Goal: Task Accomplishment & Management: Manage account settings

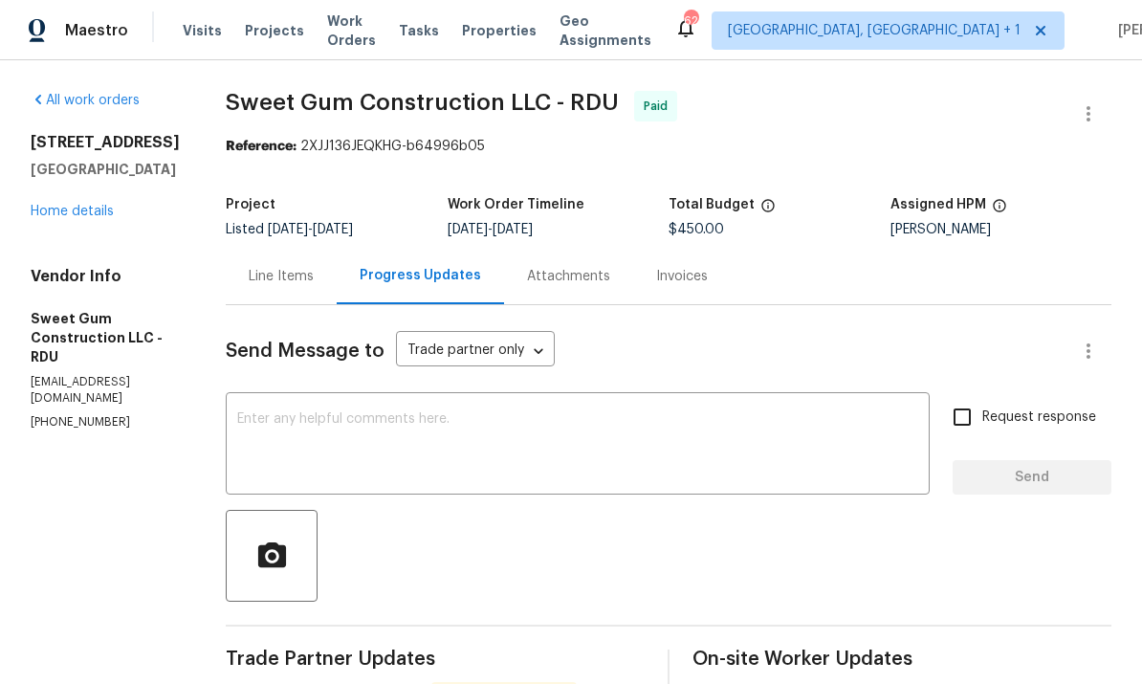
click at [314, 273] on div "Line Items" at bounding box center [281, 276] width 65 height 19
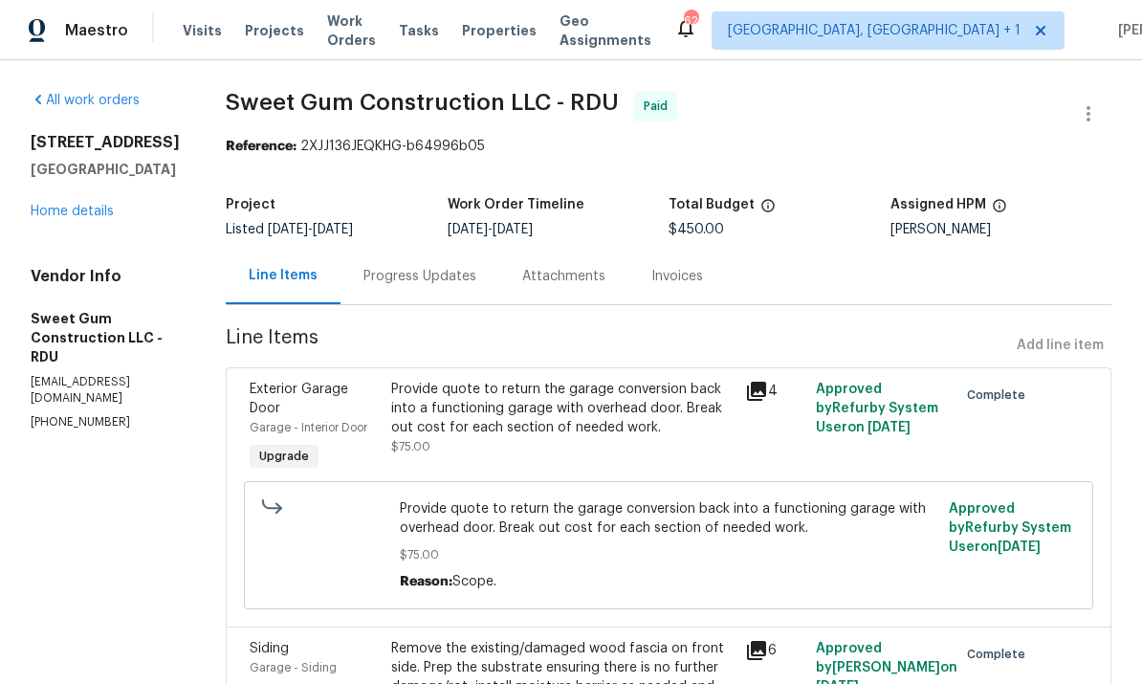
click at [83, 214] on link "Home details" at bounding box center [72, 211] width 83 height 13
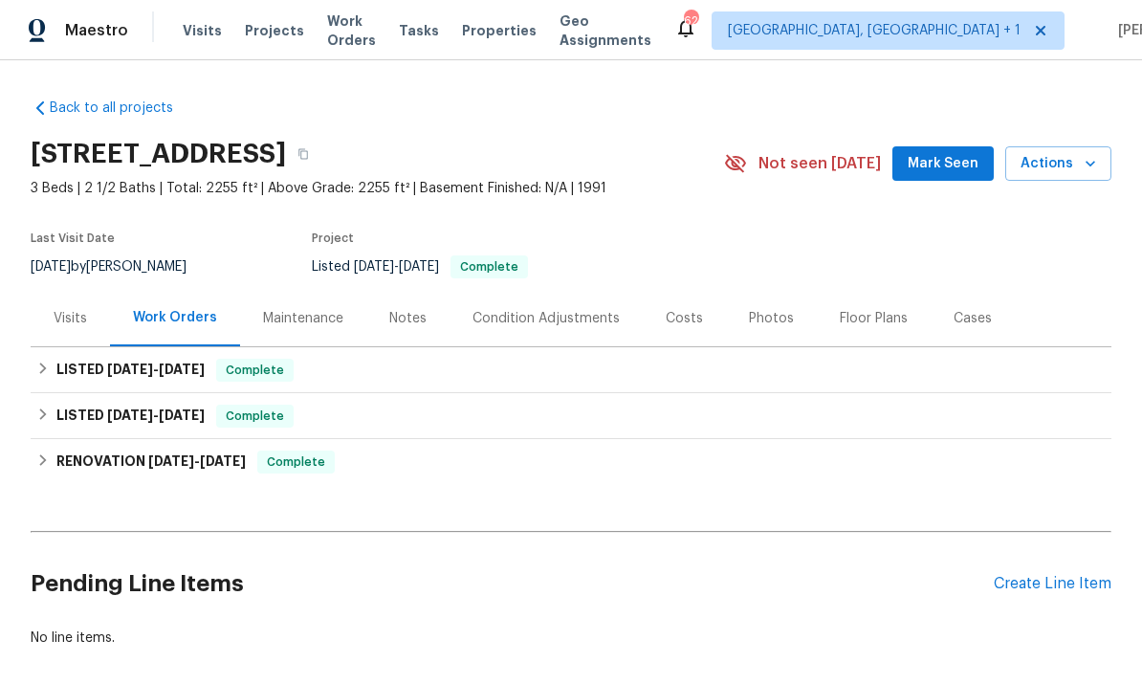
click at [1052, 589] on div "Create Line Item" at bounding box center [1053, 584] width 118 height 18
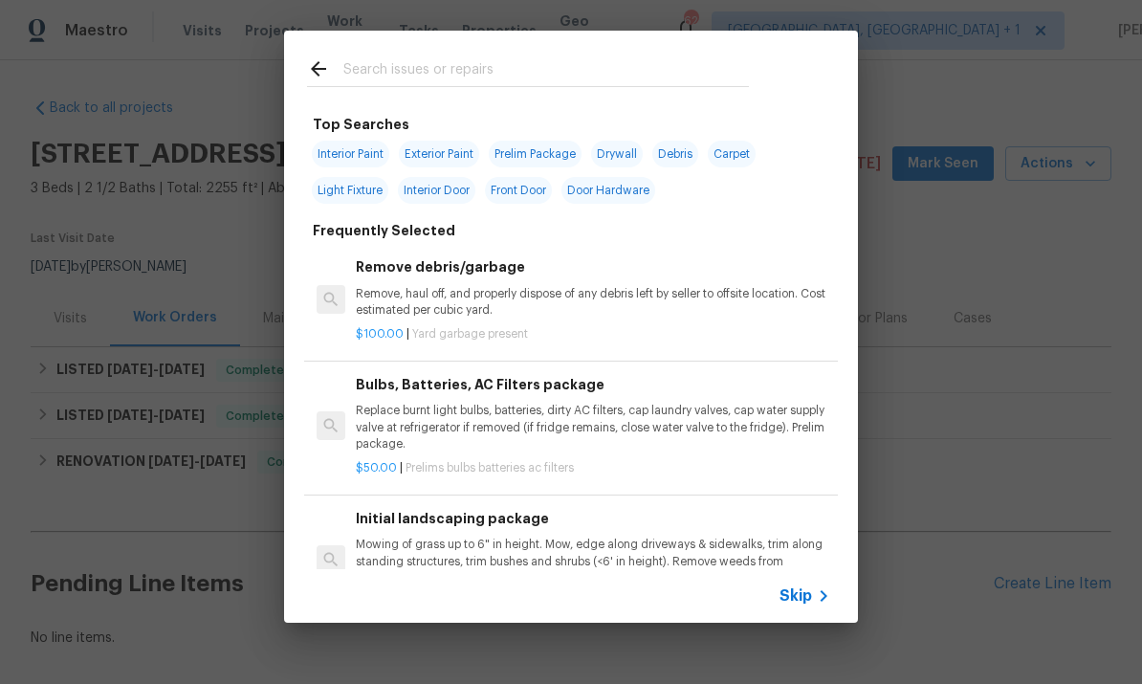
click at [389, 67] on input "text" at bounding box center [546, 71] width 406 height 29
click at [389, 66] on input "text" at bounding box center [546, 71] width 406 height 29
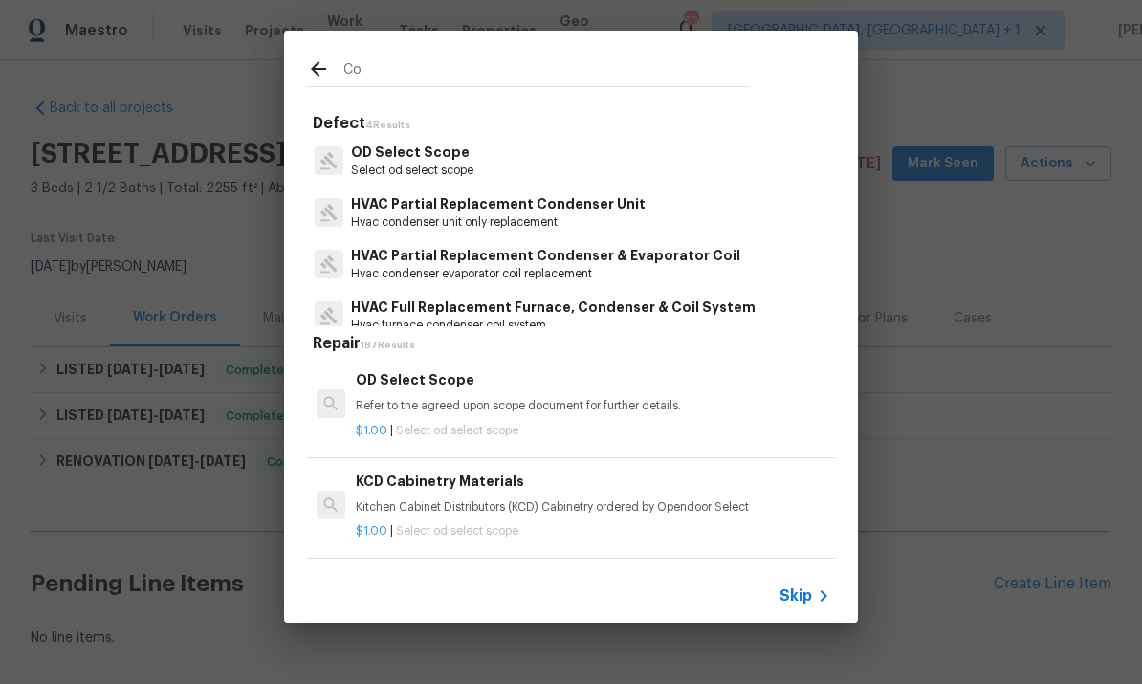
type input "C"
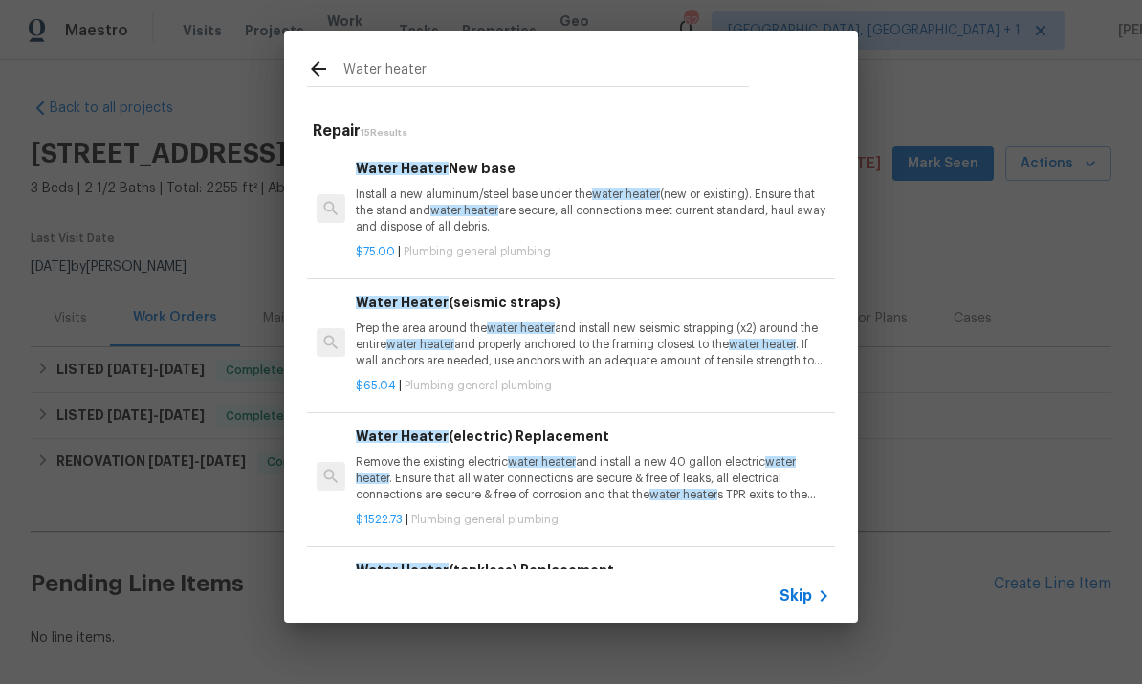
type input "Water heater"
click at [326, 66] on icon at bounding box center [318, 68] width 23 height 23
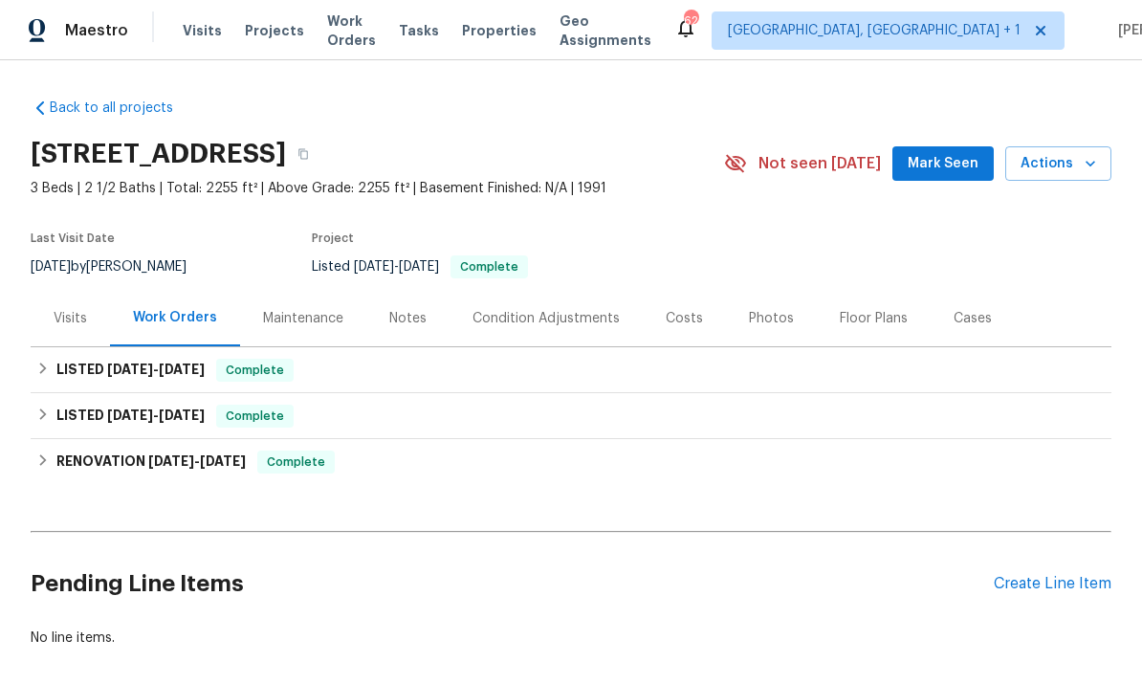
click at [1063, 575] on div "Create Line Item" at bounding box center [1053, 584] width 118 height 18
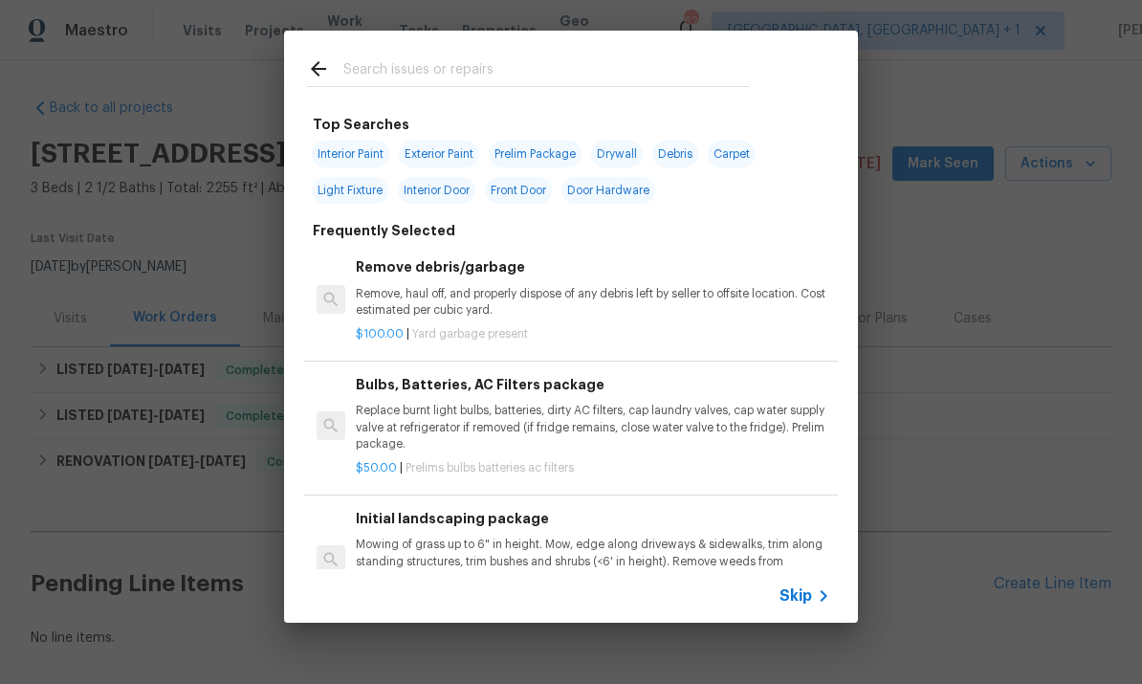
click at [402, 76] on input "text" at bounding box center [546, 71] width 406 height 29
type input "Plumbing"
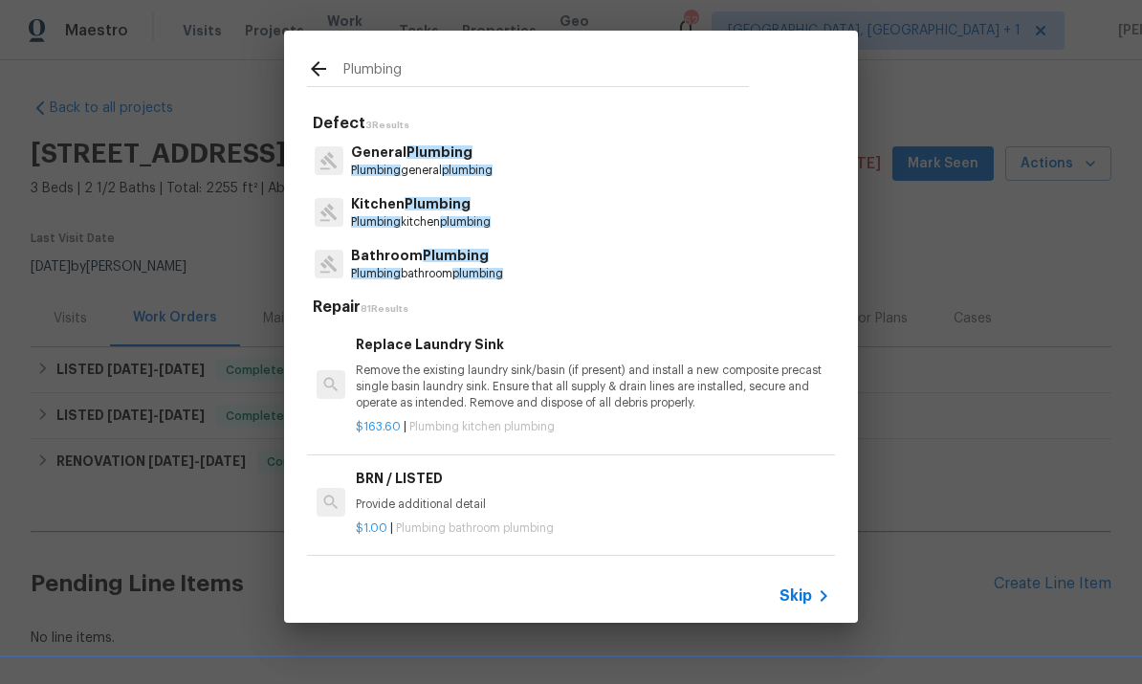
click at [422, 152] on span "Plumbing" at bounding box center [440, 151] width 66 height 13
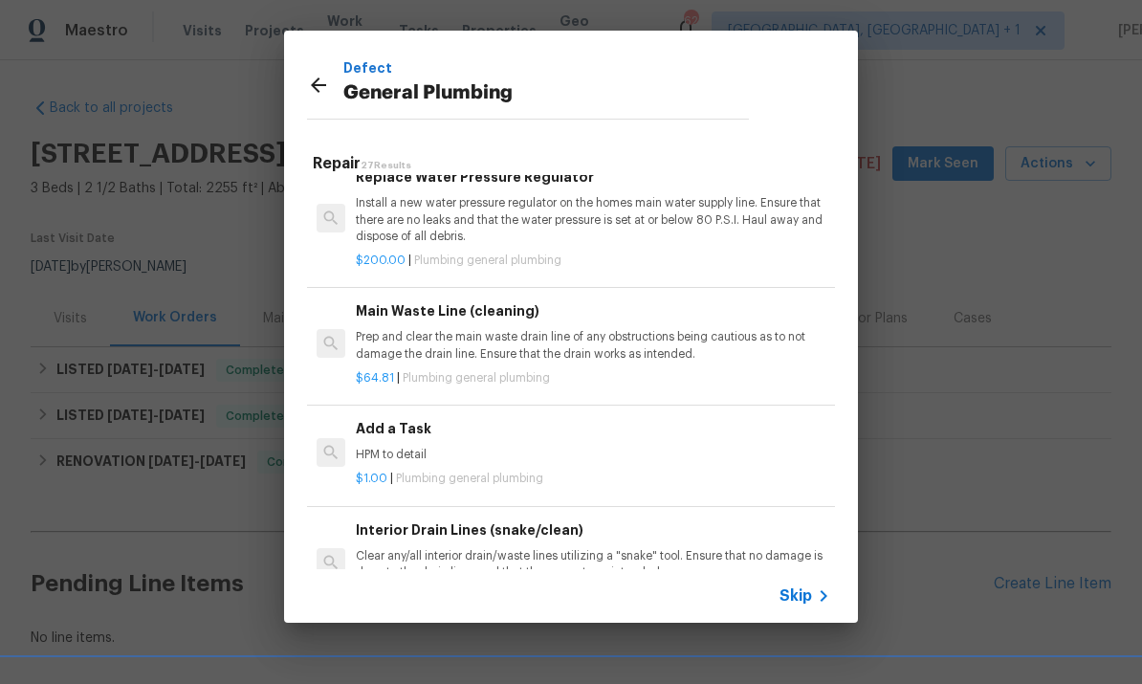
scroll to position [1934, 0]
click at [412, 425] on div "Add a Task HPM to detail" at bounding box center [593, 441] width 475 height 46
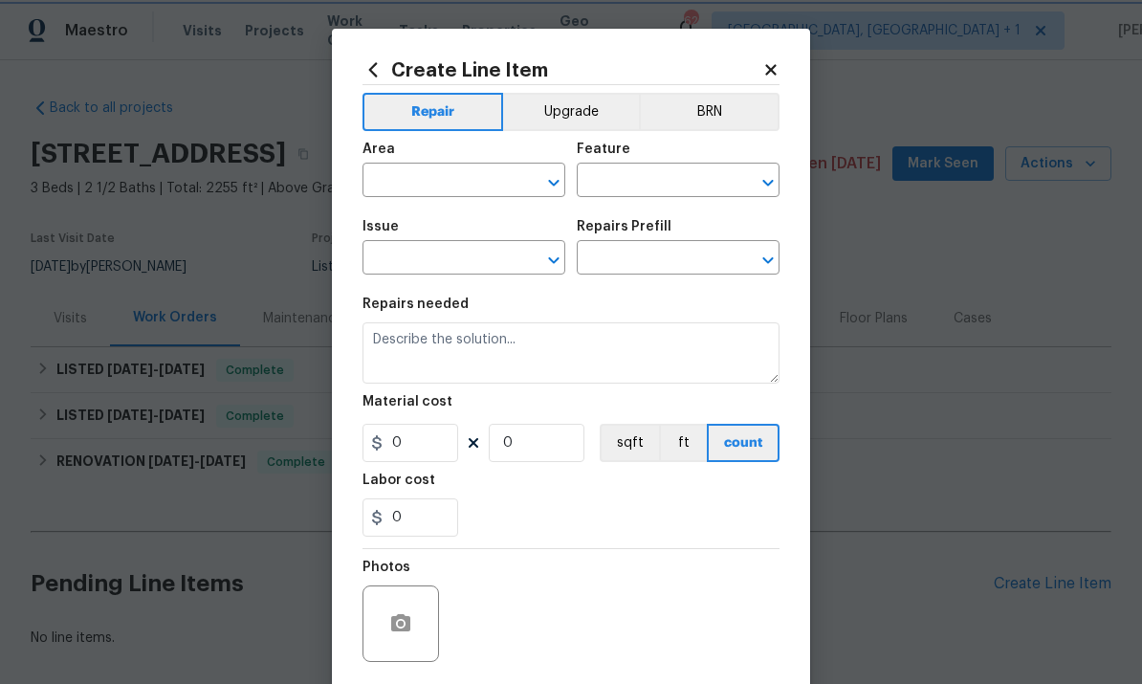
type input "Plumbing"
type input "General Plumbing"
type input "Add a Task $1.00"
type textarea "HPM to detail"
type input "1"
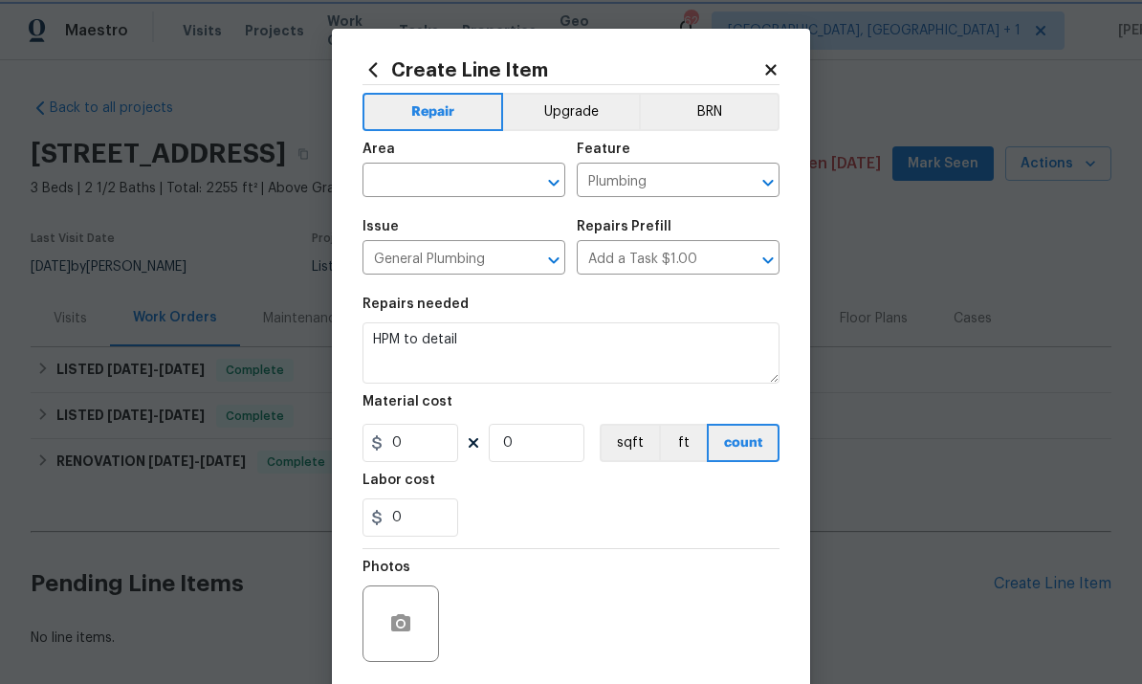
type input "1"
click at [421, 184] on input "text" at bounding box center [437, 182] width 149 height 30
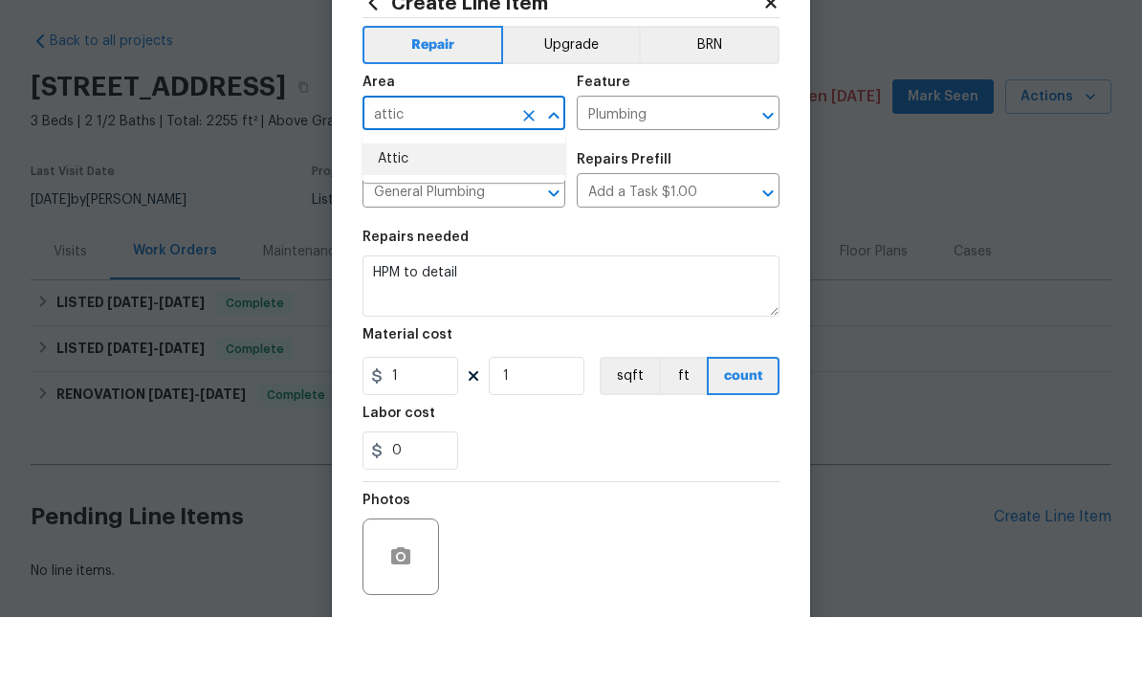
click at [397, 210] on li "Attic" at bounding box center [464, 226] width 203 height 32
type input "Attic"
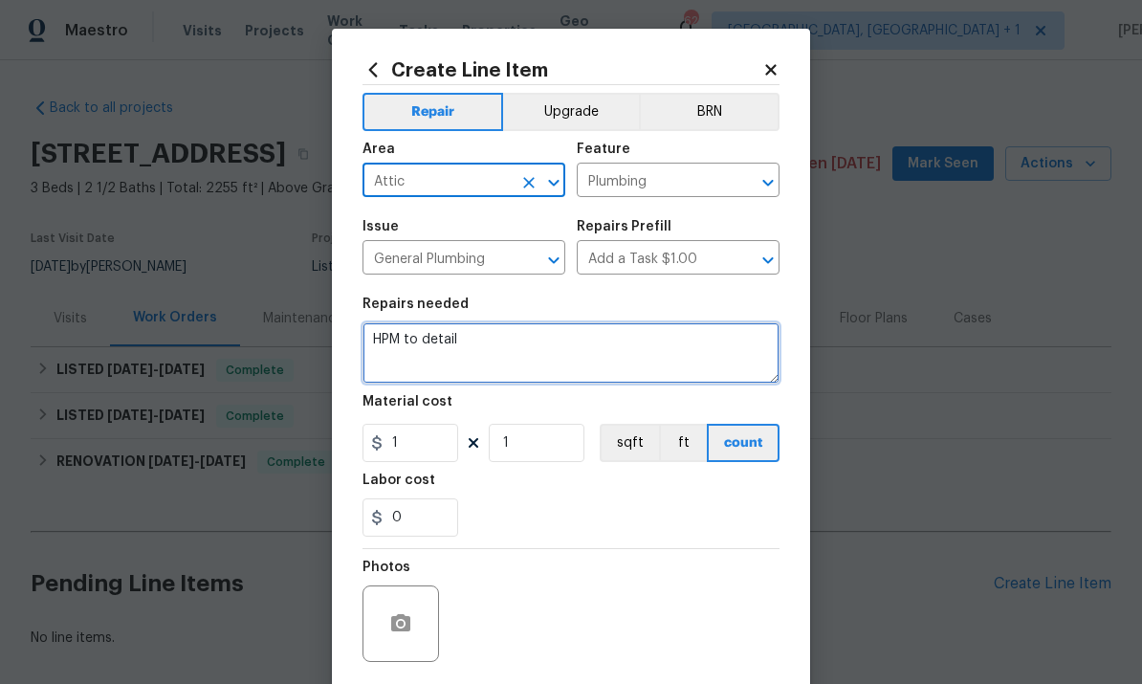
click at [445, 360] on textarea "HPM to detail" at bounding box center [571, 352] width 417 height 61
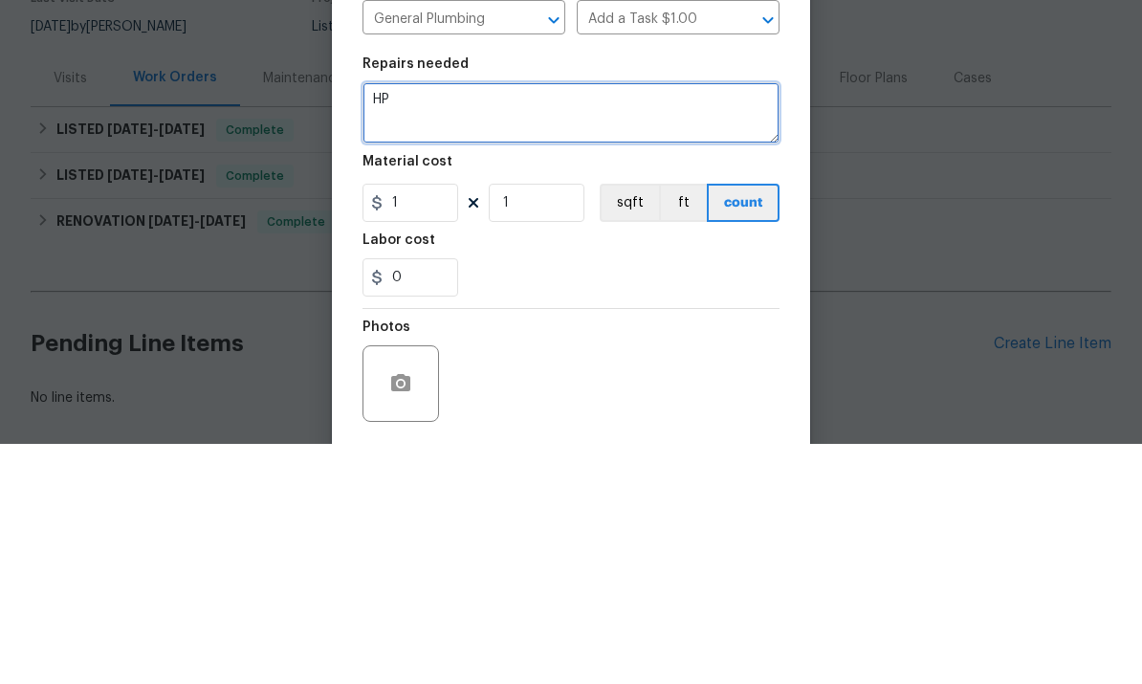
type textarea "H"
click at [531, 322] on textarea "Complaints are" at bounding box center [571, 352] width 417 height 61
paste textarea "The garage was converted into a family room, but it may not have been permitted…"
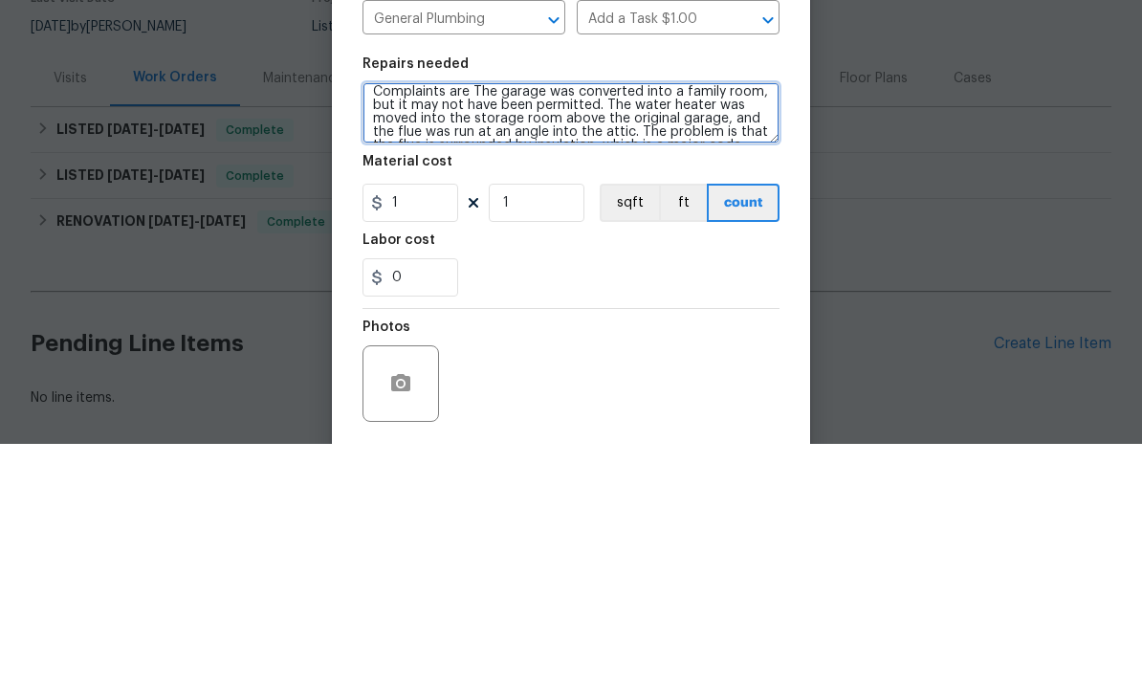
scroll to position [10, 0]
click at [592, 322] on textarea "Complaints are The garage was converted into a family room, but it may not have…" at bounding box center [571, 352] width 417 height 61
click at [474, 322] on textarea "Complaints are The garageThe water heater was moved into the storage room above…" at bounding box center [571, 352] width 417 height 61
click at [643, 322] on textarea "Assess water heater plumbing-The garageThe water heater was moved into the stor…" at bounding box center [571, 352] width 417 height 61
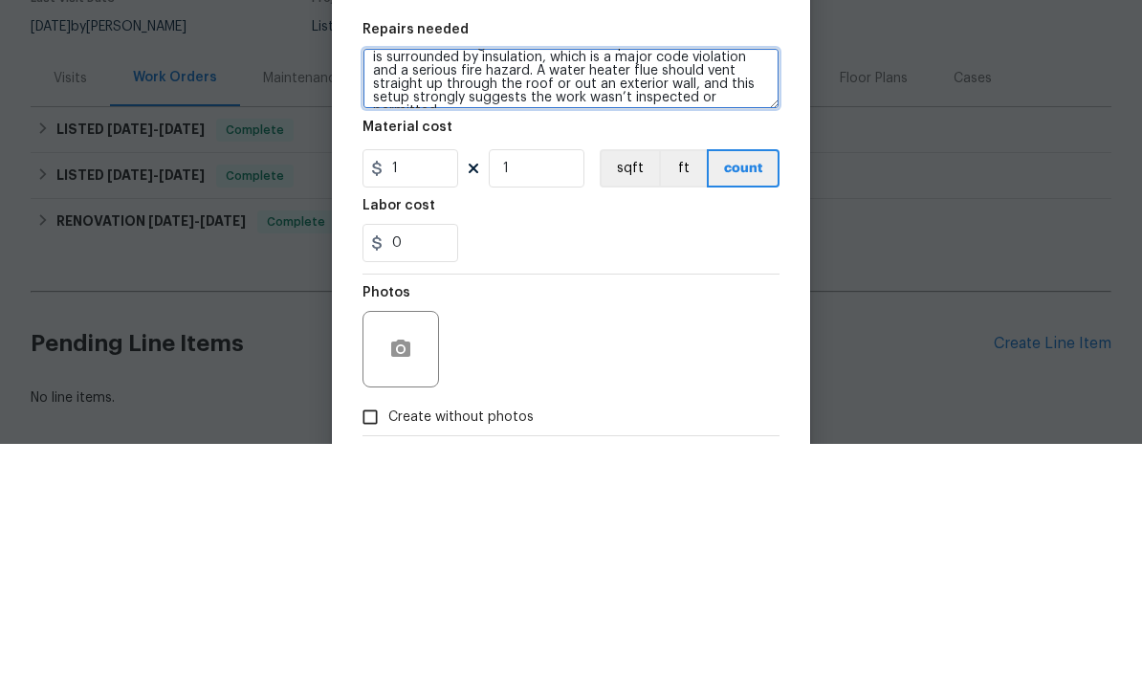
scroll to position [53, 0]
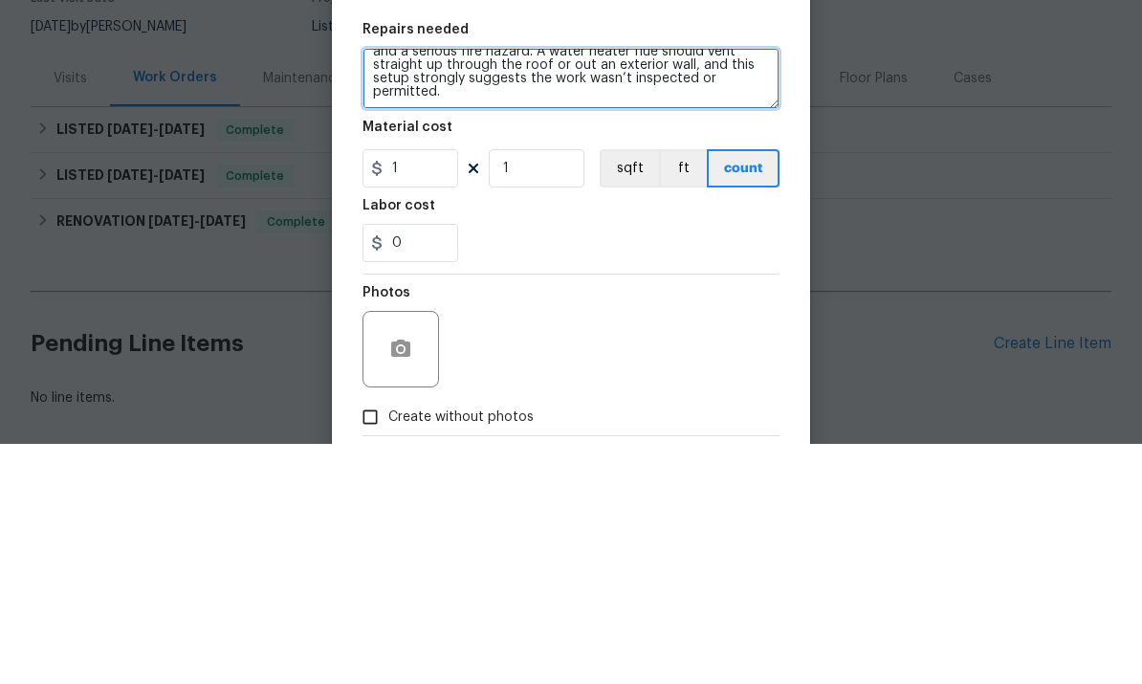
click at [462, 288] on textarea "Assess water heater plumbing-the water heater was moved into the storage room a…" at bounding box center [571, 318] width 417 height 61
click at [452, 288] on textarea "Assess water heater plumbing-the water heater was moved into the storage room a…" at bounding box center [571, 318] width 417 height 61
click at [709, 288] on textarea "Assess water heater plumbing-the water heater was moved into the storage room a…" at bounding box center [571, 318] width 417 height 61
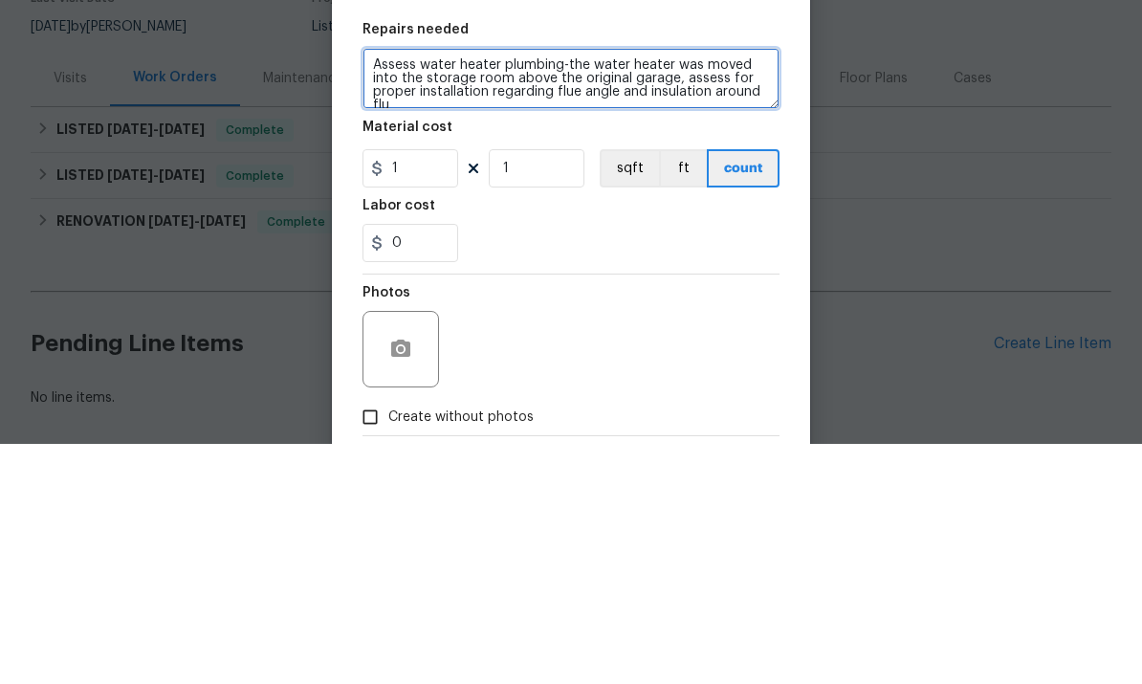
scroll to position [4, 0]
click at [506, 288] on textarea "Assess water heater plumbing-the water heater was moved into the storage room a…" at bounding box center [571, 318] width 417 height 61
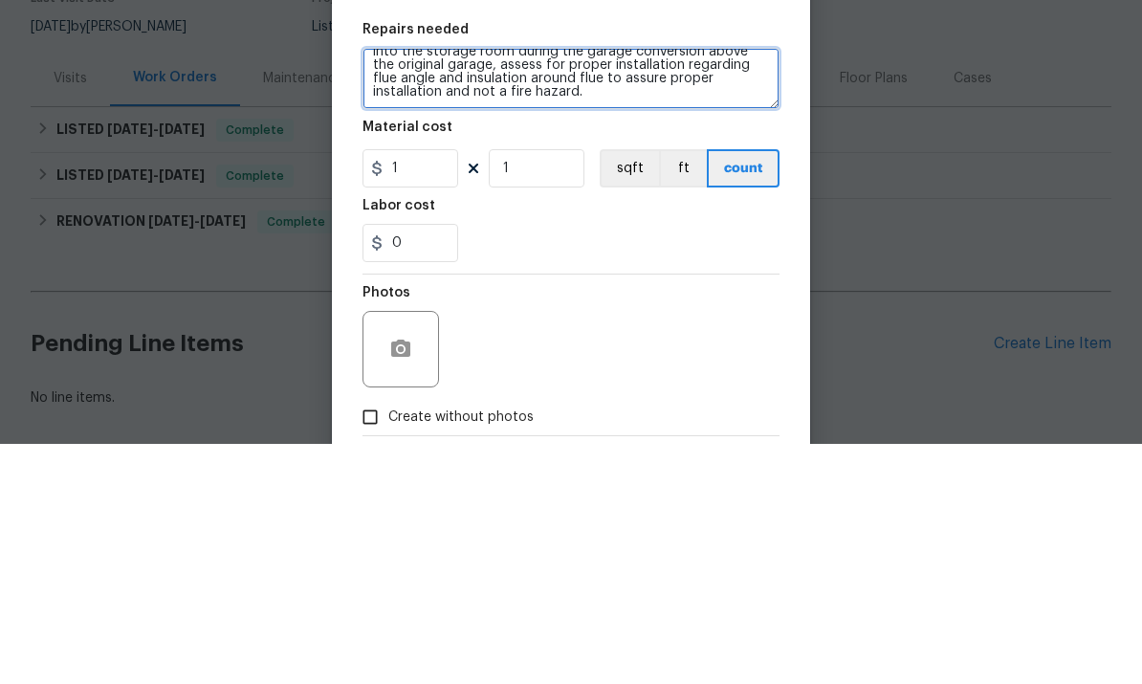
scroll to position [27, 0]
click at [531, 288] on textarea "Assess water heater plumbing-the water heater was moved into the storage room d…" at bounding box center [571, 318] width 417 height 61
type textarea "Assess water heater plumbing-the water heater was moved into the storage room d…"
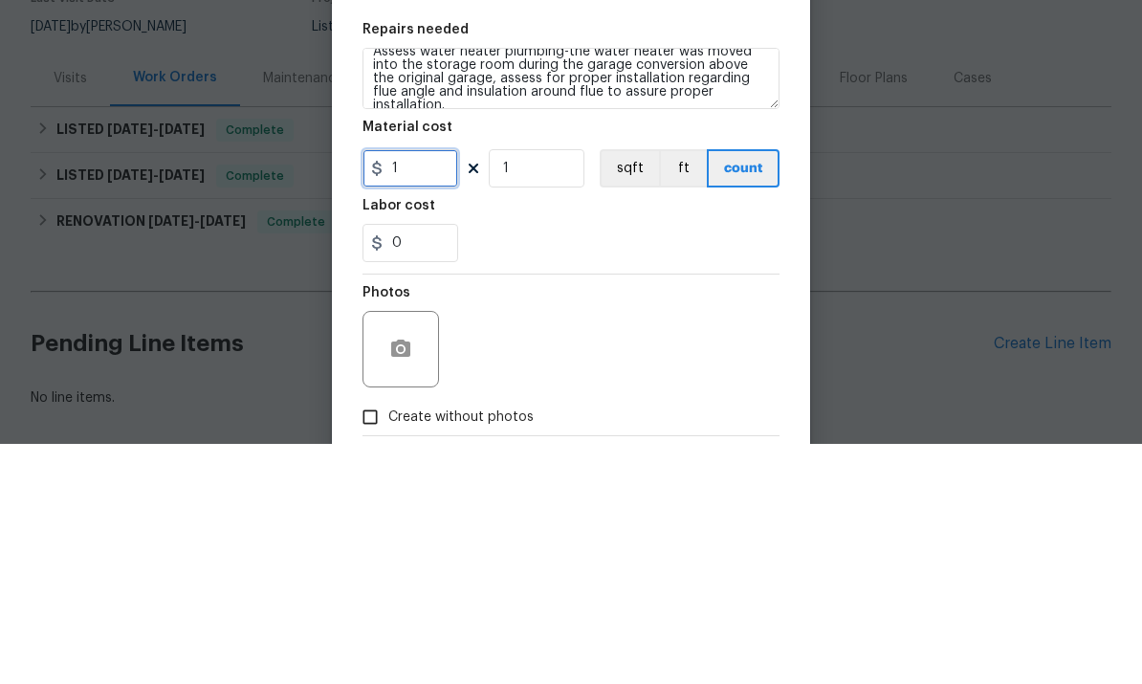
click at [429, 389] on input "1" at bounding box center [411, 408] width 96 height 38
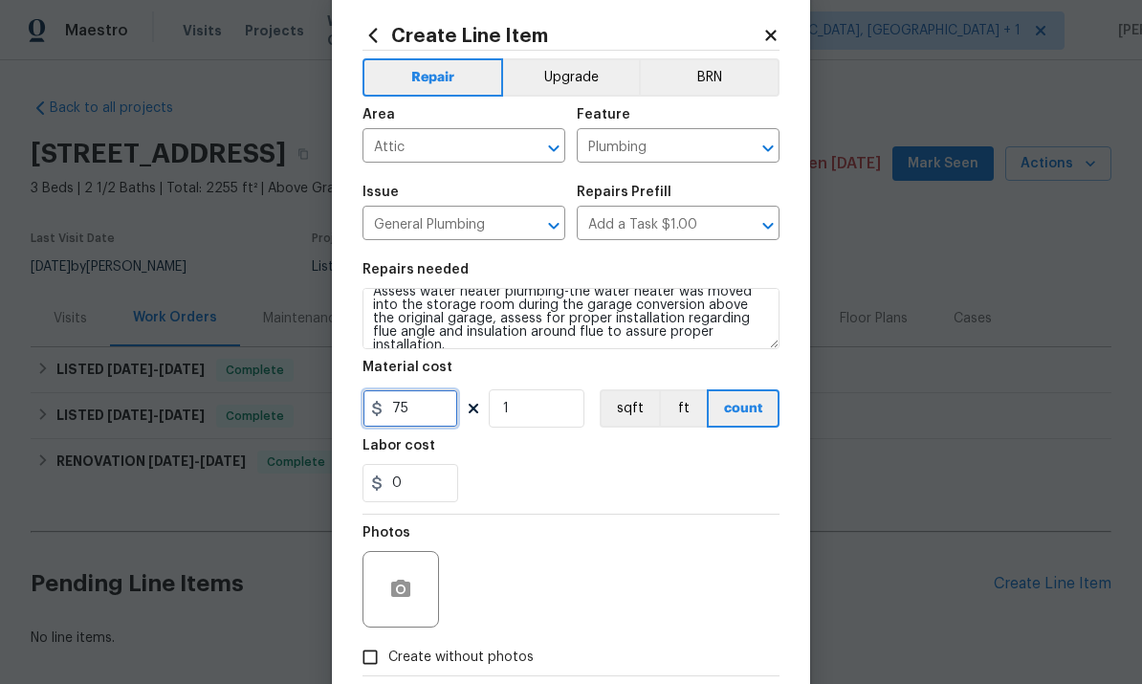
type input "75"
click at [769, 347] on textarea "Assess water heater plumbing-the water heater was moved into the storage room d…" at bounding box center [571, 318] width 417 height 61
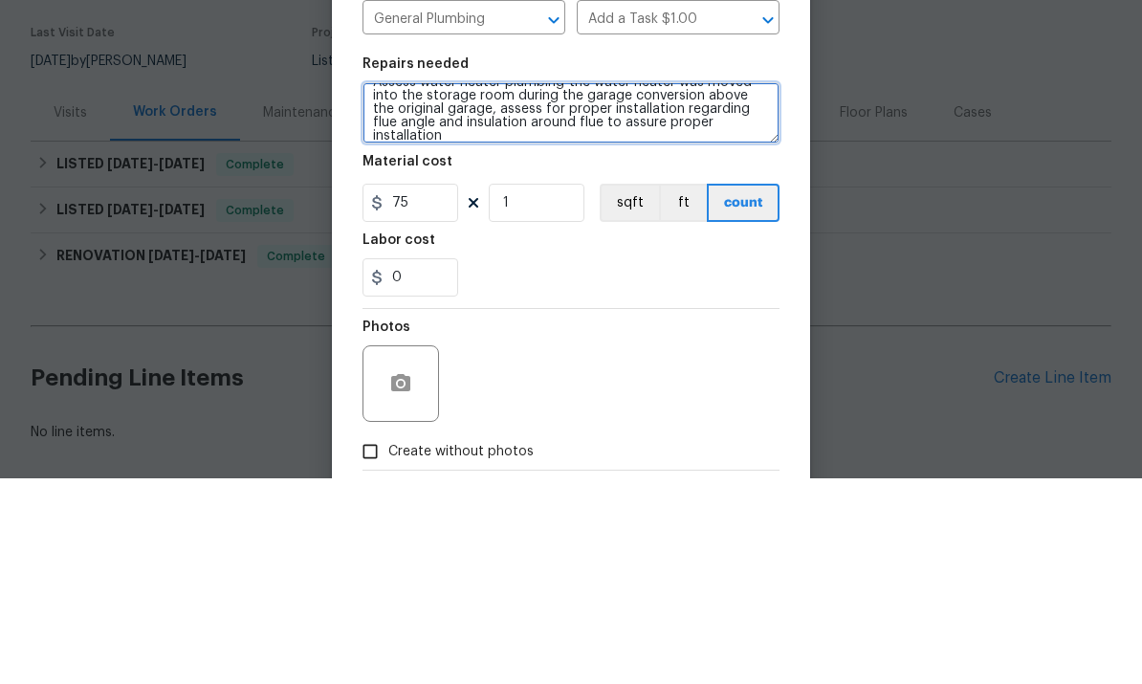
scroll to position [13, 0]
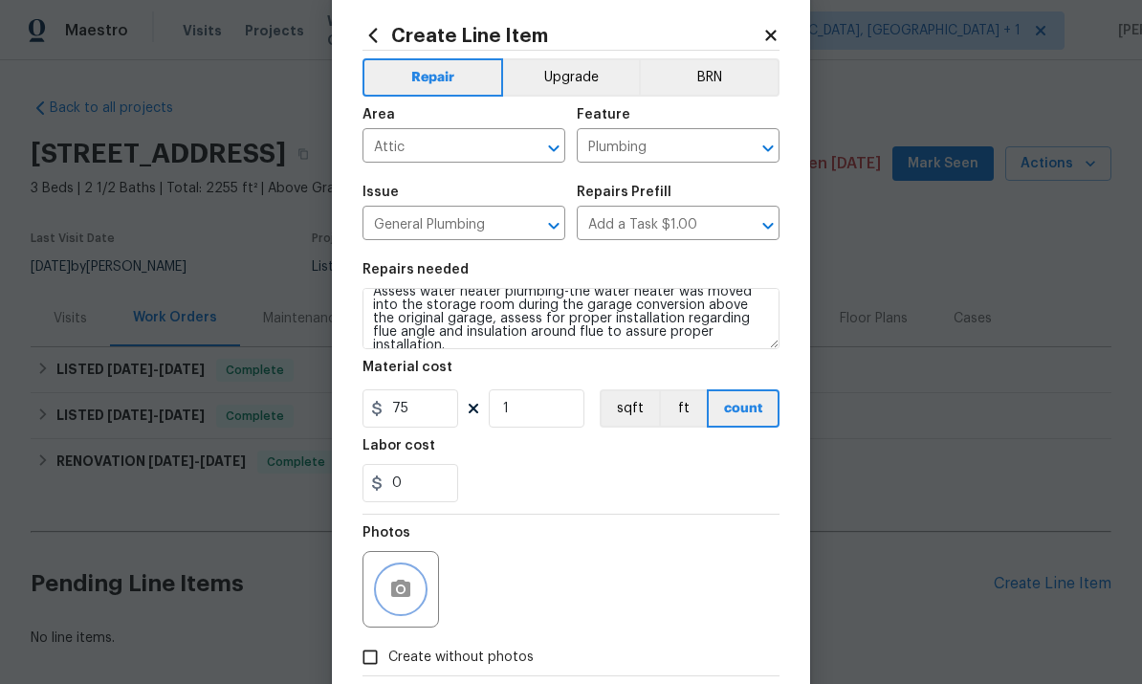
click at [399, 592] on circle "button" at bounding box center [401, 589] width 6 height 6
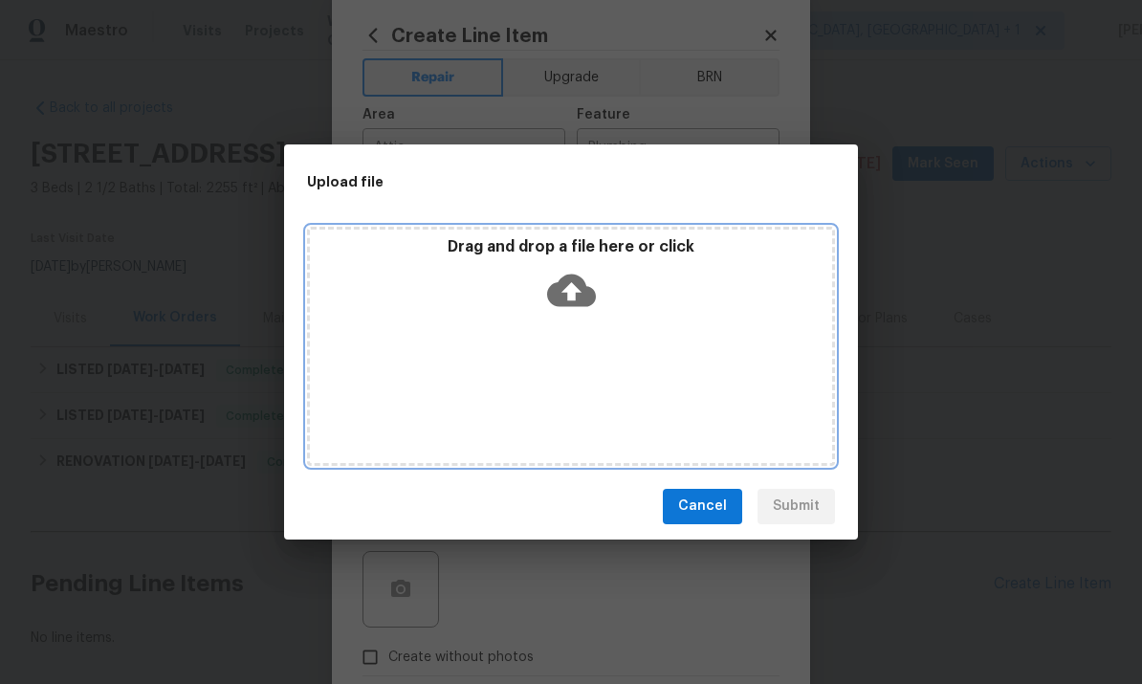
click at [566, 284] on icon at bounding box center [571, 290] width 49 height 33
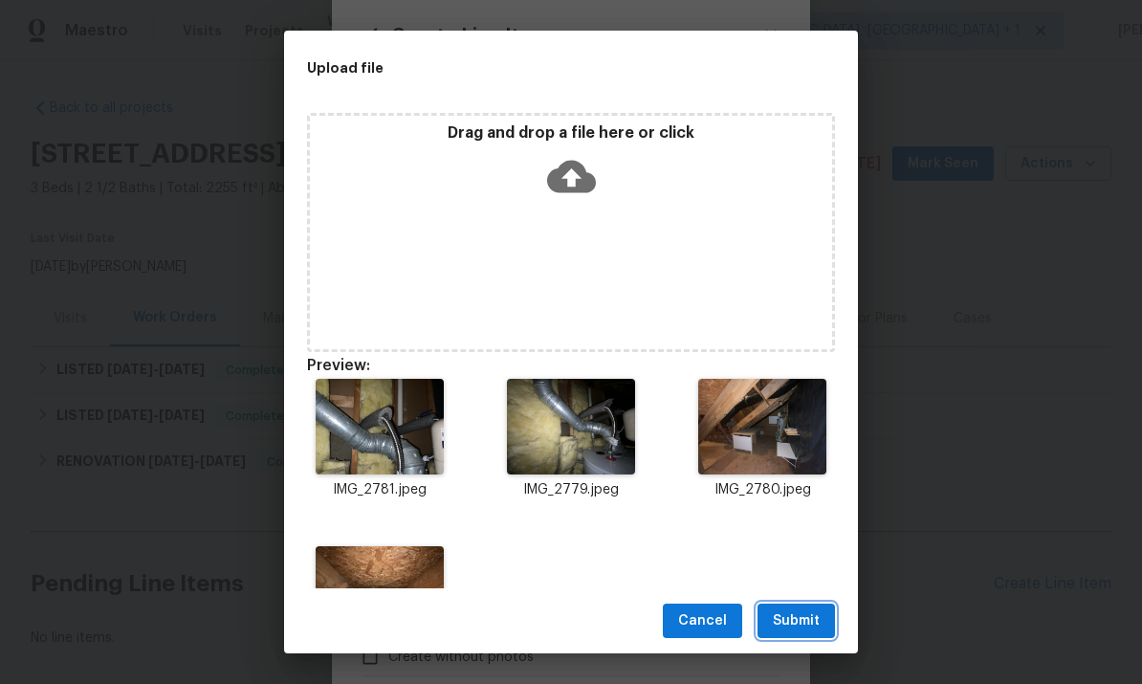
click at [806, 613] on span "Submit" at bounding box center [796, 621] width 47 height 24
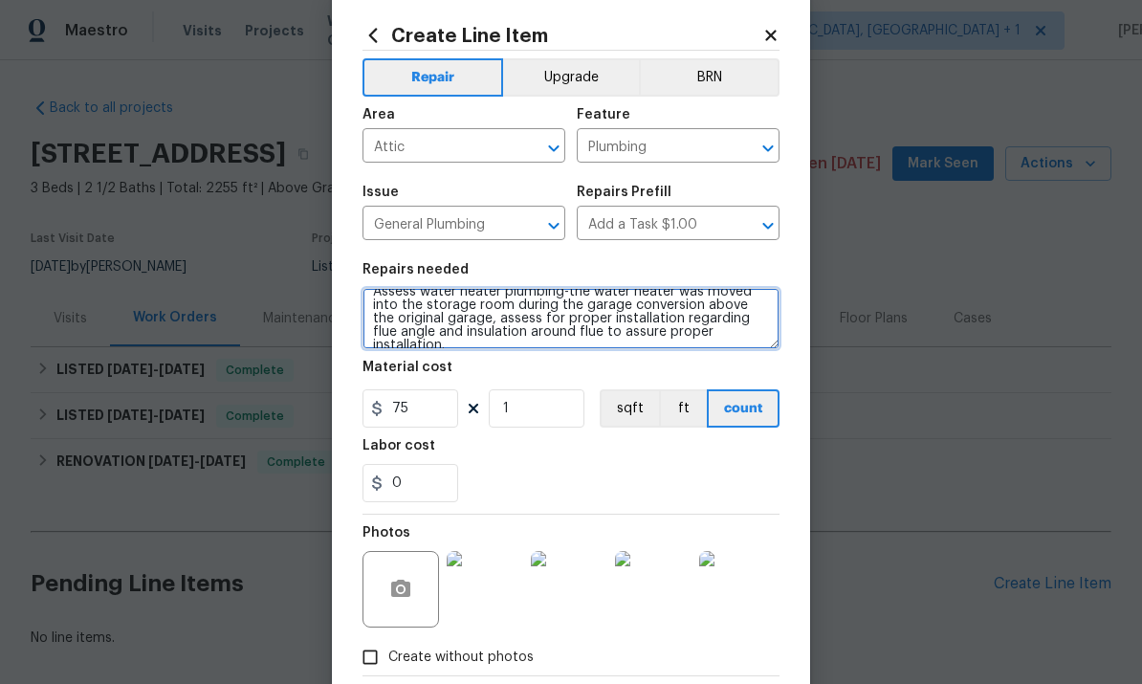
click at [440, 341] on textarea "Assess water heater plumbing-the water heater was moved into the storage room d…" at bounding box center [571, 318] width 417 height 61
click at [757, 328] on textarea "Assess water heater plumbing-the water heater was moved into the storage room d…" at bounding box center [571, 318] width 417 height 61
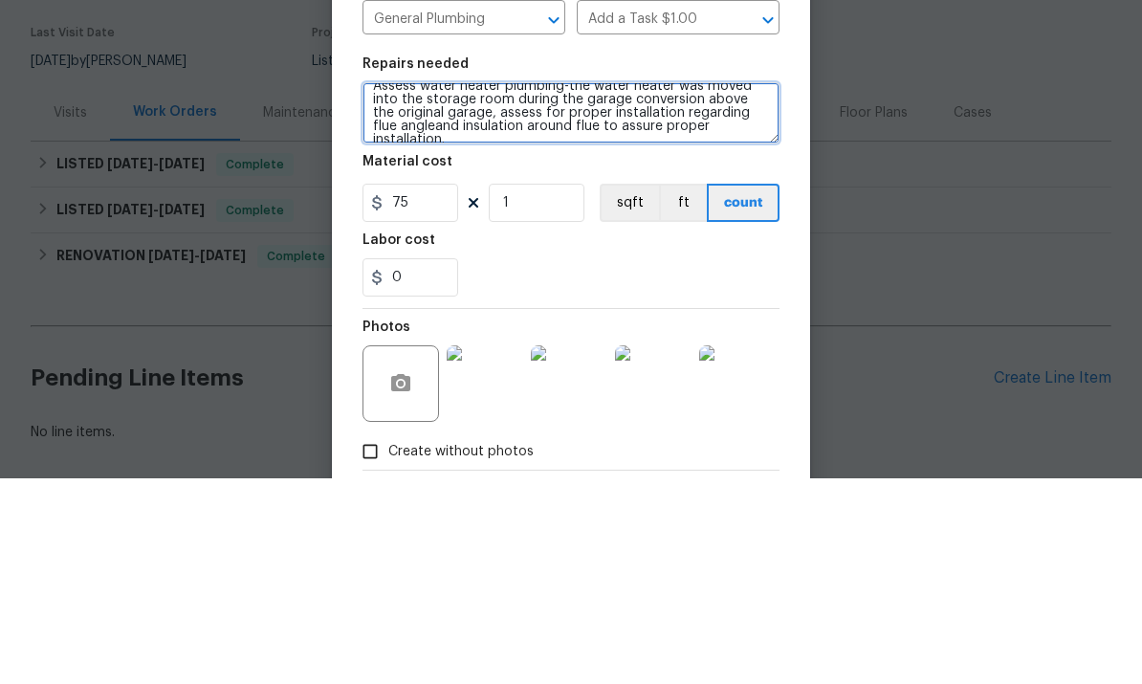
type textarea "Assess water heater plumbing-the water heater was moved into the storage room d…"
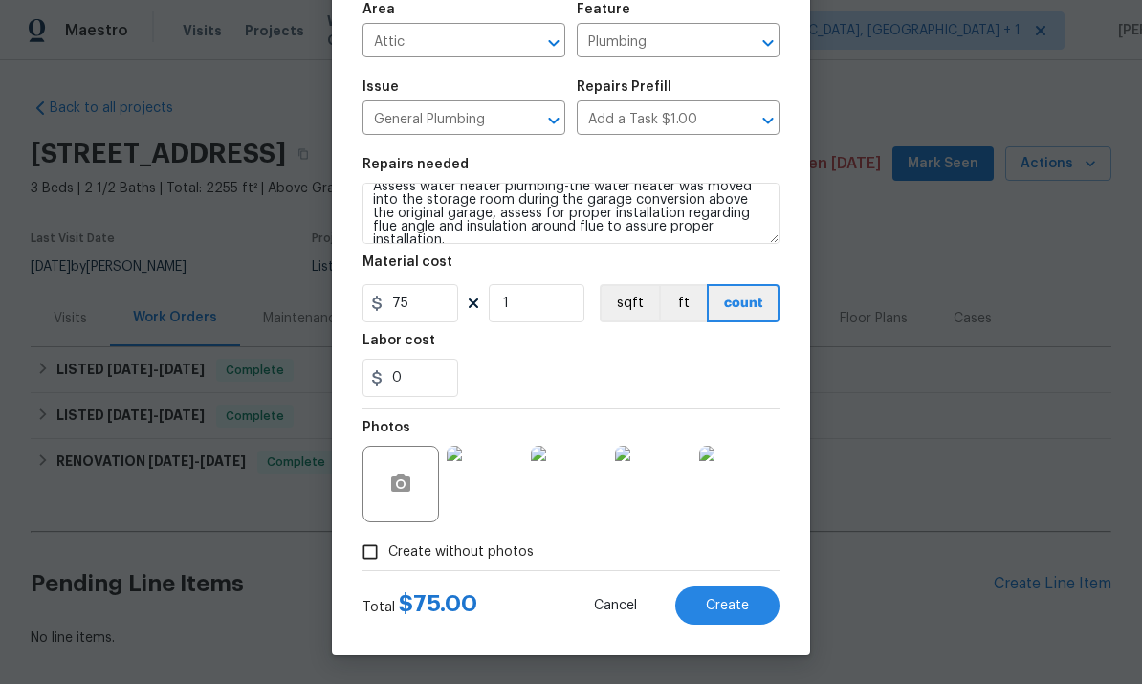
scroll to position [144, 0]
click at [473, 497] on img at bounding box center [485, 484] width 77 height 77
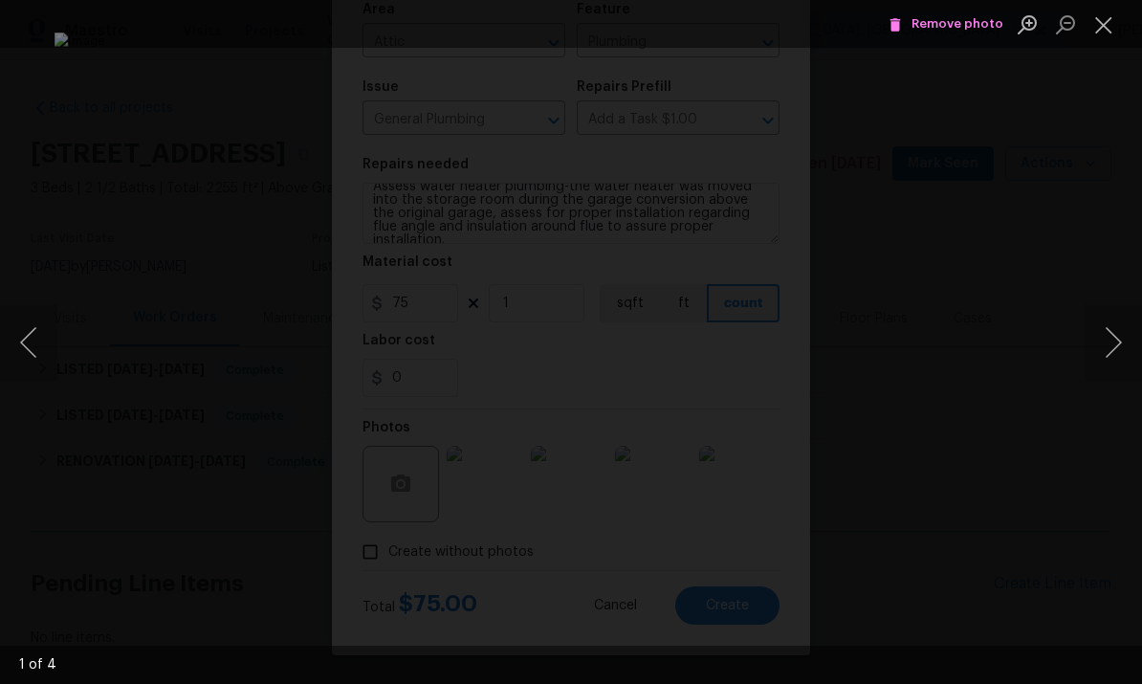
click at [1095, 232] on div "Lightbox" at bounding box center [571, 342] width 1142 height 684
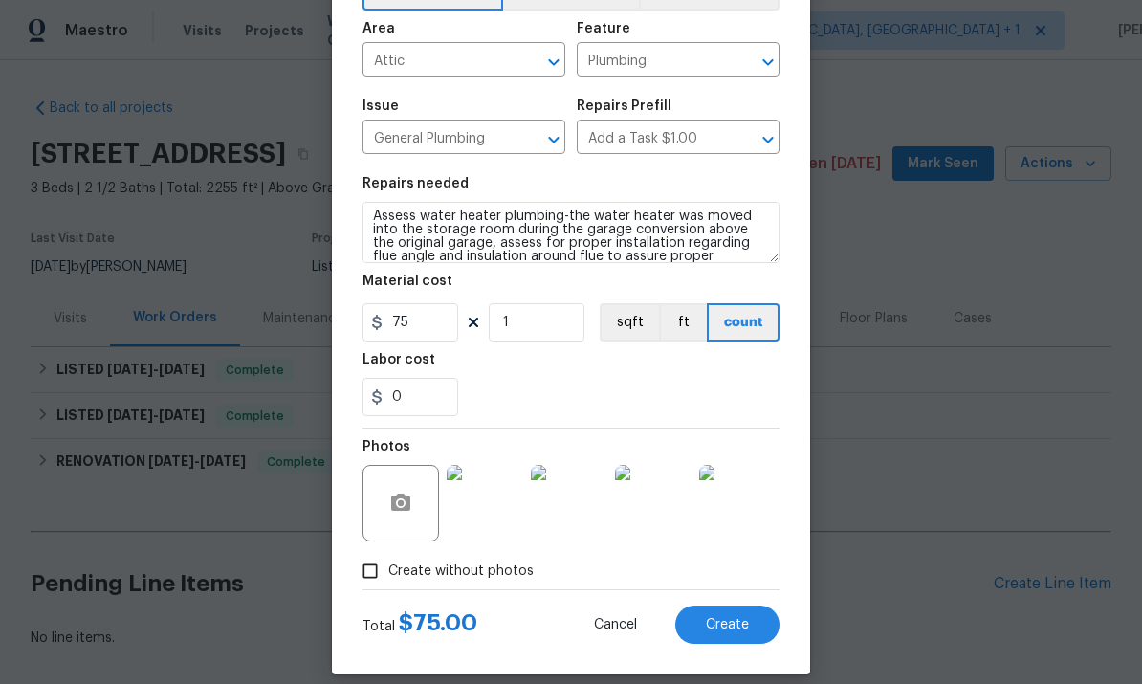
scroll to position [5, 0]
click at [723, 628] on span "Create" at bounding box center [727, 625] width 43 height 14
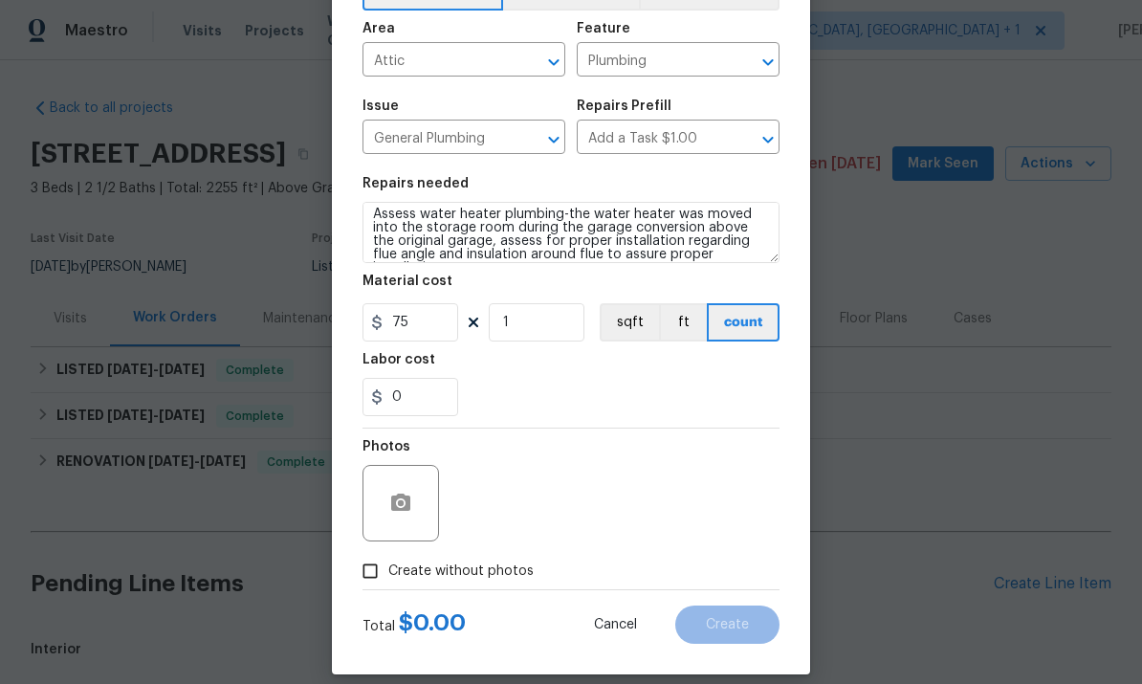
type input "0"
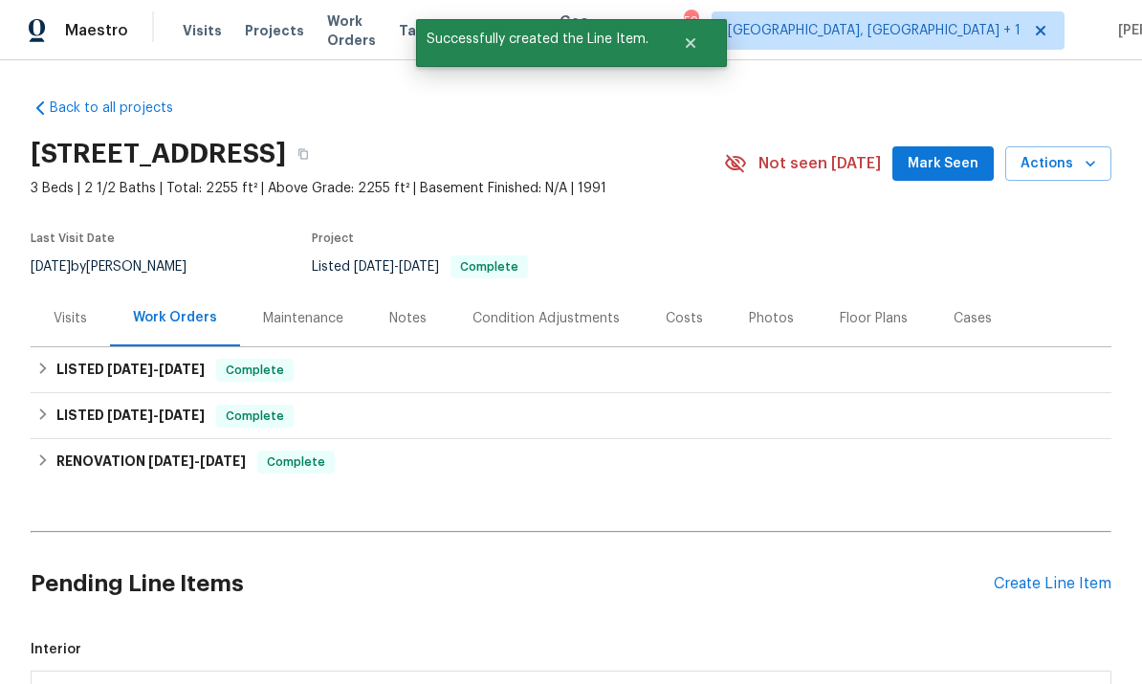
checkbox input "true"
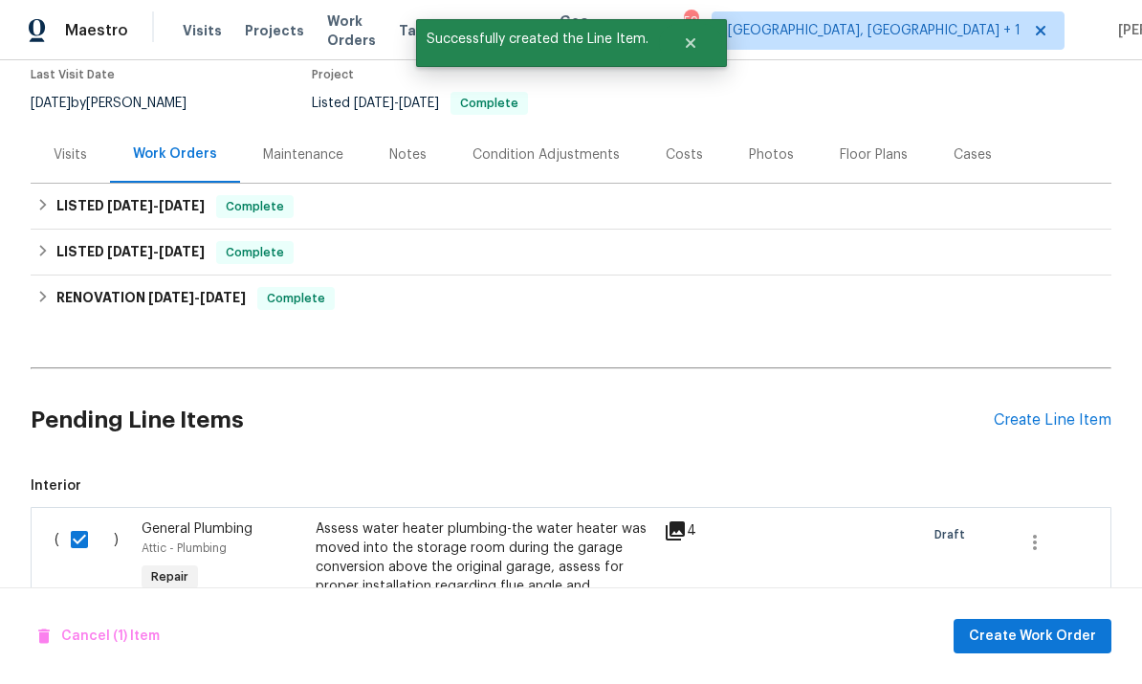
scroll to position [162, 0]
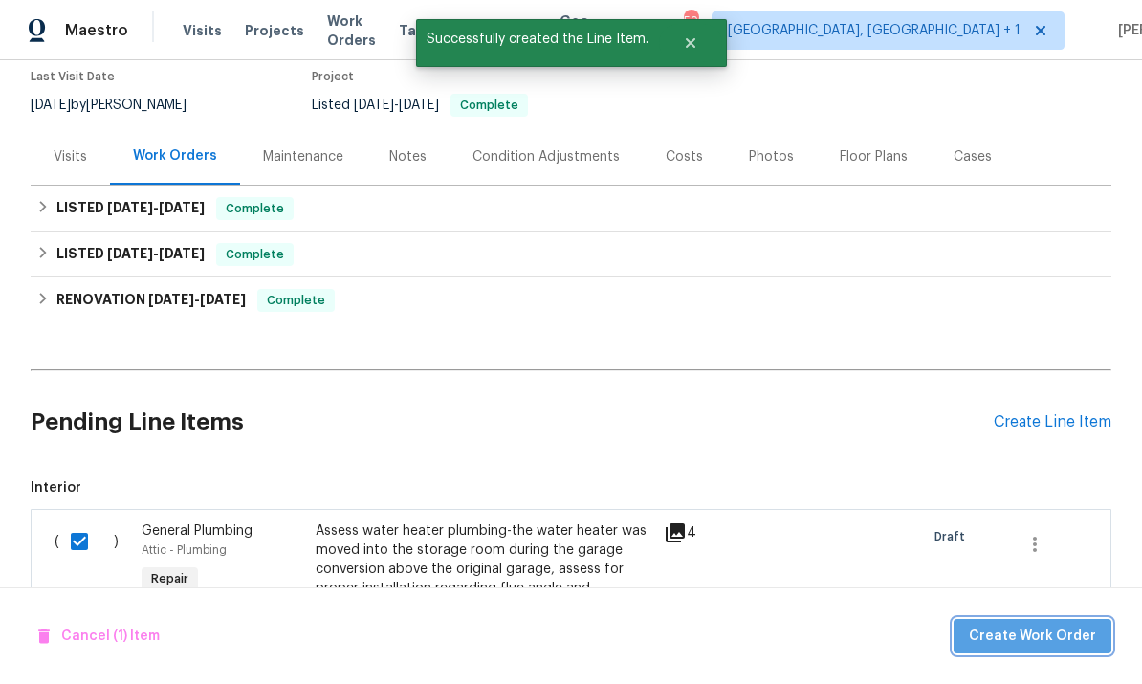
click at [1042, 630] on span "Create Work Order" at bounding box center [1032, 637] width 127 height 24
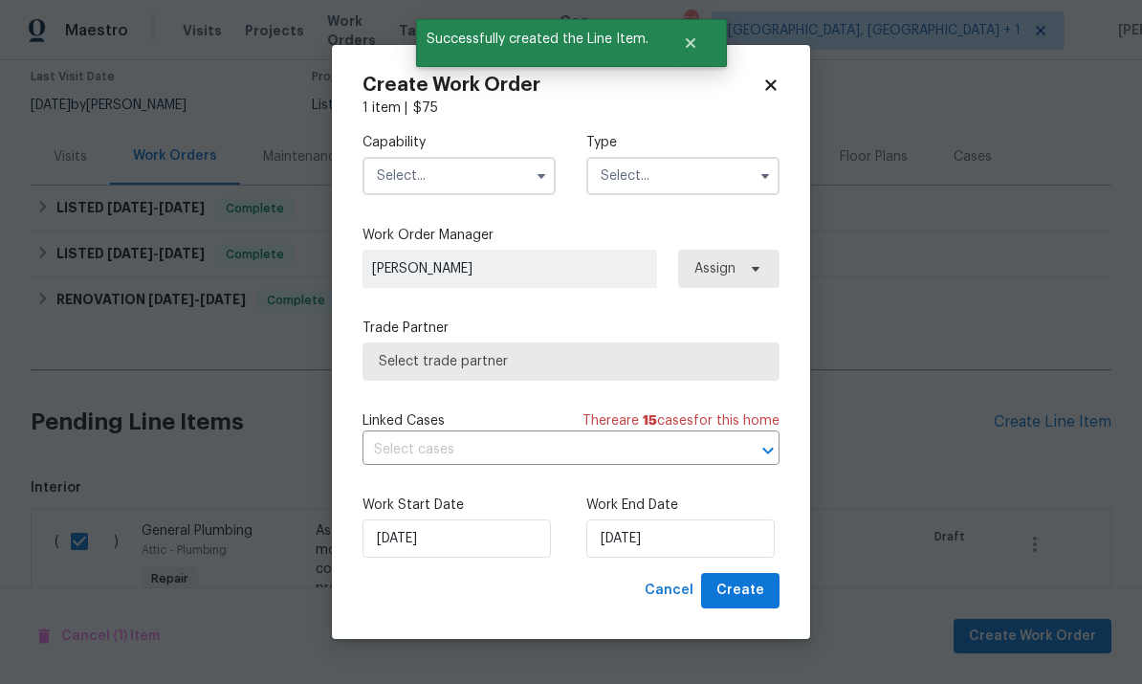
click at [494, 171] on input "text" at bounding box center [459, 176] width 193 height 38
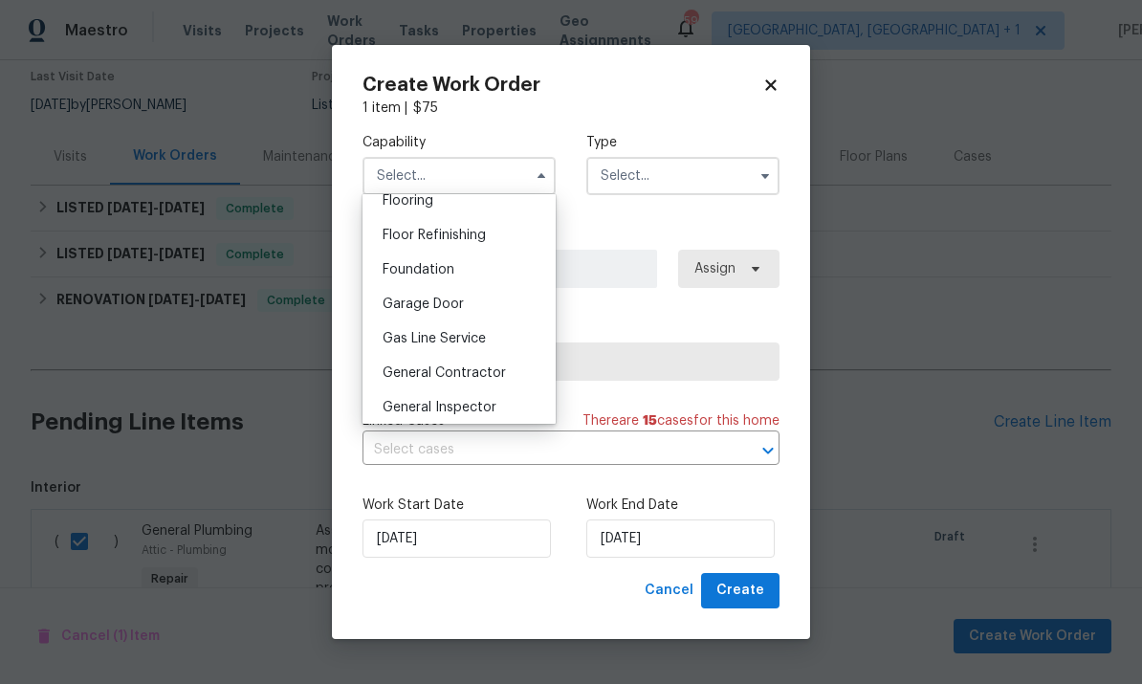
scroll to position [834, 0]
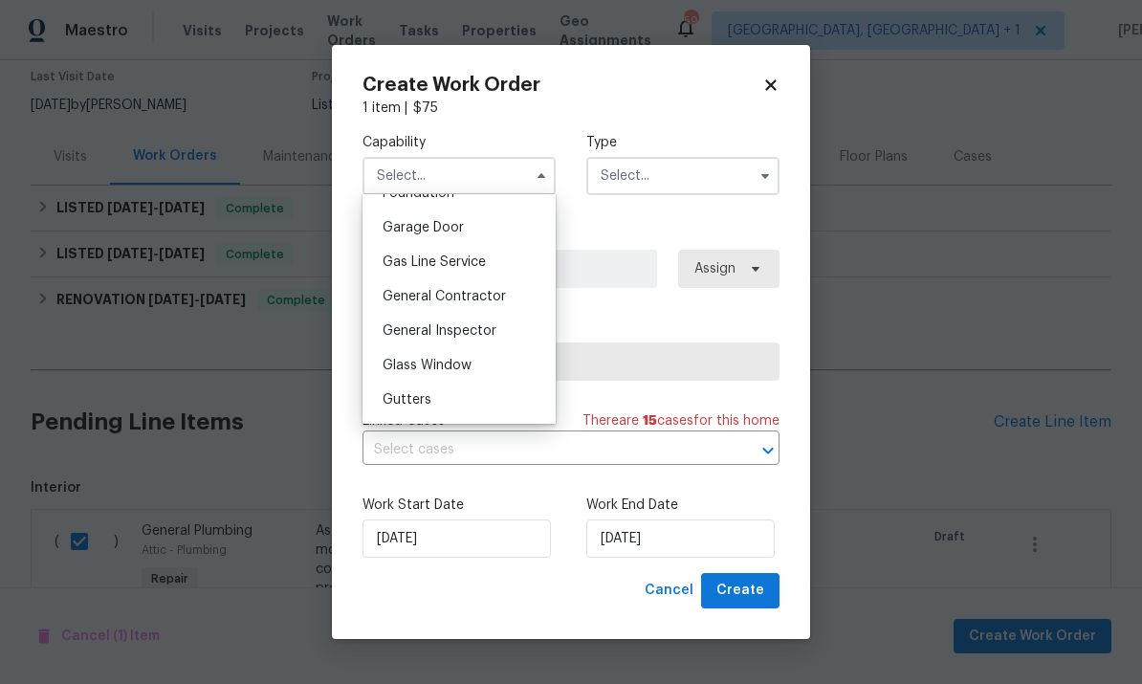
click at [498, 294] on span "General Contractor" at bounding box center [444, 296] width 123 height 13
type input "General Contractor"
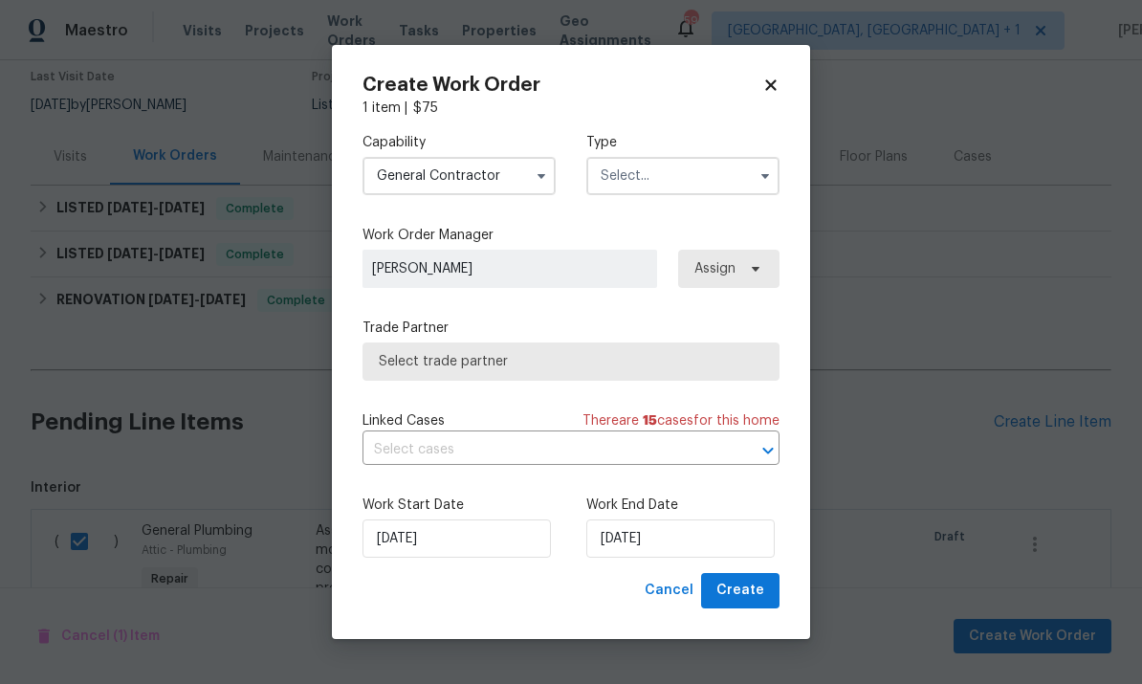
click at [745, 177] on input "text" at bounding box center [682, 176] width 193 height 38
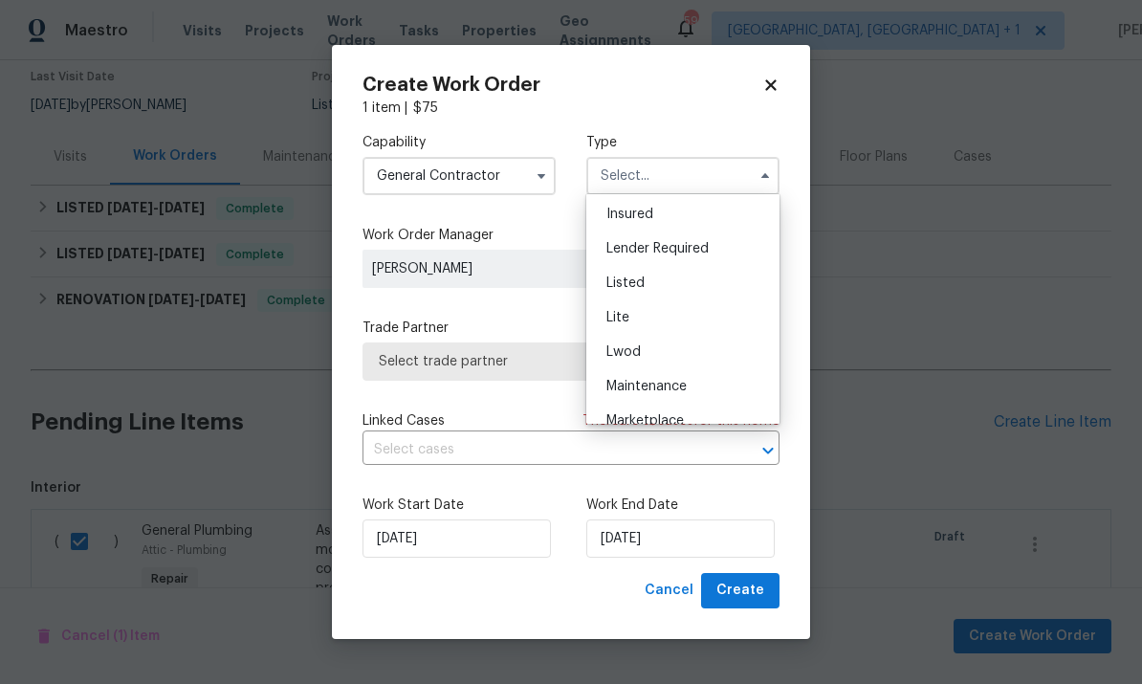
scroll to position [173, 0]
click at [646, 249] on div "Listed" at bounding box center [683, 249] width 184 height 34
type input "Listed"
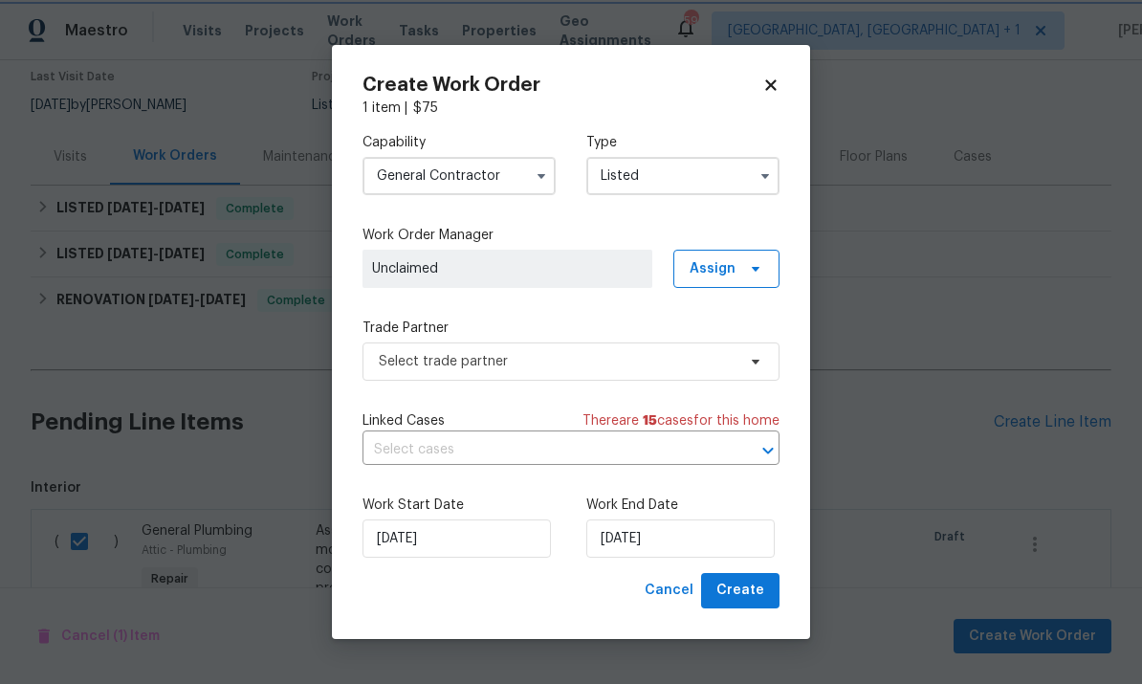
scroll to position [0, 0]
click at [756, 363] on icon at bounding box center [756, 362] width 8 height 5
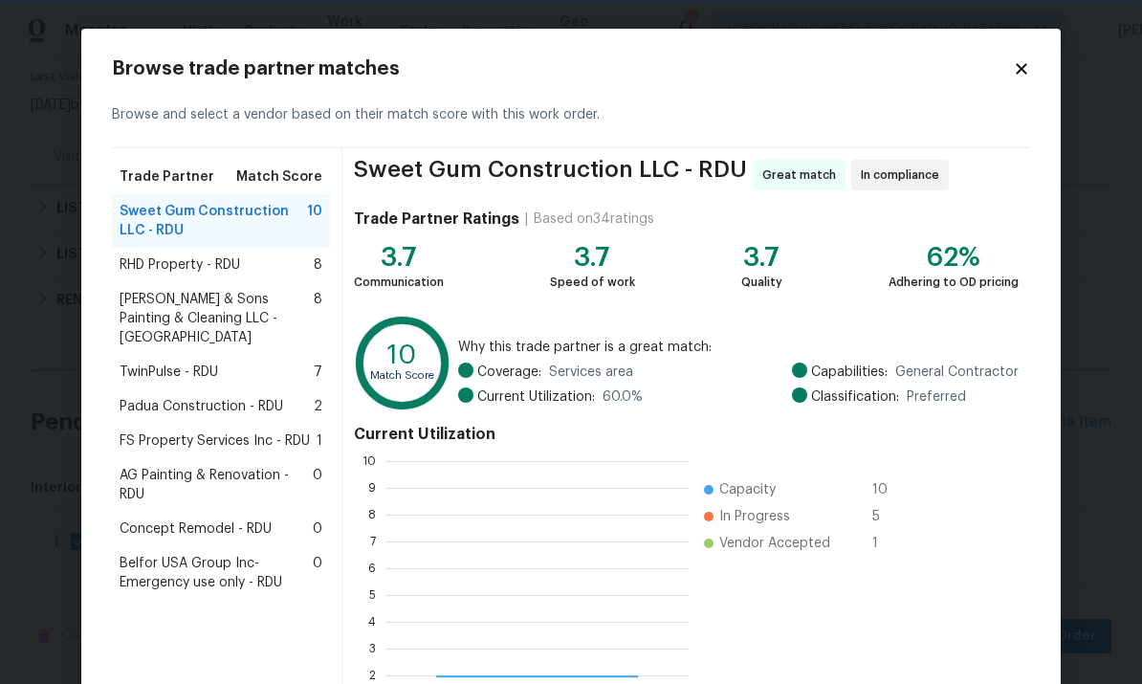
scroll to position [268, 303]
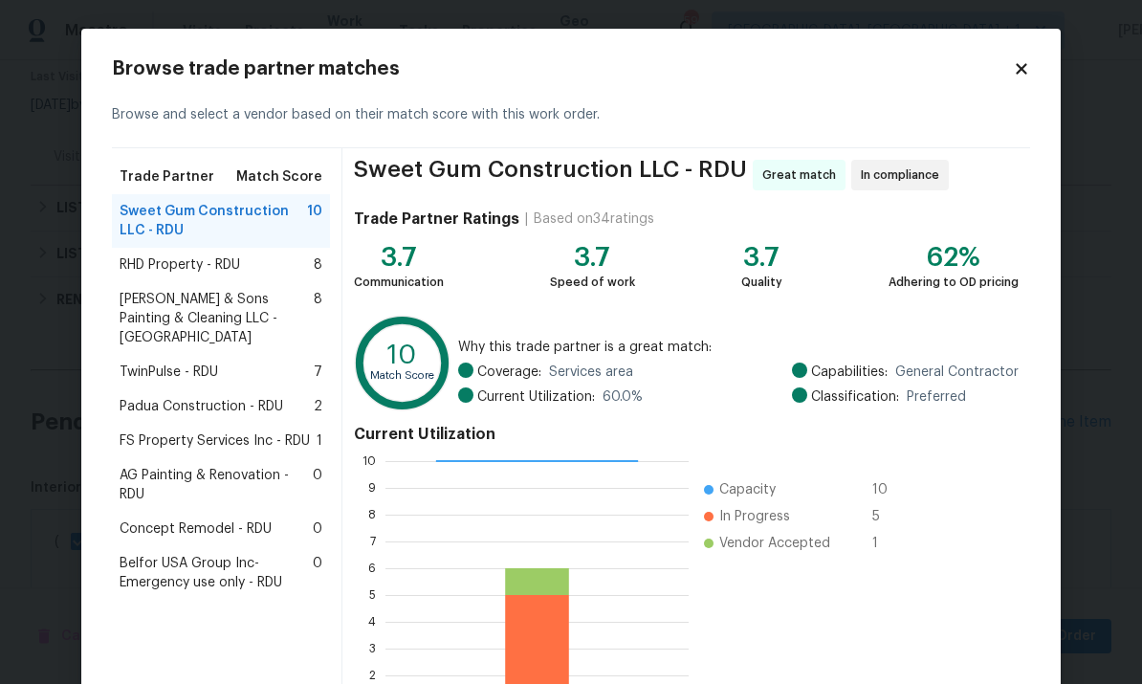
click at [281, 211] on span "Sweet Gum Construction LLC - RDU" at bounding box center [214, 221] width 188 height 38
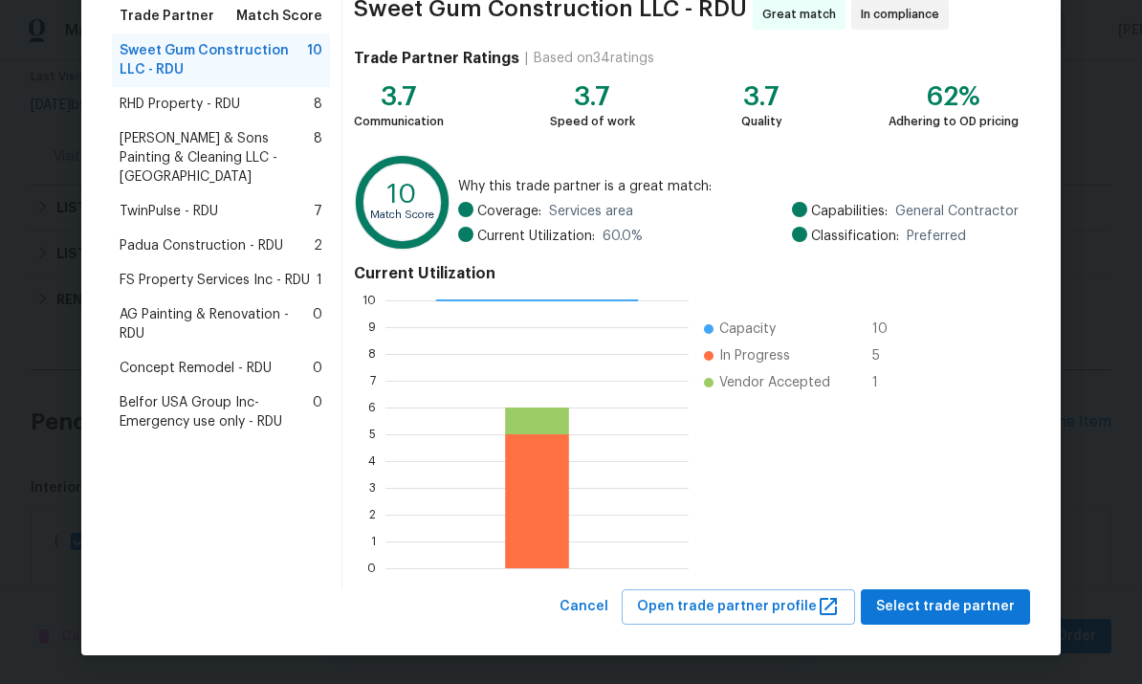
scroll to position [160, 0]
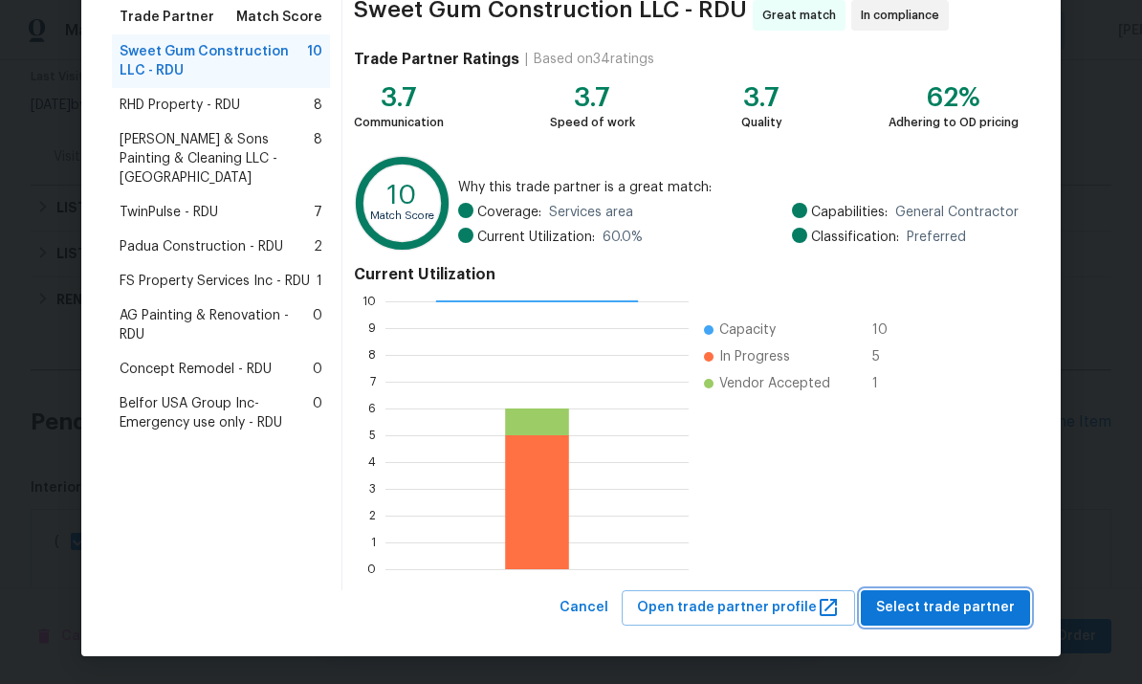
click at [958, 604] on span "Select trade partner" at bounding box center [945, 608] width 139 height 24
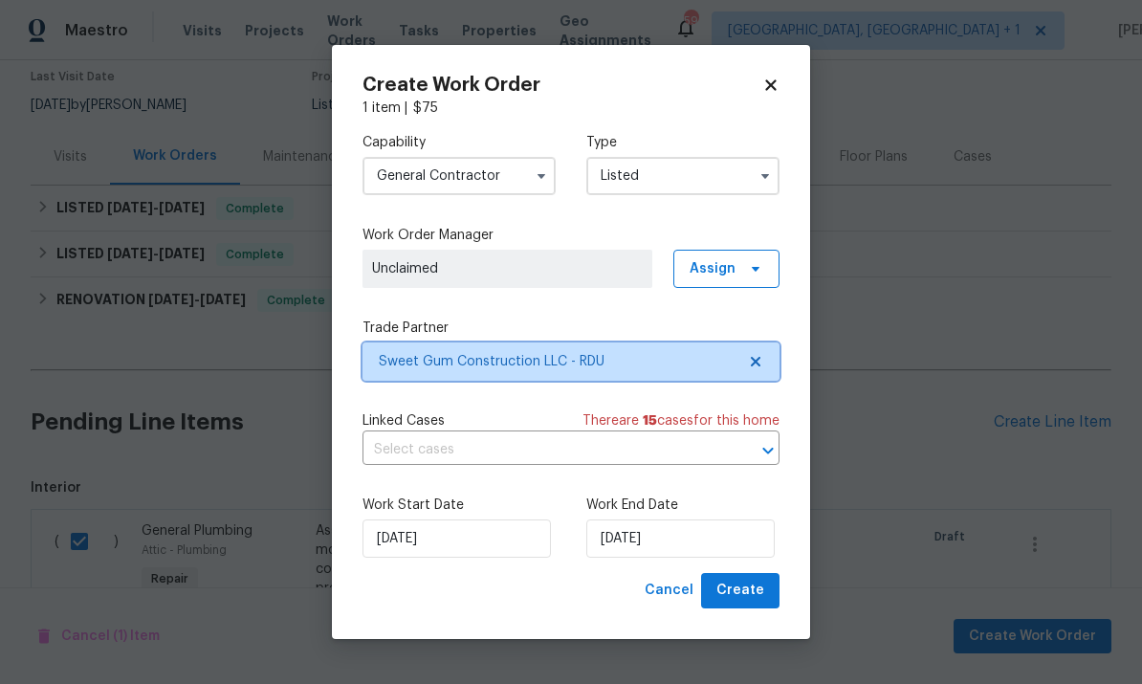
scroll to position [0, 0]
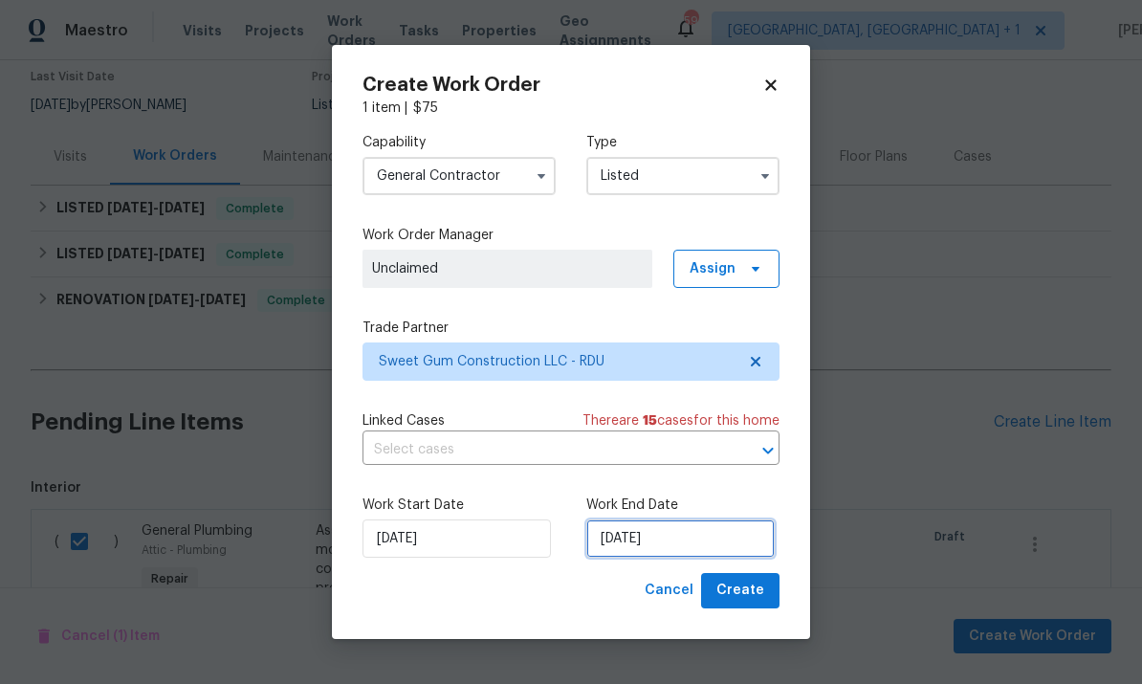
click at [720, 534] on input "8/21/2025" at bounding box center [680, 538] width 188 height 38
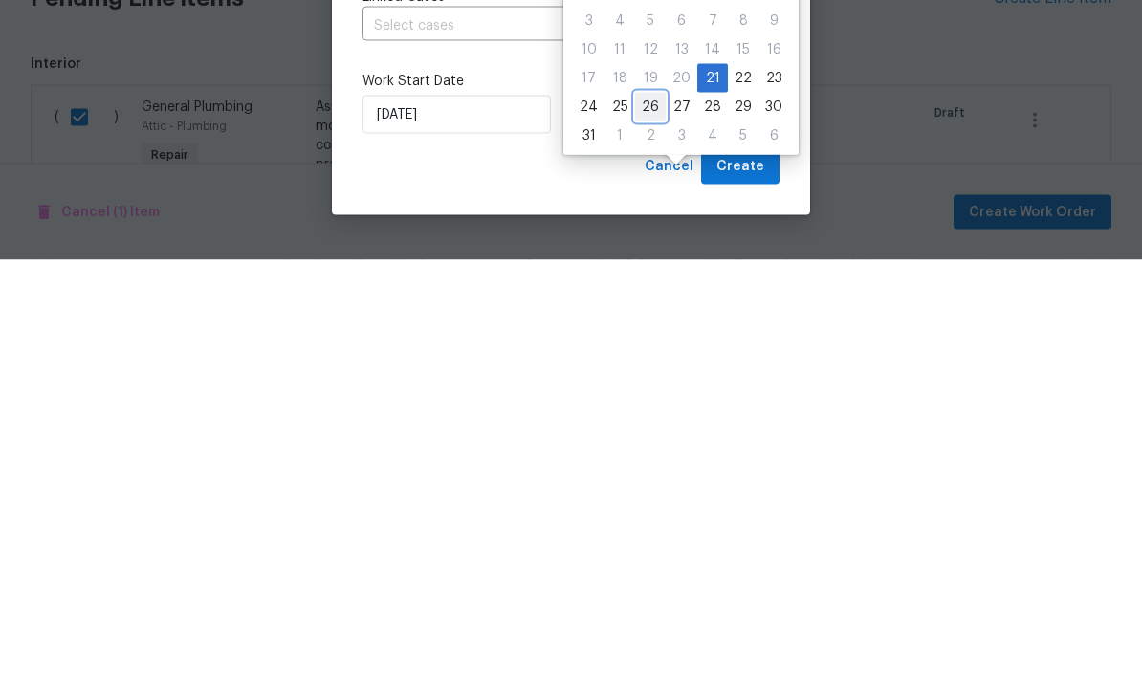
click at [652, 518] on div "26" at bounding box center [650, 531] width 31 height 27
type input "8/26/2025"
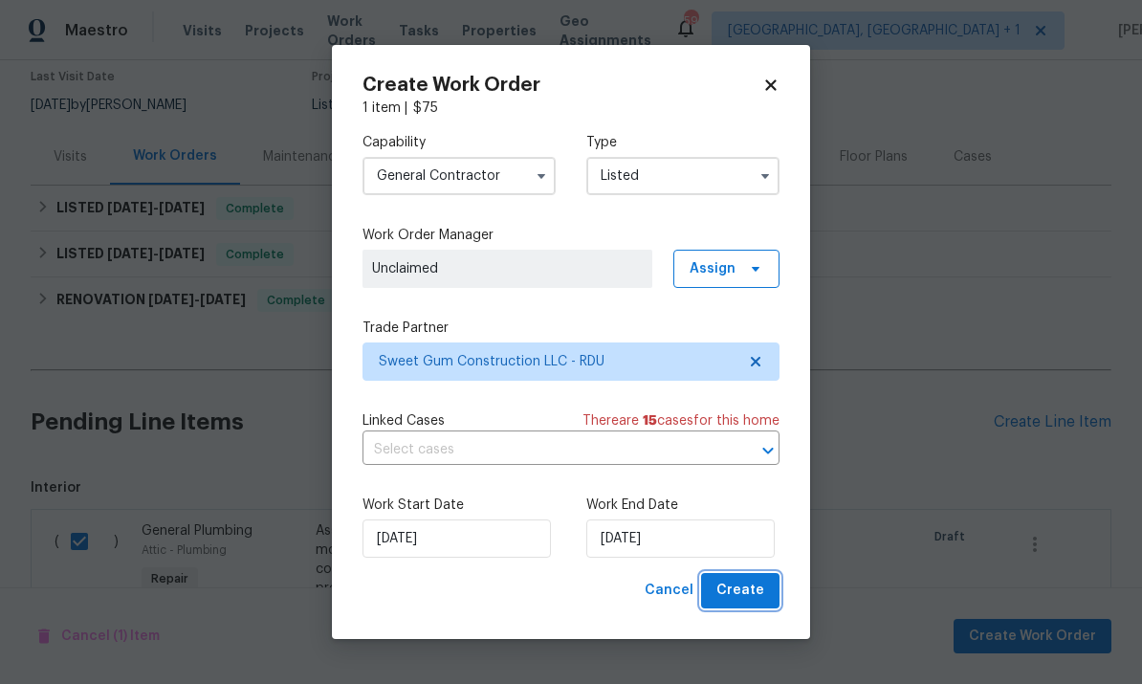
click at [741, 590] on span "Create" at bounding box center [741, 591] width 48 height 24
checkbox input "false"
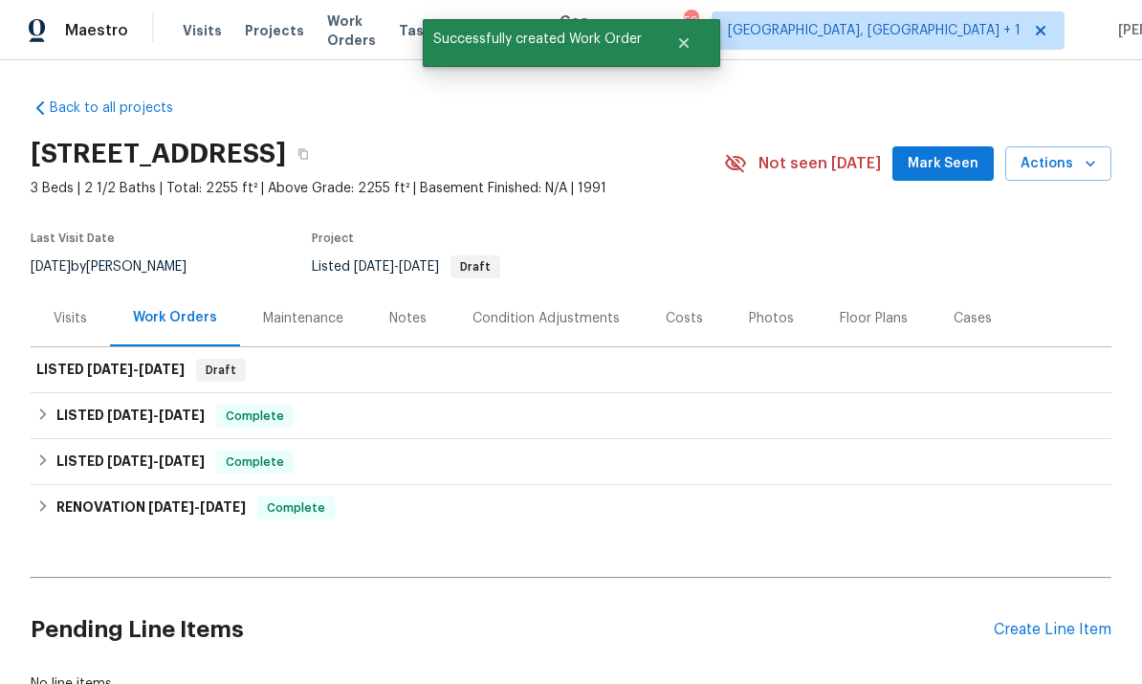
scroll to position [-2, 0]
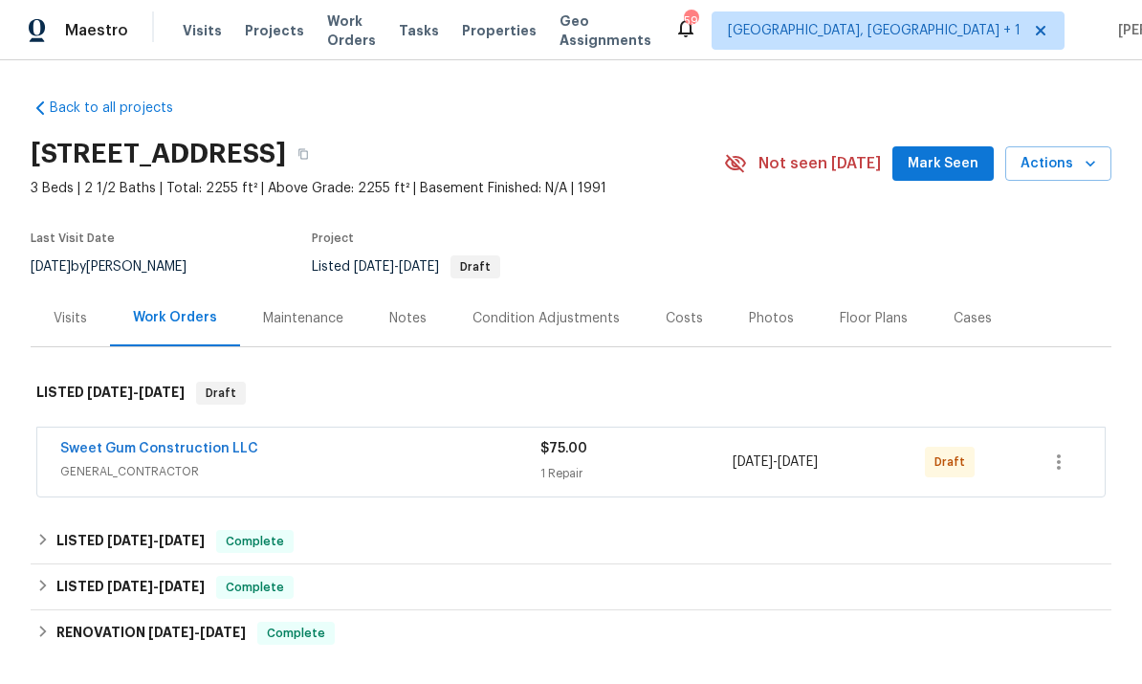
click at [170, 448] on link "Sweet Gum Construction LLC" at bounding box center [159, 448] width 198 height 13
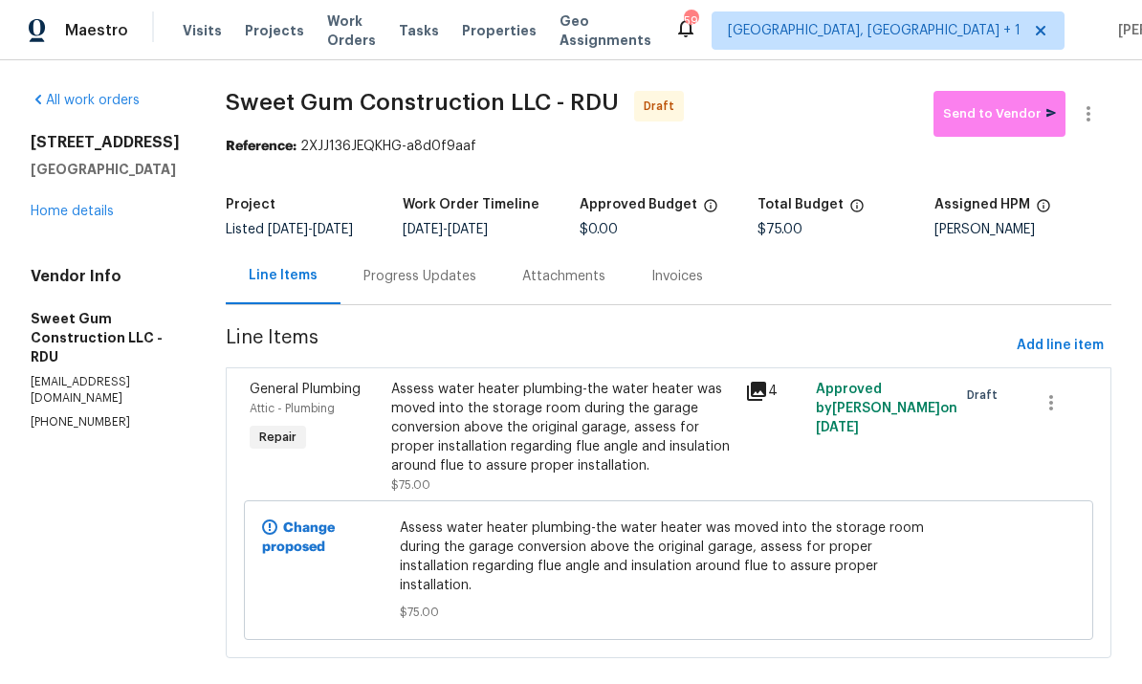
click at [458, 286] on div "Progress Updates" at bounding box center [420, 276] width 113 height 19
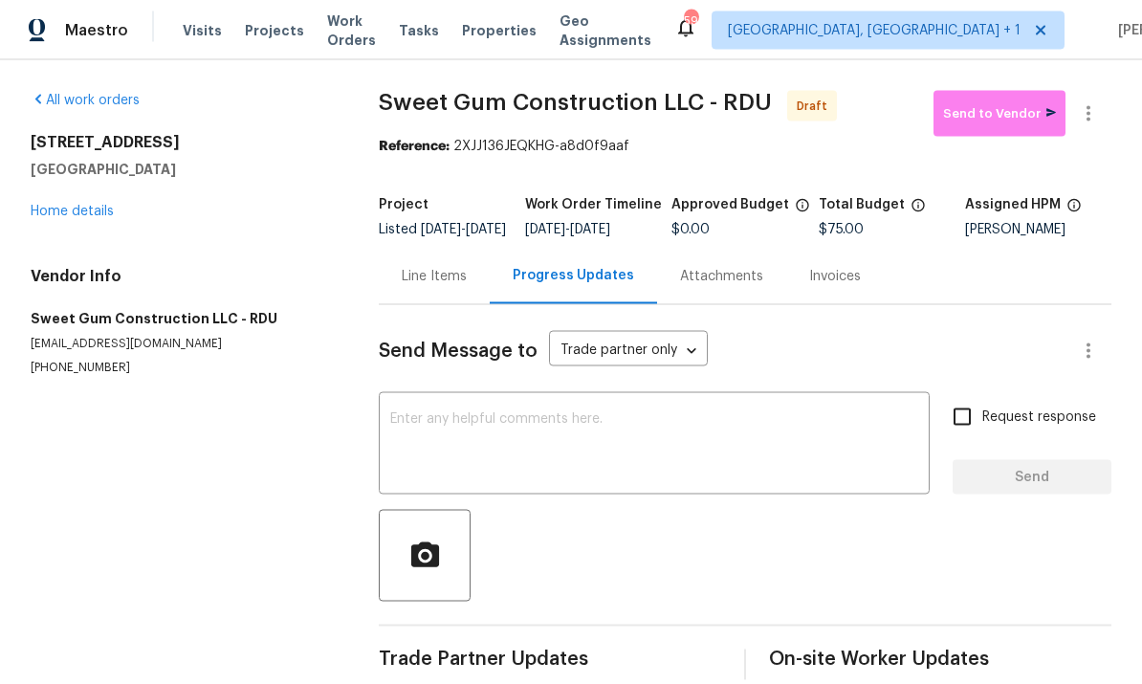
scroll to position [41, 0]
click at [497, 412] on textarea at bounding box center [654, 445] width 528 height 67
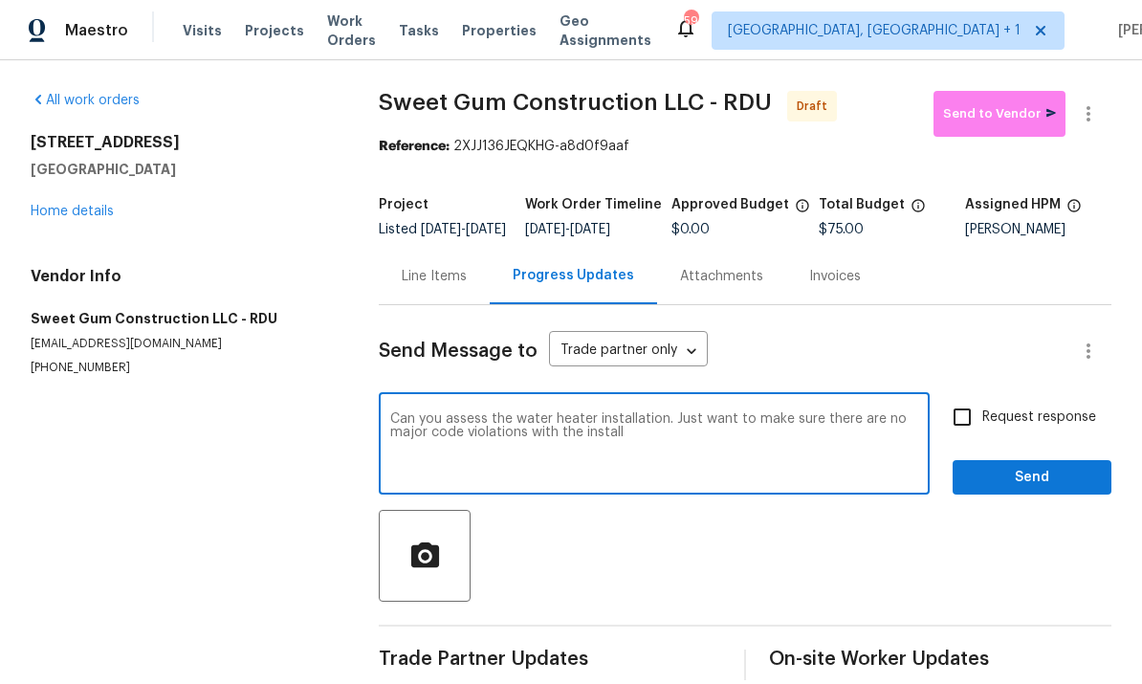
click at [643, 419] on textarea "Can you assess the water heater installation. Just want to make sure there are …" at bounding box center [654, 445] width 528 height 67
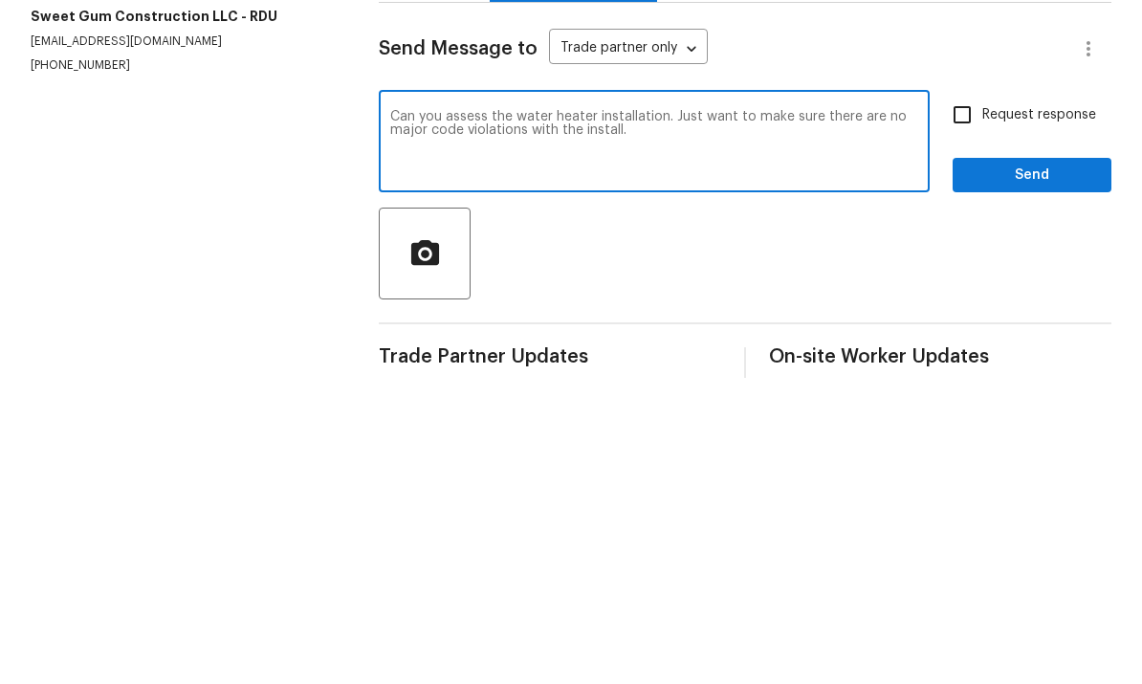
type textarea "Can you assess the water heater installation. Just want to make sure there are …"
click at [976, 397] on input "Request response" at bounding box center [962, 417] width 40 height 40
checkbox input "true"
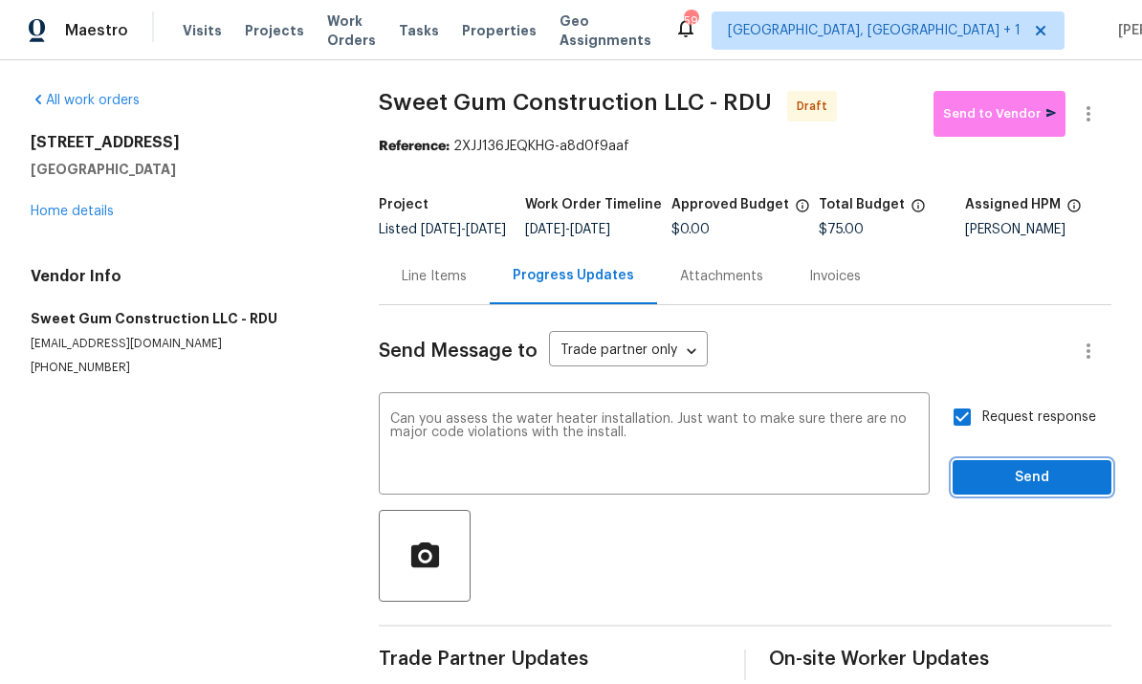
click at [1038, 466] on span "Send" at bounding box center [1032, 478] width 128 height 24
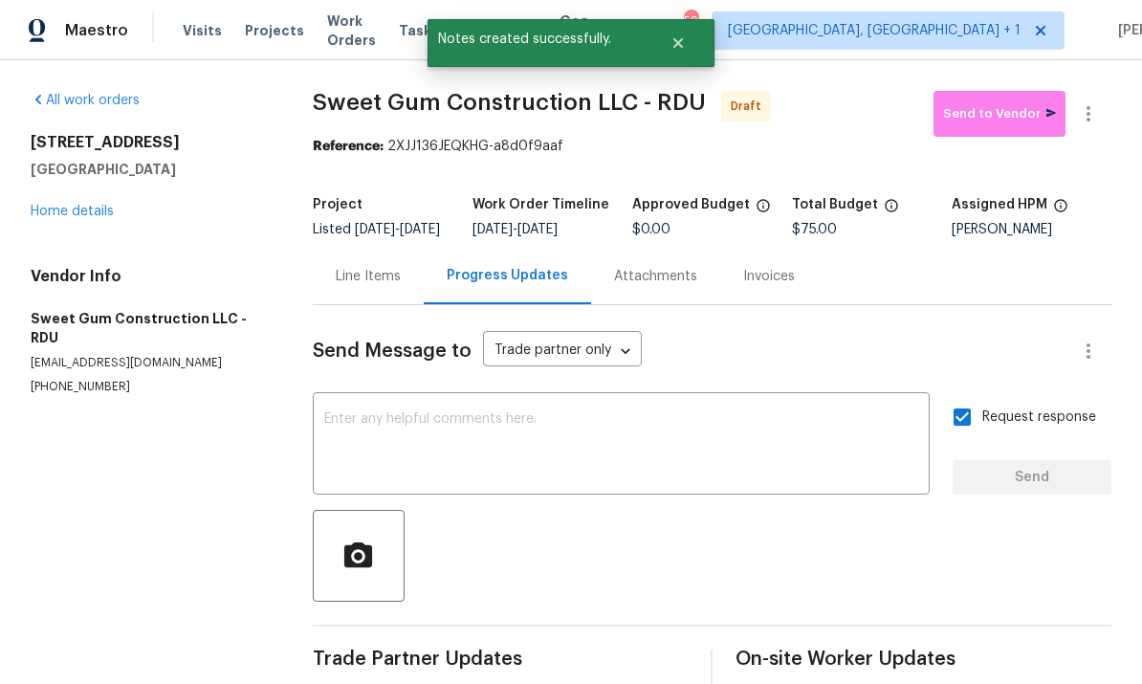
click at [86, 205] on link "Home details" at bounding box center [72, 211] width 83 height 13
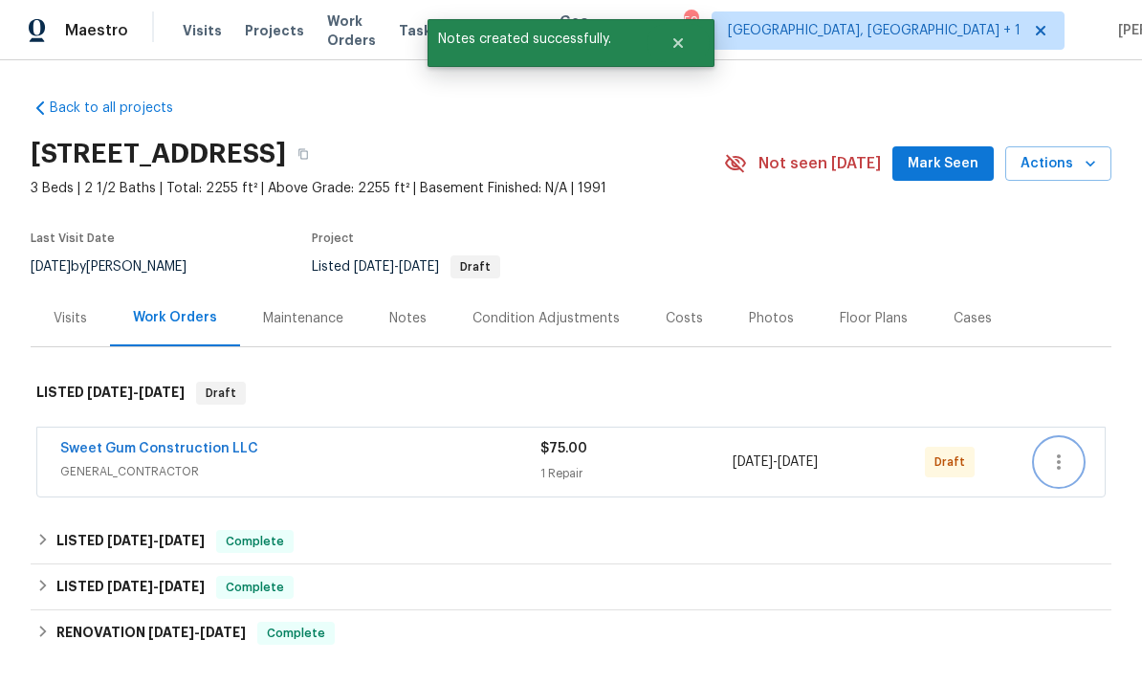
click at [1064, 451] on icon "button" at bounding box center [1059, 462] width 23 height 23
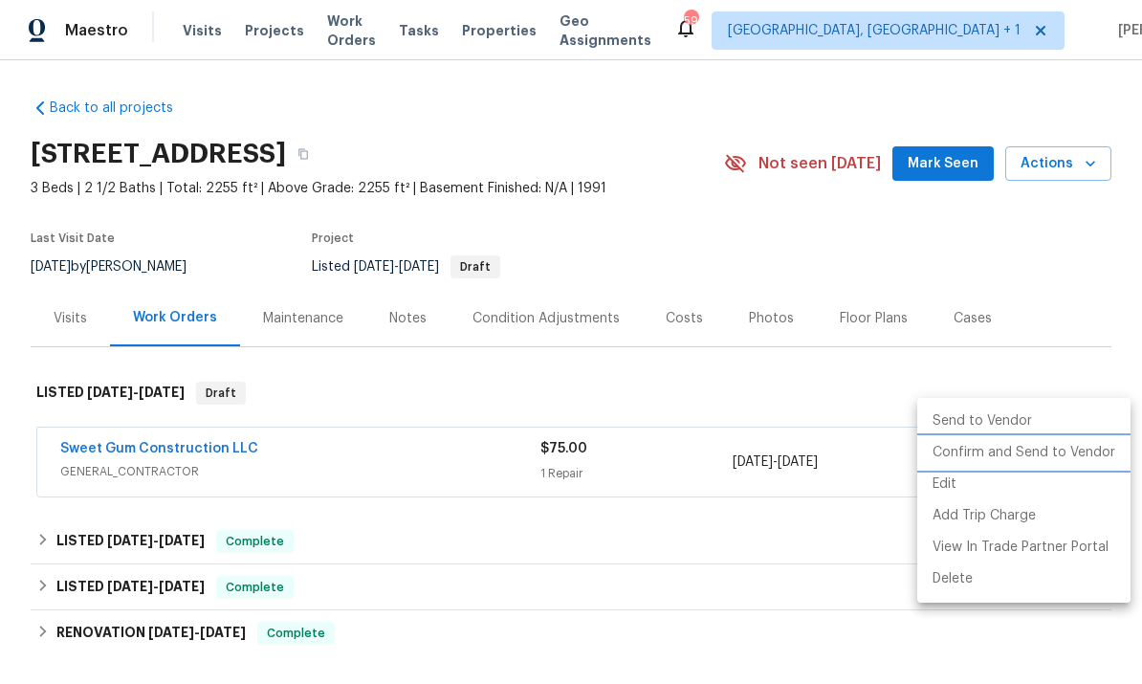
click at [1034, 449] on li "Confirm and Send to Vendor" at bounding box center [1023, 453] width 213 height 32
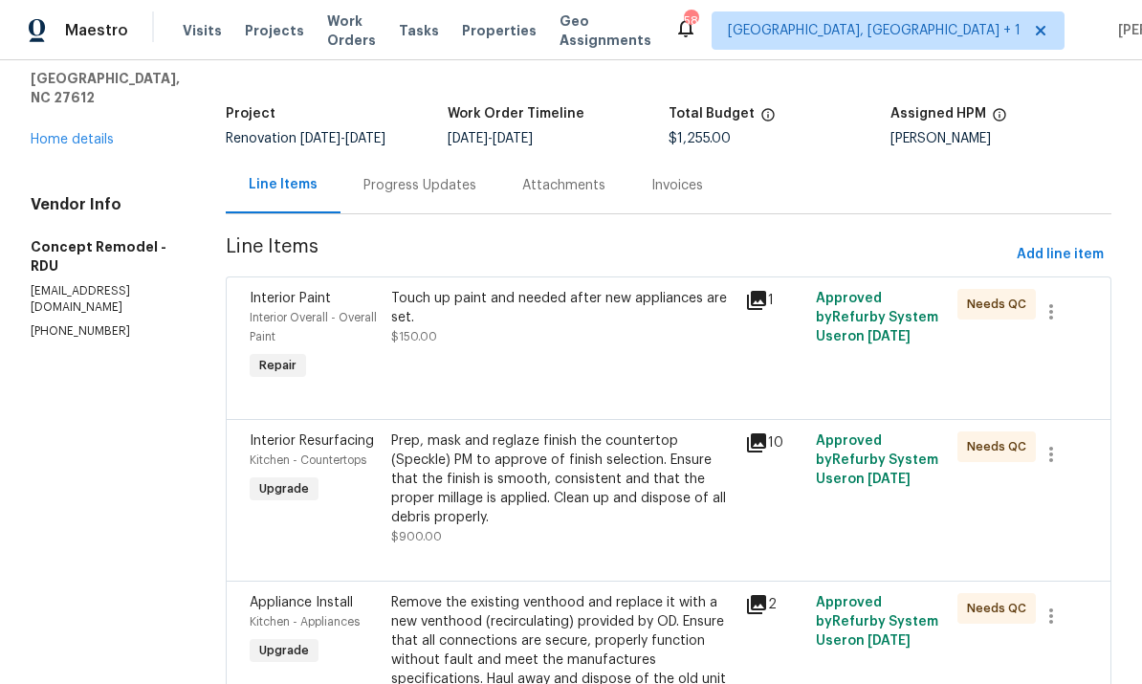
scroll to position [90, 0]
click at [576, 473] on div "Prep, mask and reglaze finish the countertop (Speckle) PM to approve of finish …" at bounding box center [562, 480] width 342 height 96
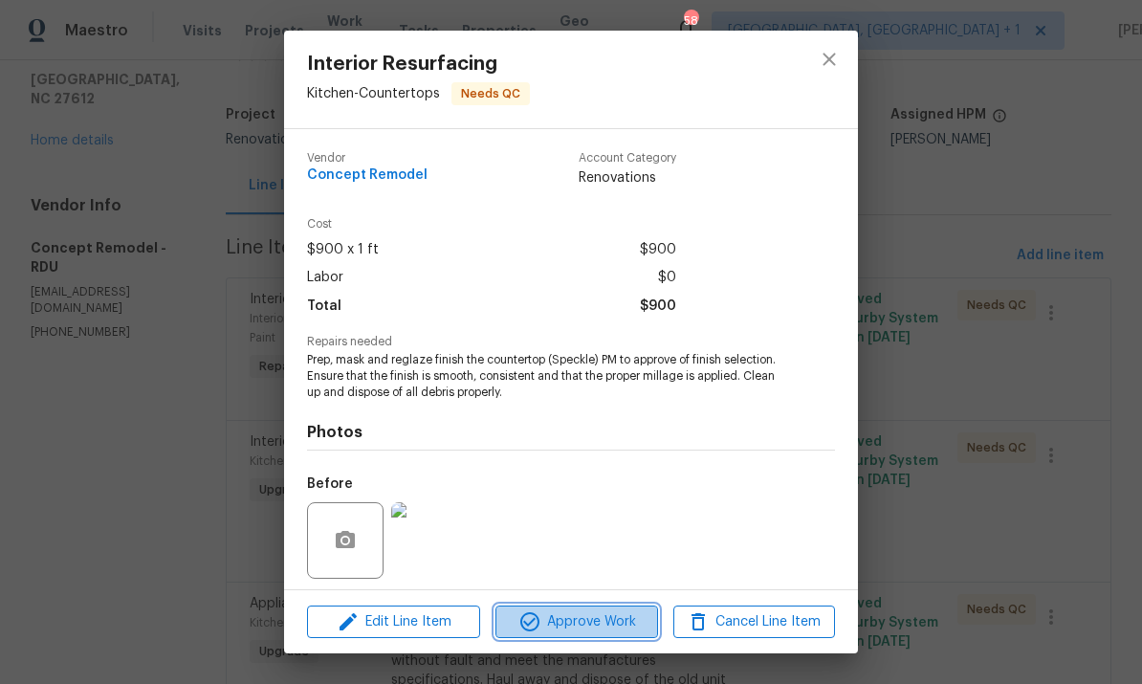
click at [590, 632] on span "Approve Work" at bounding box center [576, 622] width 150 height 24
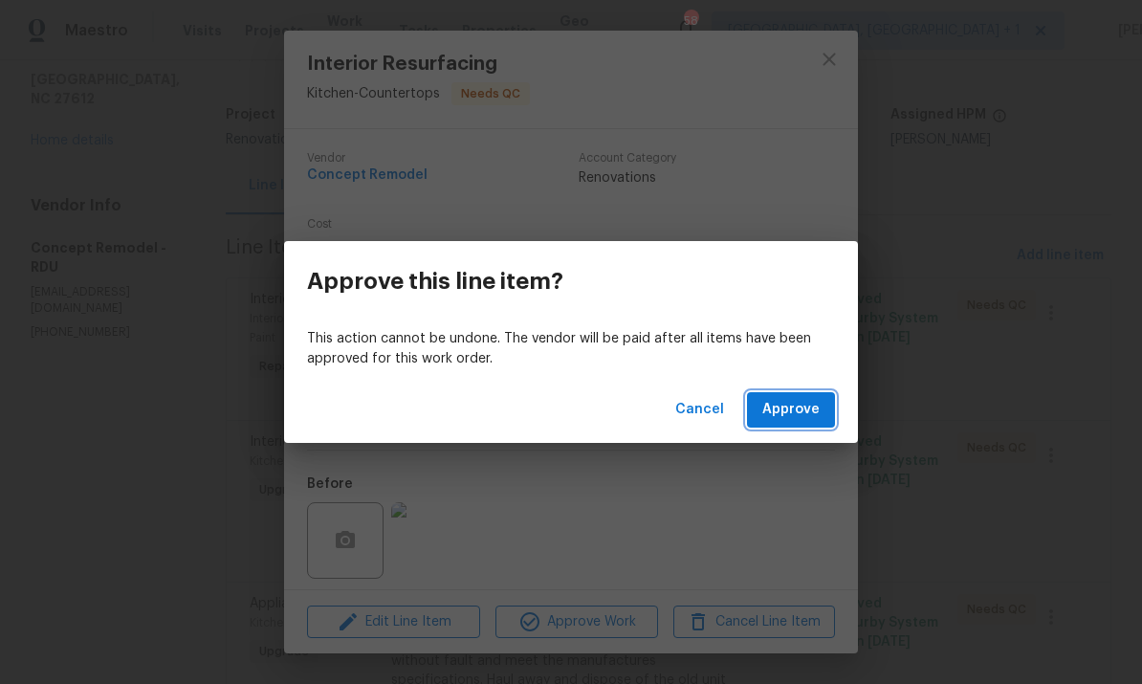
click at [777, 408] on span "Approve" at bounding box center [790, 410] width 57 height 24
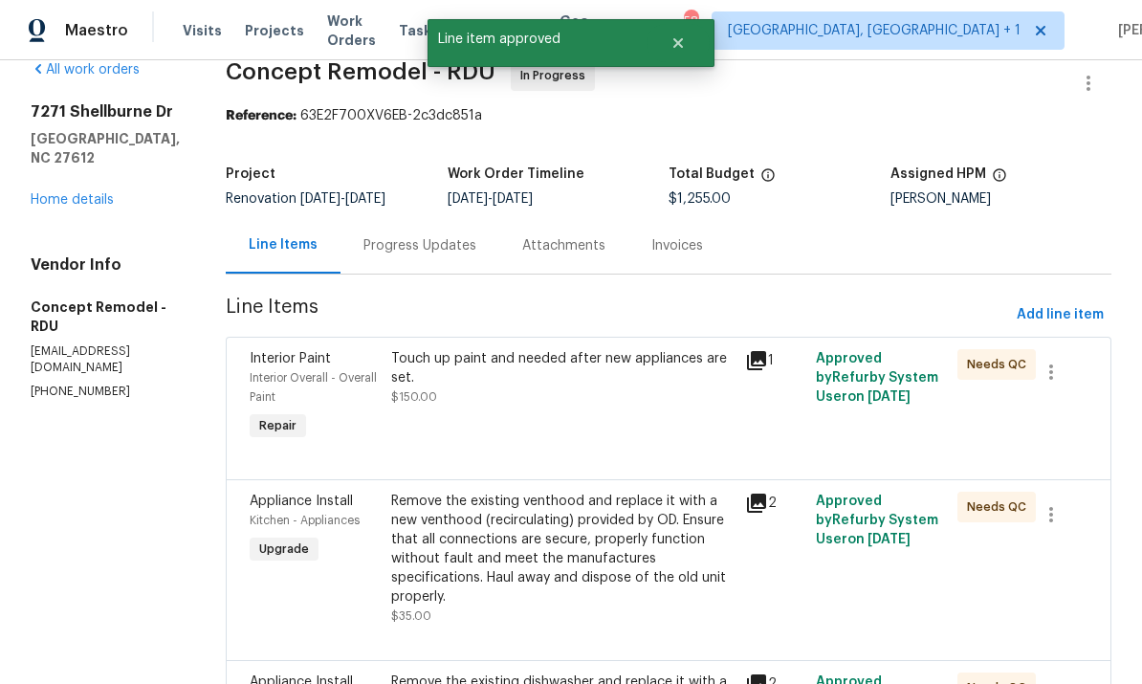
scroll to position [46, 0]
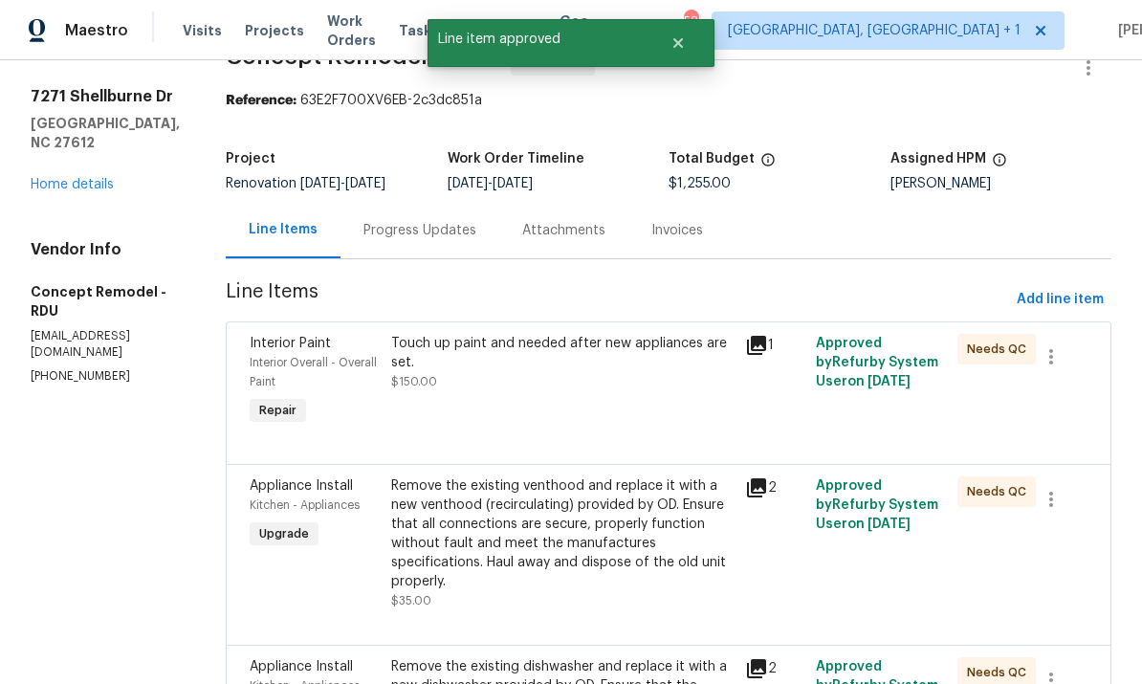
click at [576, 525] on div "Remove the existing venthood and replace it with a new venthood (recirculating)…" at bounding box center [562, 533] width 342 height 115
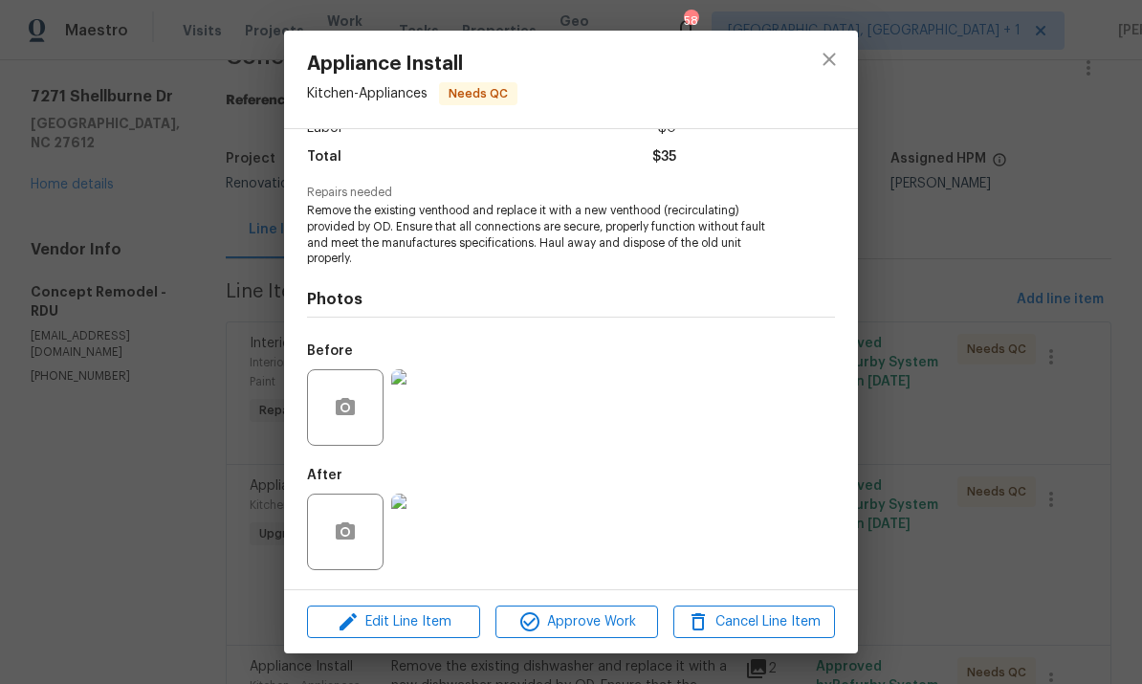
scroll to position [151, 0]
click at [432, 422] on img at bounding box center [429, 407] width 77 height 77
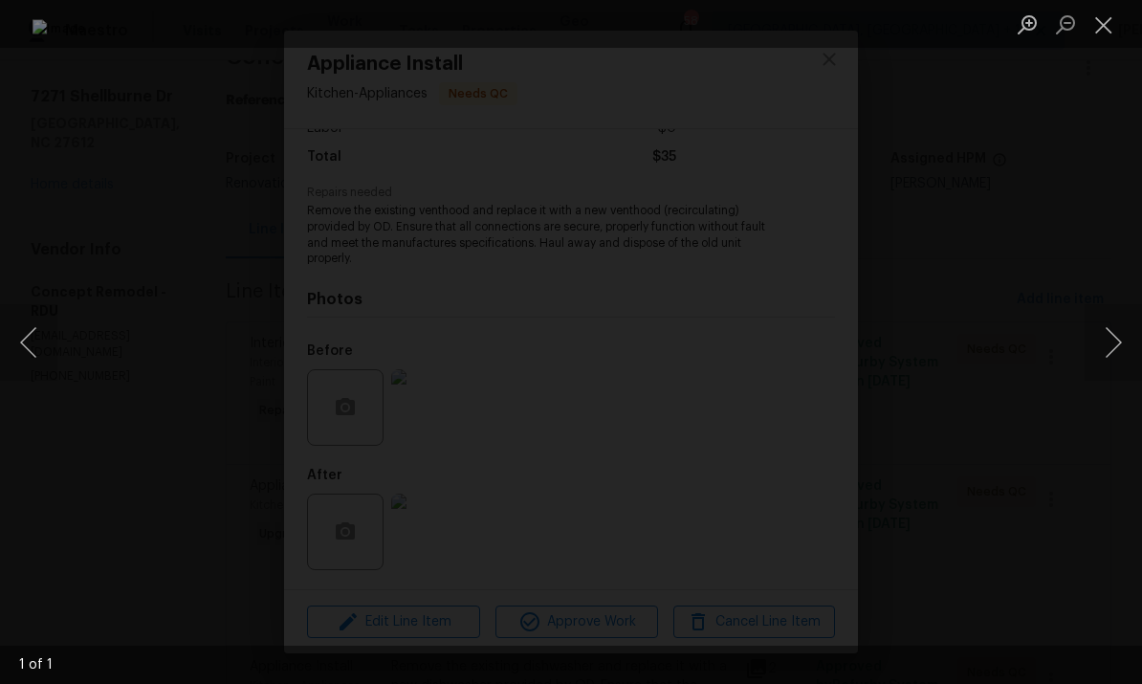
click at [1093, 250] on div "Lightbox" at bounding box center [571, 342] width 1142 height 684
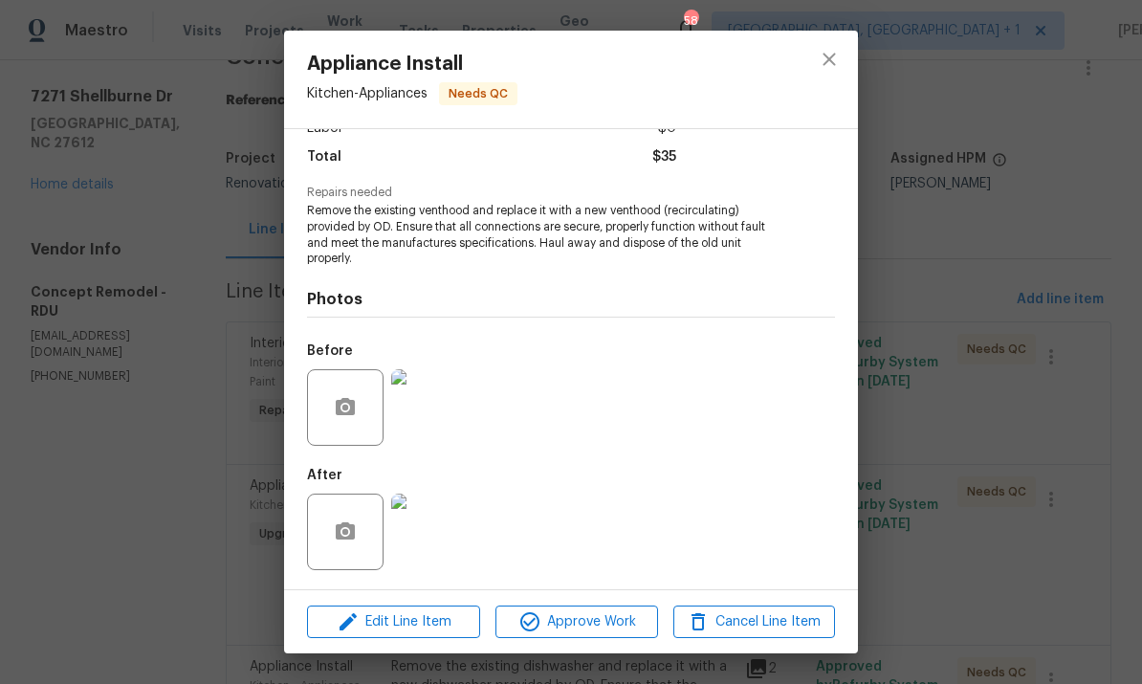
click at [448, 537] on img at bounding box center [429, 532] width 77 height 77
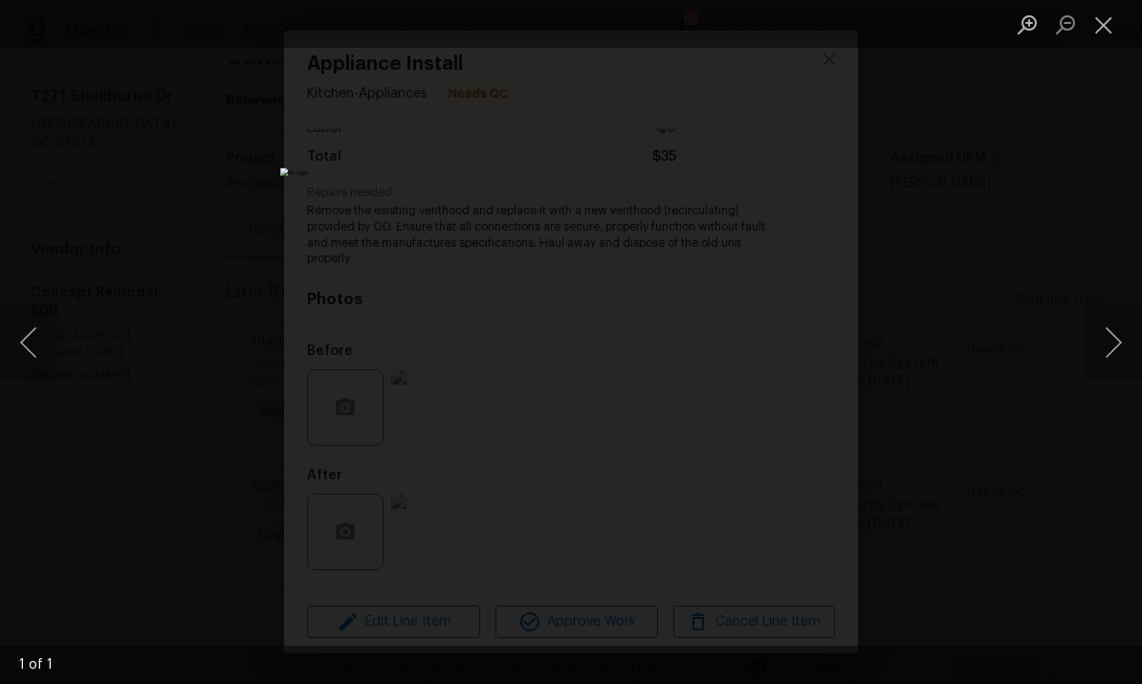
click at [1102, 277] on div "Lightbox" at bounding box center [571, 342] width 1142 height 684
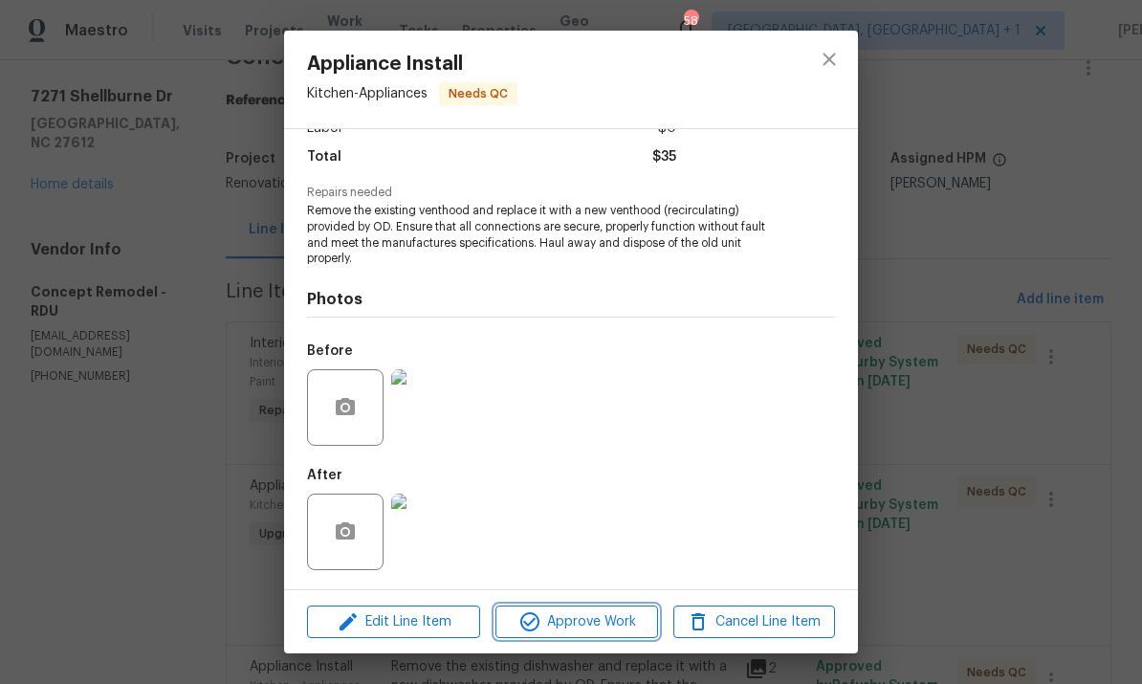
click at [615, 633] on span "Approve Work" at bounding box center [576, 622] width 150 height 24
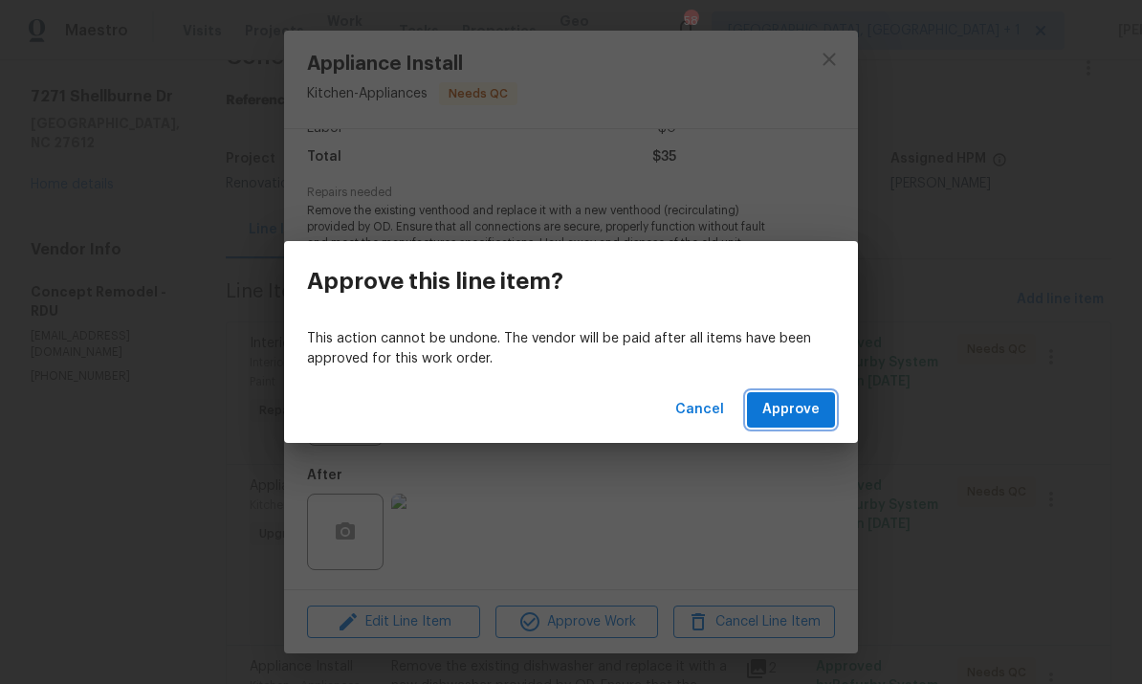
click at [794, 420] on span "Approve" at bounding box center [790, 410] width 57 height 24
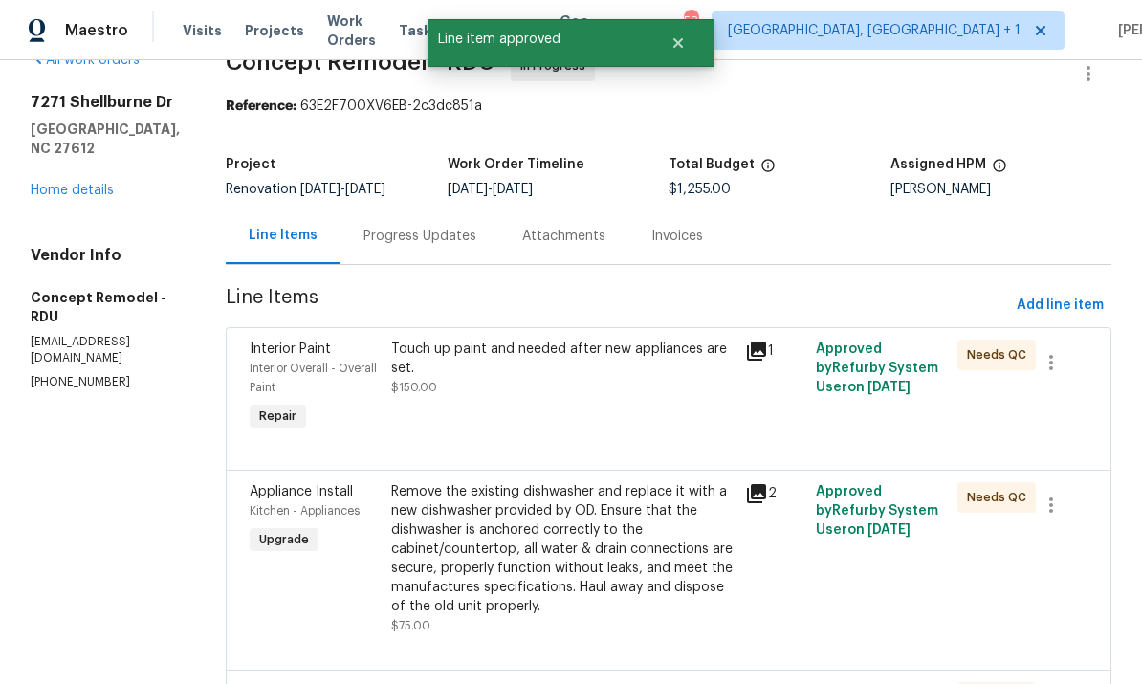
scroll to position [41, 0]
click at [626, 538] on div "Remove the existing dishwasher and replace it with a new dishwasher provided by…" at bounding box center [562, 548] width 342 height 134
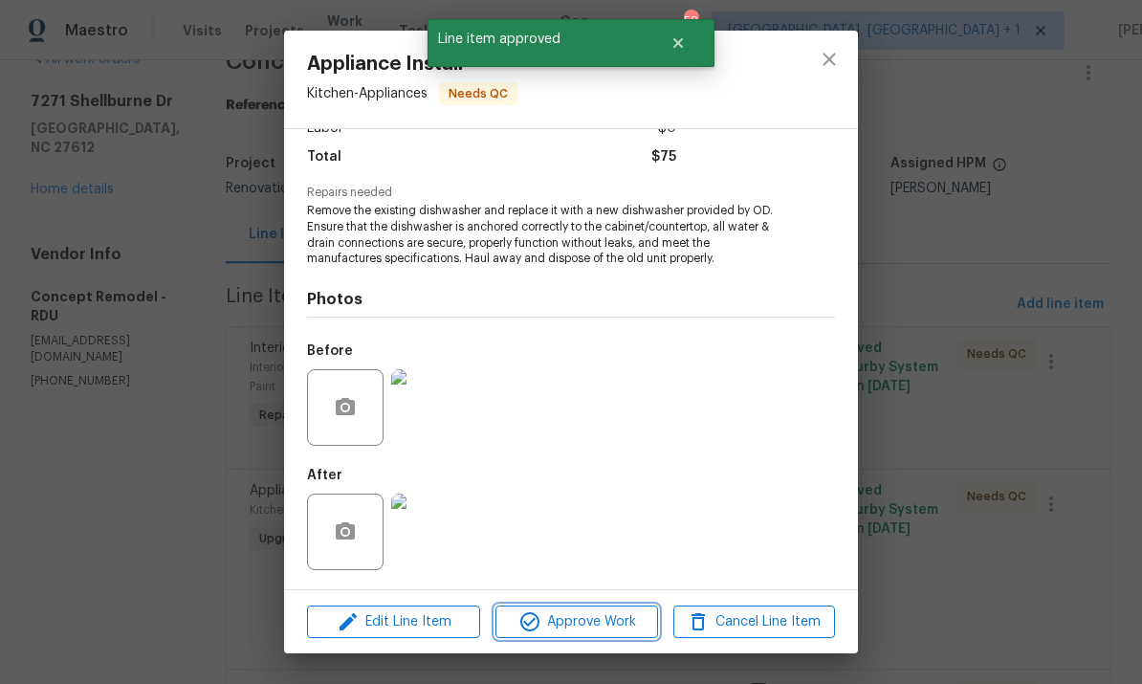
click at [609, 608] on button "Approve Work" at bounding box center [577, 622] width 162 height 33
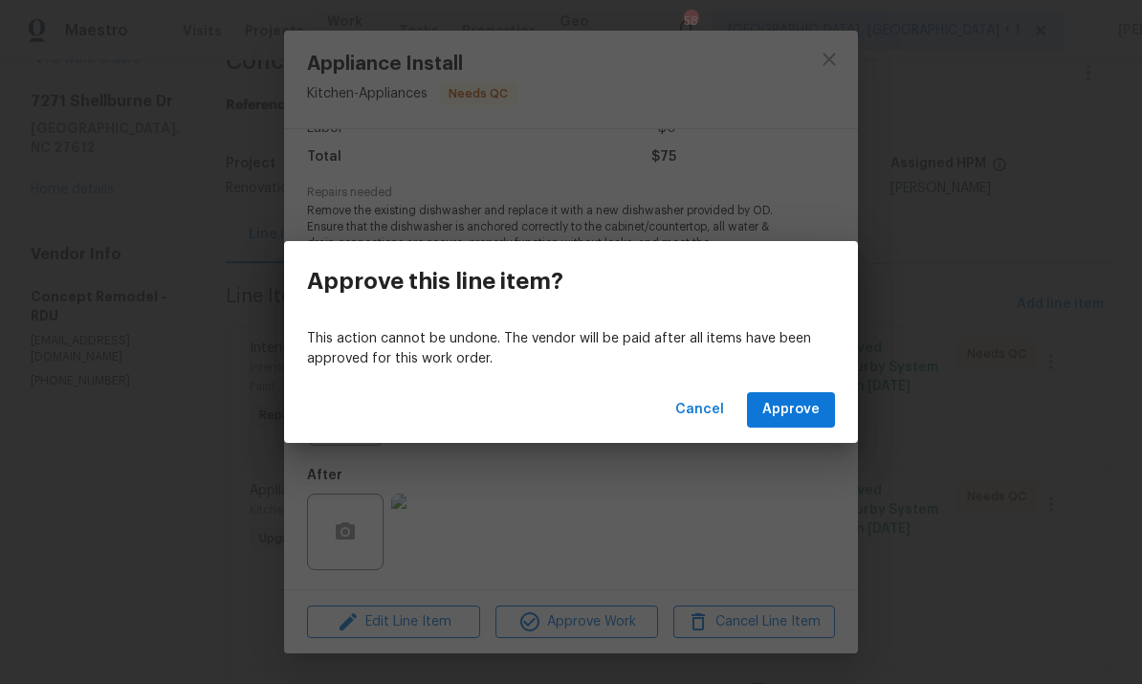
scroll to position [151, 0]
click at [797, 416] on span "Approve" at bounding box center [790, 410] width 57 height 24
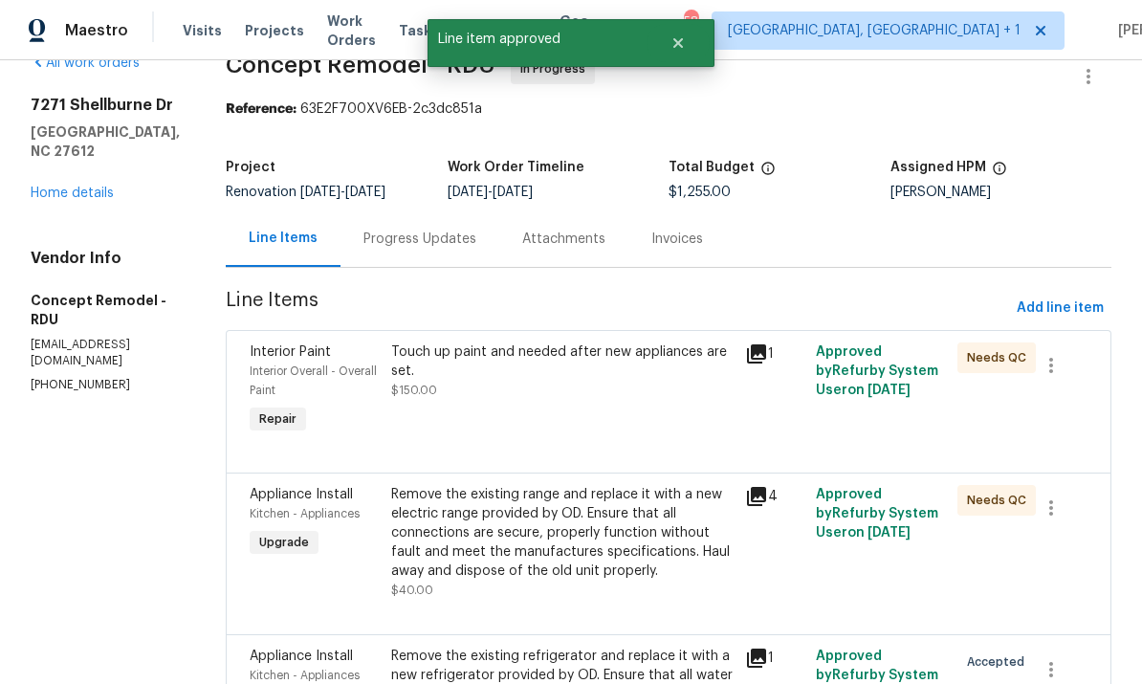
scroll to position [44, 0]
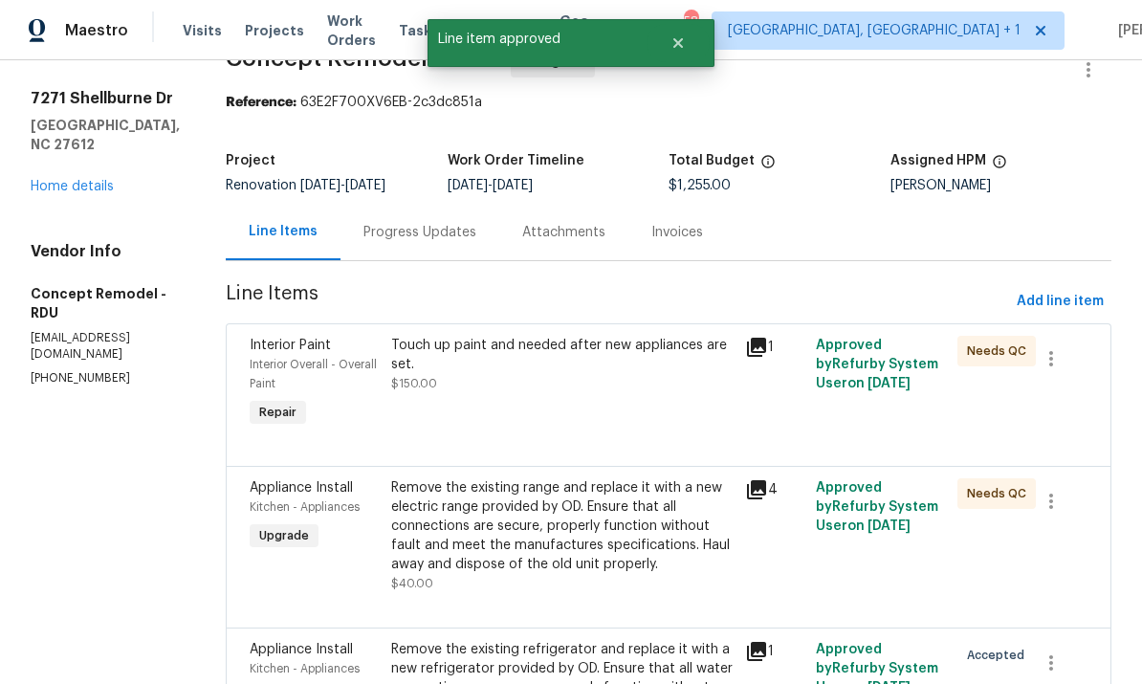
click at [631, 542] on div "Remove the existing range and replace it with a new electric range provided by …" at bounding box center [562, 526] width 342 height 96
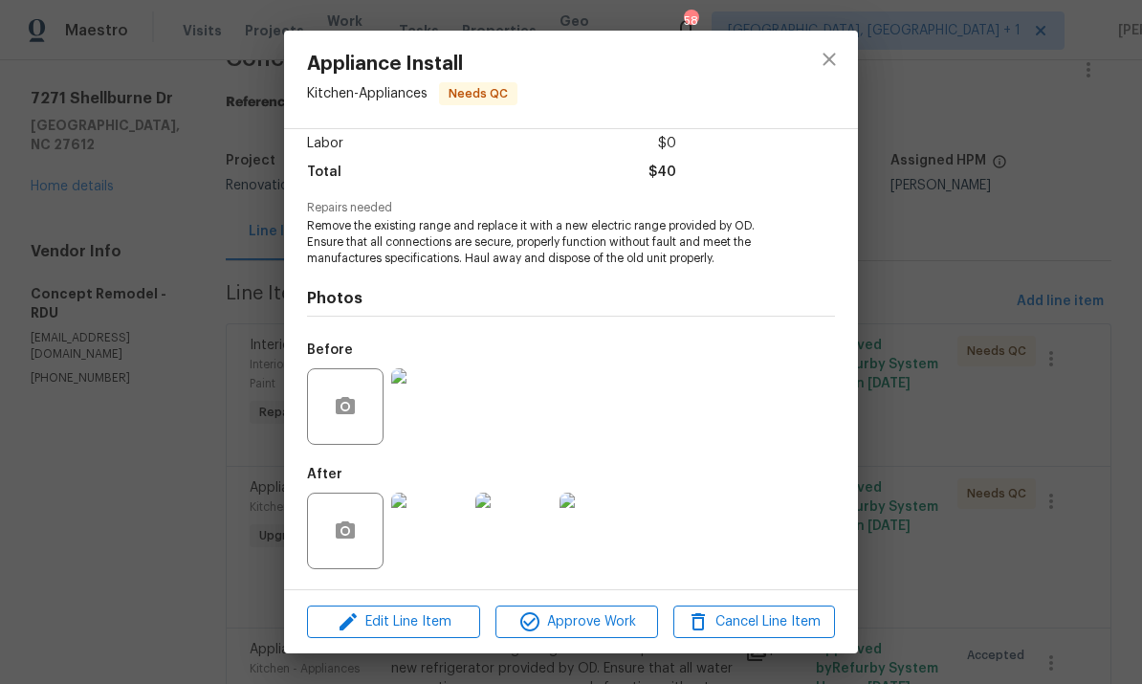
scroll to position [137, 0]
click at [608, 629] on span "Approve Work" at bounding box center [576, 622] width 150 height 24
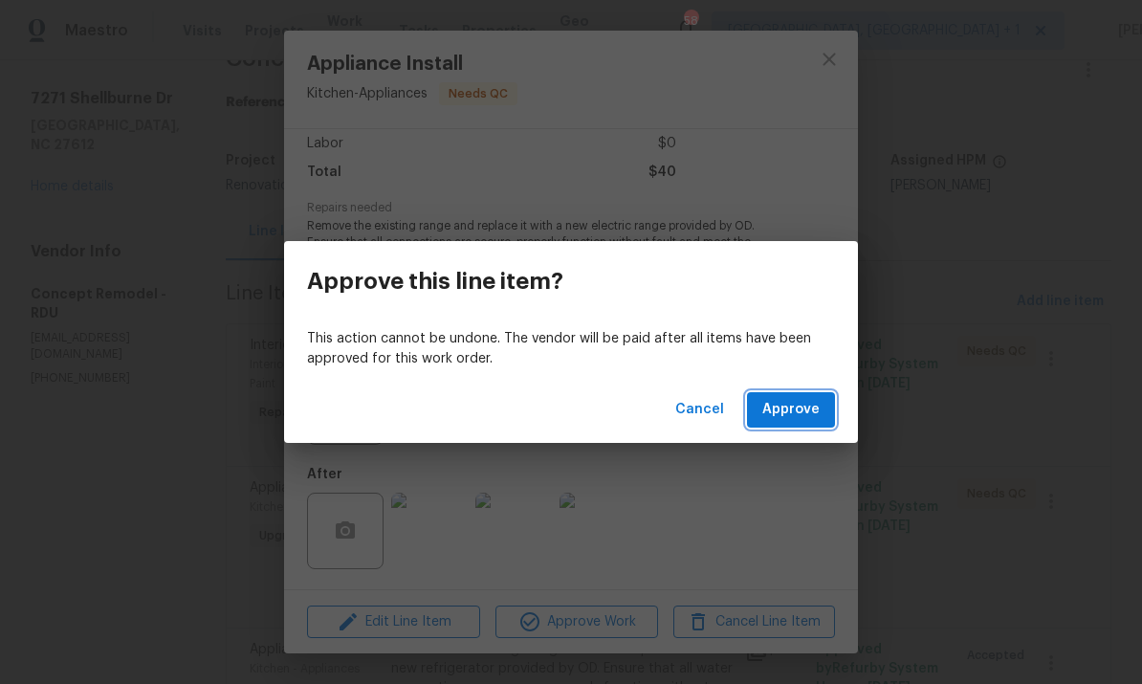
click at [798, 414] on span "Approve" at bounding box center [790, 410] width 57 height 24
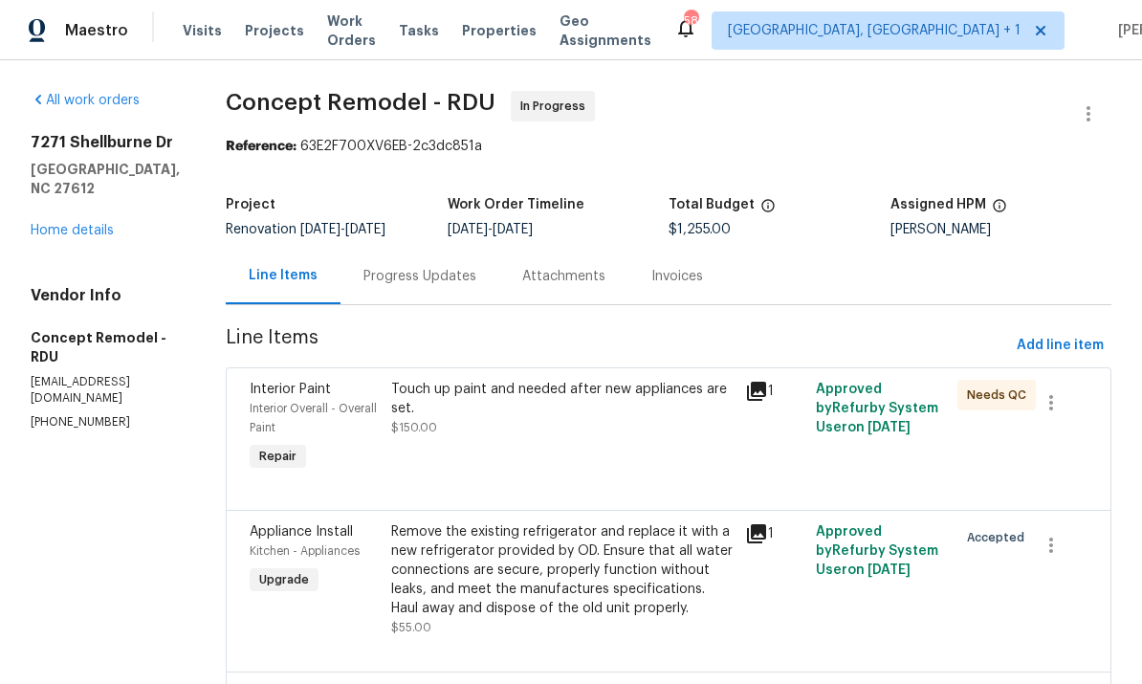
scroll to position [0, 0]
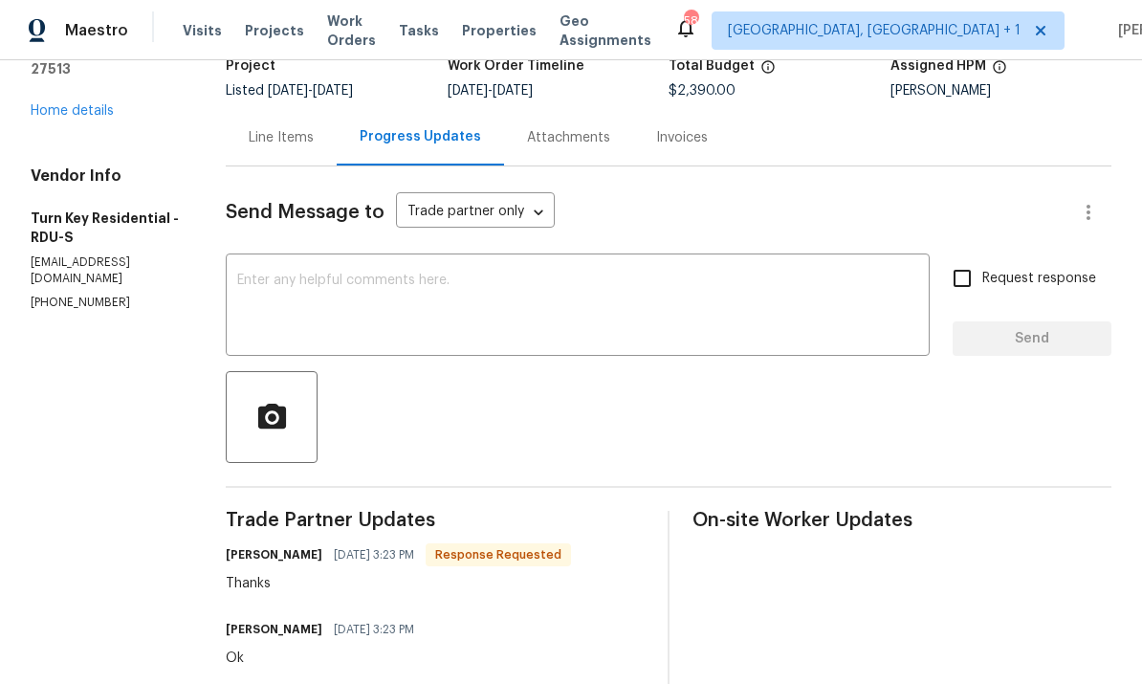
scroll to position [86, 0]
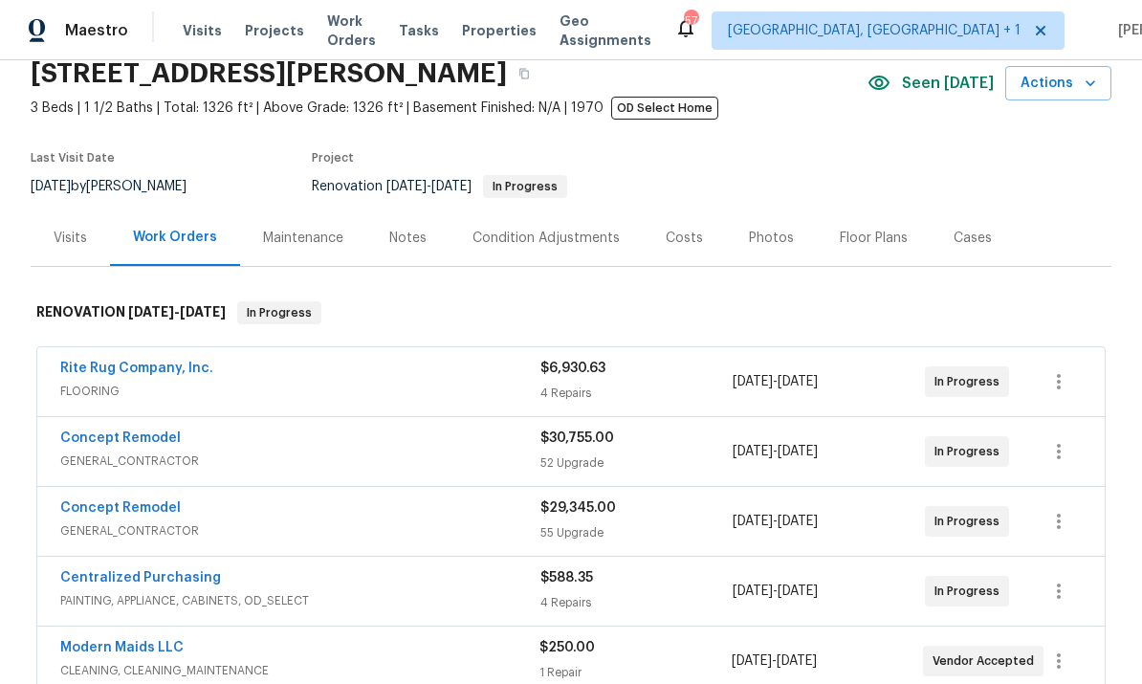
scroll to position [74, 0]
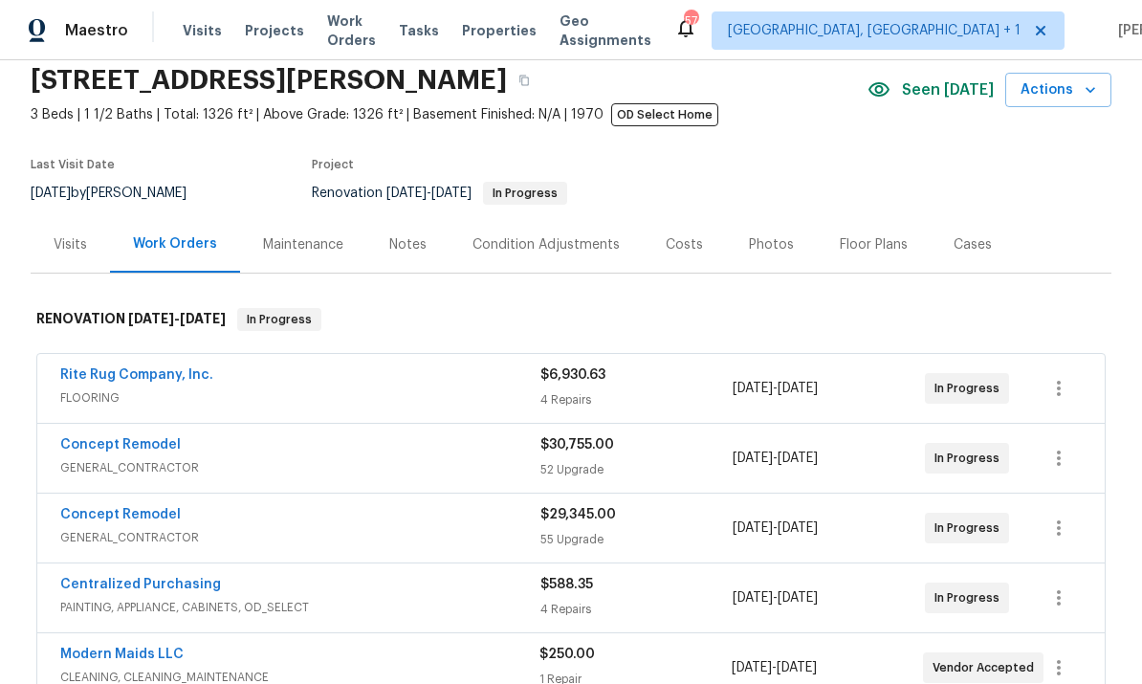
click at [141, 447] on link "Concept Remodel" at bounding box center [120, 444] width 121 height 13
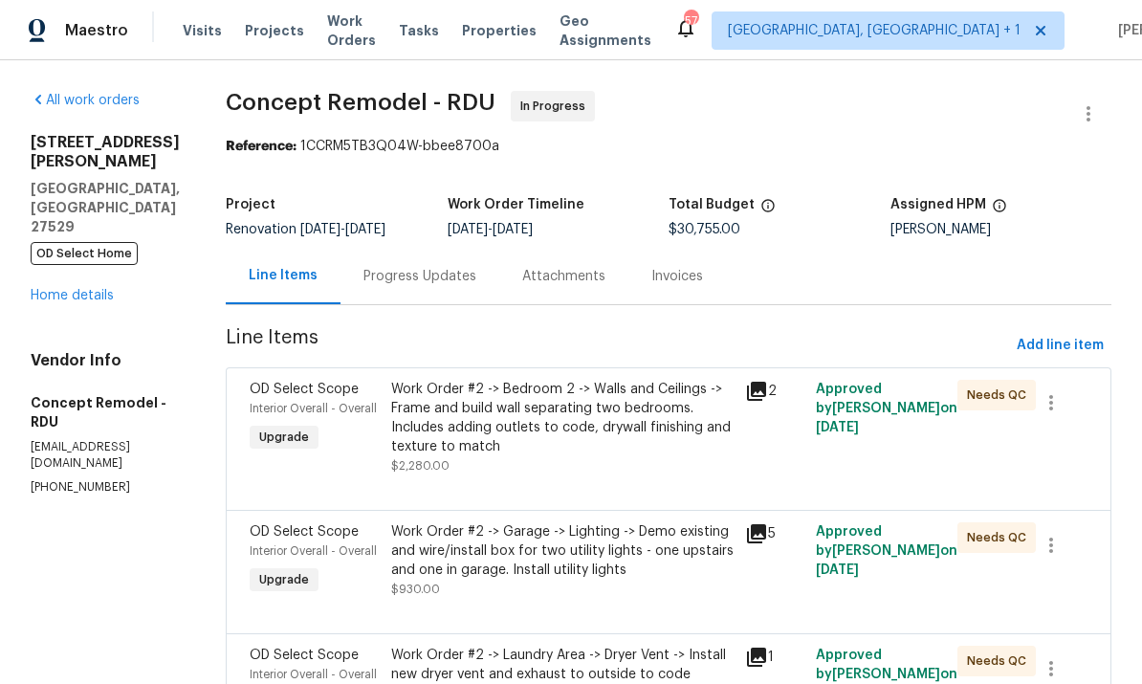
click at [503, 413] on div "Work Order #2 -> Bedroom 2 -> Walls and Ceilings -> Frame and build wall separa…" at bounding box center [562, 418] width 342 height 77
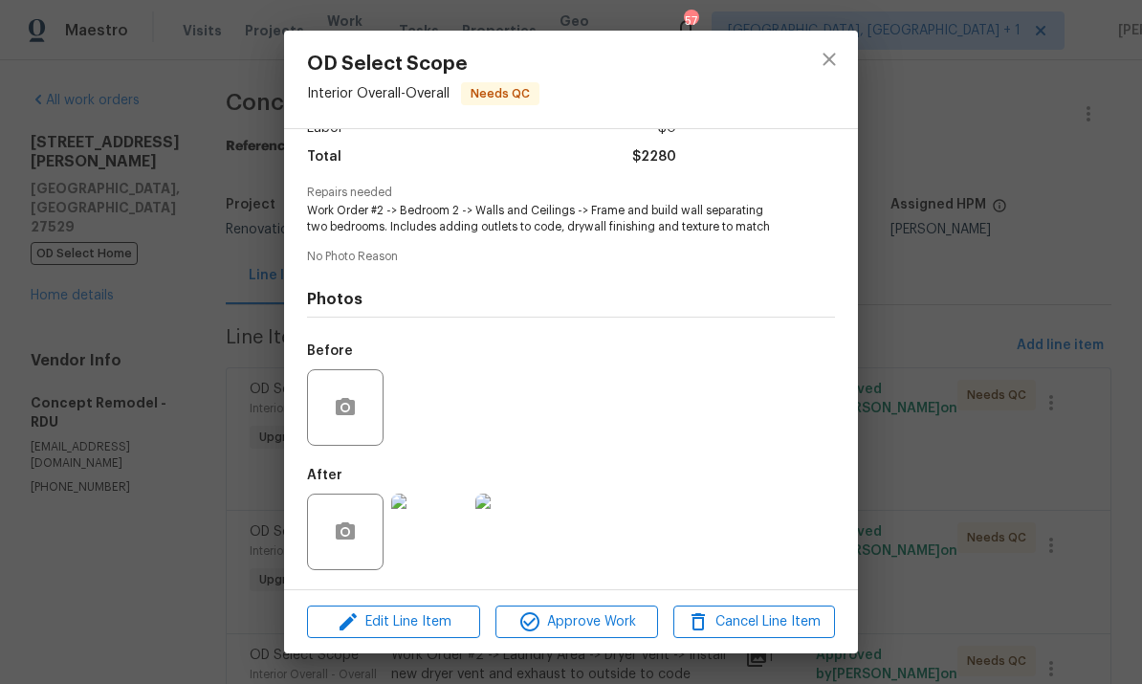
scroll to position [154, 0]
click at [433, 520] on img at bounding box center [429, 532] width 77 height 77
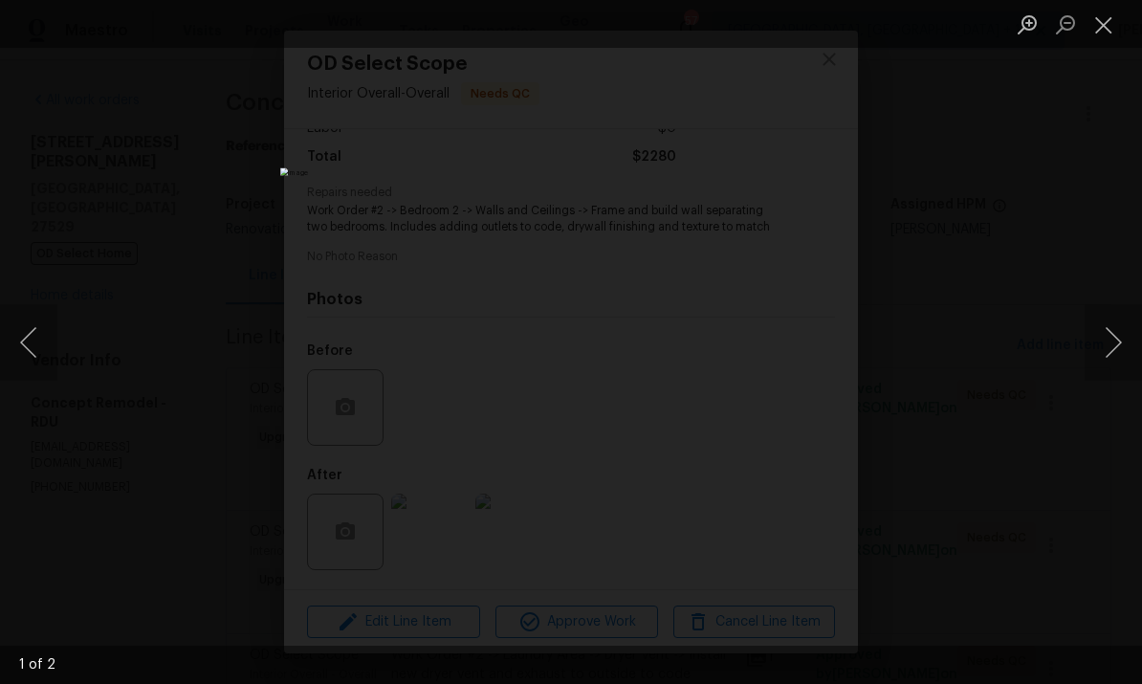
click at [1132, 338] on button "Next image" at bounding box center [1113, 342] width 57 height 77
click at [1123, 280] on div "Lightbox" at bounding box center [571, 342] width 1142 height 684
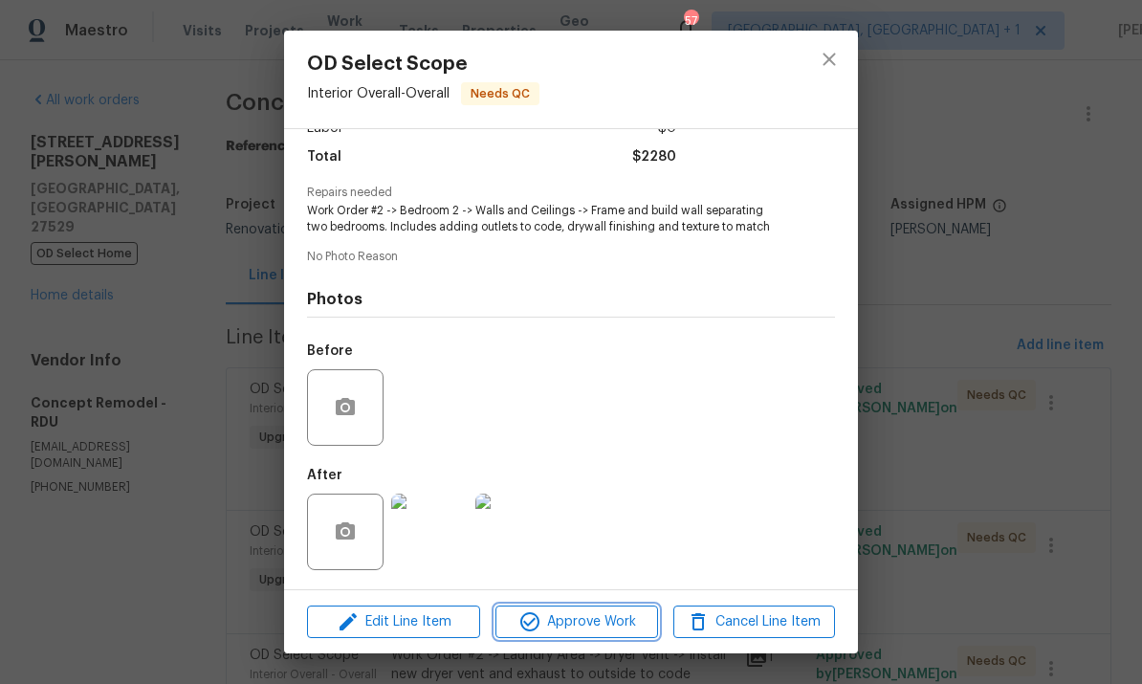
click at [597, 613] on span "Approve Work" at bounding box center [576, 622] width 150 height 24
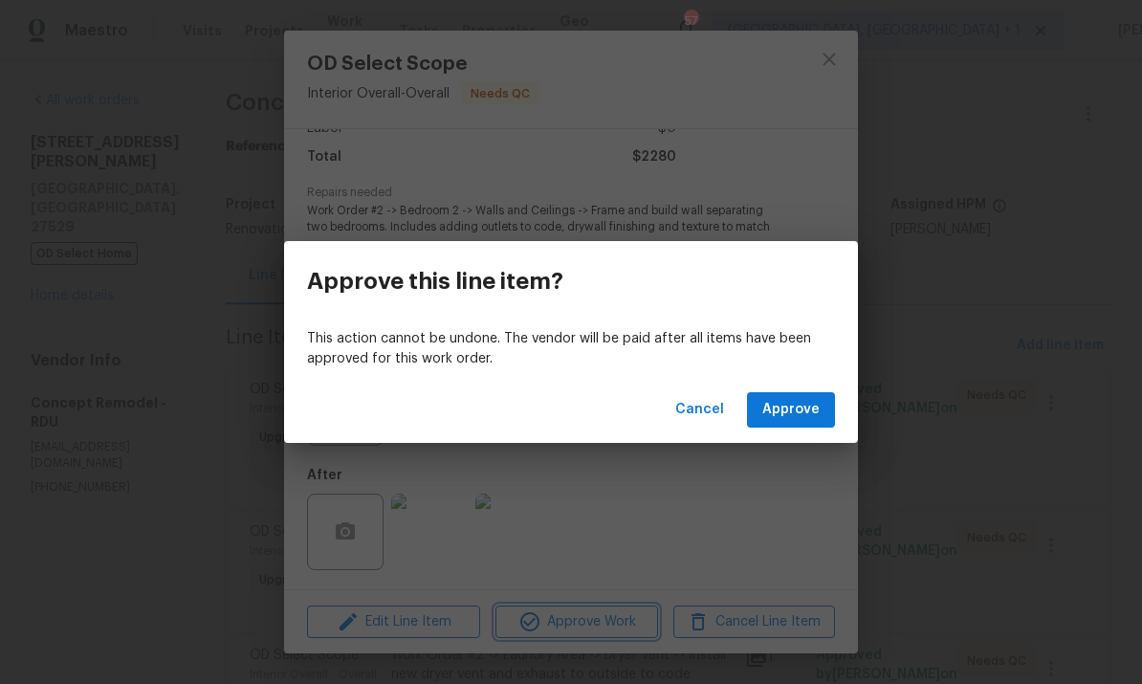
click at [969, 404] on div "Approve this line item? This action cannot be undone. The vendor will be paid a…" at bounding box center [571, 342] width 1142 height 684
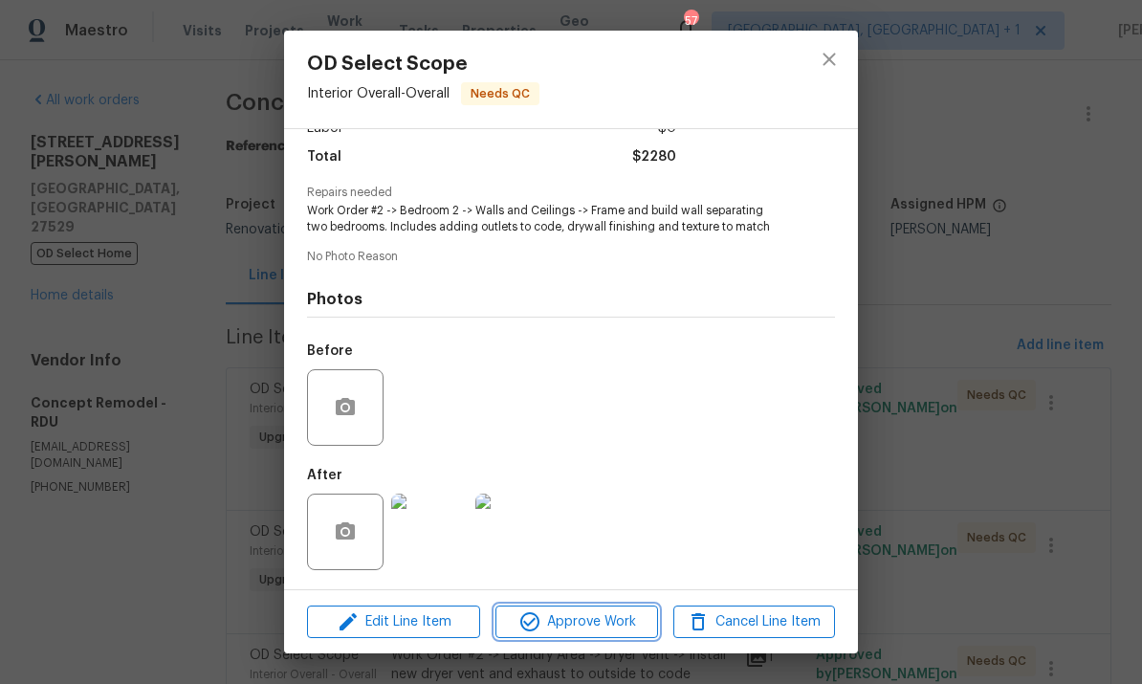
click at [601, 627] on span "Approve Work" at bounding box center [576, 622] width 150 height 24
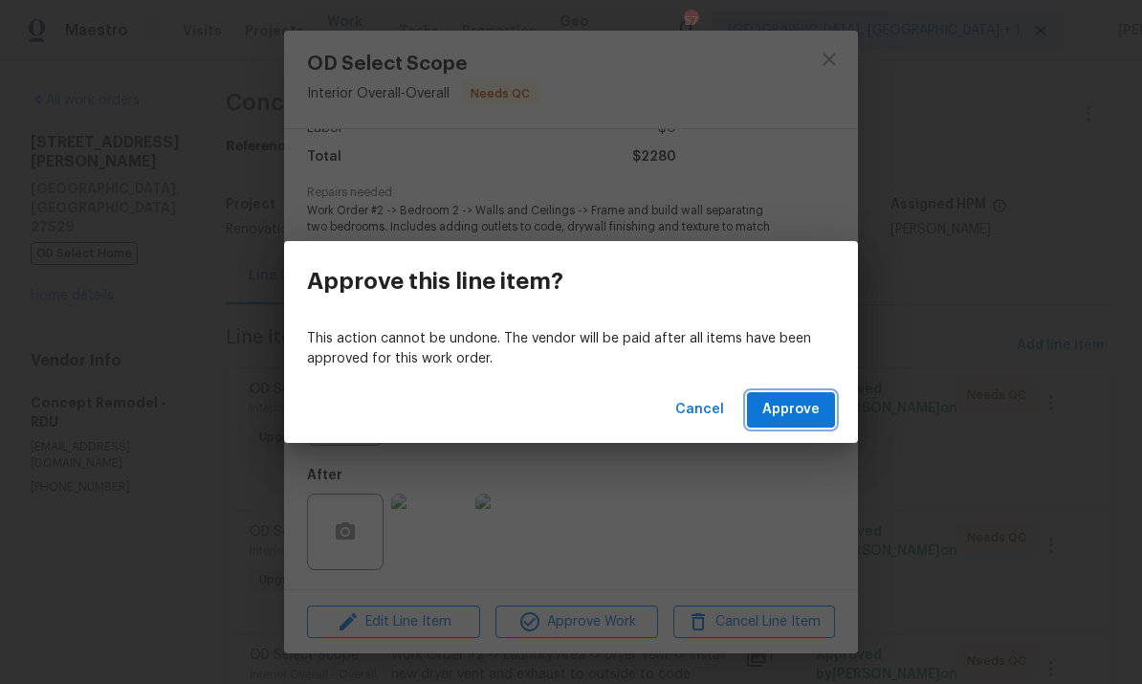
click at [801, 403] on span "Approve" at bounding box center [790, 410] width 57 height 24
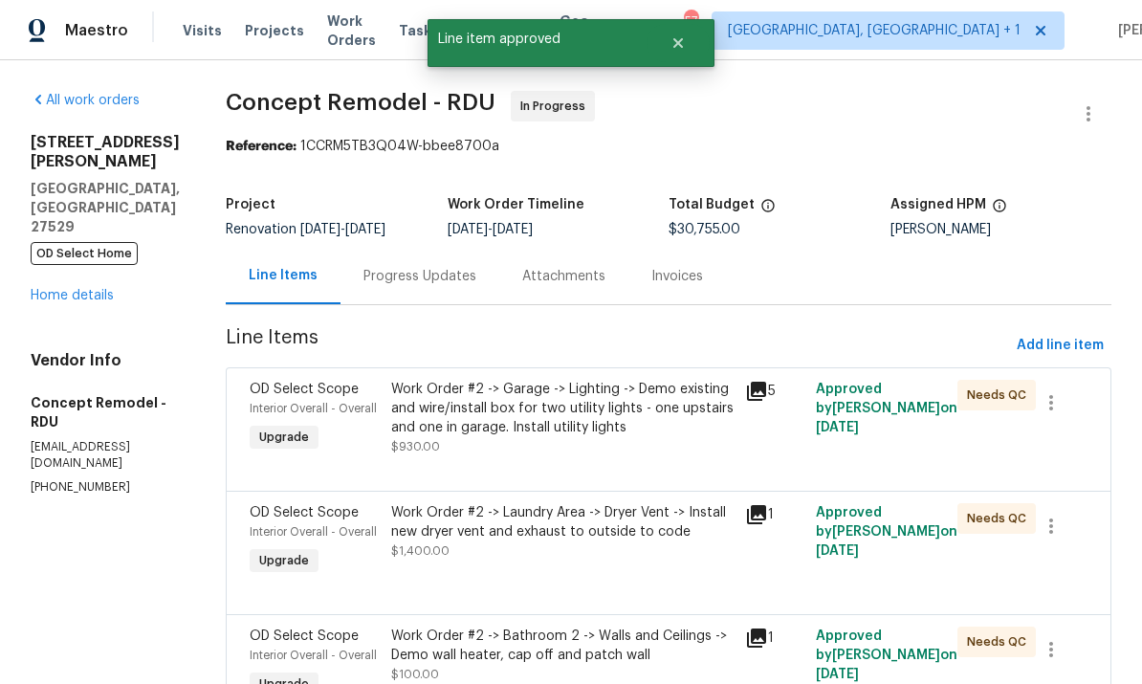
scroll to position [80, 0]
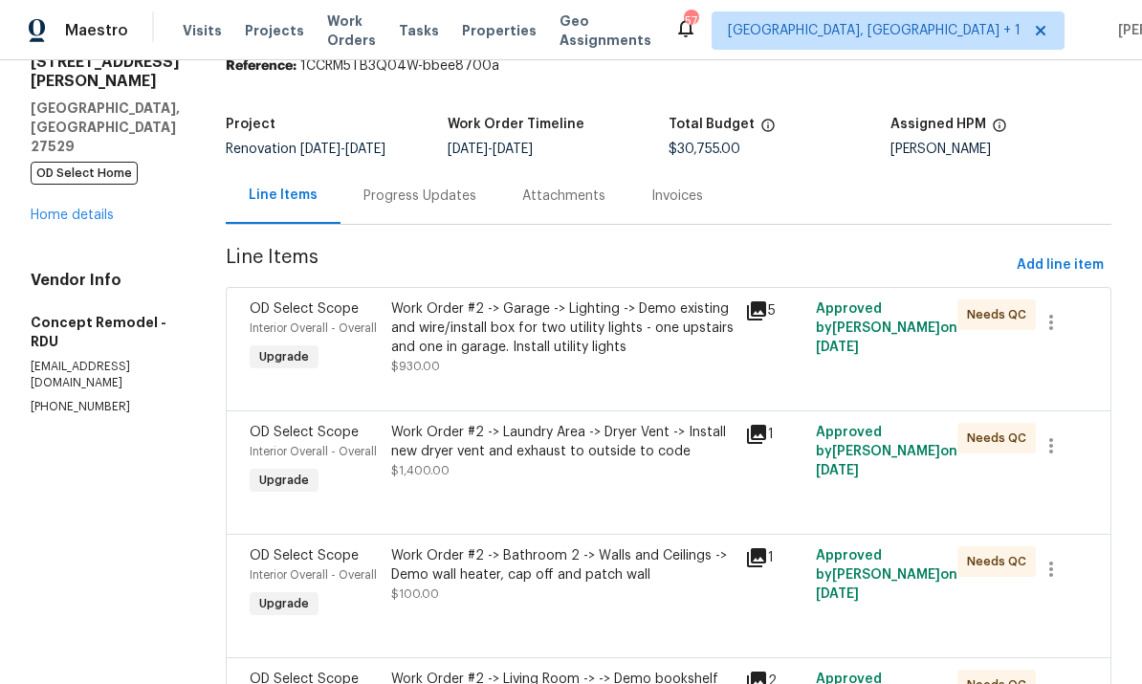
click at [651, 440] on div "Work Order #2 -> Laundry Area -> Dryer Vent -> Install new dryer vent and exhau…" at bounding box center [562, 442] width 342 height 38
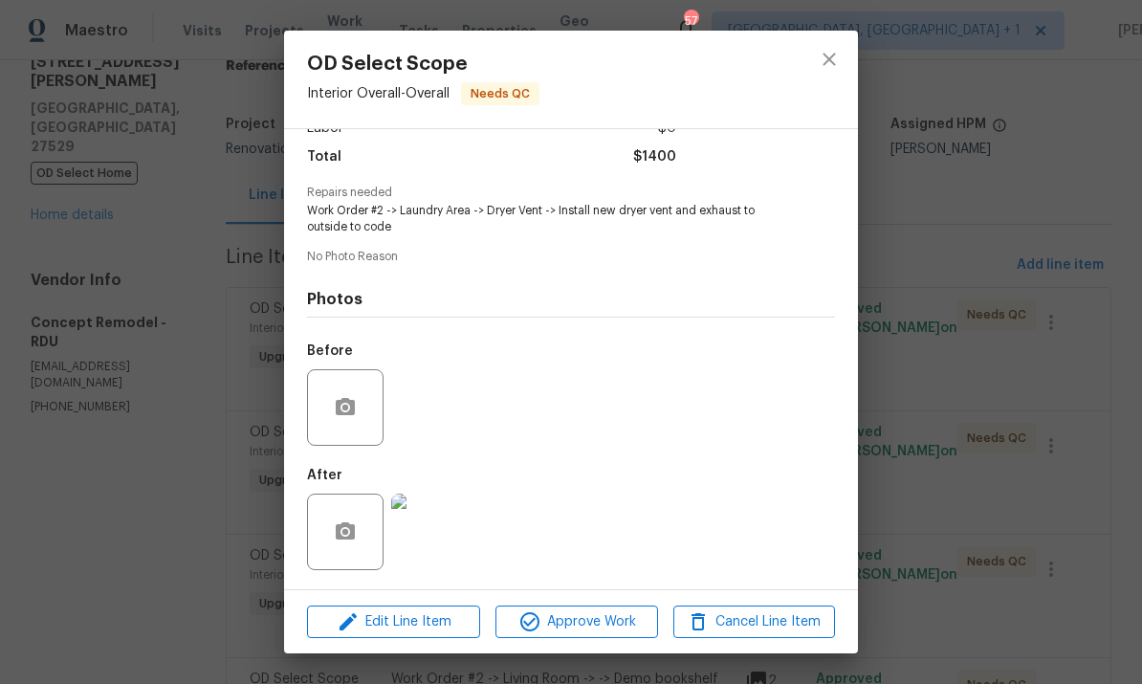
scroll to position [154, 0]
click at [434, 521] on img at bounding box center [429, 532] width 77 height 77
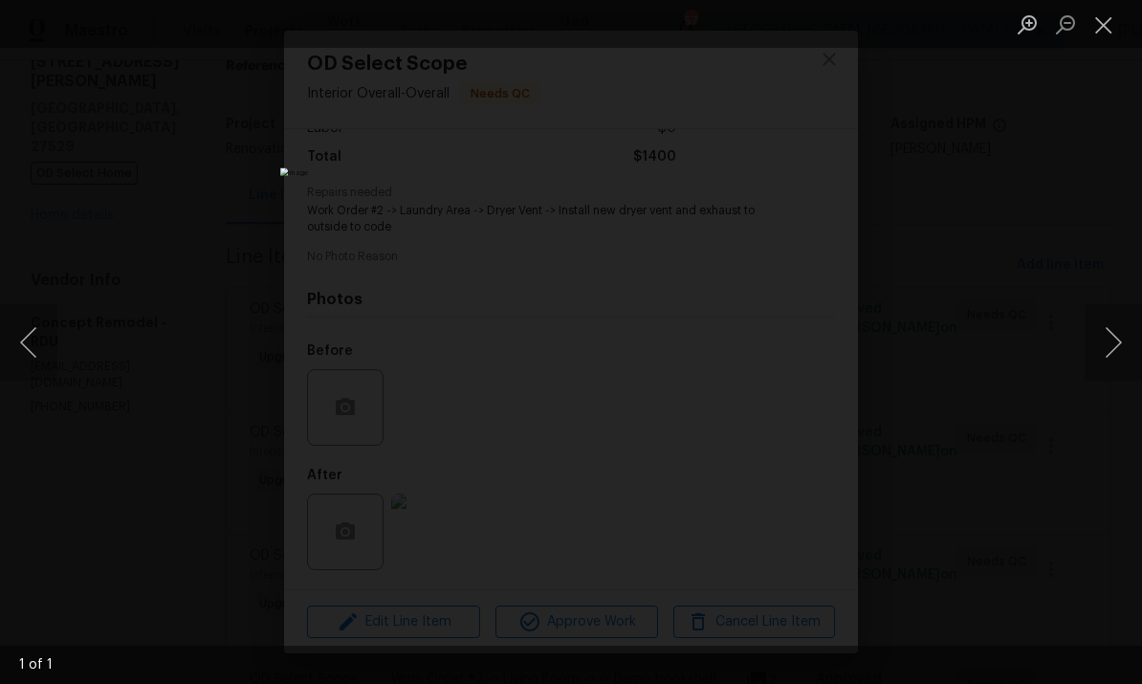
click at [1116, 230] on div "Lightbox" at bounding box center [571, 342] width 1142 height 684
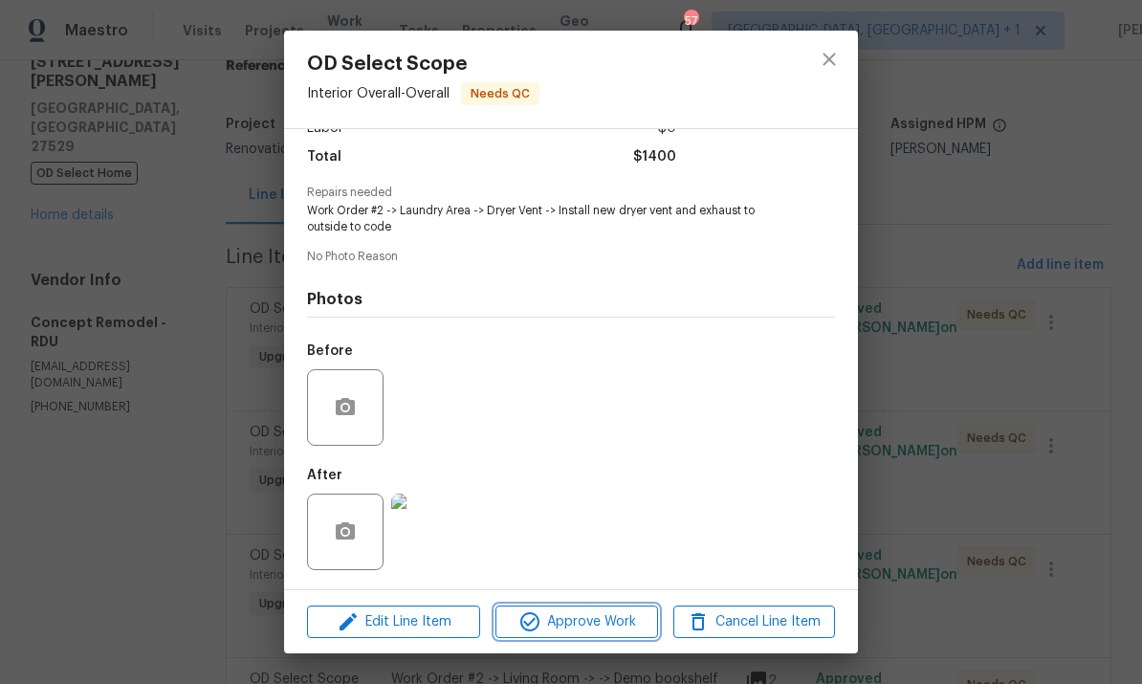
click at [597, 614] on span "Approve Work" at bounding box center [576, 622] width 150 height 24
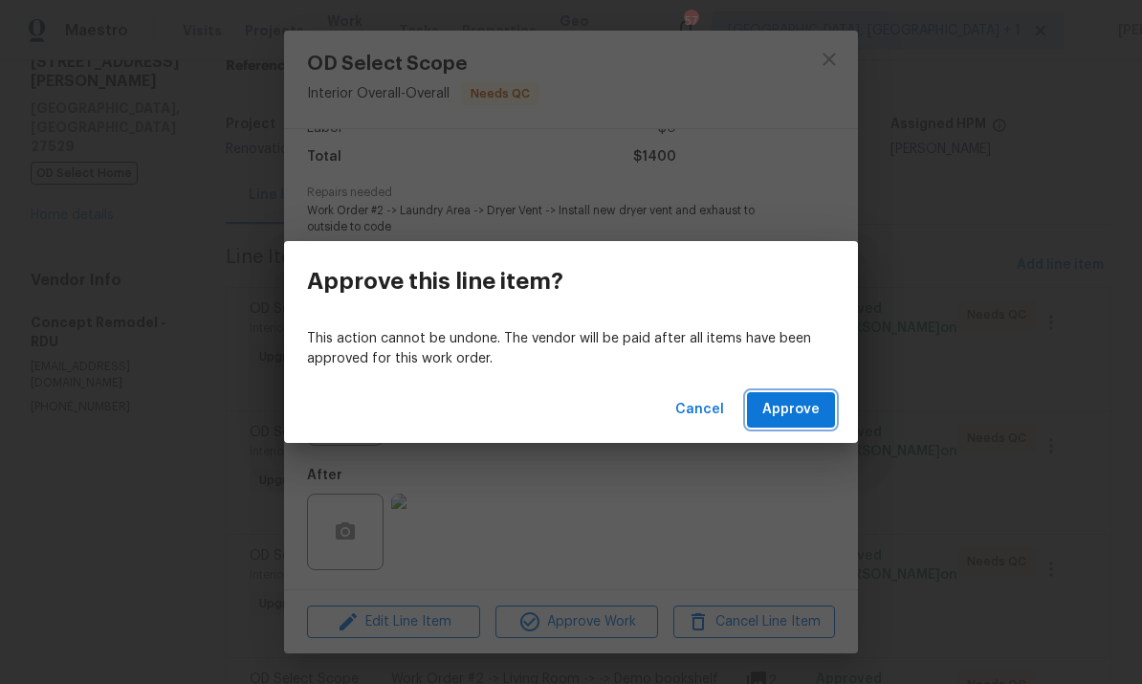
click at [794, 400] on span "Approve" at bounding box center [790, 410] width 57 height 24
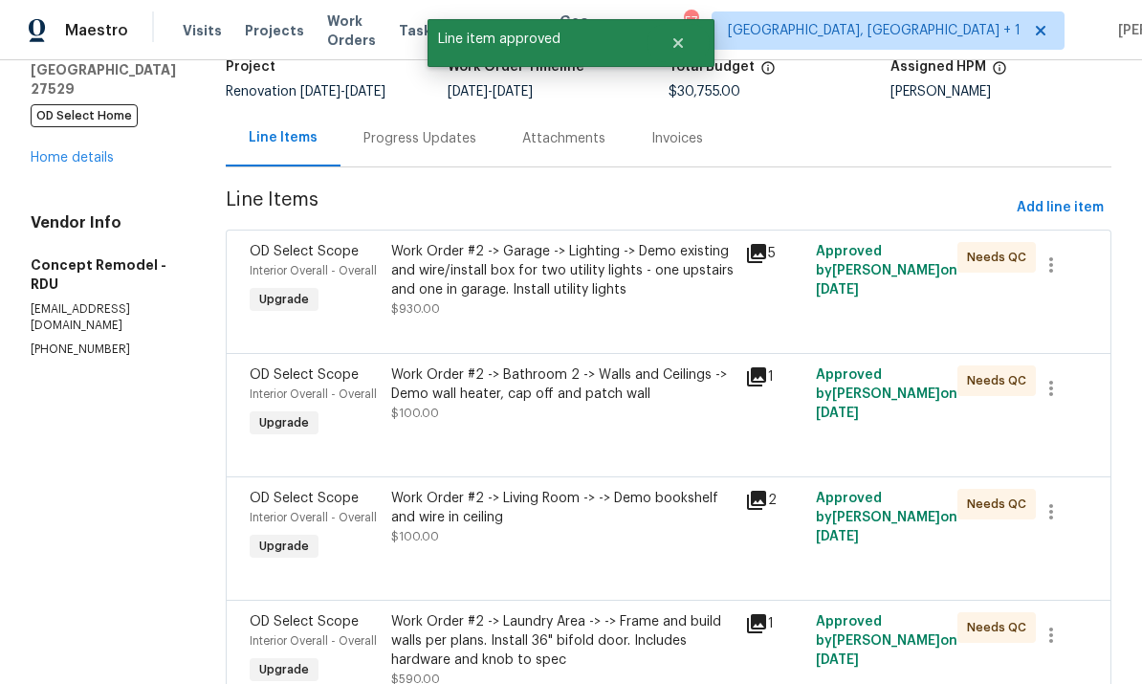
scroll to position [144, 0]
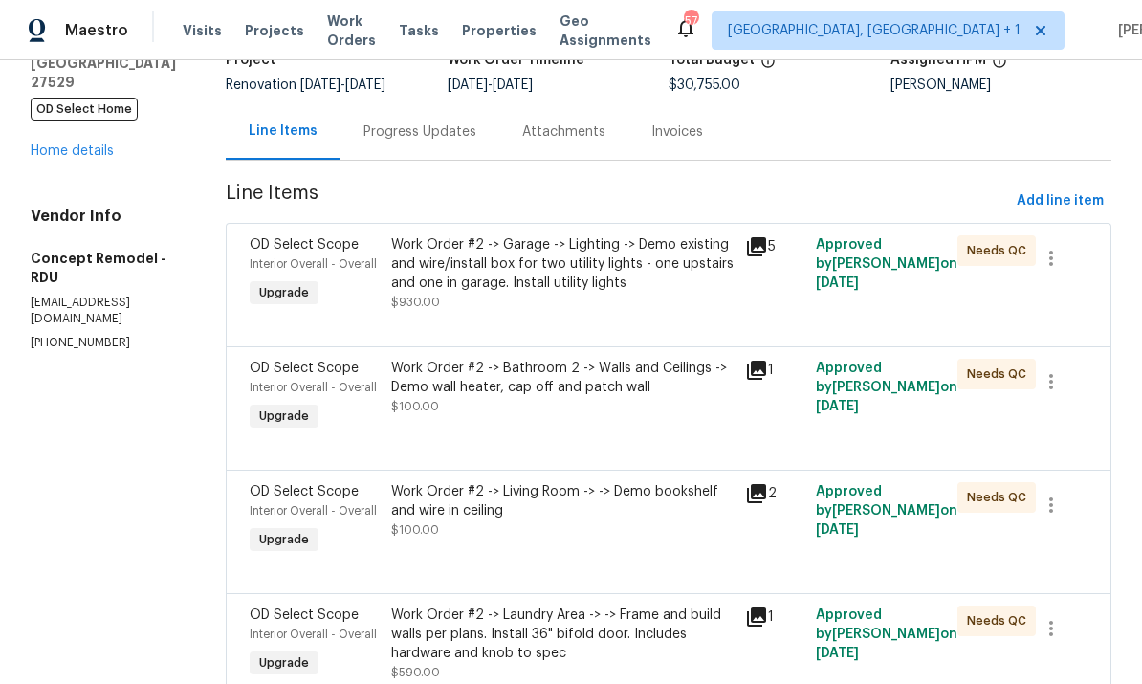
click at [593, 408] on div "Work Order #2 -> Bathroom 2 -> Walls and Ceilings -> Demo wall heater, cap off …" at bounding box center [562, 387] width 342 height 57
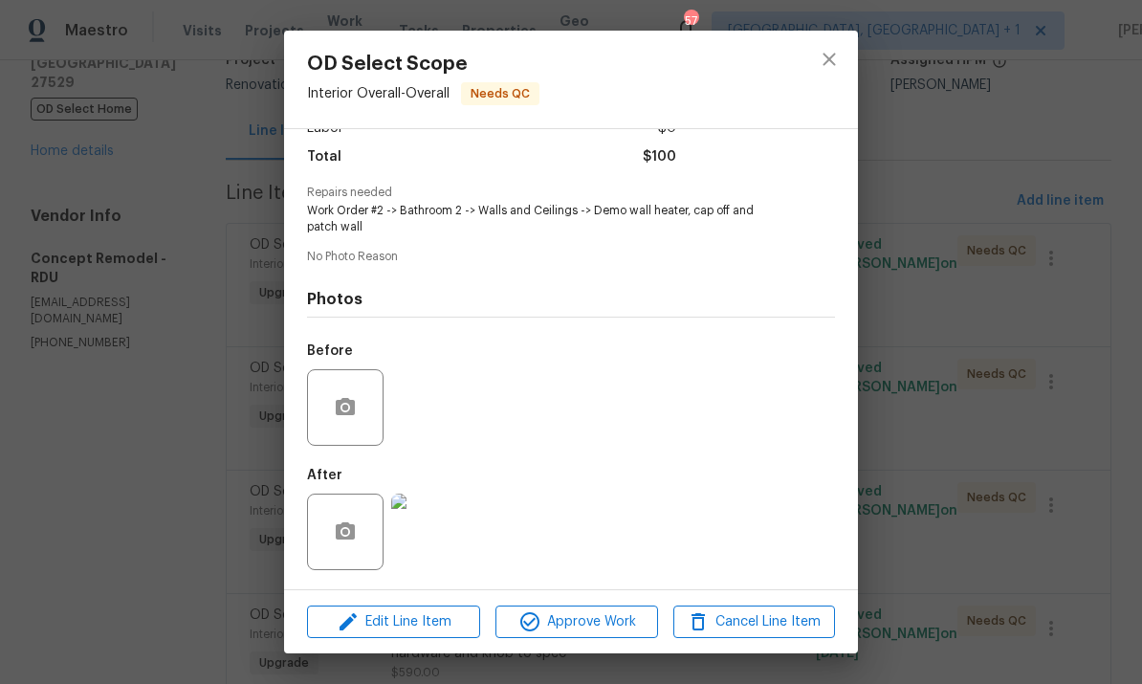
scroll to position [154, 0]
click at [453, 537] on img at bounding box center [429, 532] width 77 height 77
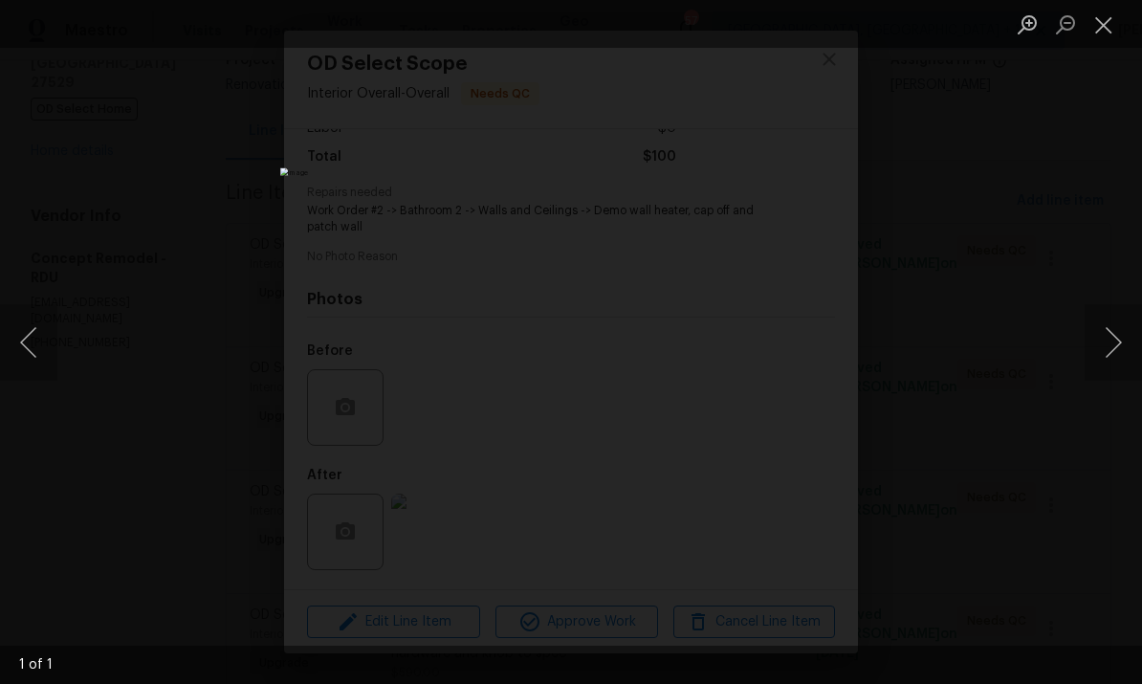
click at [1114, 218] on div "Lightbox" at bounding box center [571, 342] width 1142 height 684
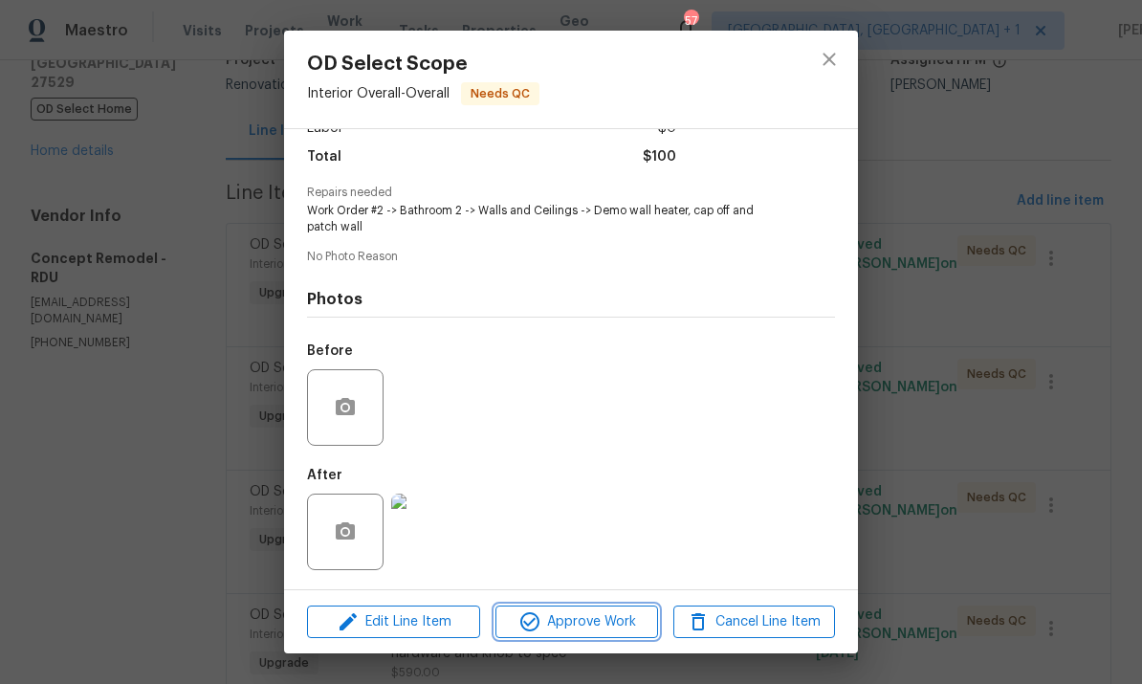
click at [587, 619] on span "Approve Work" at bounding box center [576, 622] width 150 height 24
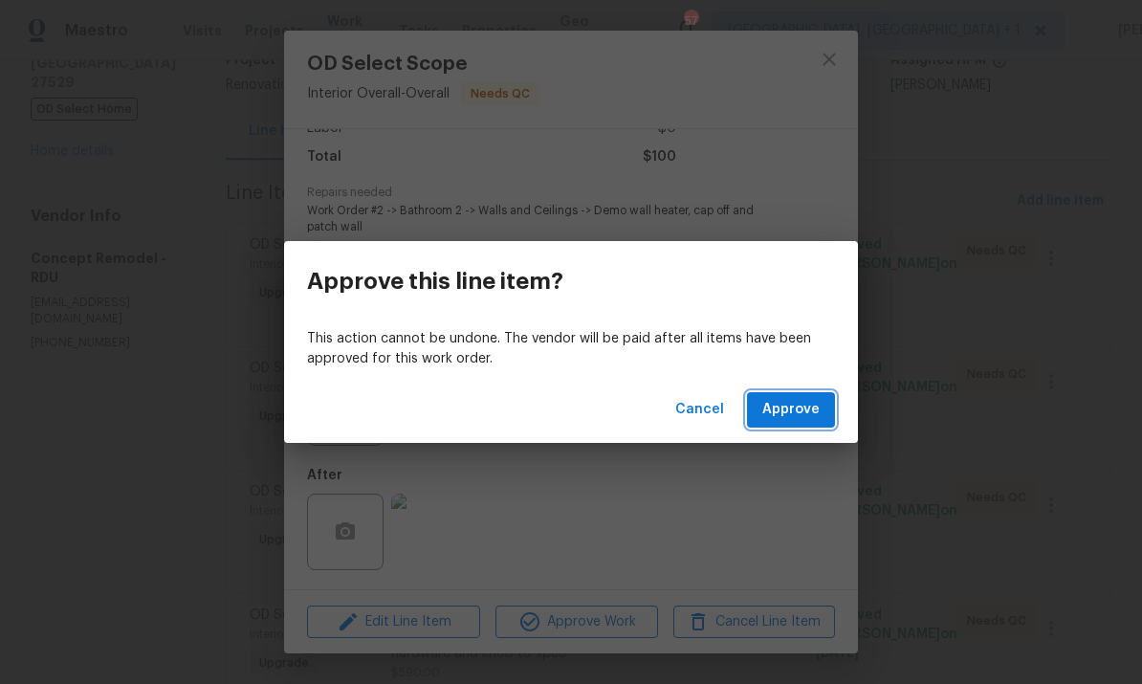
click at [798, 392] on button "Approve" at bounding box center [791, 409] width 88 height 35
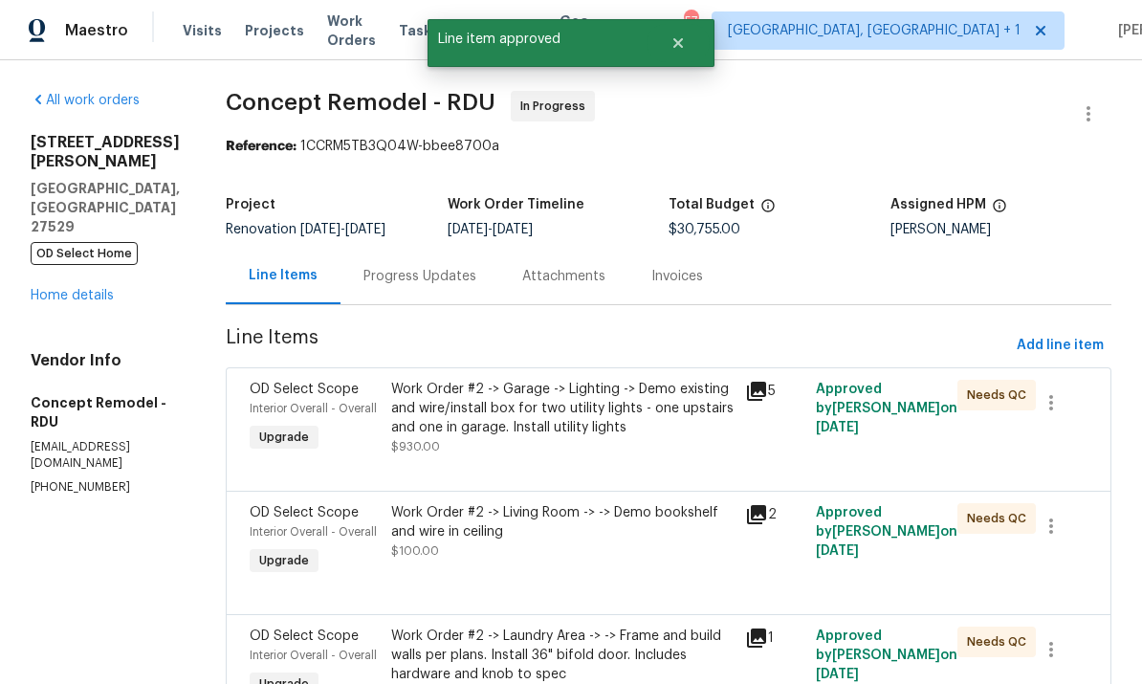
scroll to position [147, 0]
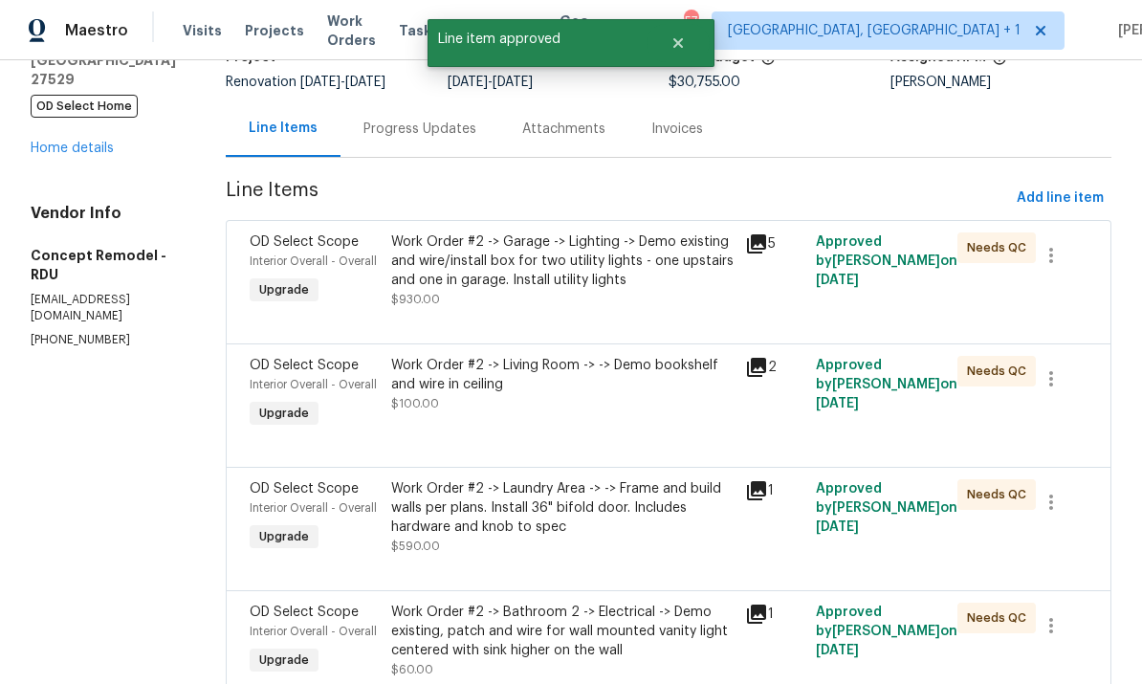
click at [573, 378] on div "Work Order #2 -> Living Room -> -> Demo bookshelf and wire in ceiling" at bounding box center [562, 375] width 342 height 38
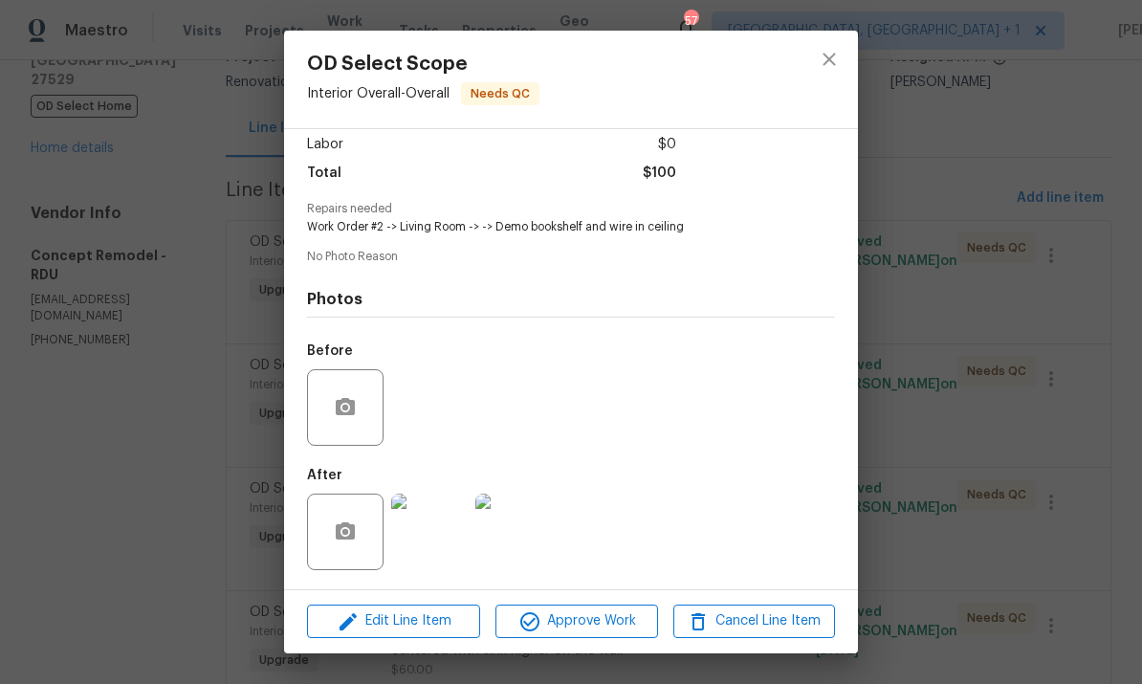
scroll to position [140, 0]
click at [427, 526] on img at bounding box center [429, 532] width 77 height 77
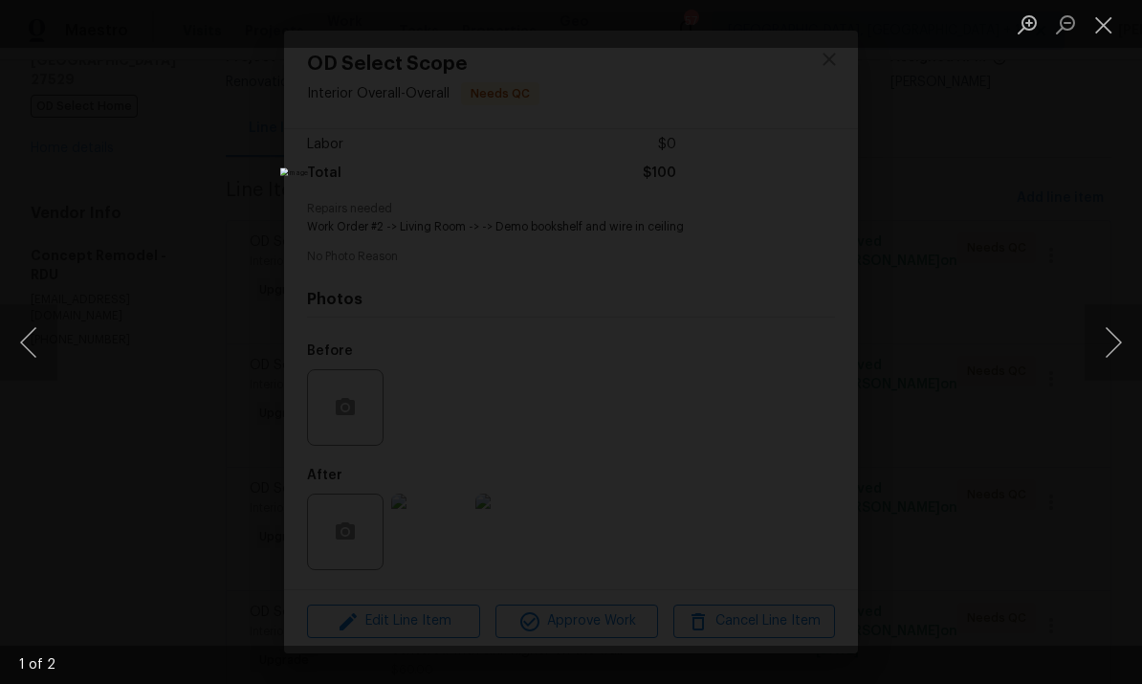
click at [1111, 349] on button "Next image" at bounding box center [1113, 342] width 57 height 77
click at [1121, 295] on div "Lightbox" at bounding box center [571, 342] width 1142 height 684
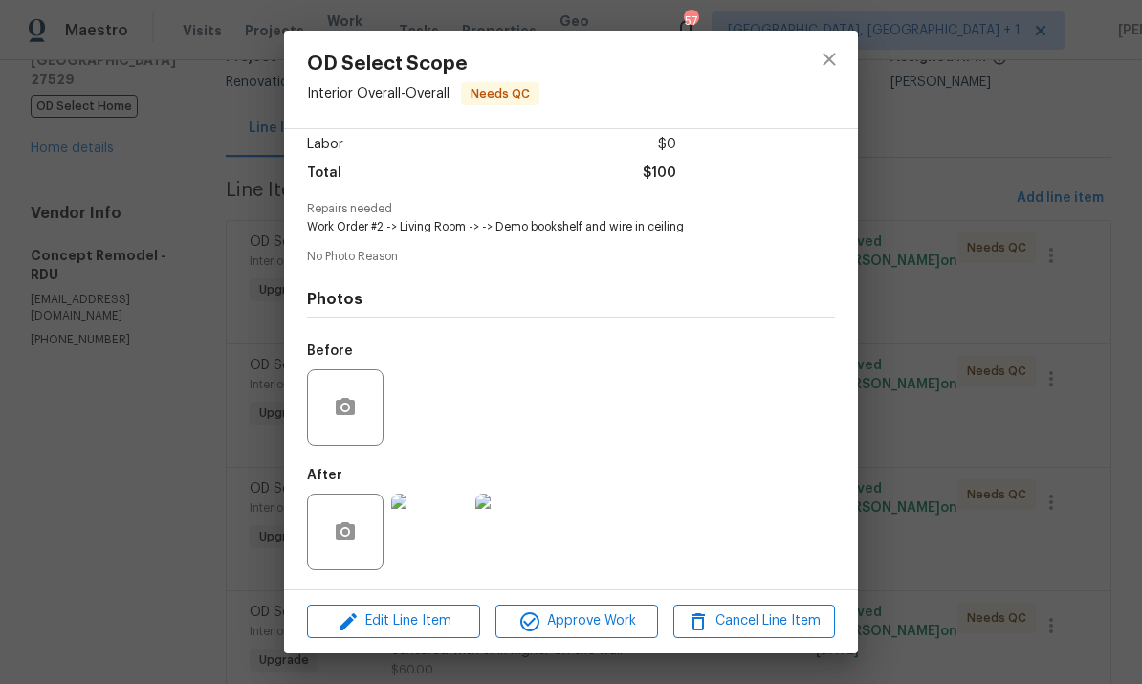
click at [1109, 449] on div "OD Select Scope Interior Overall - Overall Needs QC Vendor Concept Remodel Acco…" at bounding box center [571, 342] width 1142 height 684
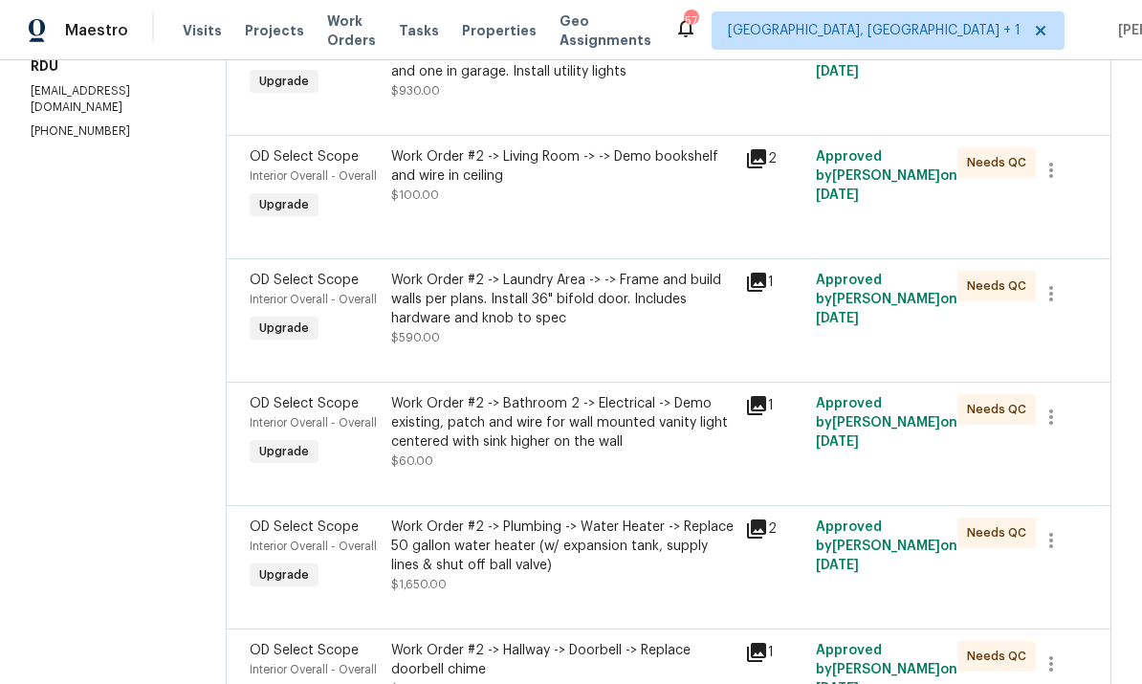
scroll to position [360, 0]
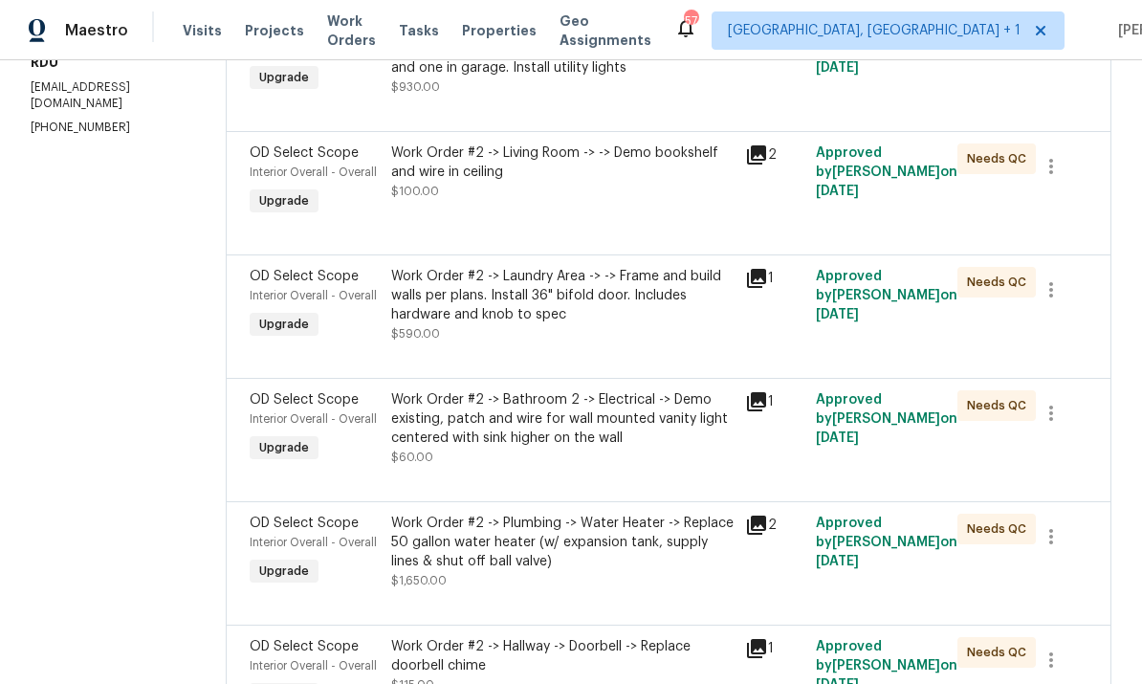
click at [591, 315] on div "Work Order #2 -> Laundry Area -> -> Frame and build walls per plans. Install 36…" at bounding box center [562, 295] width 342 height 57
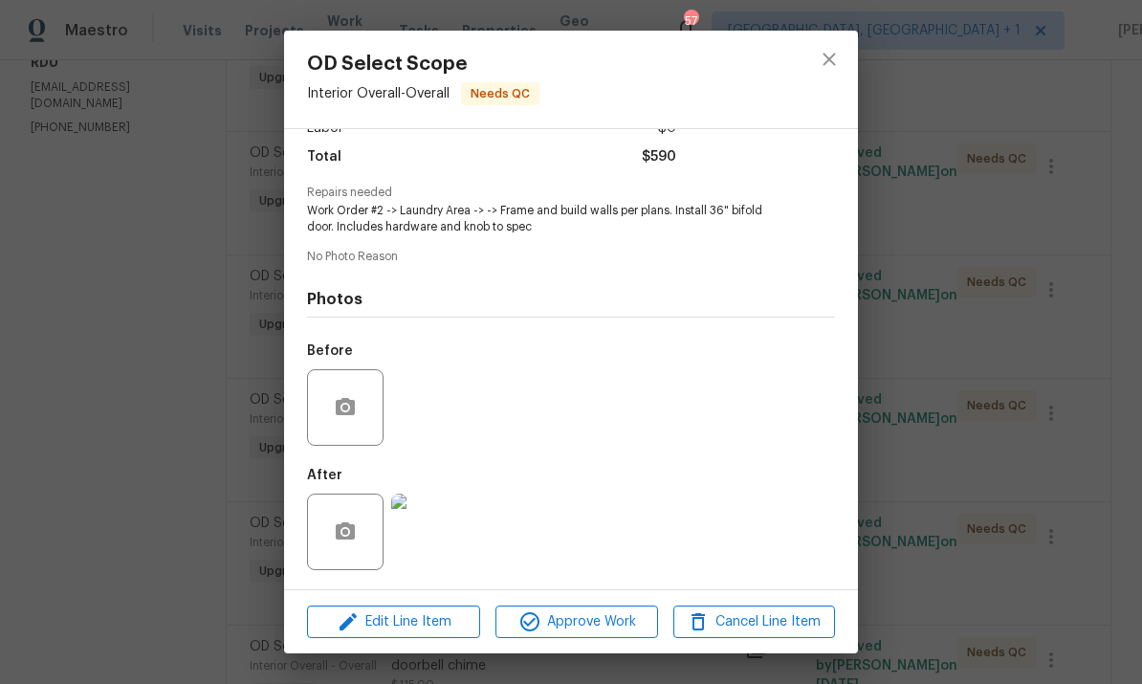
scroll to position [154, 0]
click at [441, 539] on img at bounding box center [429, 532] width 77 height 77
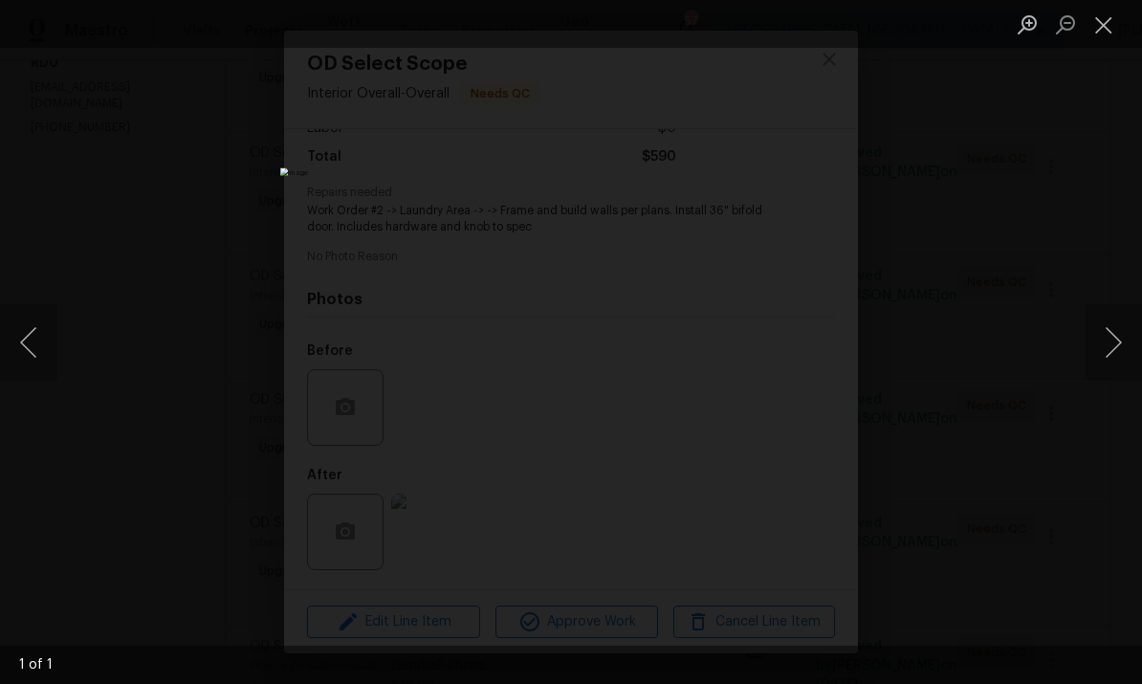
click at [1119, 248] on div "Lightbox" at bounding box center [571, 342] width 1142 height 684
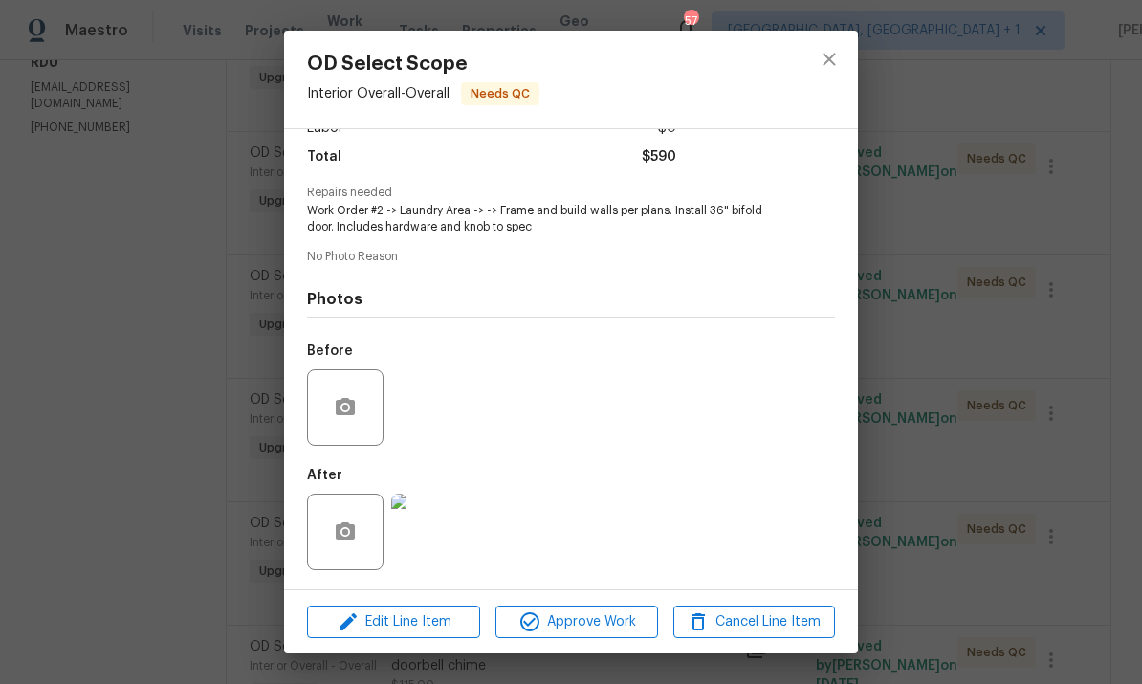
click at [435, 537] on img at bounding box center [429, 532] width 77 height 77
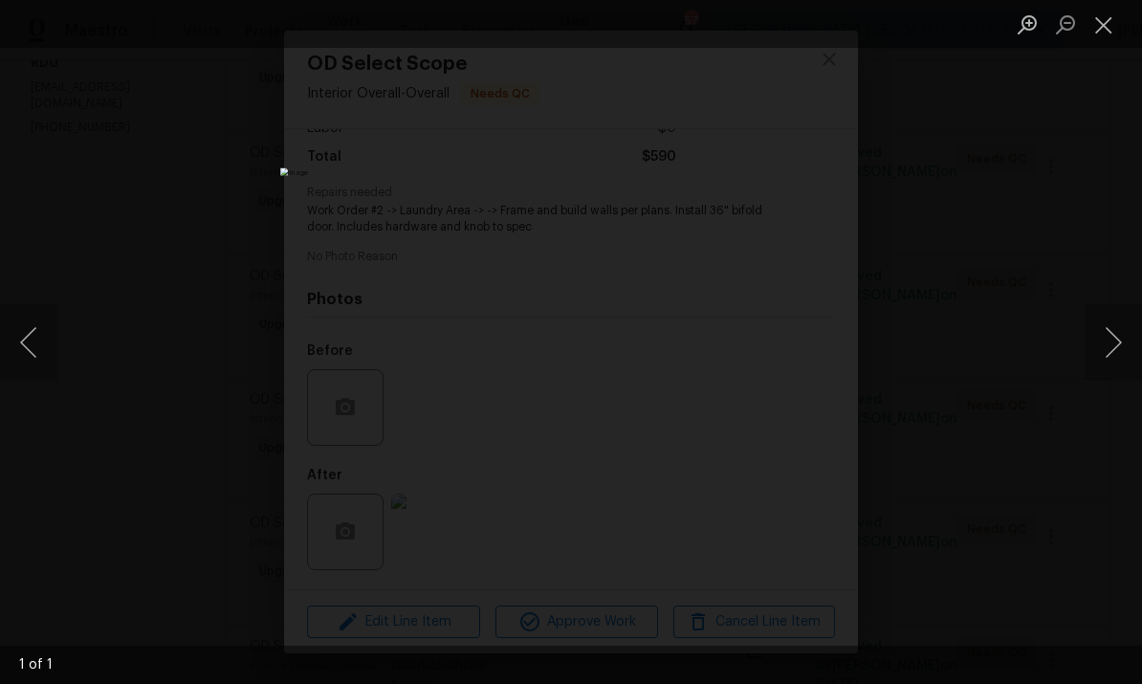
click at [1139, 412] on div "Lightbox" at bounding box center [571, 342] width 1142 height 684
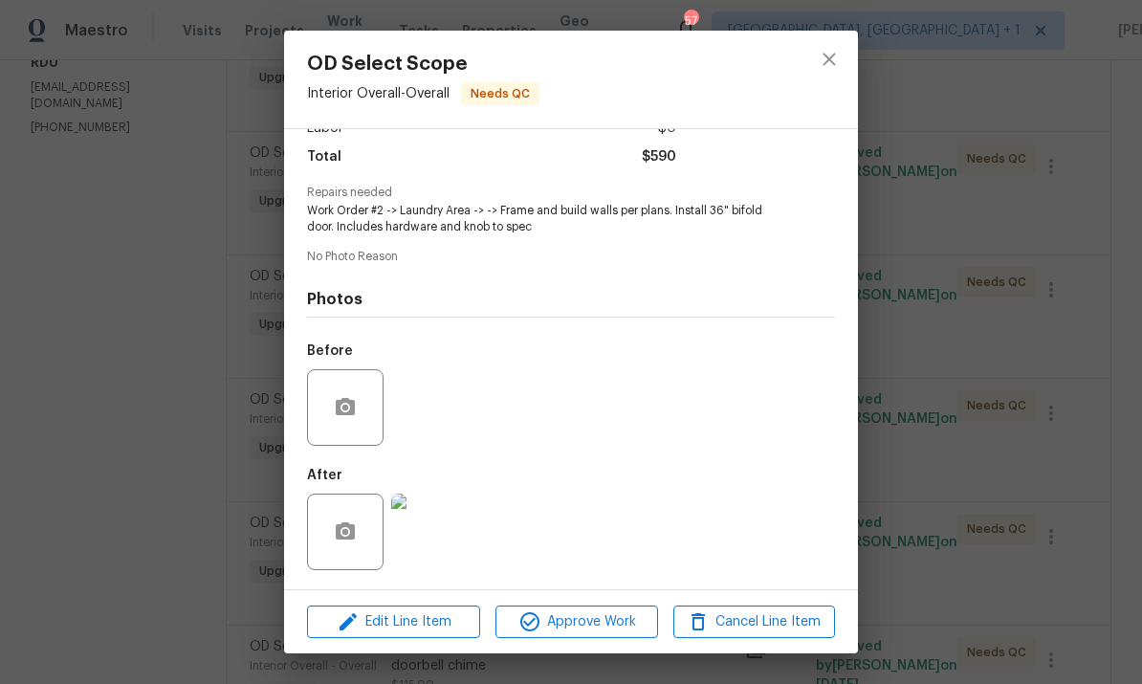
click at [1024, 475] on div "OD Select Scope Interior Overall - Overall Needs QC Vendor Concept Remodel Acco…" at bounding box center [571, 342] width 1142 height 684
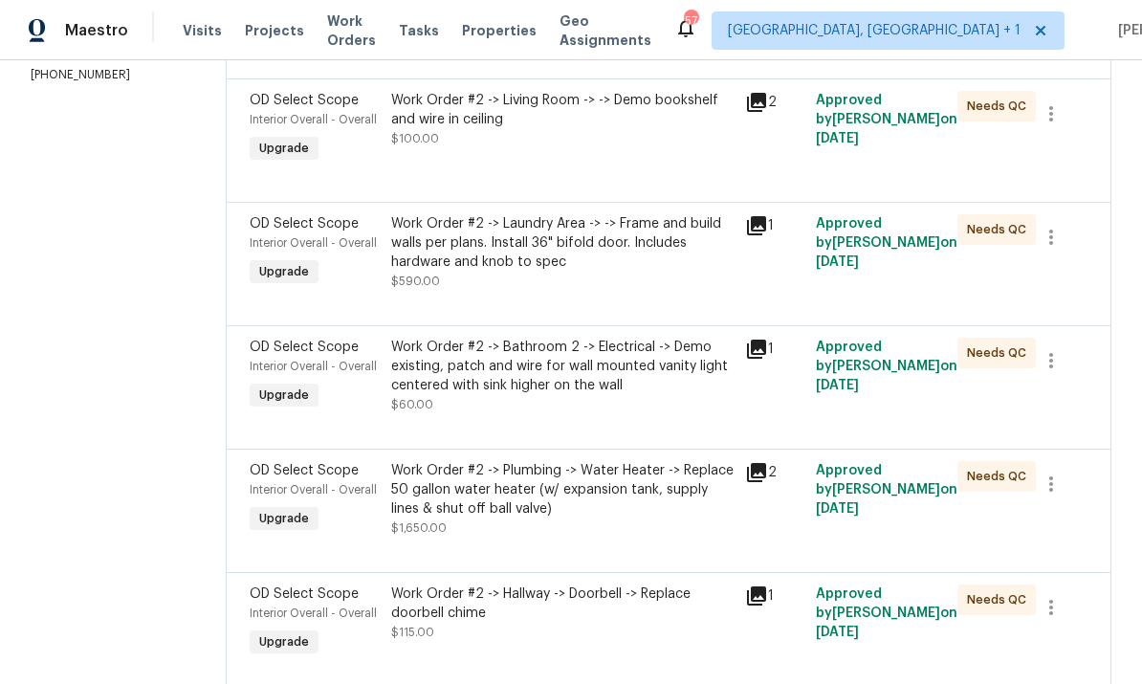
scroll to position [415, 0]
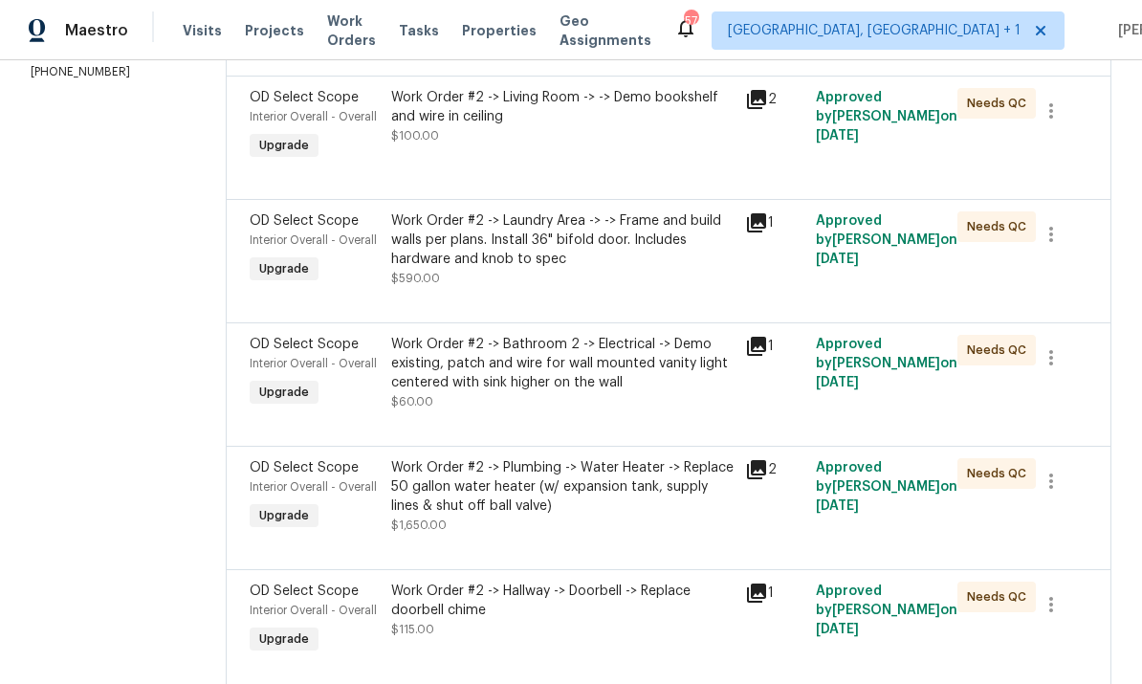
click at [544, 491] on div "Work Order #2 -> Plumbing -> Water Heater -> Replace 50 gallon water heater (w/…" at bounding box center [562, 486] width 342 height 57
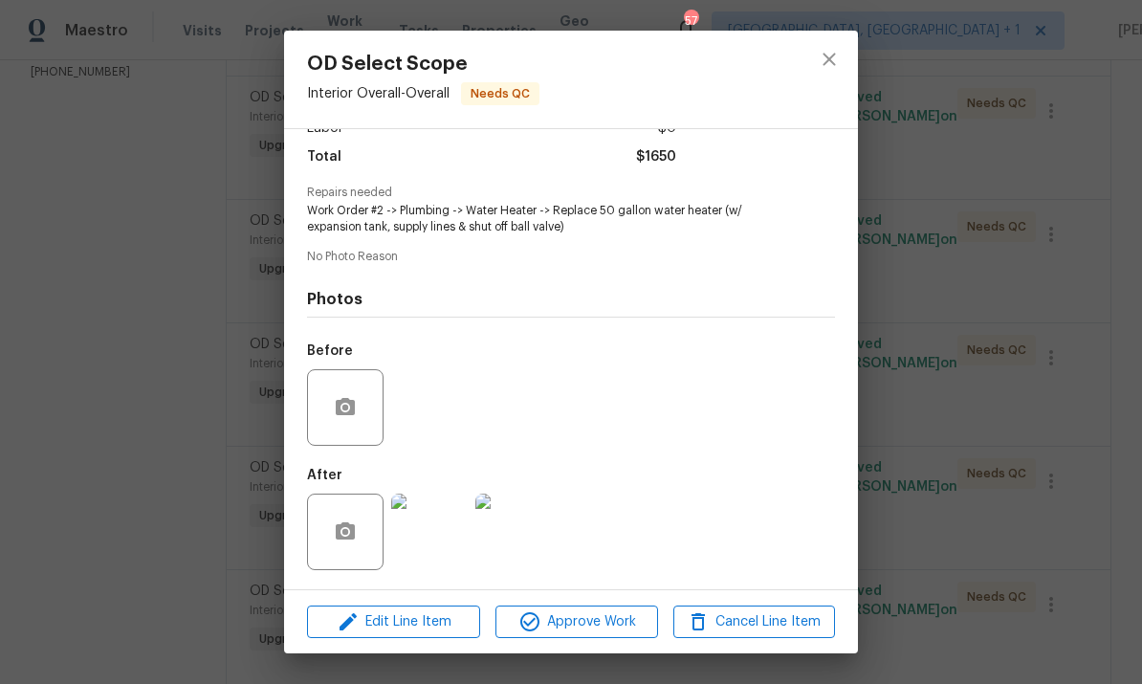
scroll to position [154, 0]
click at [431, 544] on img at bounding box center [429, 532] width 77 height 77
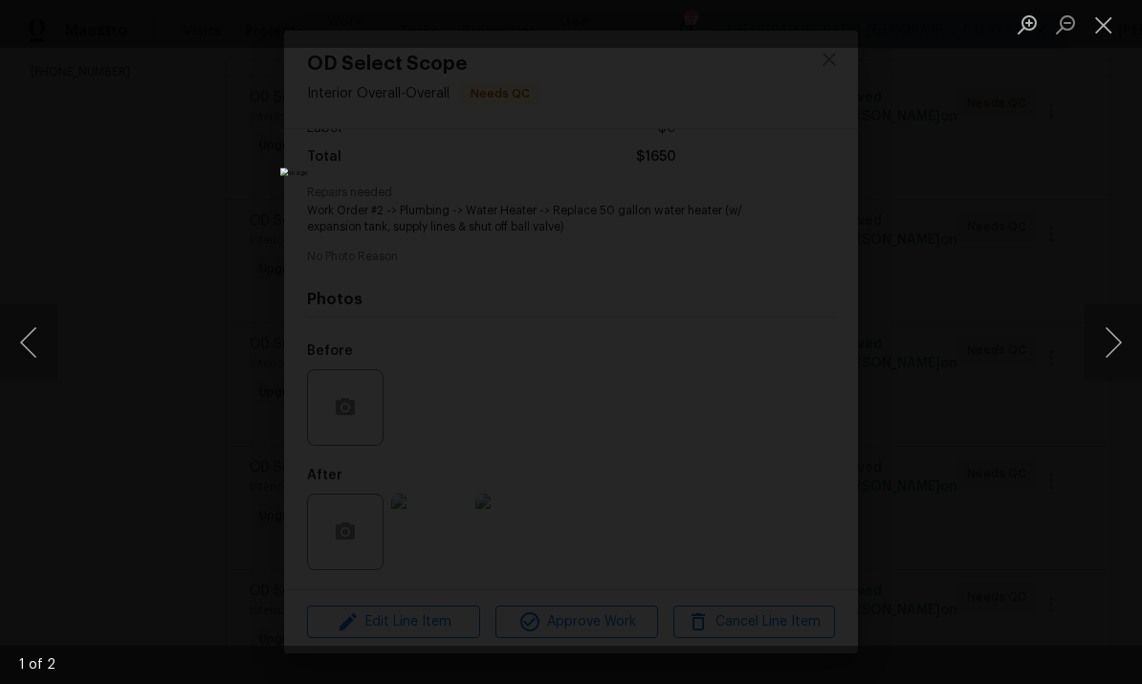
click at [1131, 337] on button "Next image" at bounding box center [1113, 342] width 57 height 77
click at [1132, 344] on button "Next image" at bounding box center [1113, 342] width 57 height 77
click at [1116, 276] on div "Lightbox" at bounding box center [571, 342] width 1142 height 684
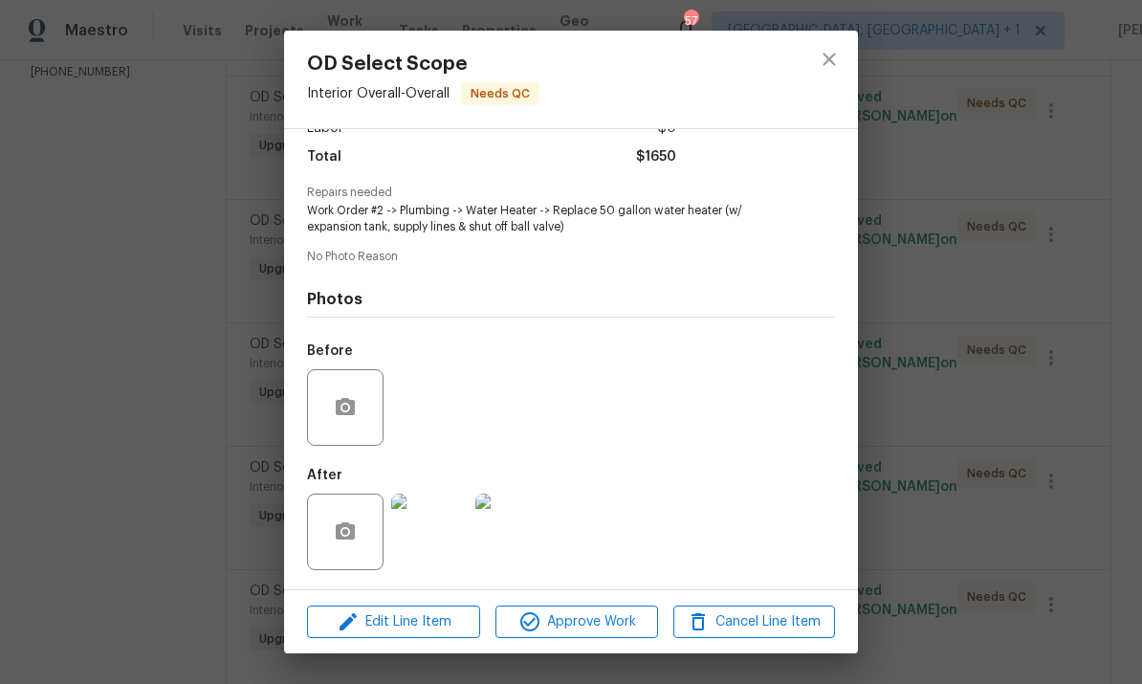
click at [1027, 469] on div "OD Select Scope Interior Overall - Overall Needs QC Vendor Concept Remodel Acco…" at bounding box center [571, 342] width 1142 height 684
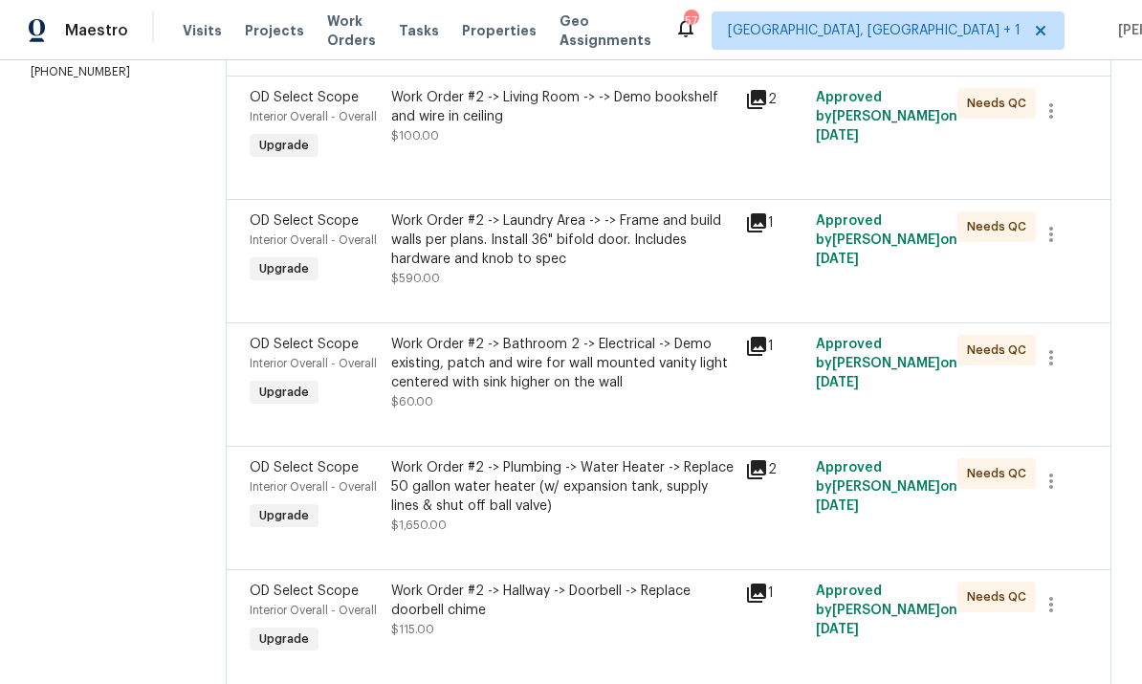
click at [550, 488] on div "Work Order #2 -> Plumbing -> Water Heater -> Replace 50 gallon water heater (w/…" at bounding box center [562, 486] width 342 height 57
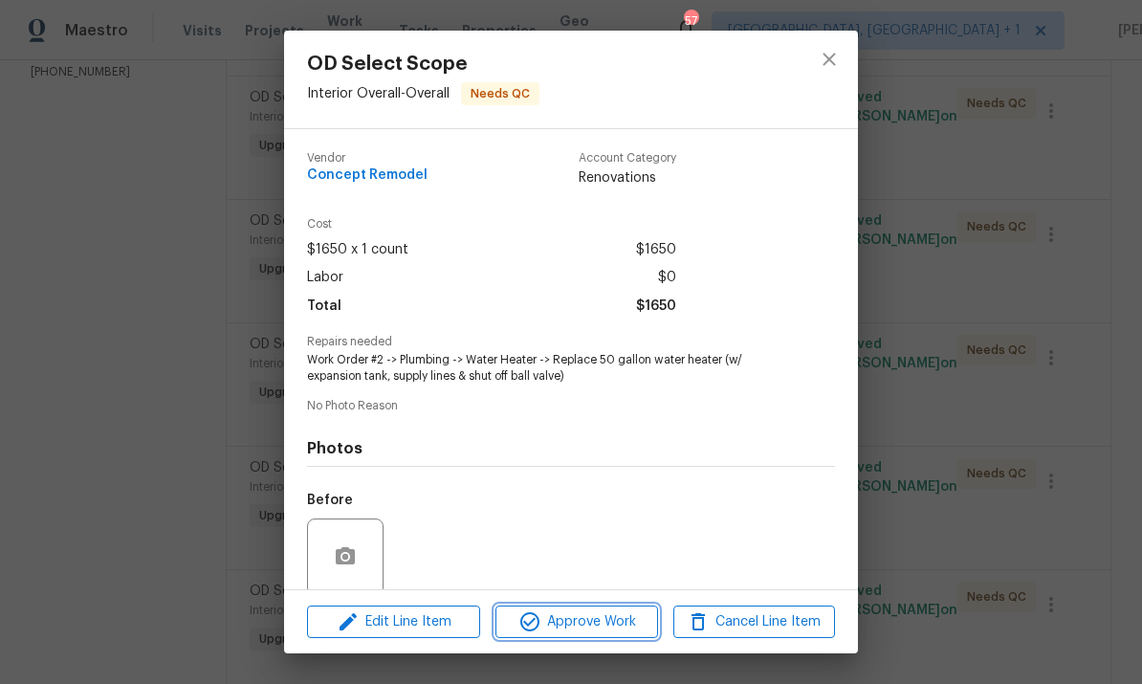
click at [578, 621] on span "Approve Work" at bounding box center [576, 622] width 150 height 24
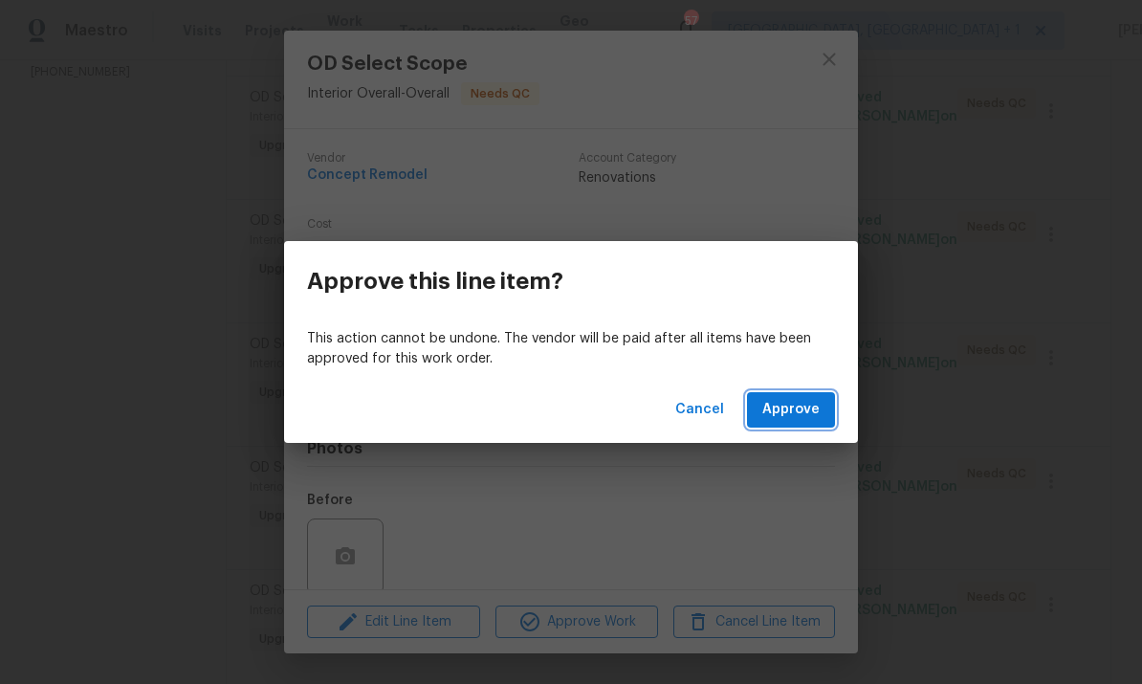
click at [798, 400] on span "Approve" at bounding box center [790, 410] width 57 height 24
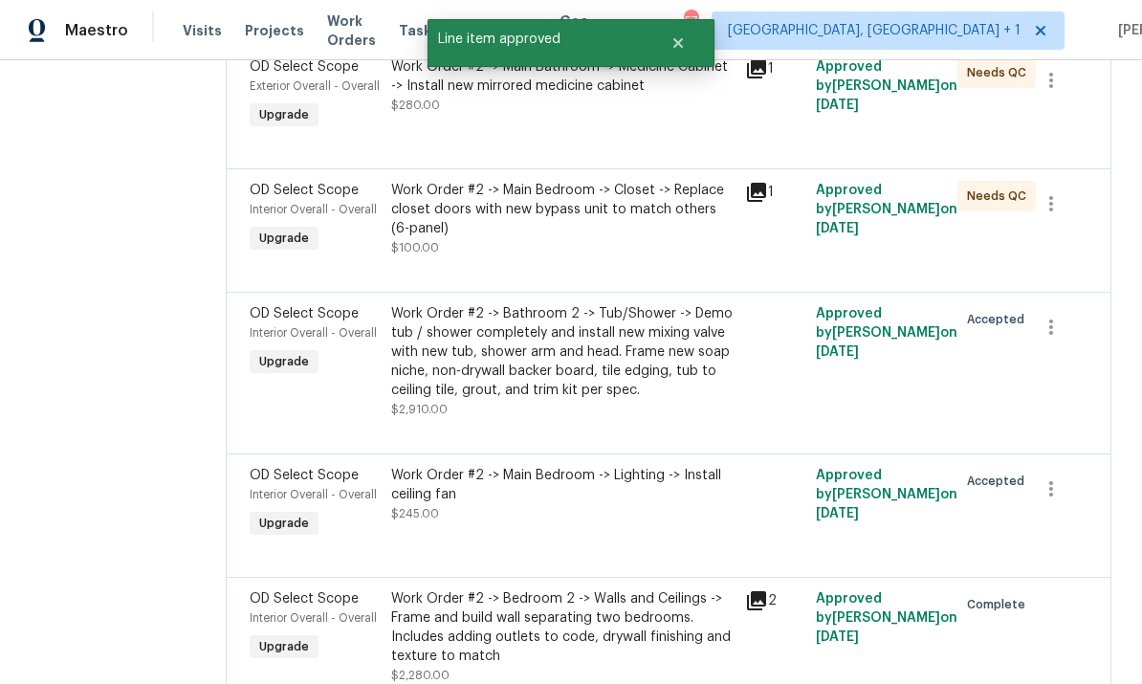
scroll to position [1078, 0]
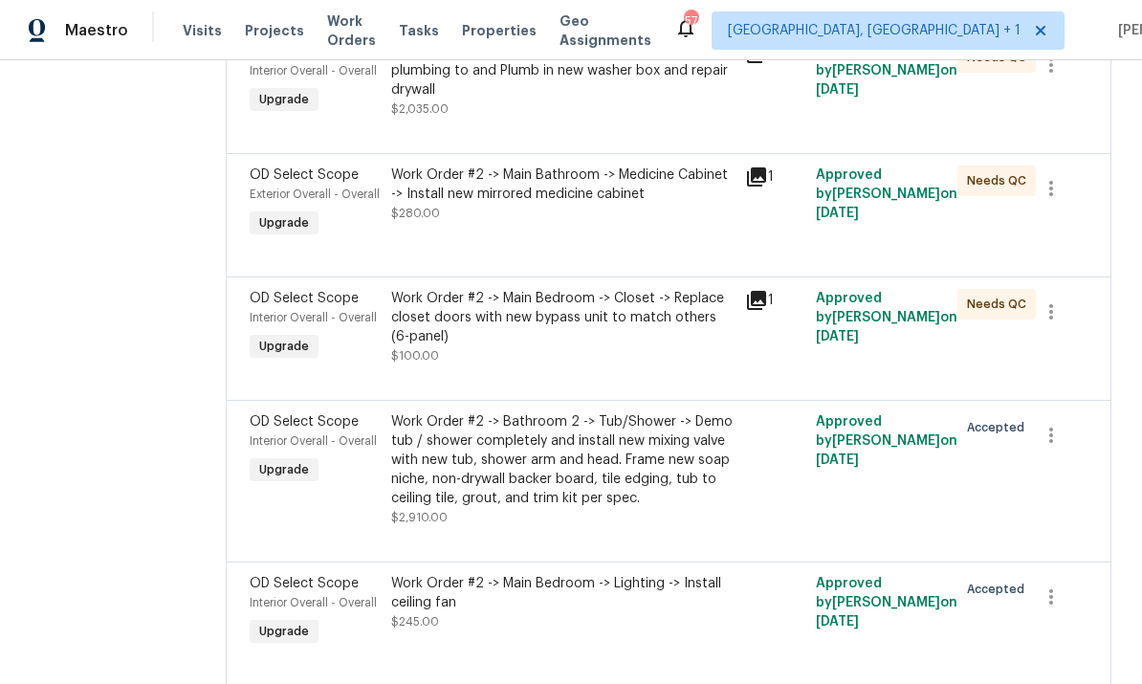
click at [633, 324] on div "Work Order #2 -> Main Bedroom -> Closet -> Replace closet doors with new bypass…" at bounding box center [562, 317] width 342 height 57
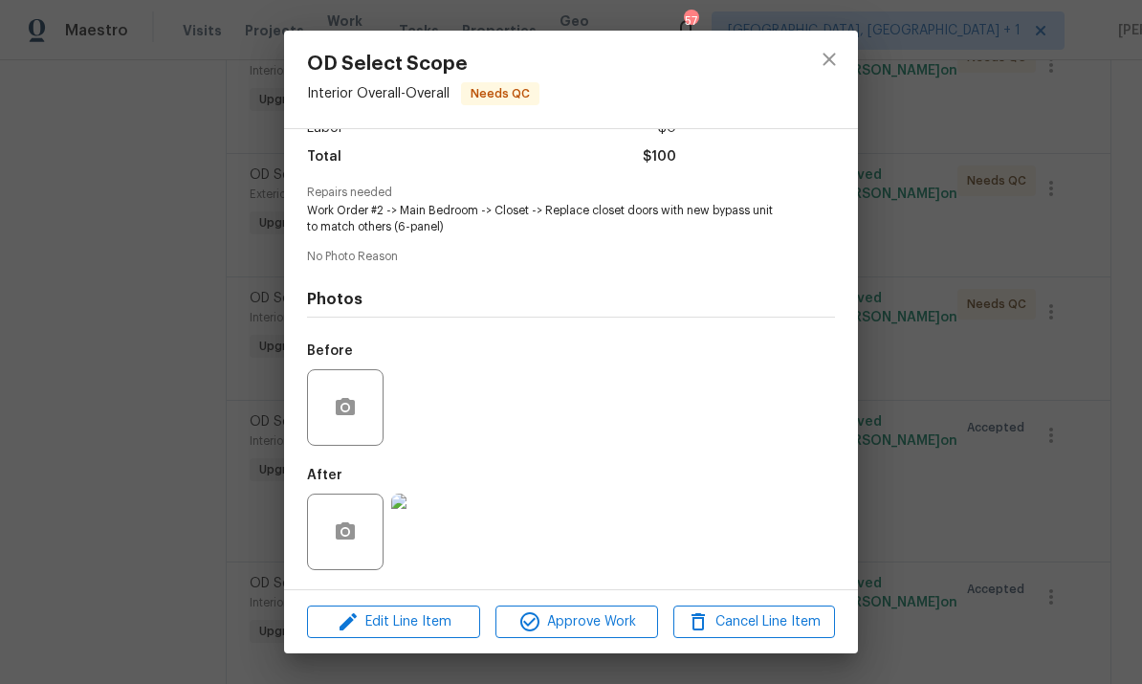
scroll to position [154, 0]
click at [435, 546] on img at bounding box center [429, 532] width 77 height 77
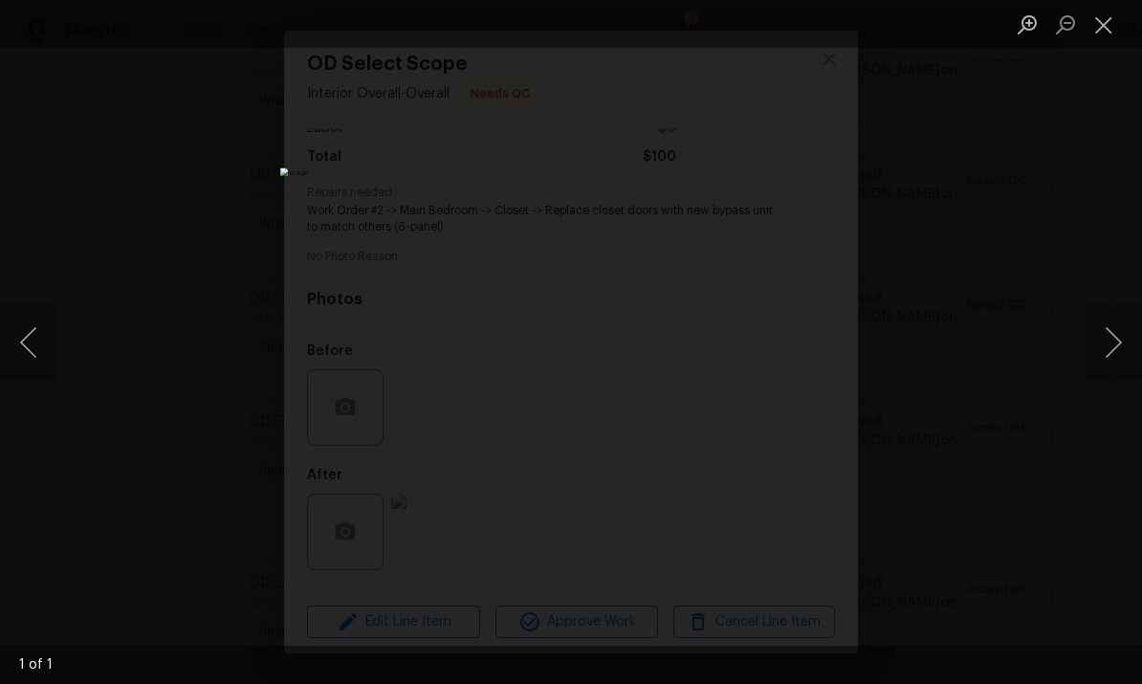
click at [1110, 242] on div "Lightbox" at bounding box center [571, 342] width 1142 height 684
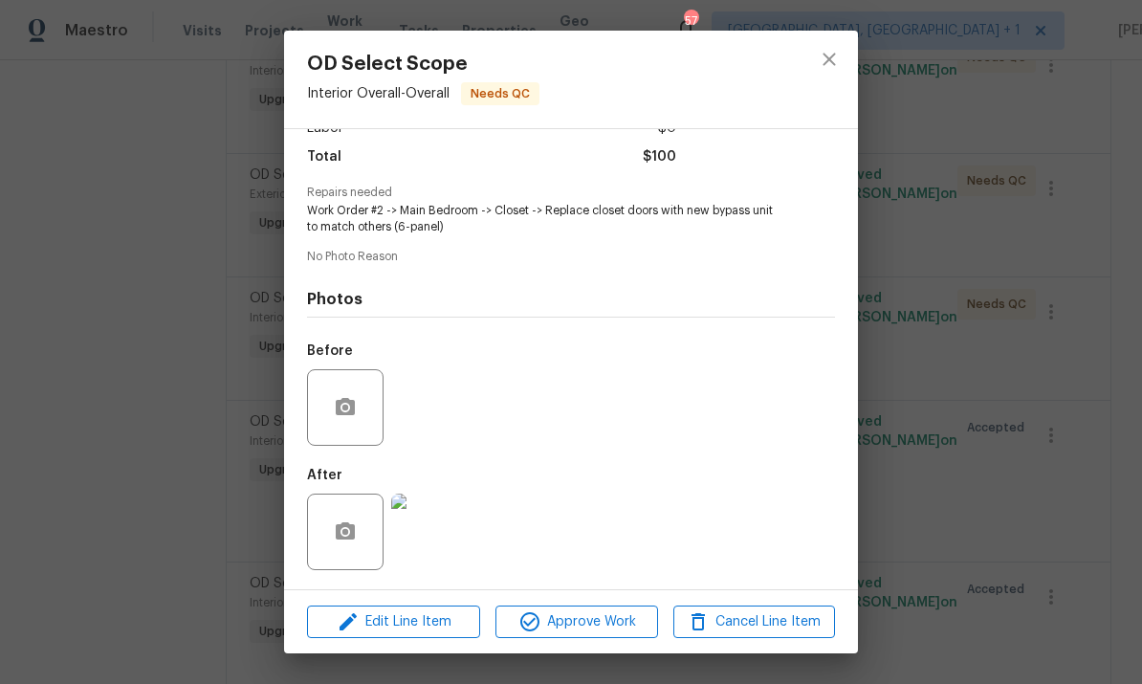
click at [1048, 325] on div "OD Select Scope Interior Overall - Overall Needs QC Vendor Concept Remodel Acco…" at bounding box center [571, 342] width 1142 height 684
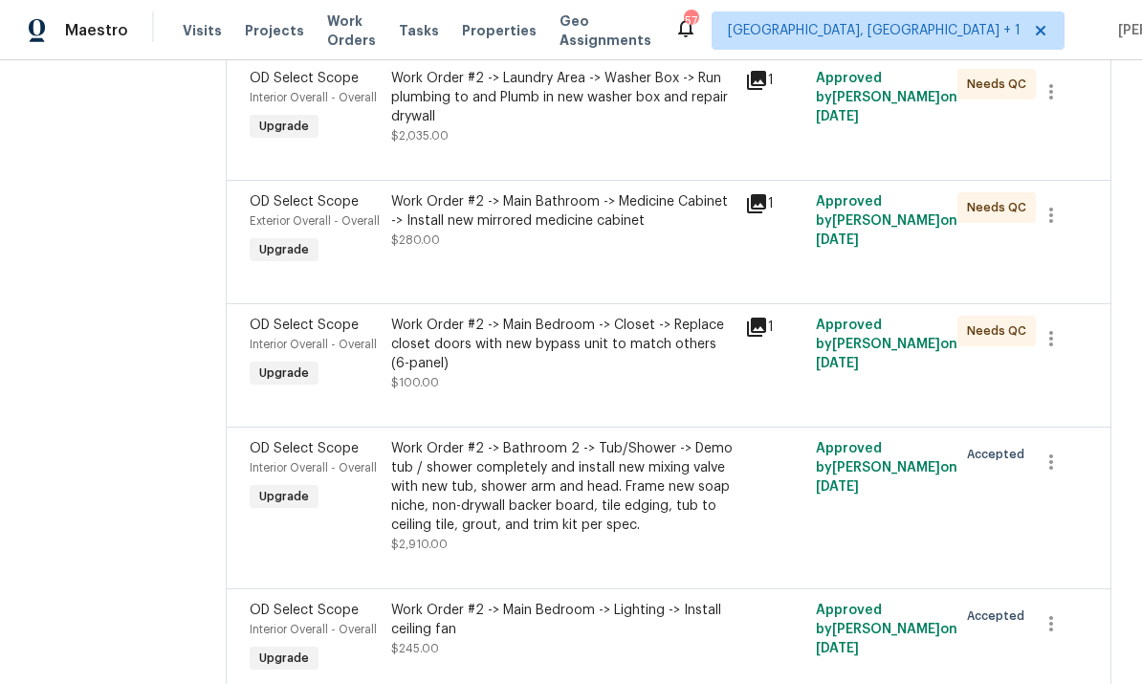
scroll to position [1046, 0]
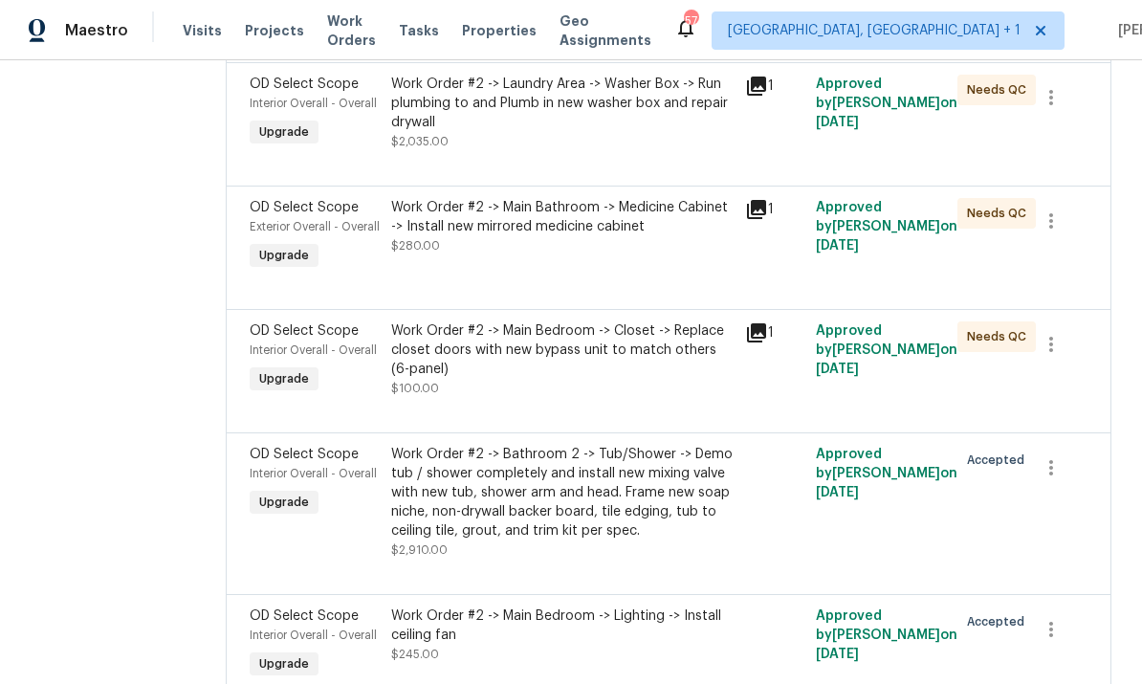
click at [544, 230] on div "Work Order #2 -> Main Bathroom -> Medicine Cabinet -> Install new mirrored medi…" at bounding box center [562, 217] width 342 height 38
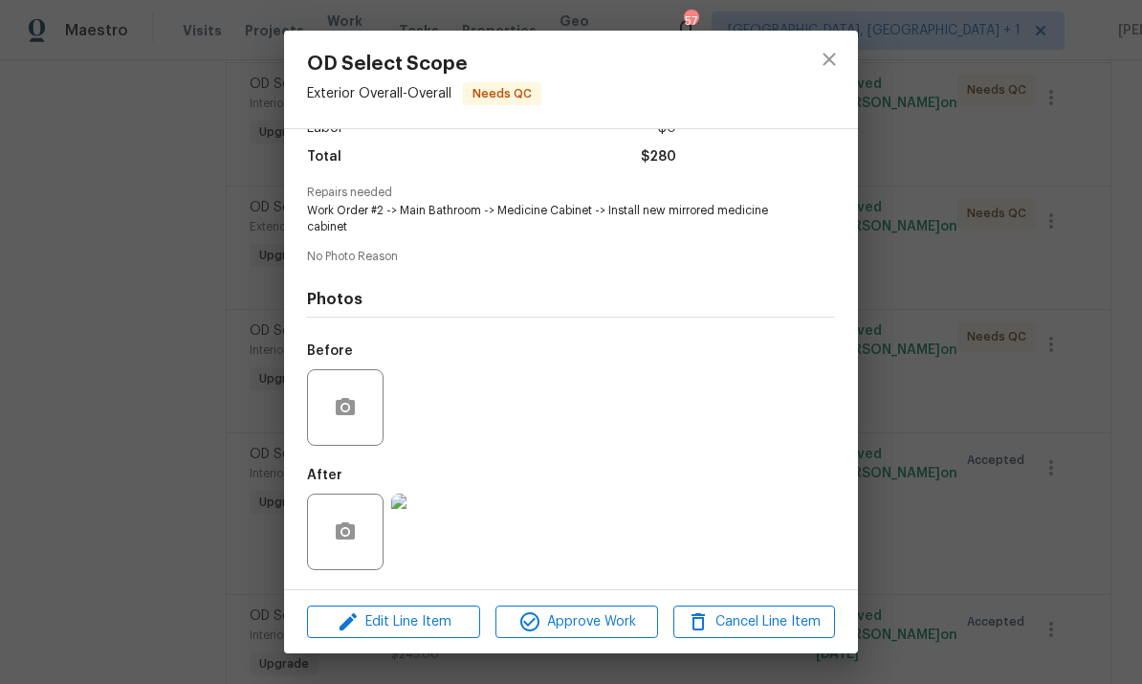
scroll to position [154, 0]
click at [961, 430] on div "OD Select Scope Exterior Overall - Overall Needs QC Vendor Concept Remodel Acco…" at bounding box center [571, 342] width 1142 height 684
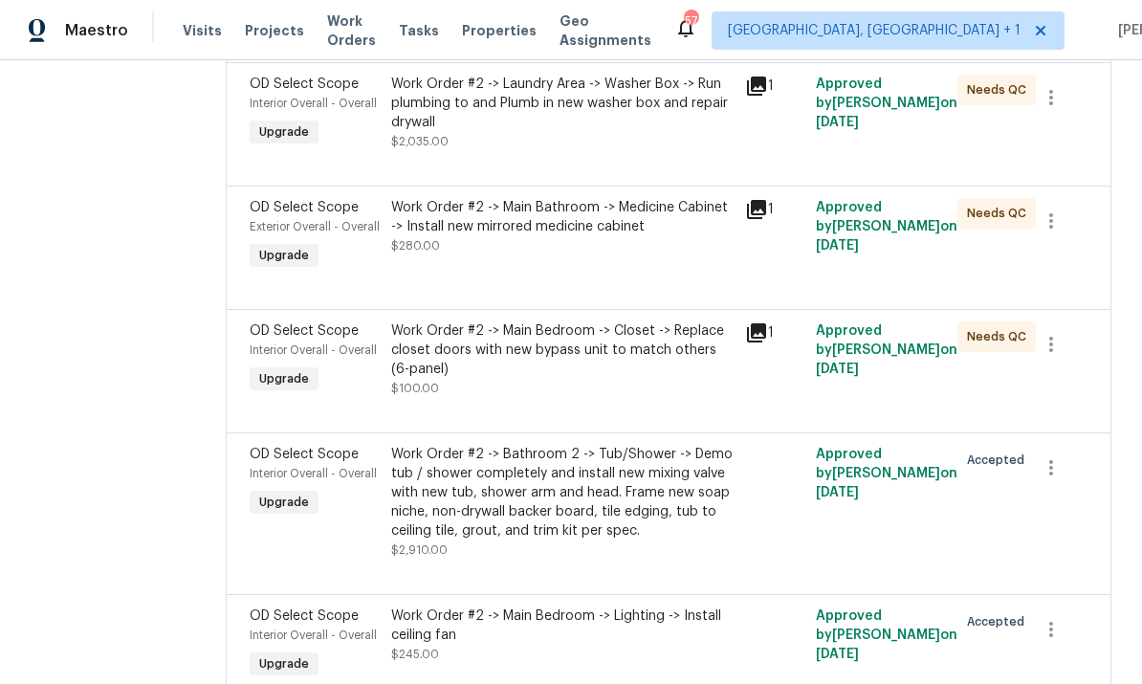
click at [602, 235] on div "Work Order #2 -> Main Bathroom -> Medicine Cabinet -> Install new mirrored medi…" at bounding box center [562, 217] width 342 height 38
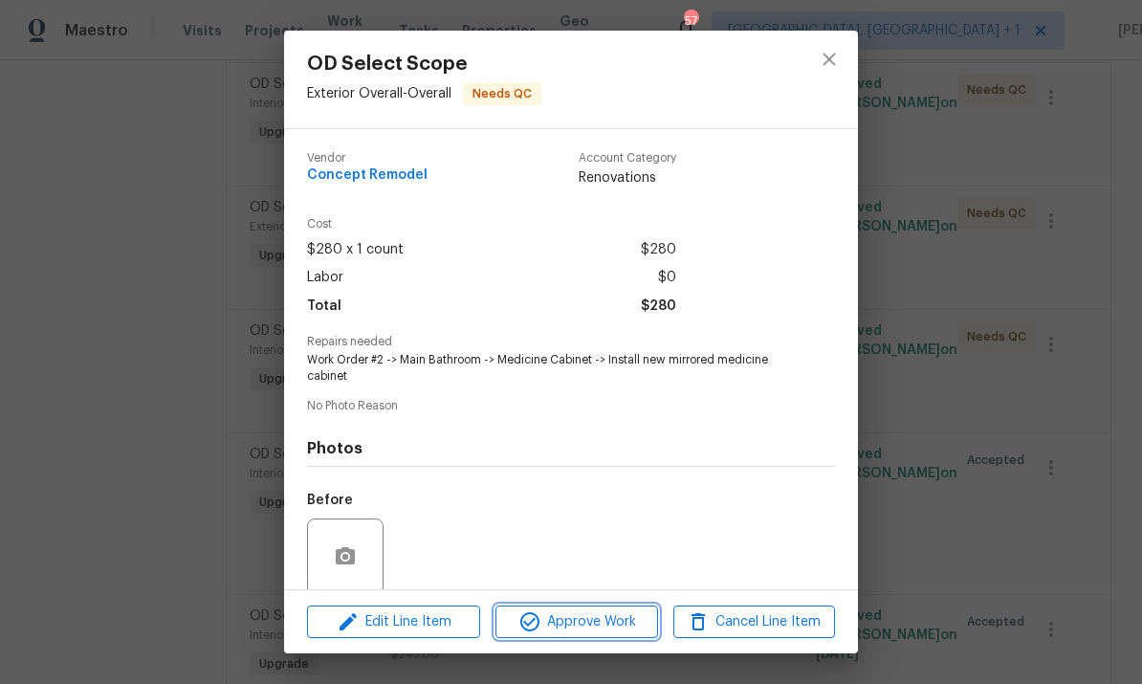
click at [594, 625] on span "Approve Work" at bounding box center [576, 622] width 150 height 24
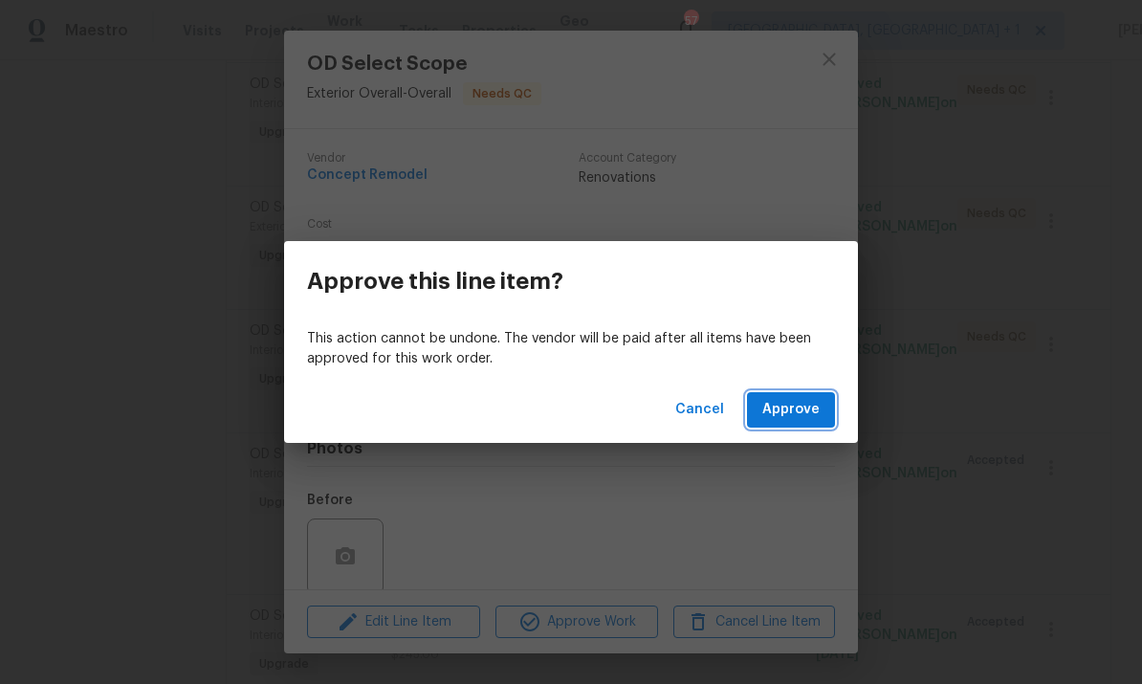
click at [814, 405] on span "Approve" at bounding box center [790, 410] width 57 height 24
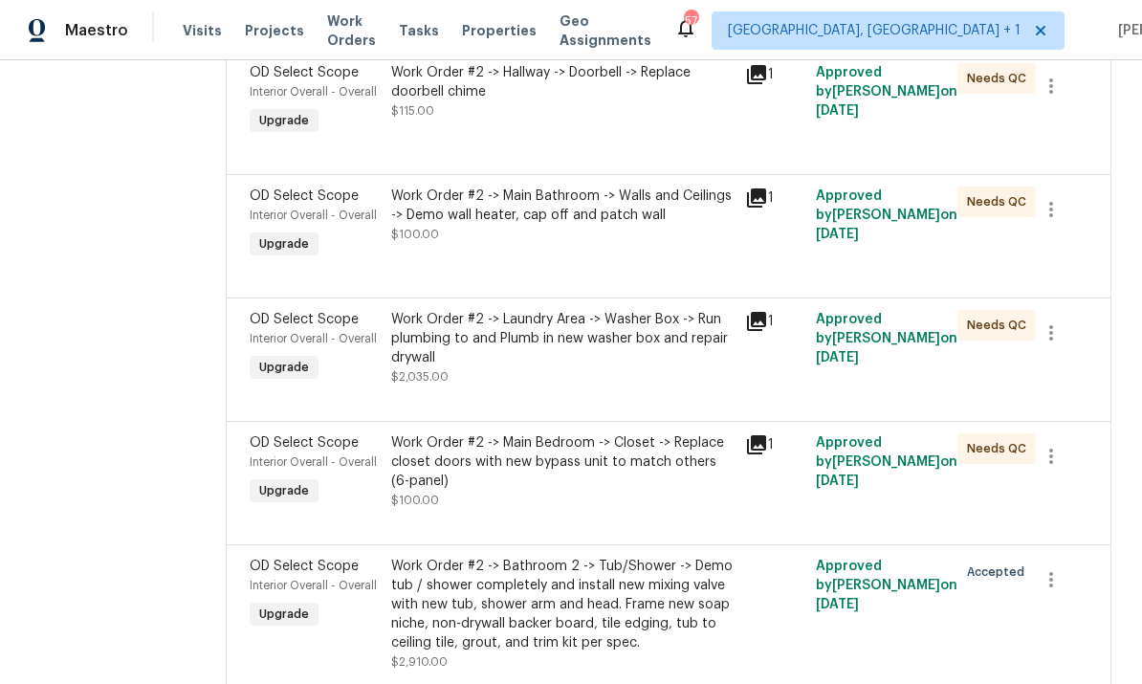
scroll to position [807, 0]
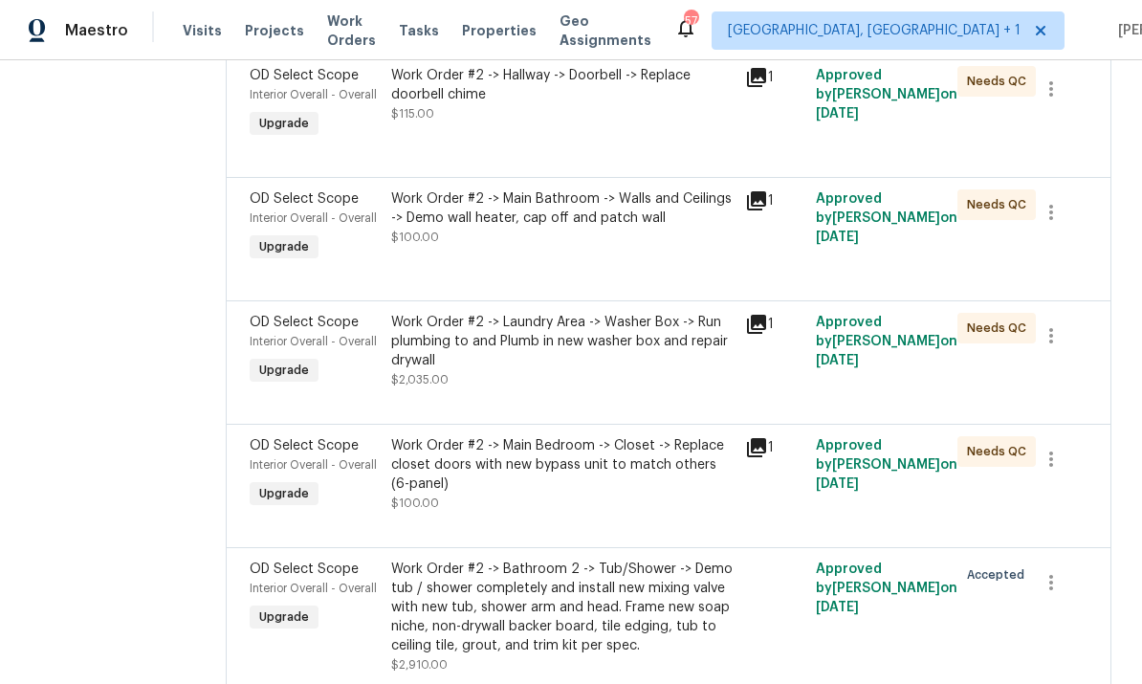
click at [587, 217] on div "Work Order #2 -> Main Bathroom -> Walls and Ceilings -> Demo wall heater, cap o…" at bounding box center [562, 208] width 342 height 38
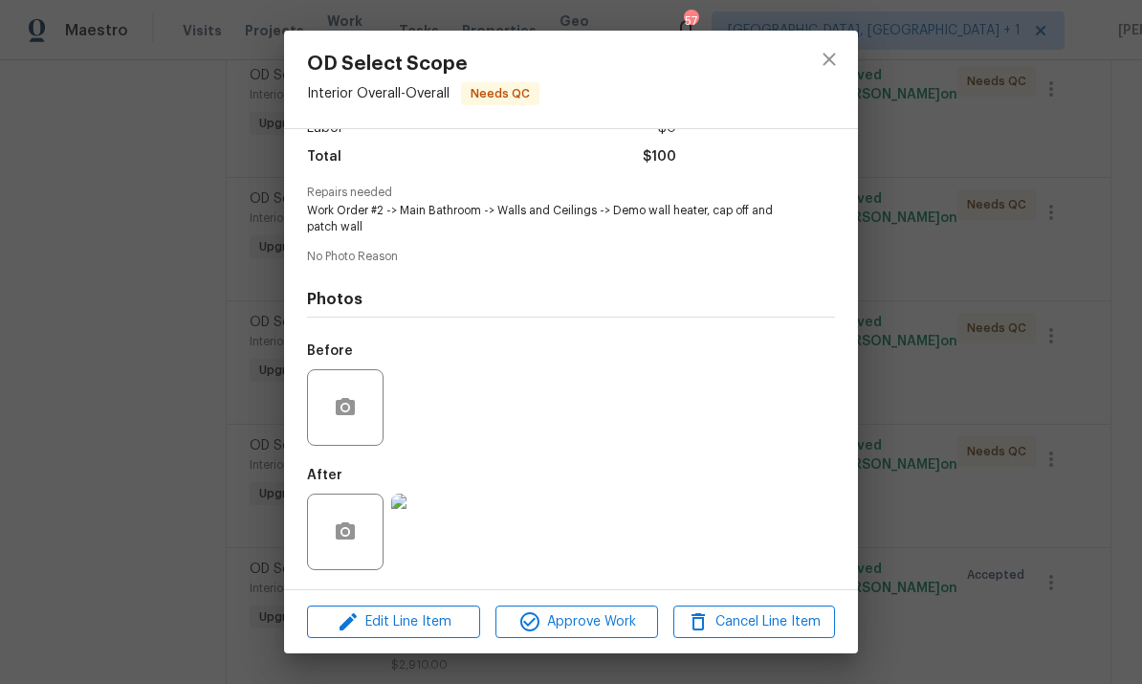
scroll to position [154, 0]
click at [449, 539] on img at bounding box center [429, 532] width 77 height 77
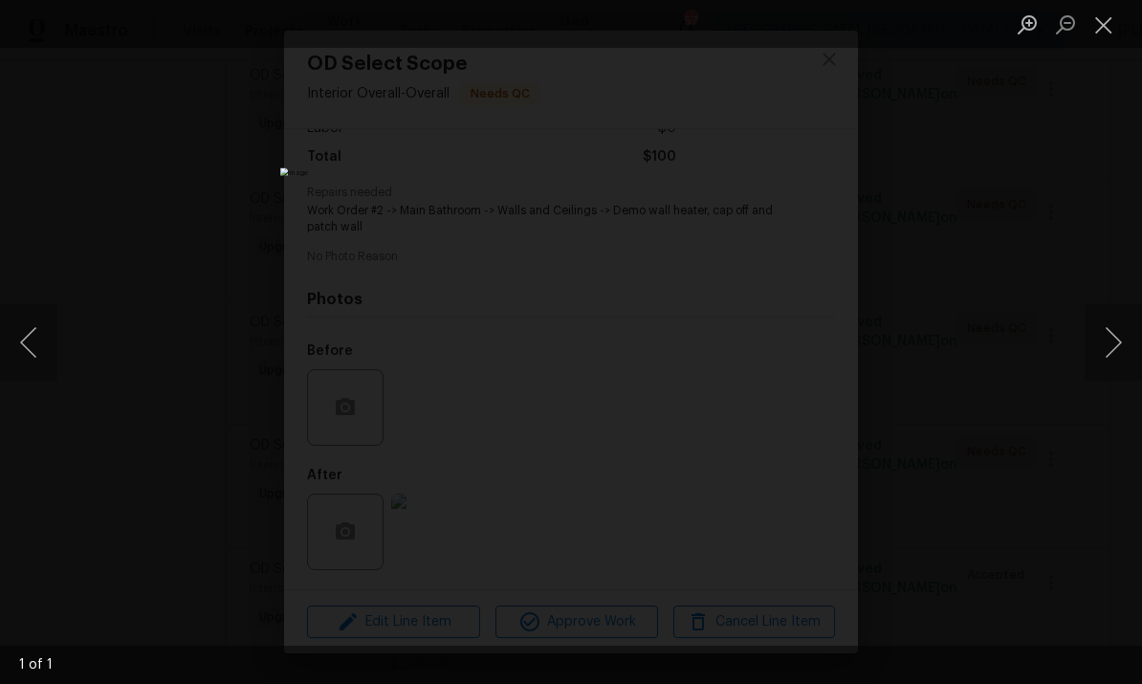
click at [1116, 248] on div "Lightbox" at bounding box center [571, 342] width 1142 height 684
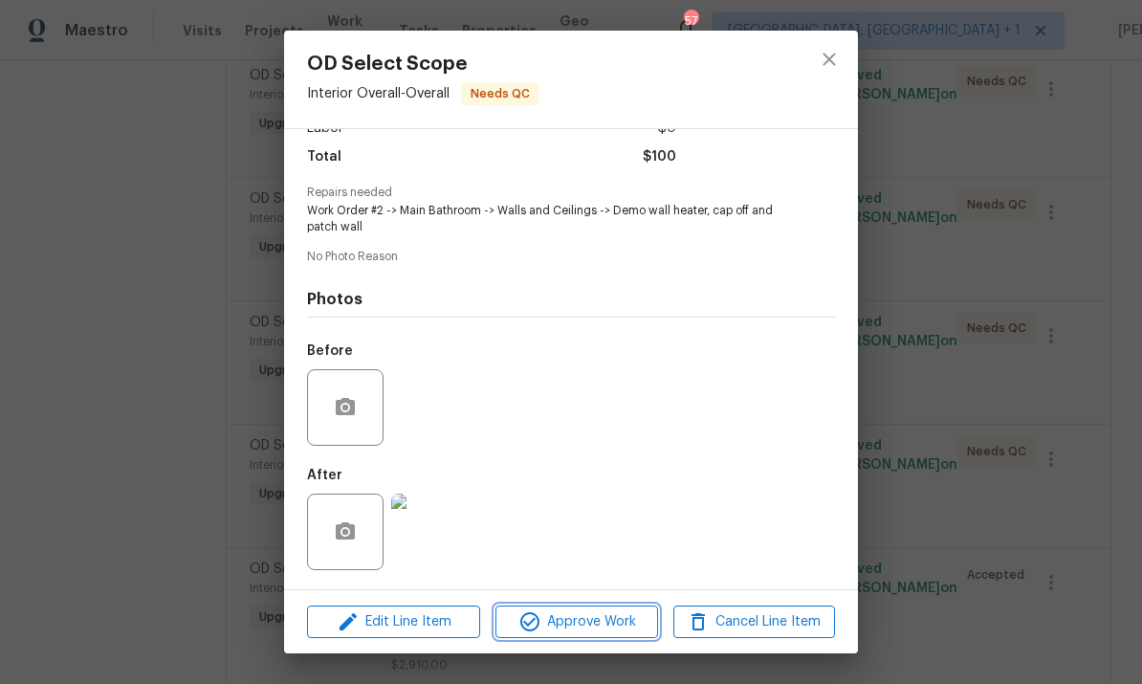
click at [592, 618] on span "Approve Work" at bounding box center [576, 622] width 150 height 24
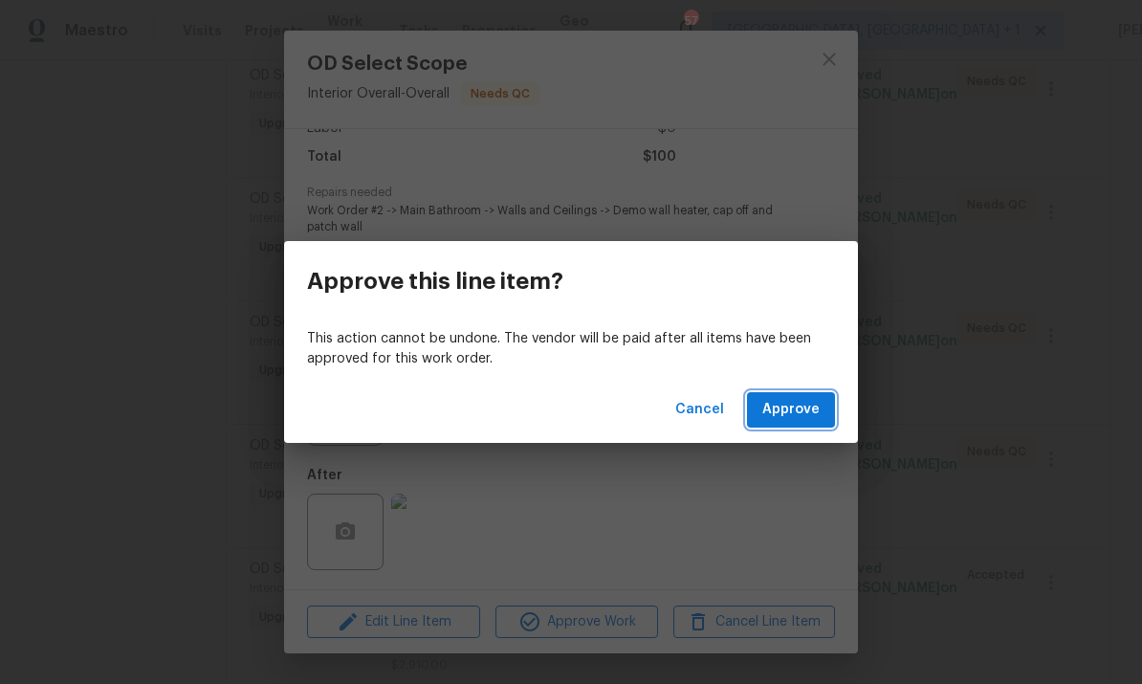
click at [808, 413] on span "Approve" at bounding box center [790, 410] width 57 height 24
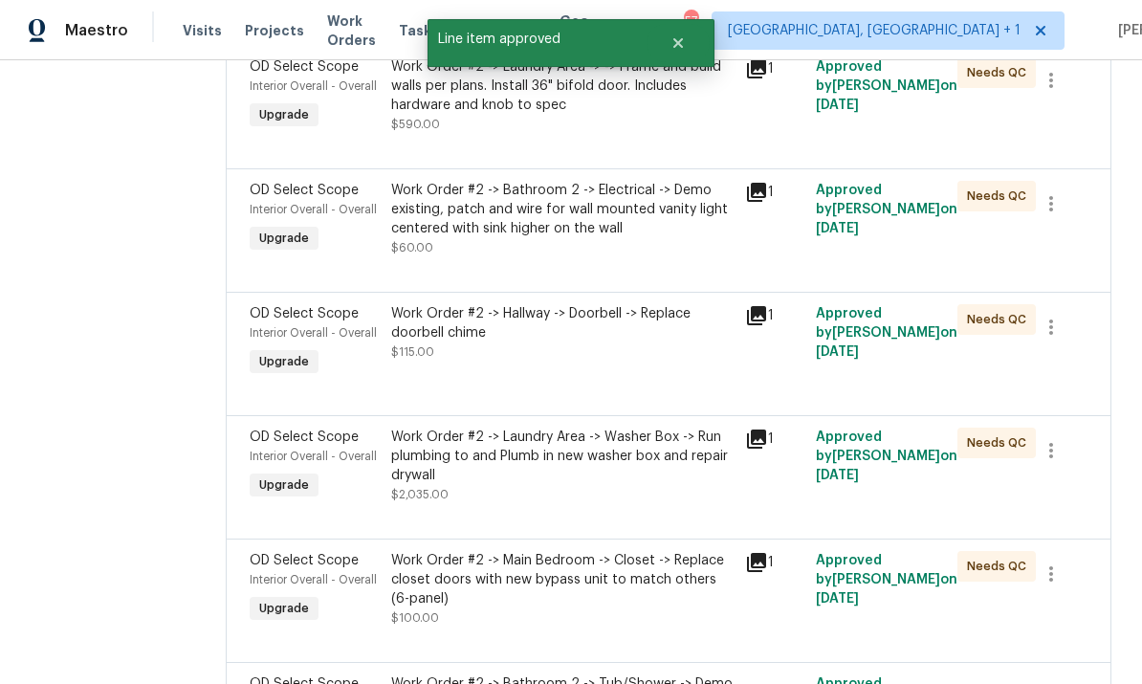
scroll to position [531, 0]
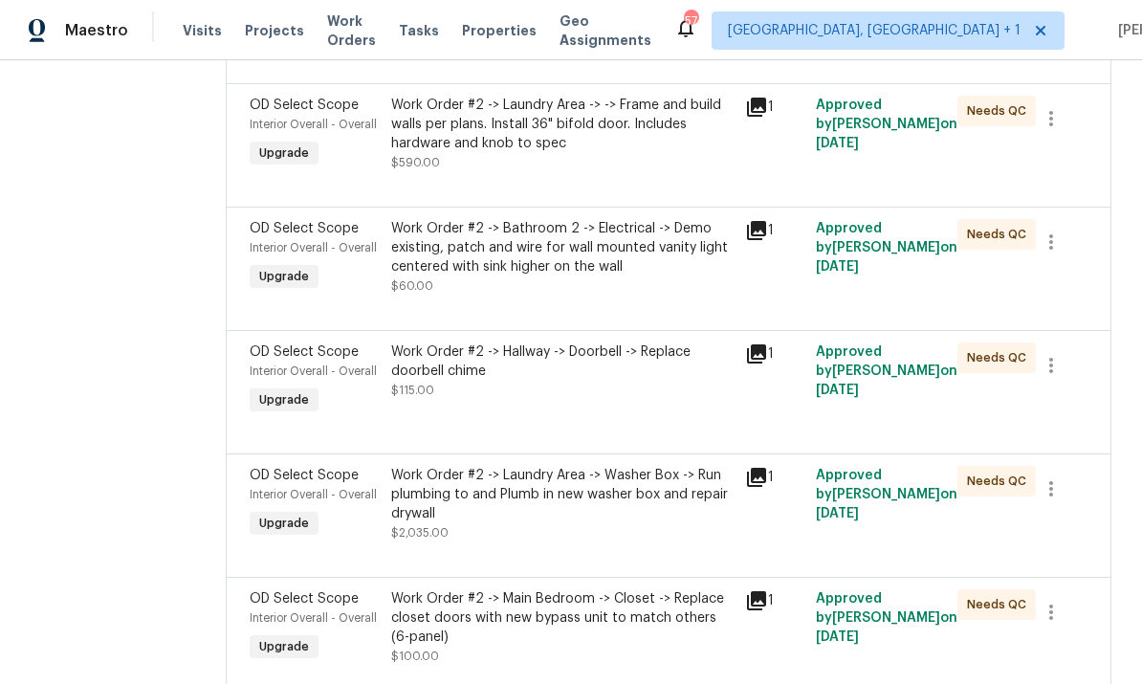
click at [560, 361] on div "Work Order #2 -> Hallway -> Doorbell -> Replace doorbell chime" at bounding box center [562, 361] width 342 height 38
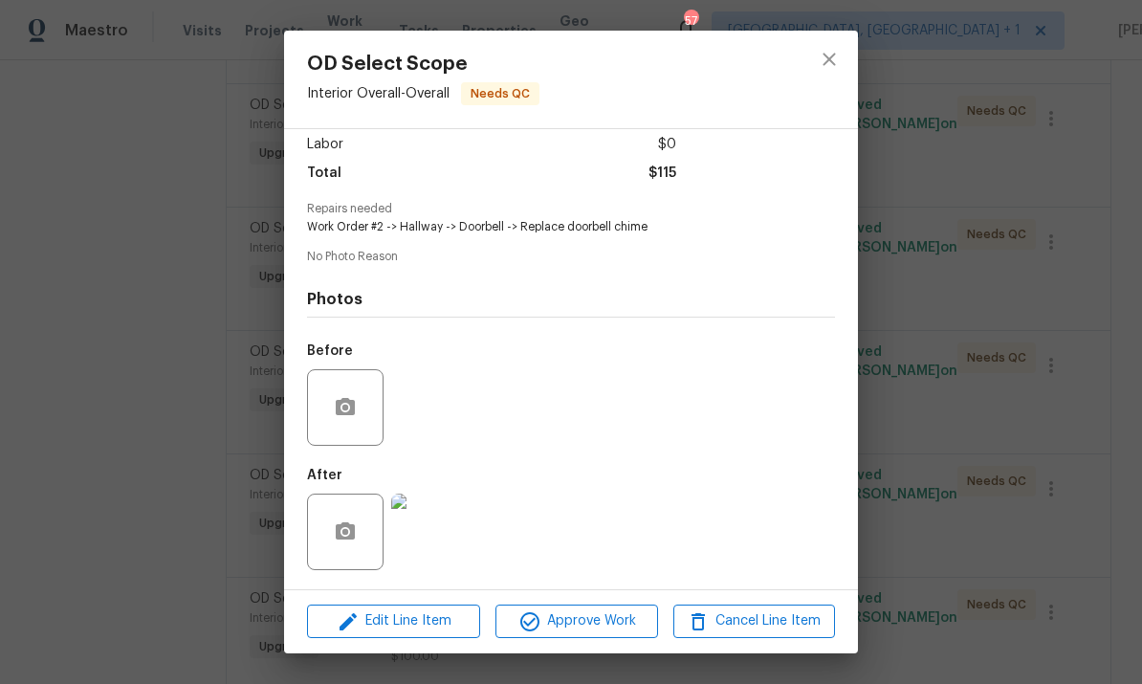
scroll to position [140, 0]
click at [429, 539] on img at bounding box center [429, 532] width 77 height 77
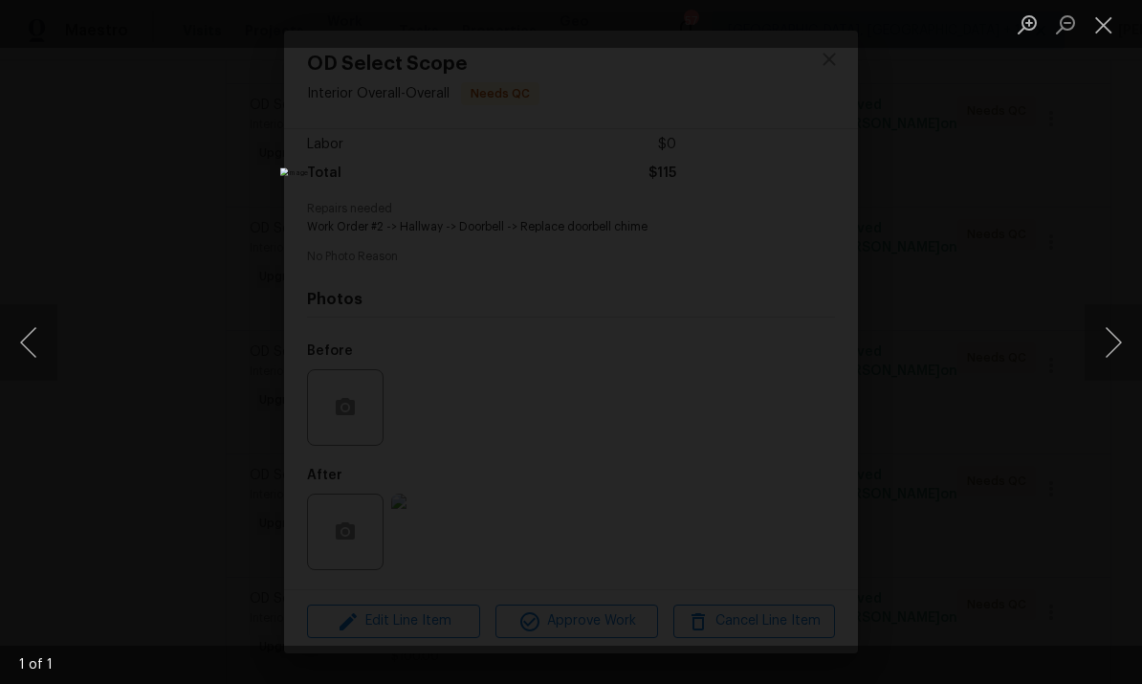
click at [1138, 435] on div "Lightbox" at bounding box center [571, 342] width 1142 height 684
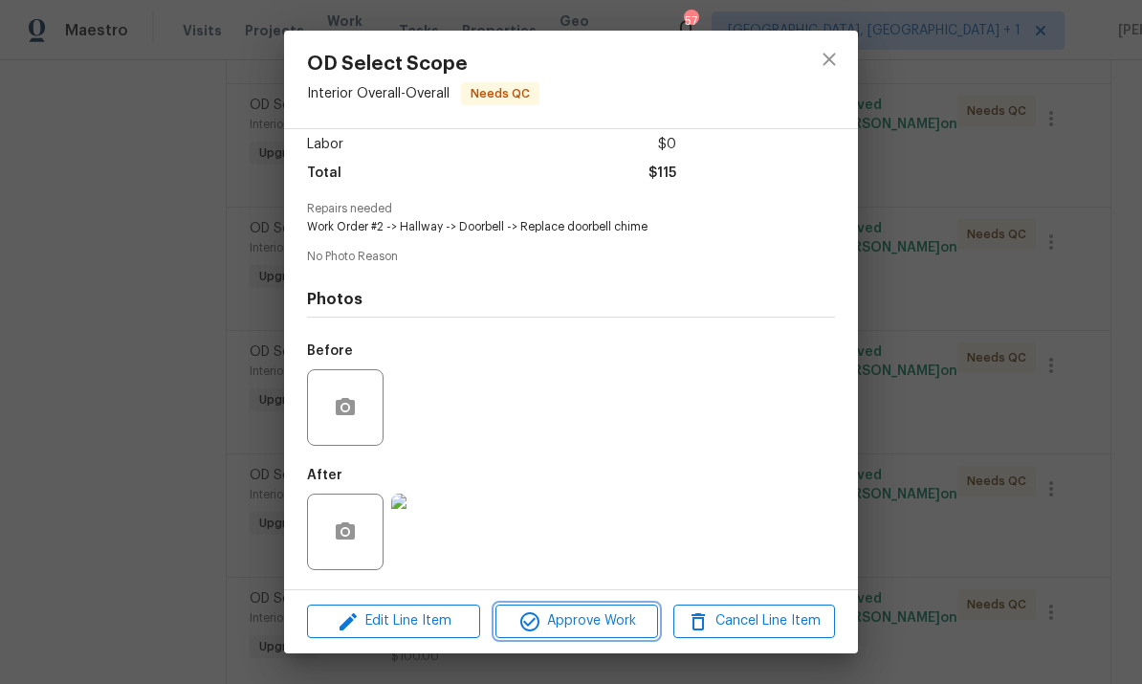
click at [596, 617] on span "Approve Work" at bounding box center [576, 621] width 150 height 24
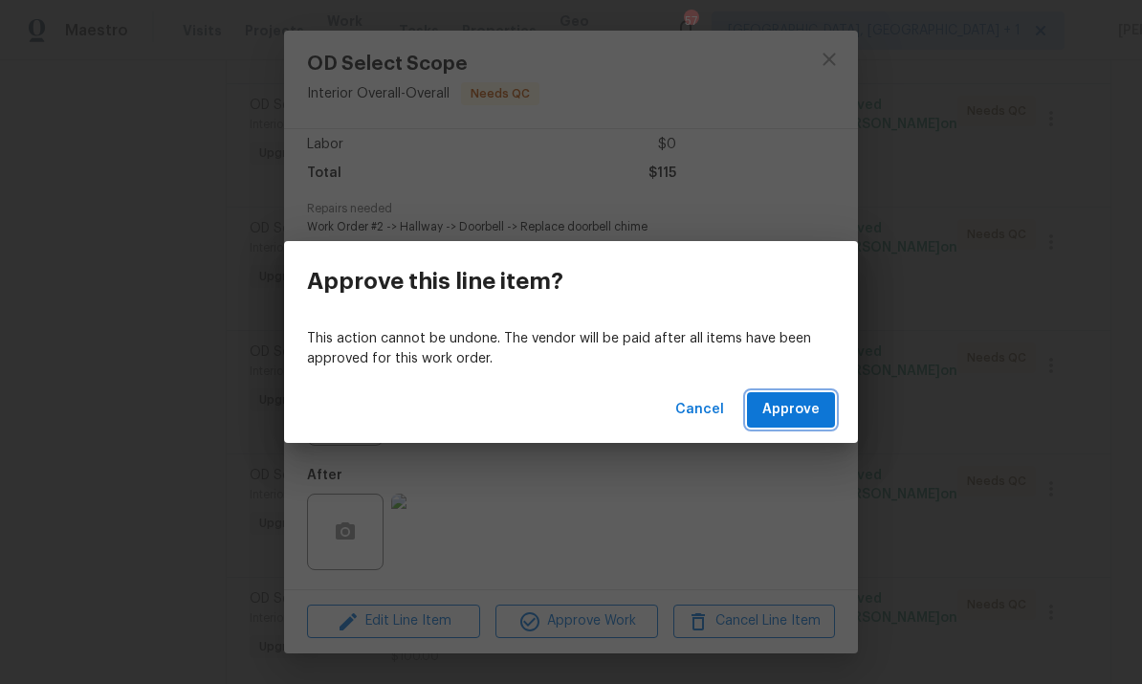
click at [796, 414] on span "Approve" at bounding box center [790, 410] width 57 height 24
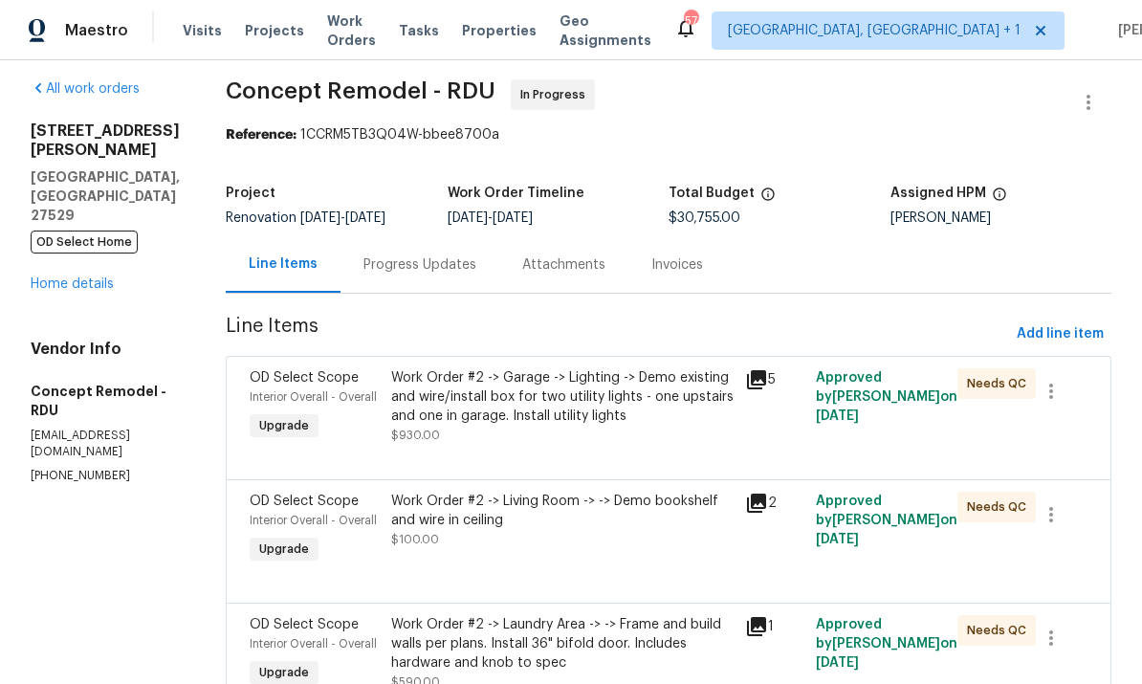
scroll to position [13, 0]
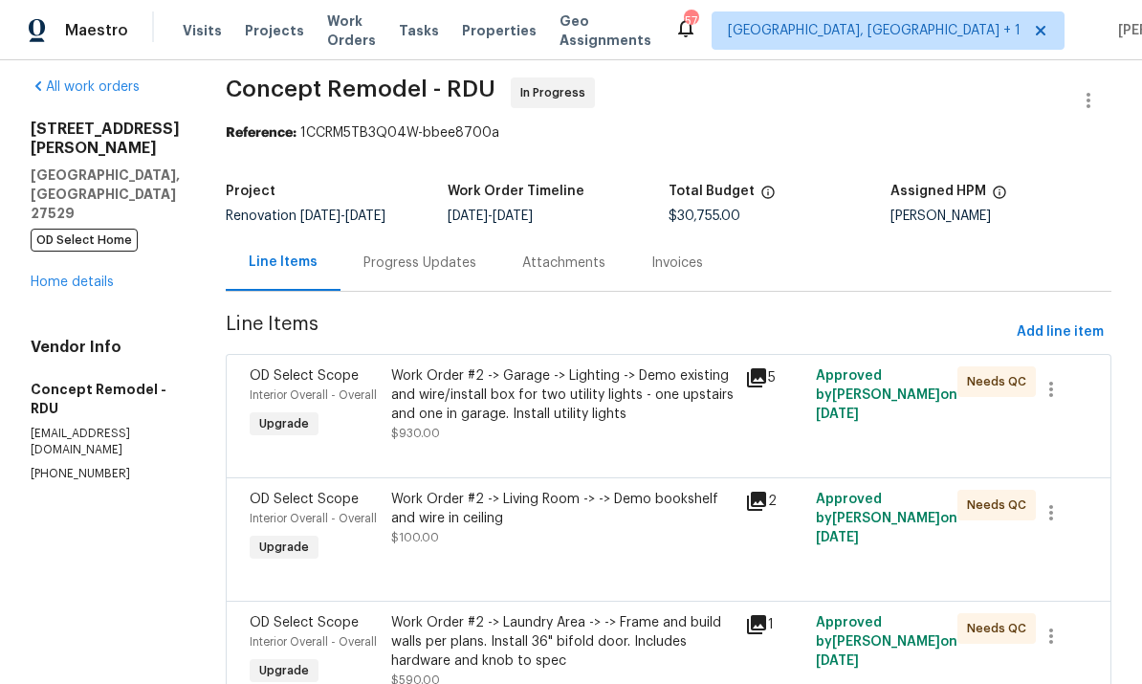
click at [572, 407] on div "Work Order #2 -> Garage -> Lighting -> Demo existing and wire/install box for t…" at bounding box center [562, 394] width 342 height 57
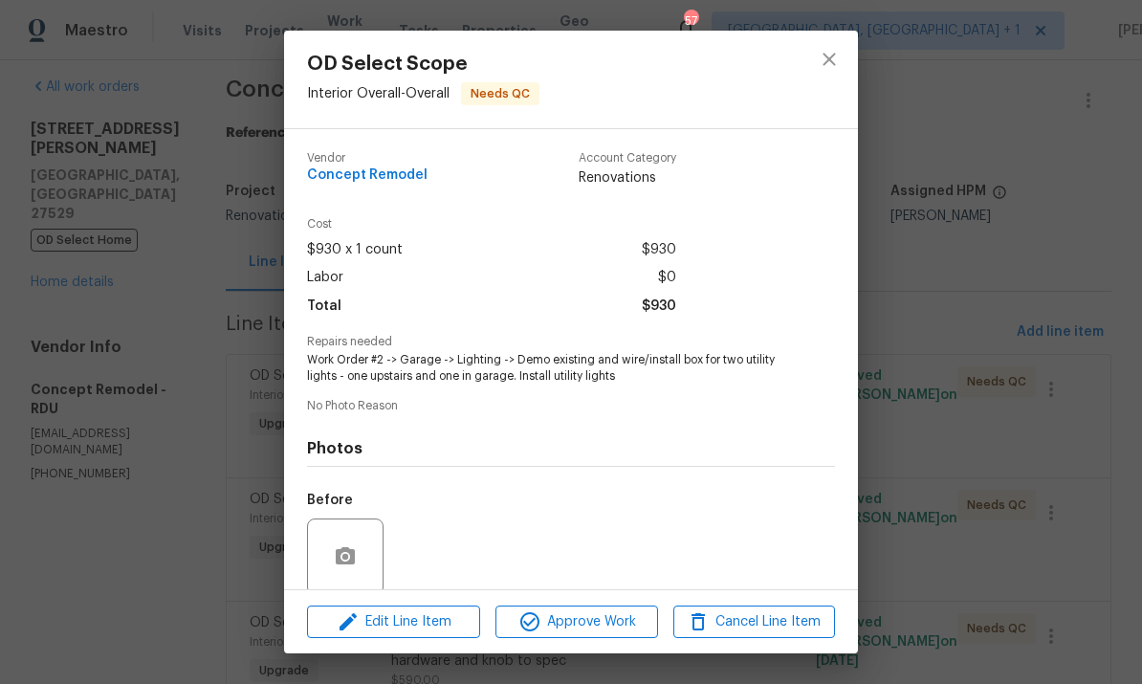
click at [1084, 438] on div "OD Select Scope Interior Overall - Overall Needs QC Vendor Concept Remodel Acco…" at bounding box center [571, 342] width 1142 height 684
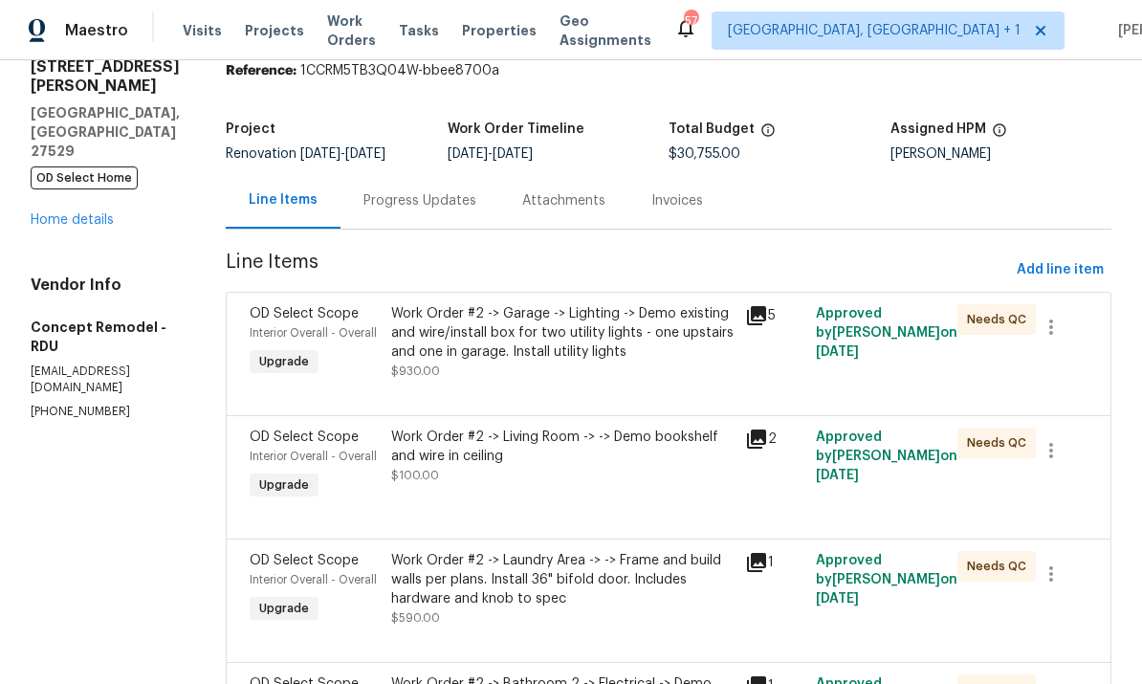
scroll to position [78, 0]
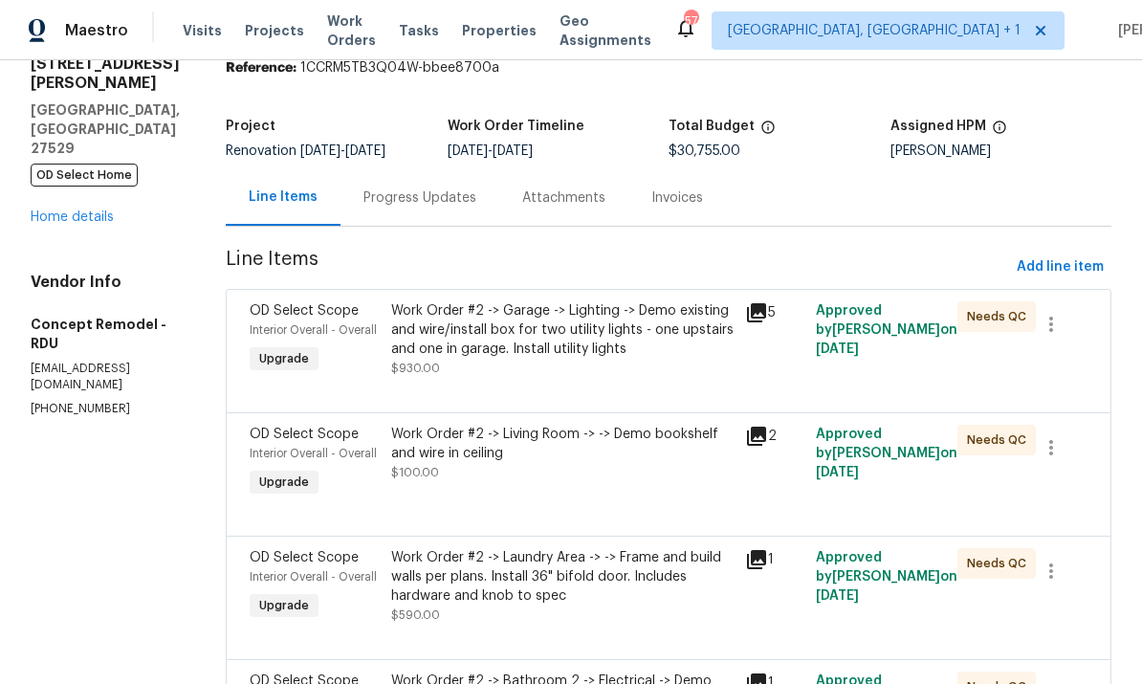
click at [635, 459] on div "Work Order #2 -> Living Room -> -> Demo bookshelf and wire in ceiling" at bounding box center [562, 444] width 342 height 38
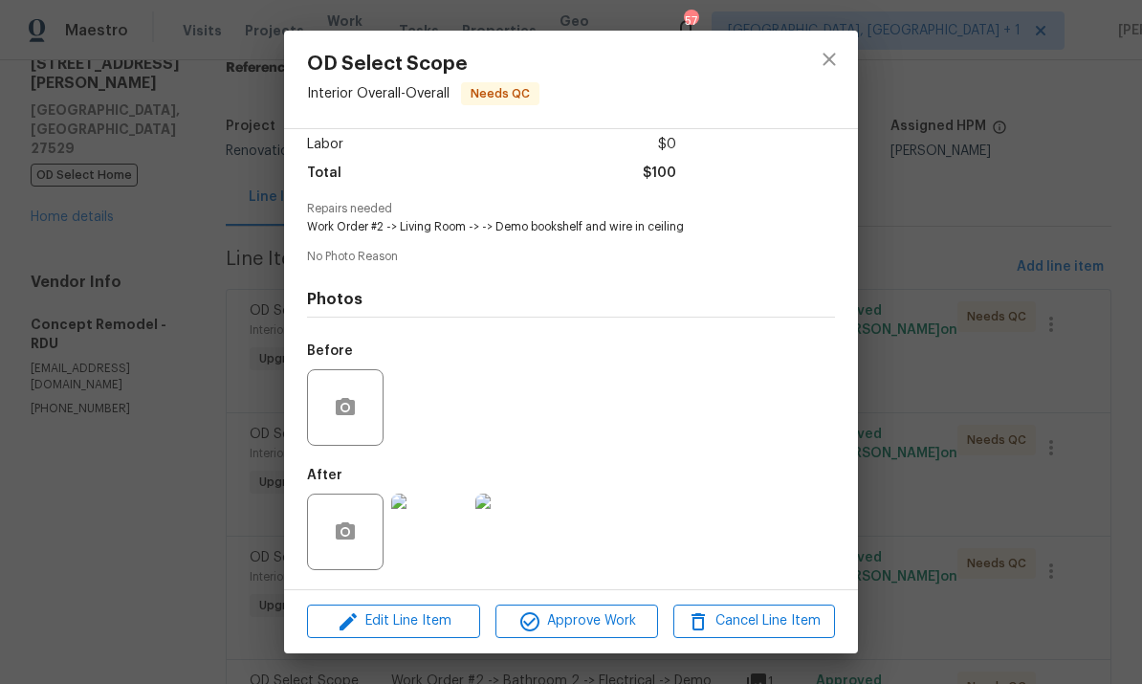
scroll to position [140, 0]
click at [442, 550] on img at bounding box center [429, 532] width 77 height 77
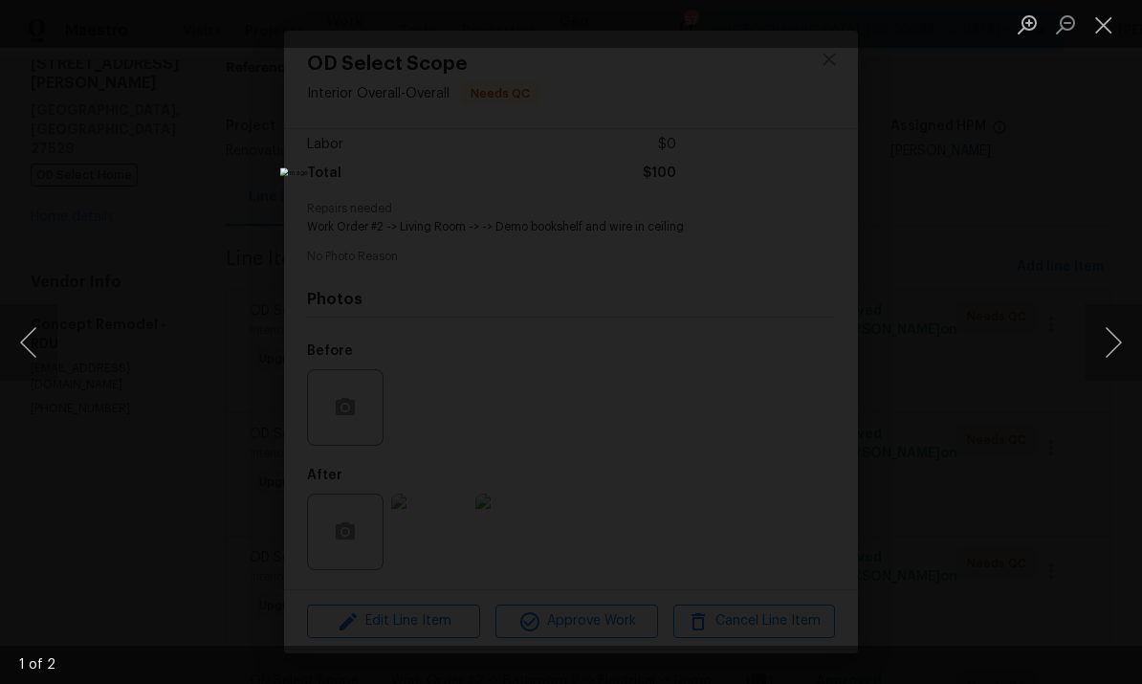
click at [1115, 344] on button "Next image" at bounding box center [1113, 342] width 57 height 77
click at [1108, 255] on div "Lightbox" at bounding box center [571, 342] width 1142 height 684
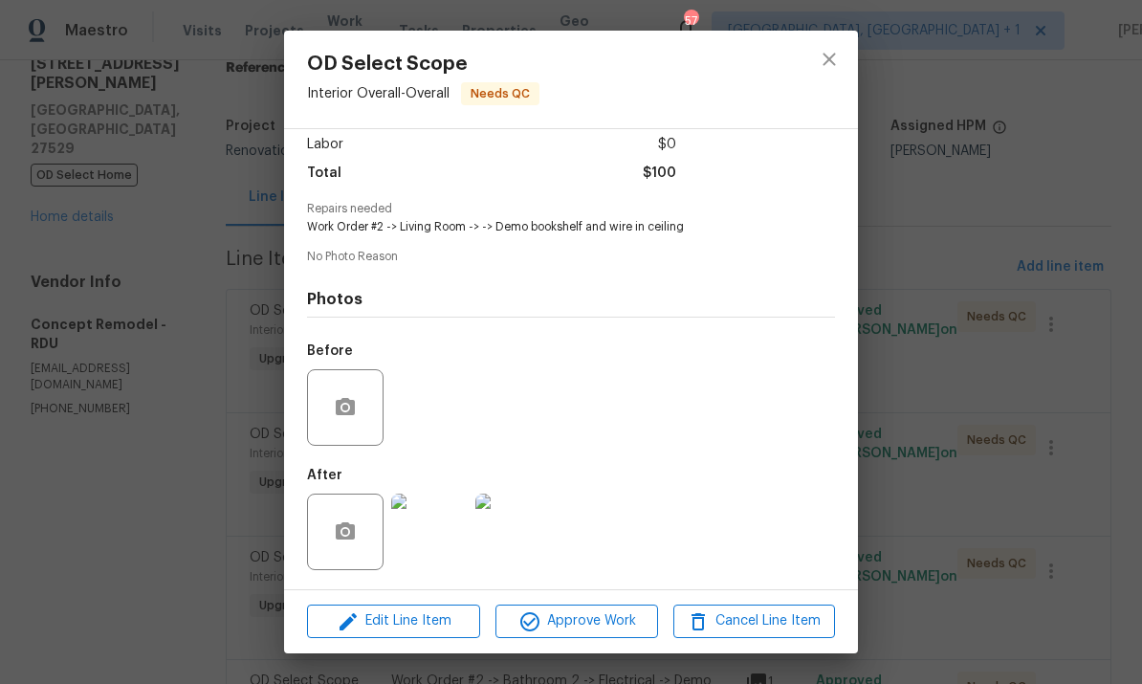
click at [945, 534] on div "OD Select Scope Interior Overall - Overall Needs QC Vendor Concept Remodel Acco…" at bounding box center [571, 342] width 1142 height 684
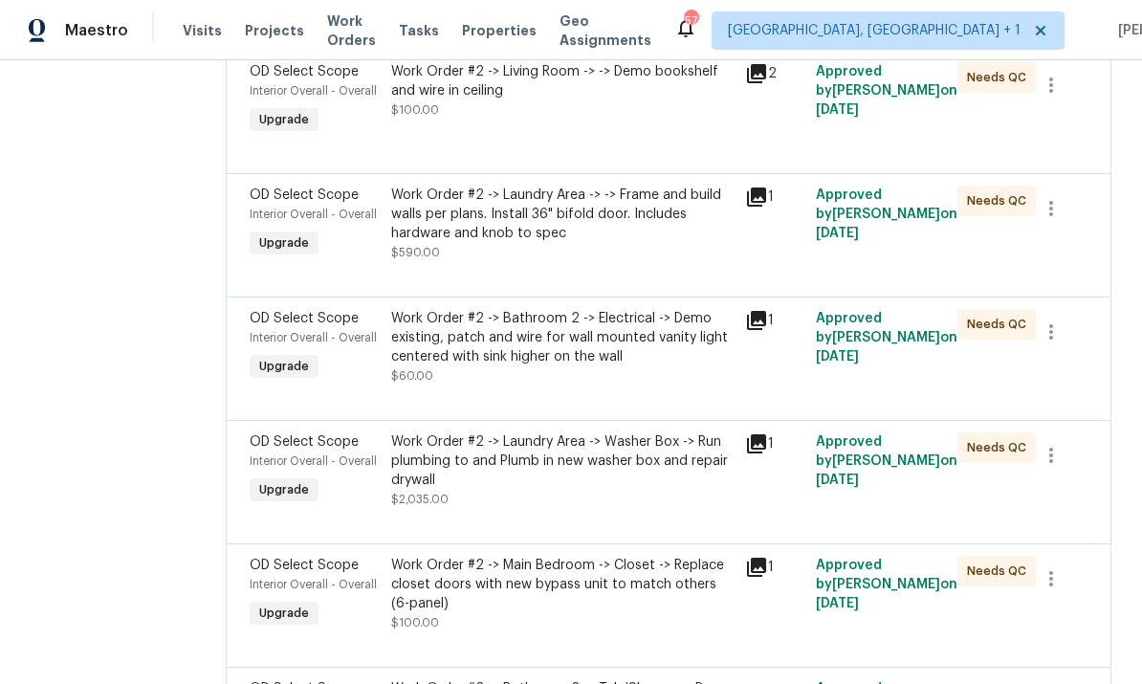
scroll to position [442, 0]
click at [564, 351] on div "Work Order #2 -> Bathroom 2 -> Electrical -> Demo existing, patch and wire for …" at bounding box center [562, 336] width 342 height 57
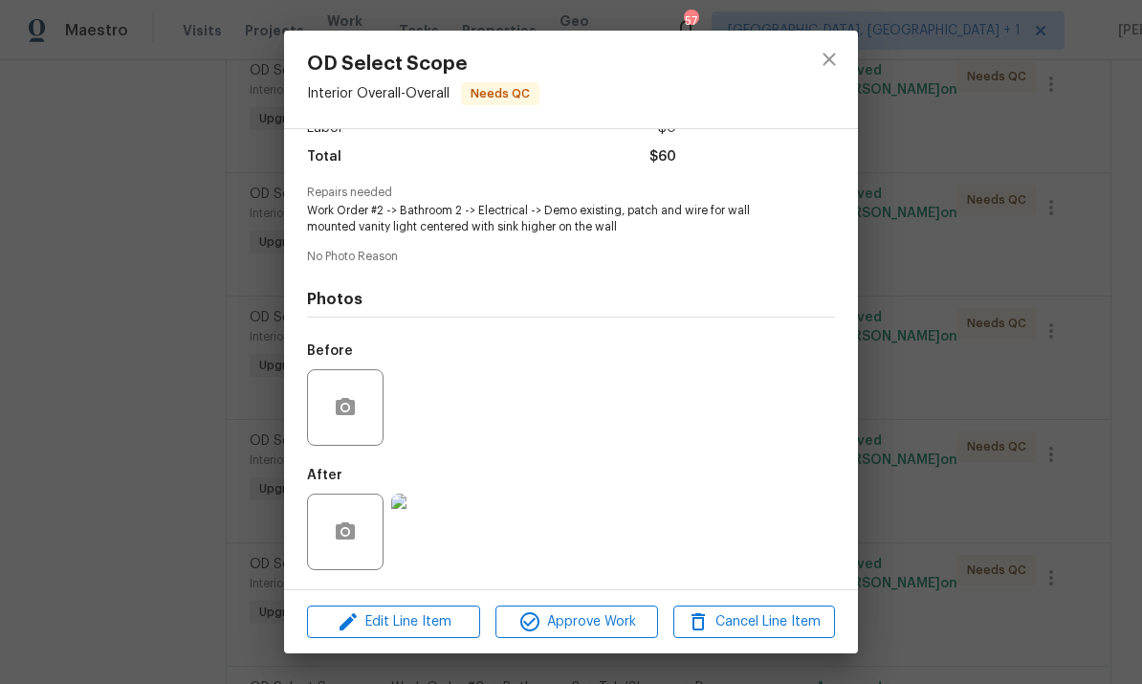
scroll to position [154, 0]
click at [445, 540] on img at bounding box center [429, 532] width 77 height 77
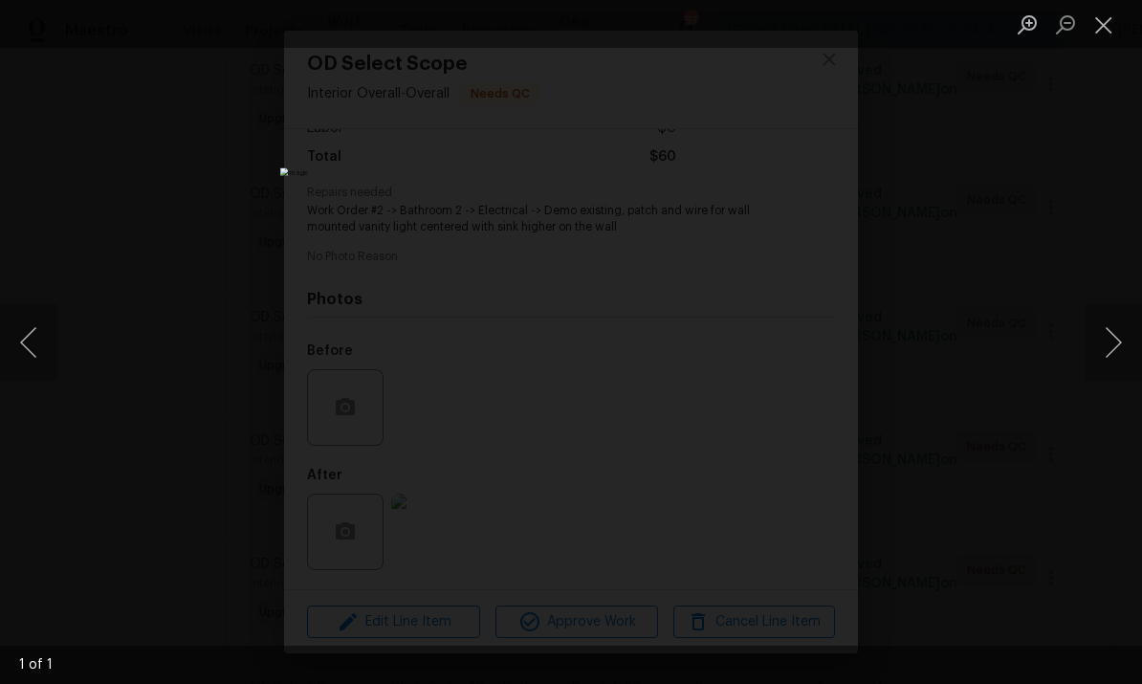
click at [1071, 227] on div "Lightbox" at bounding box center [571, 342] width 1142 height 684
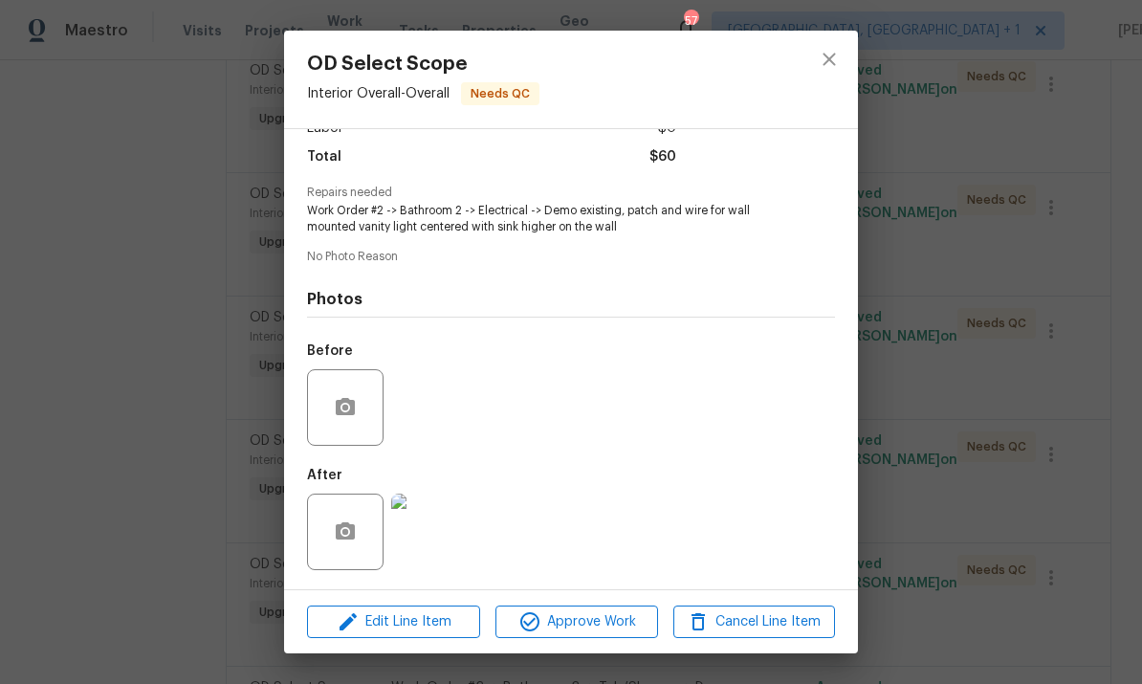
click at [1055, 482] on div "OD Select Scope Interior Overall - Overall Needs QC Vendor Concept Remodel Acco…" at bounding box center [571, 342] width 1142 height 684
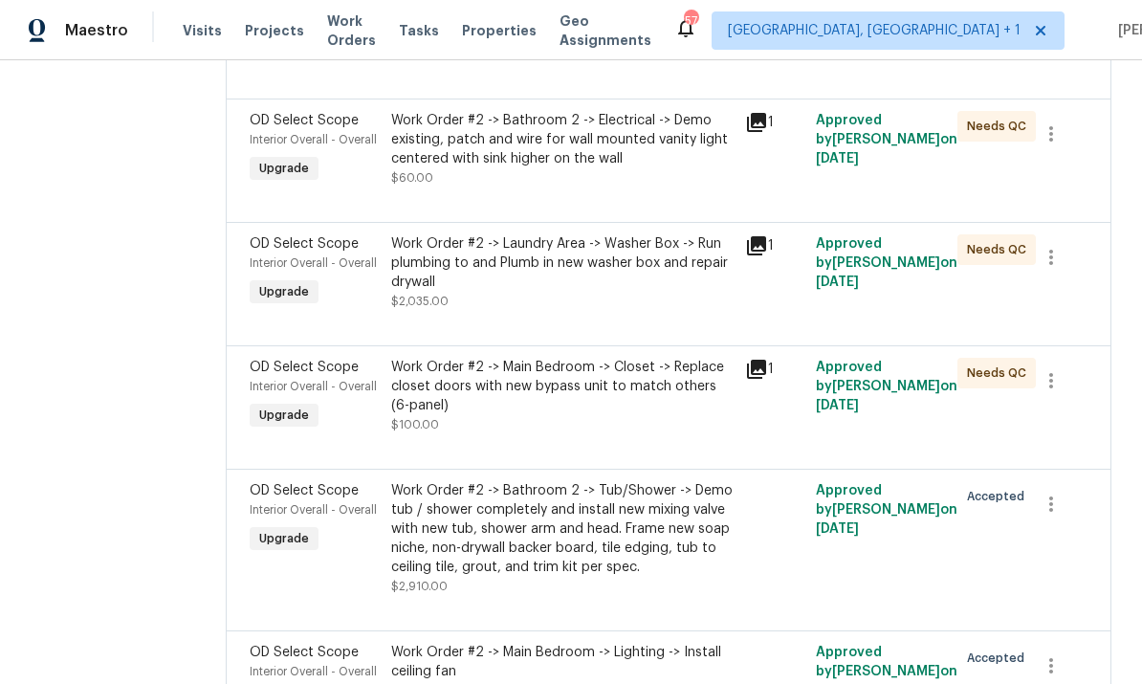
scroll to position [638, 0]
click at [565, 387] on div "Work Order #2 -> Main Bedroom -> Closet -> Replace closet doors with new bypass…" at bounding box center [562, 387] width 342 height 57
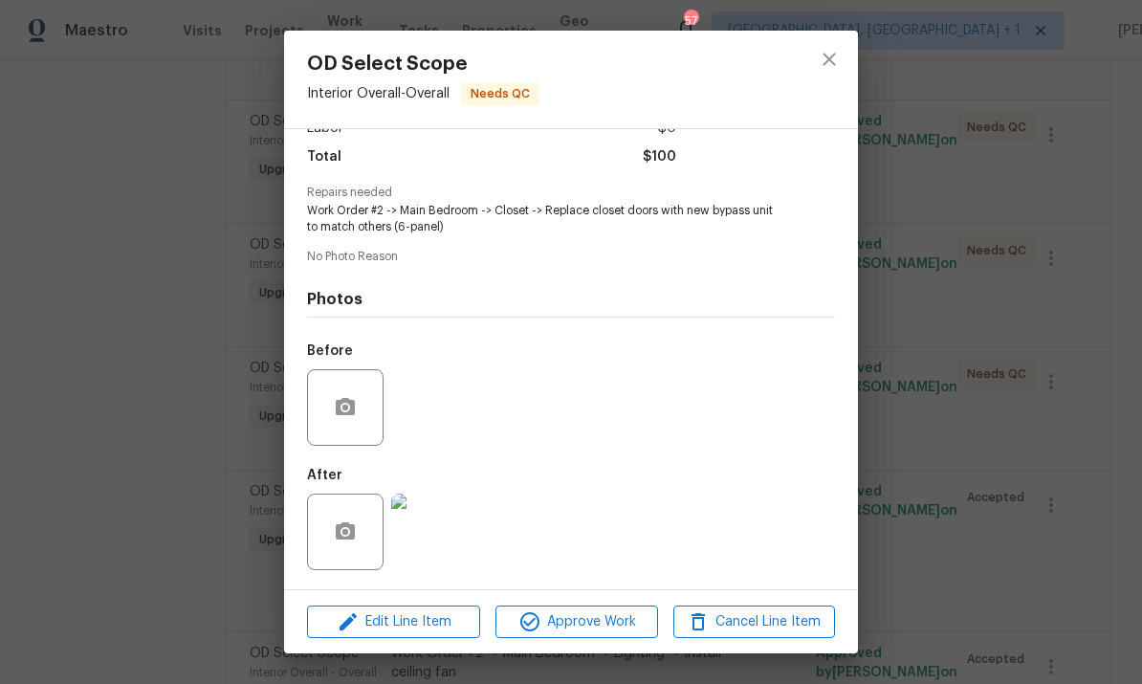
scroll to position [154, 0]
click at [426, 538] on img at bounding box center [429, 532] width 77 height 77
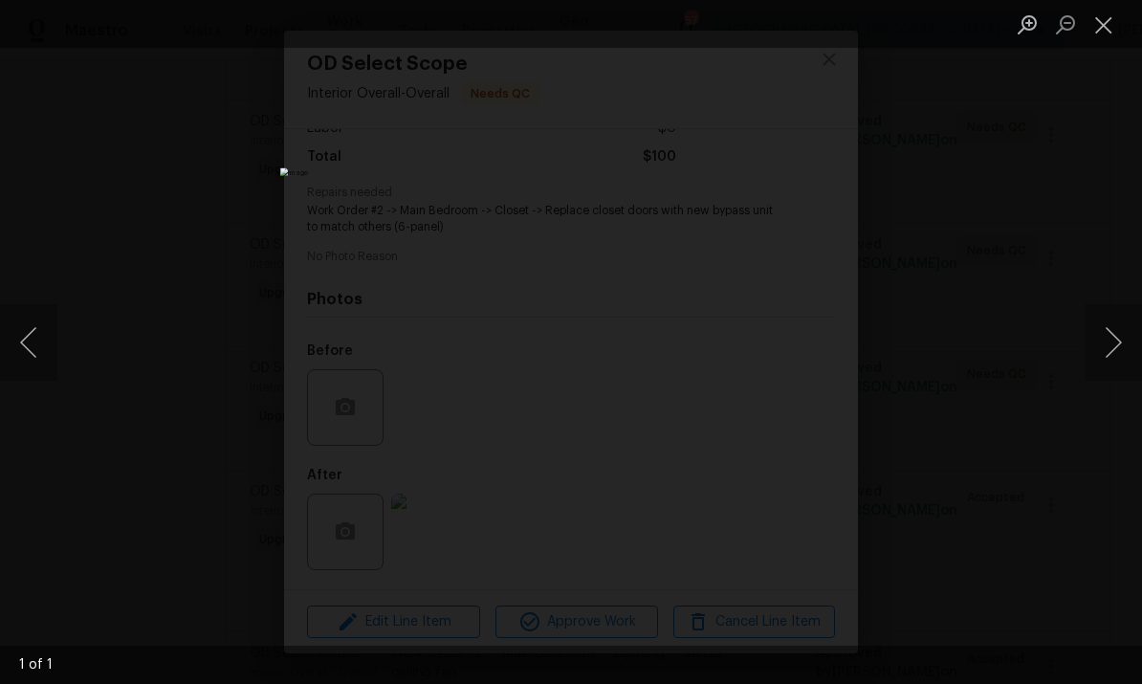
click at [1131, 227] on div "Lightbox" at bounding box center [571, 342] width 1142 height 684
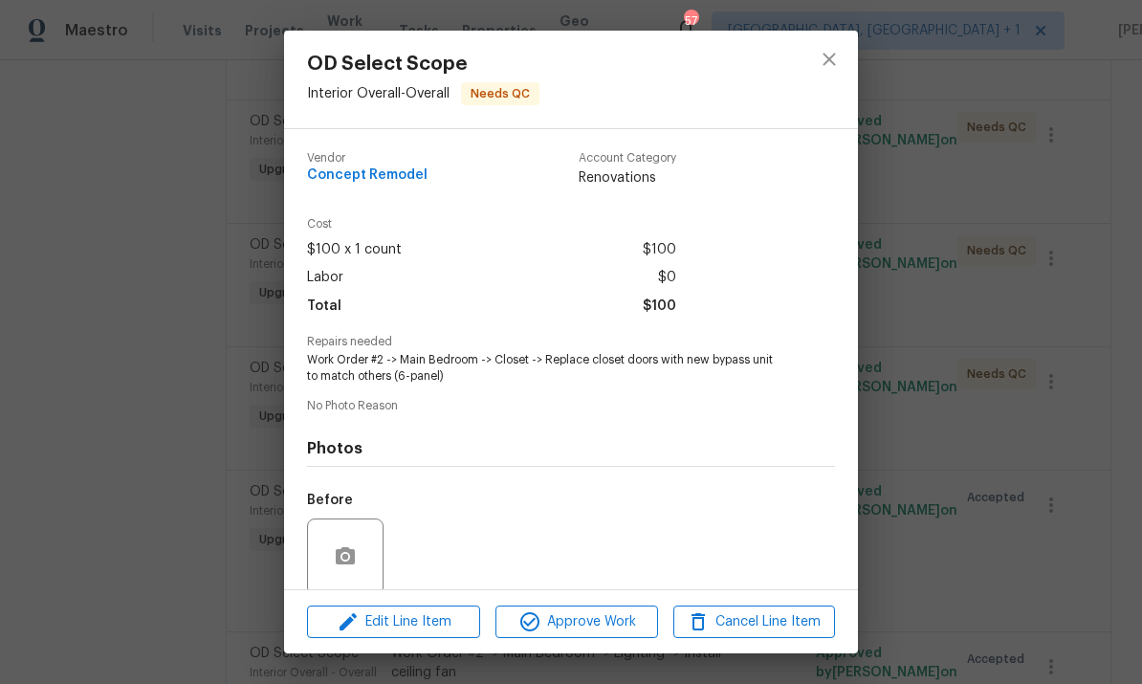
scroll to position [-1, 0]
click at [1009, 325] on div "OD Select Scope Interior Overall - Overall Needs QC Vendor Concept Remodel Acco…" at bounding box center [571, 342] width 1142 height 684
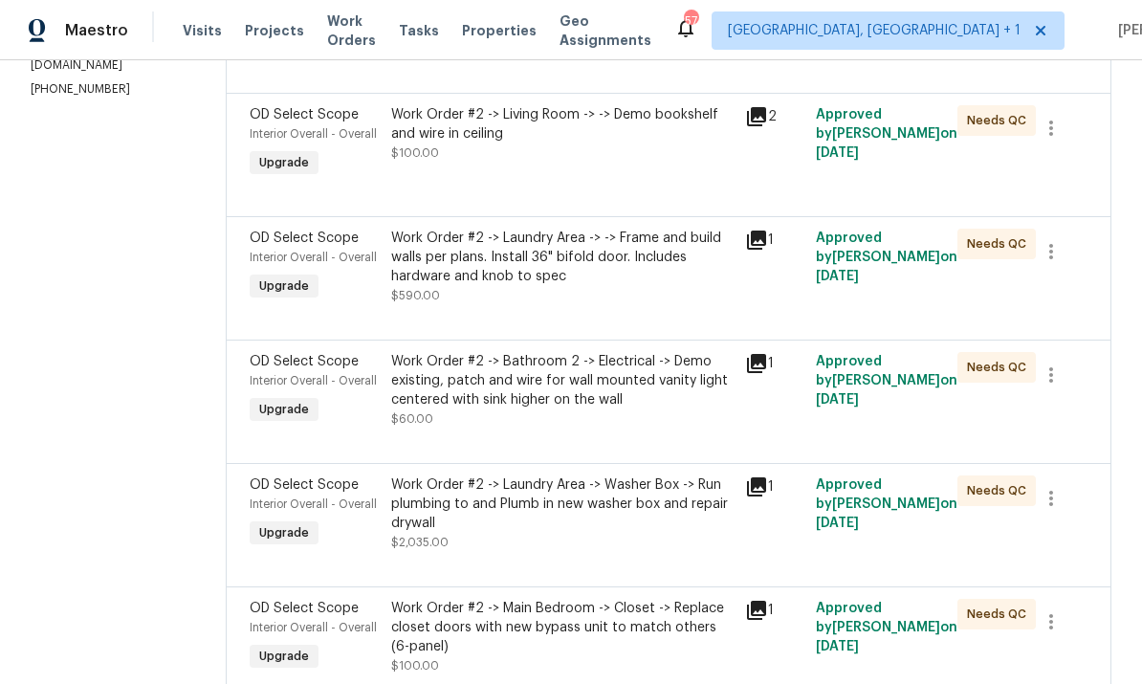
scroll to position [398, 0]
click at [552, 266] on div "Work Order #2 -> Laundry Area -> -> Frame and build walls per plans. Install 36…" at bounding box center [562, 257] width 342 height 57
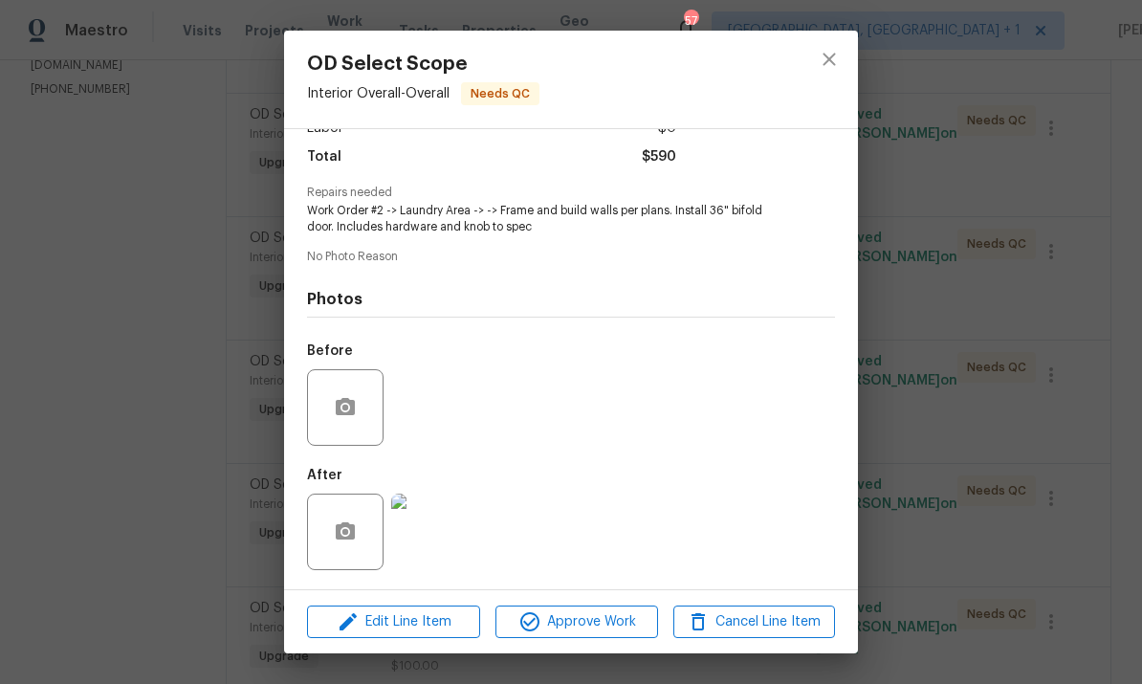
scroll to position [154, 0]
click at [450, 527] on img at bounding box center [429, 532] width 77 height 77
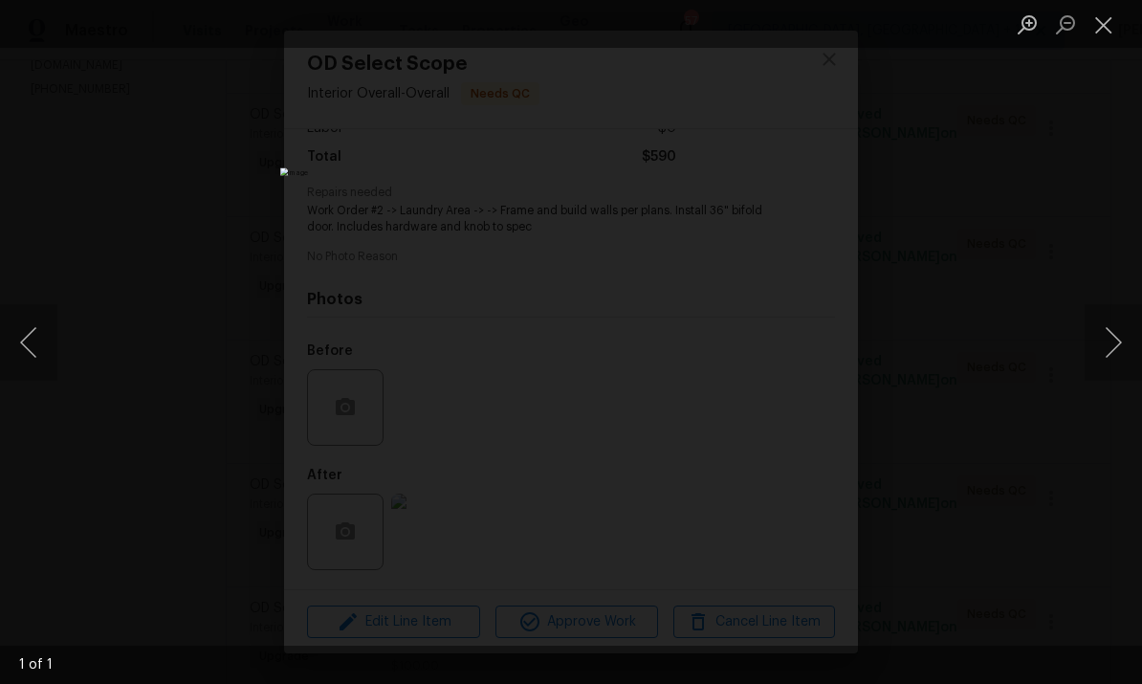
click at [449, 516] on img "Lightbox" at bounding box center [571, 341] width 582 height 348
click at [1121, 246] on img "Lightbox" at bounding box center [695, 156] width 1168 height 699
click at [1127, 253] on img "Lightbox" at bounding box center [694, 153] width 1168 height 699
click at [1112, 164] on img "Lightbox" at bounding box center [694, 153] width 1168 height 699
click at [130, 90] on div "Lightbox" at bounding box center [571, 342] width 1142 height 684
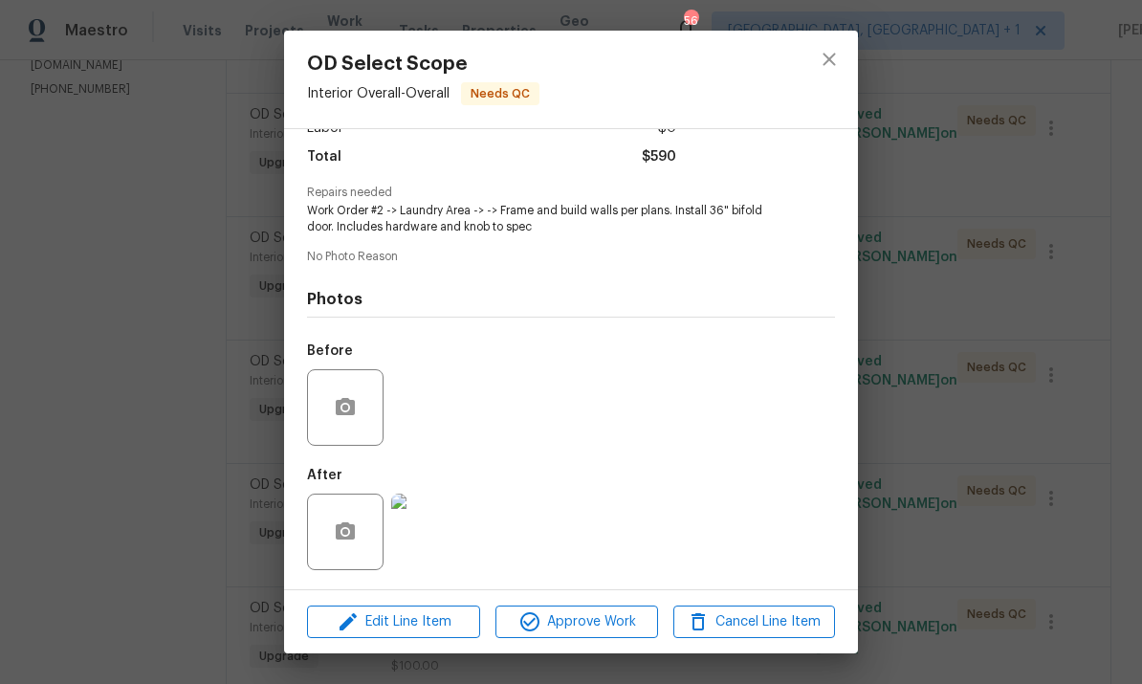
click at [945, 108] on div "OD Select Scope Interior Overall - Overall Needs QC Vendor Concept Remodel Acco…" at bounding box center [571, 342] width 1142 height 684
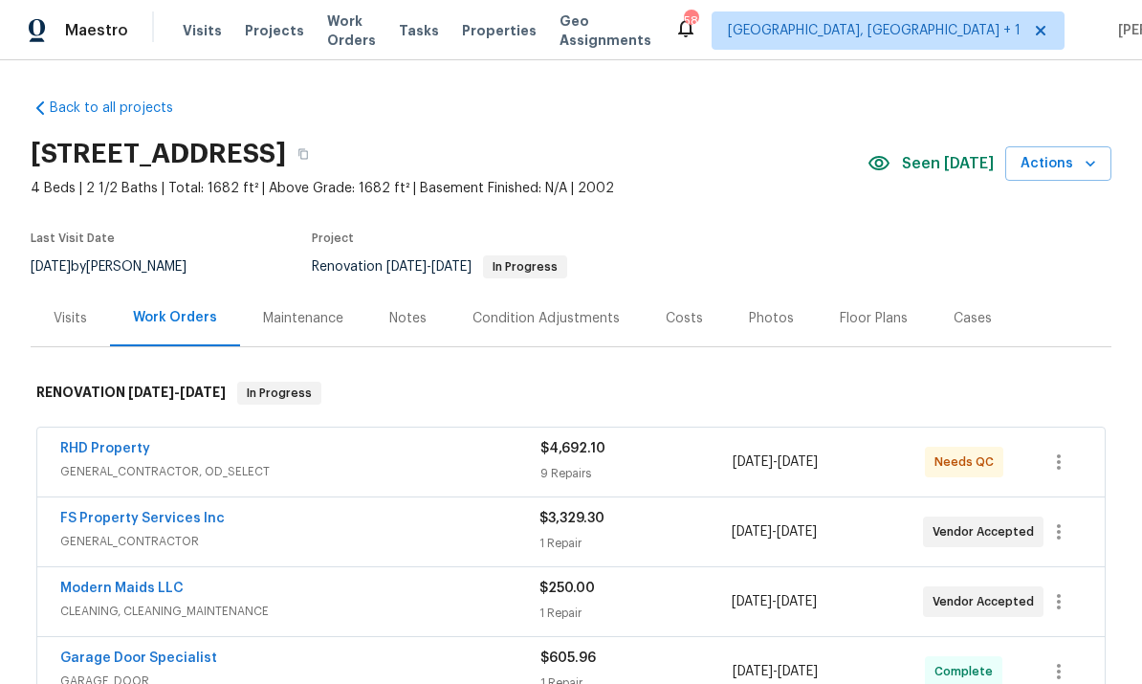
click at [107, 452] on link "RHD Property" at bounding box center [105, 448] width 90 height 13
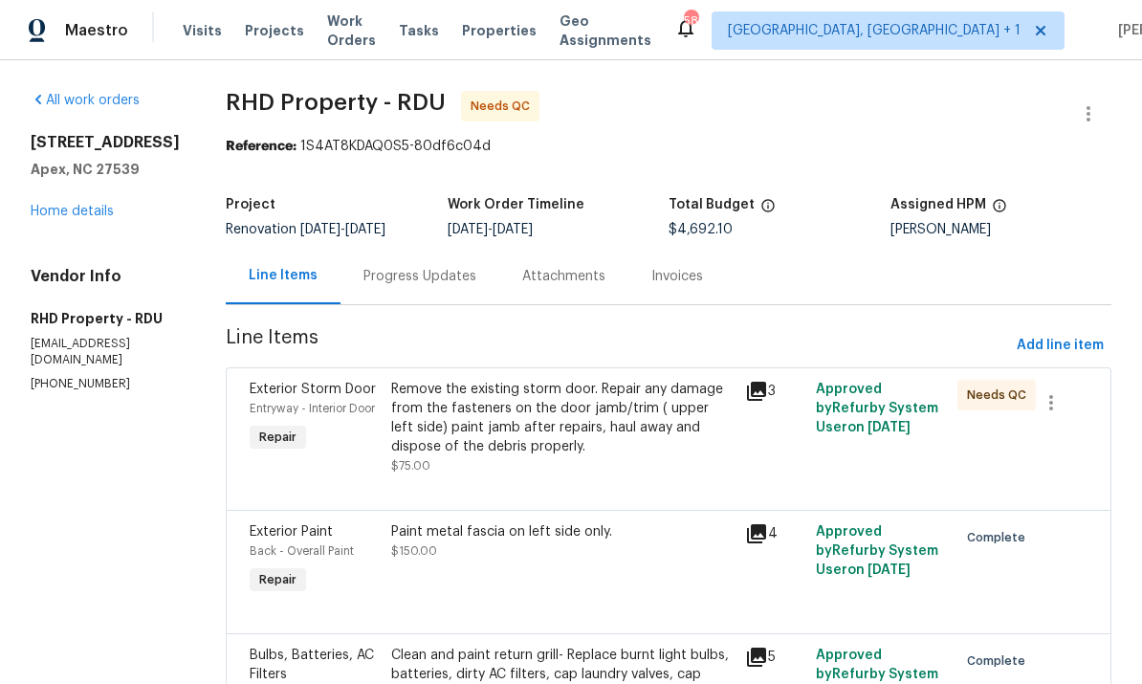
click at [429, 290] on div "Progress Updates" at bounding box center [420, 276] width 159 height 56
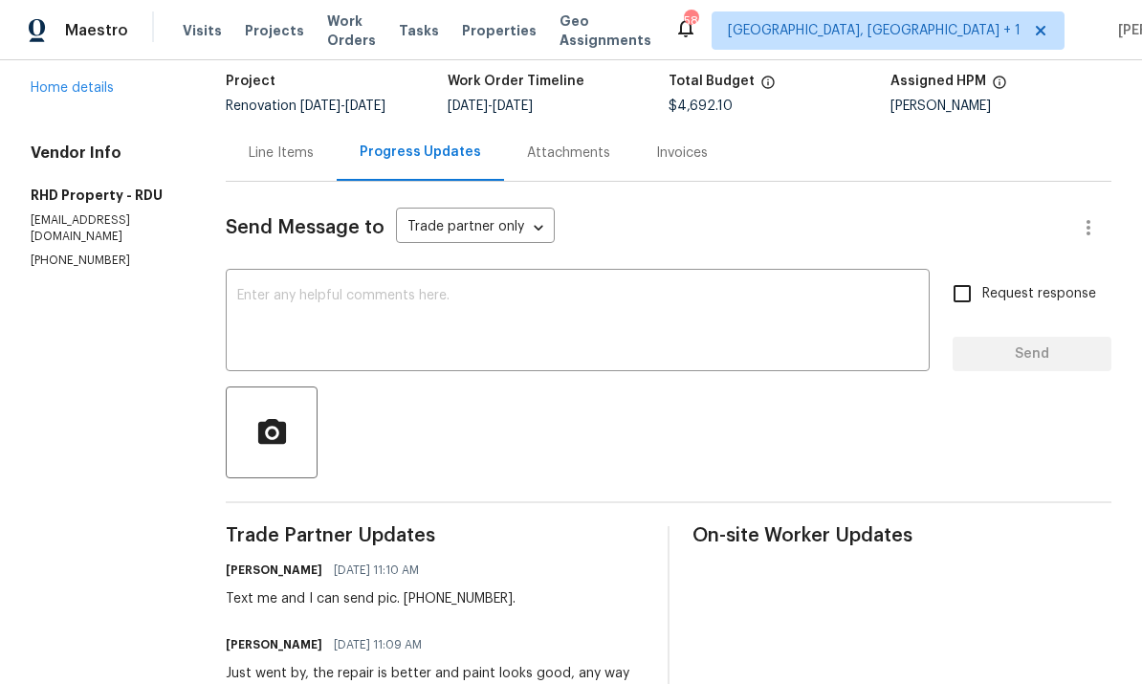
scroll to position [118, 0]
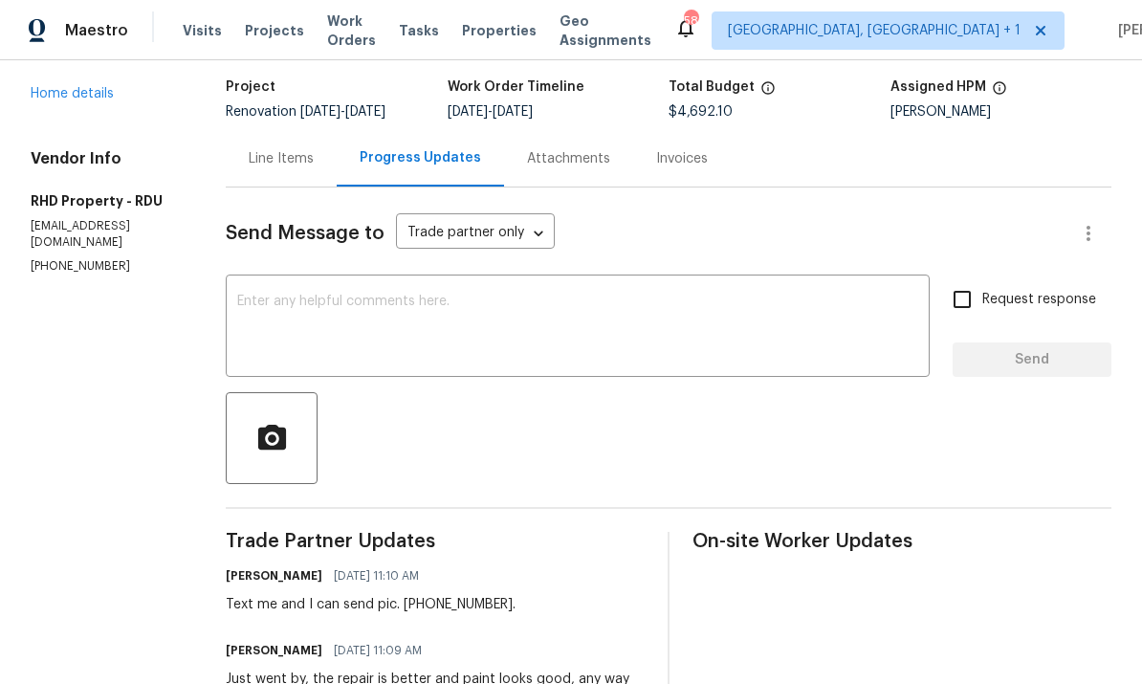
click at [298, 162] on div "Line Items" at bounding box center [281, 158] width 65 height 19
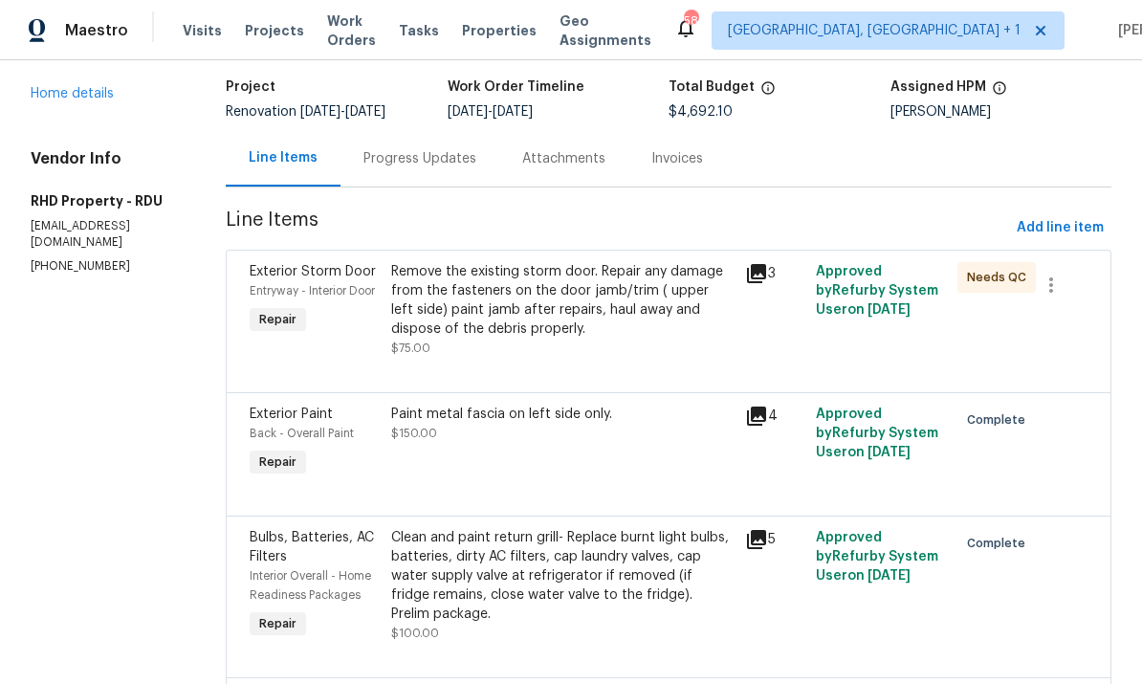
click at [586, 312] on div "Remove the existing storm door. Repair any damage from the fasteners on the doo…" at bounding box center [562, 300] width 342 height 77
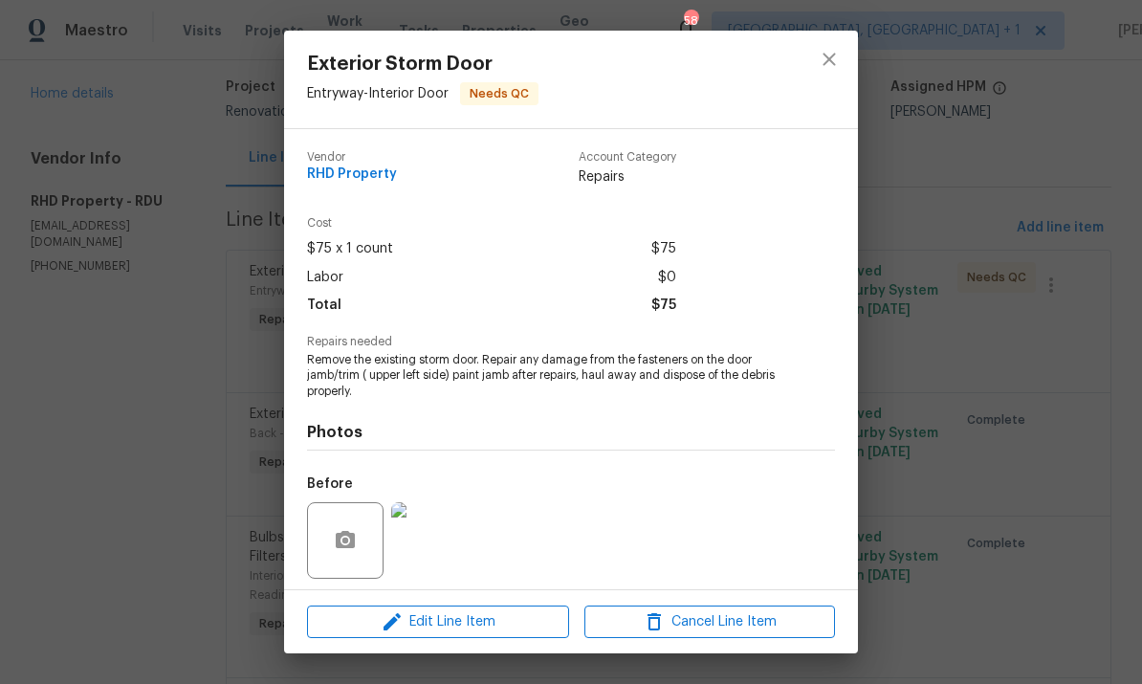
click at [447, 553] on img at bounding box center [429, 540] width 77 height 77
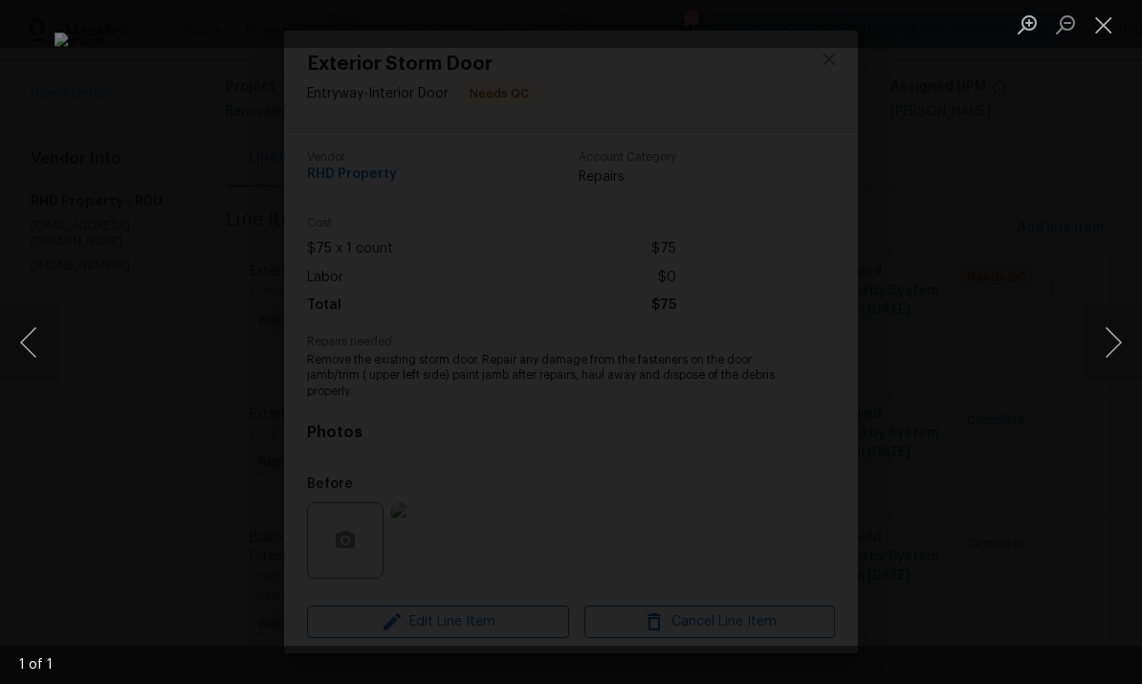
click at [1126, 323] on button "Next image" at bounding box center [1113, 342] width 57 height 77
click at [1133, 400] on div "Lightbox" at bounding box center [571, 342] width 1142 height 684
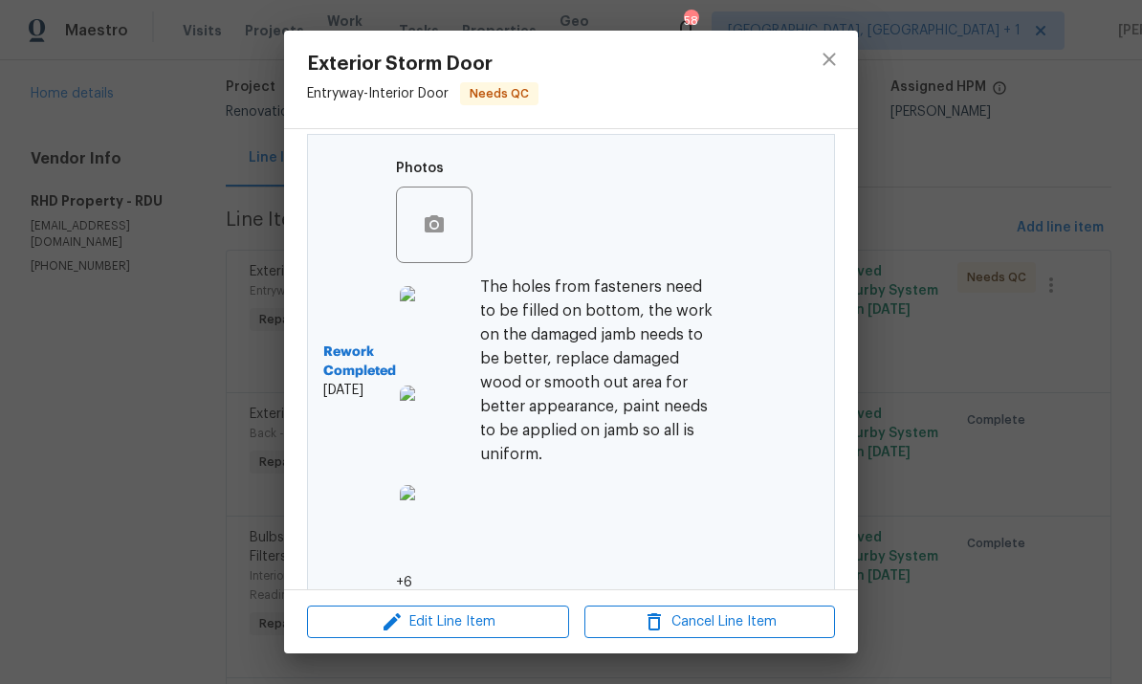
scroll to position [587, 0]
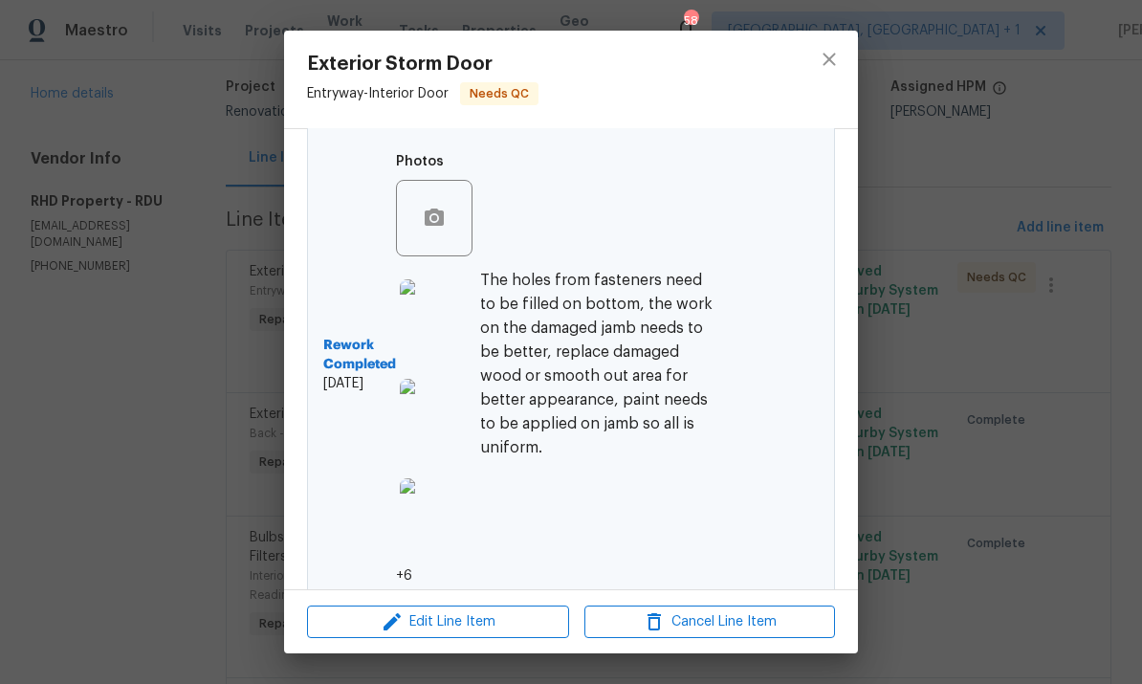
click at [438, 337] on img at bounding box center [438, 317] width 77 height 77
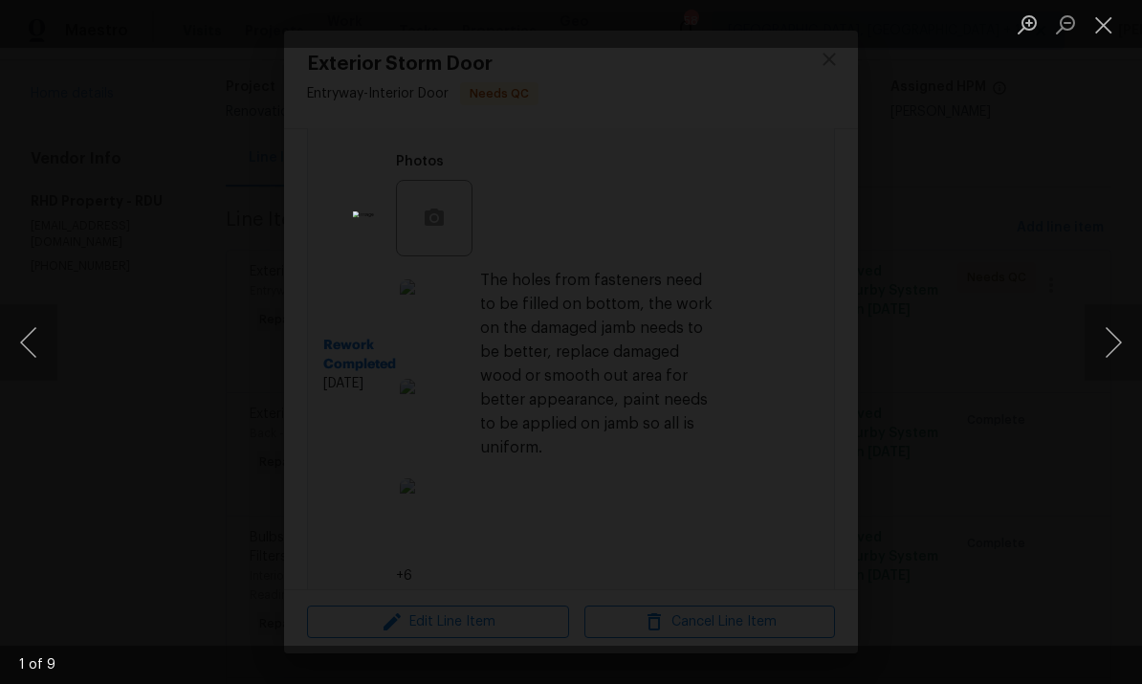
click at [977, 252] on div "Lightbox" at bounding box center [571, 342] width 1142 height 684
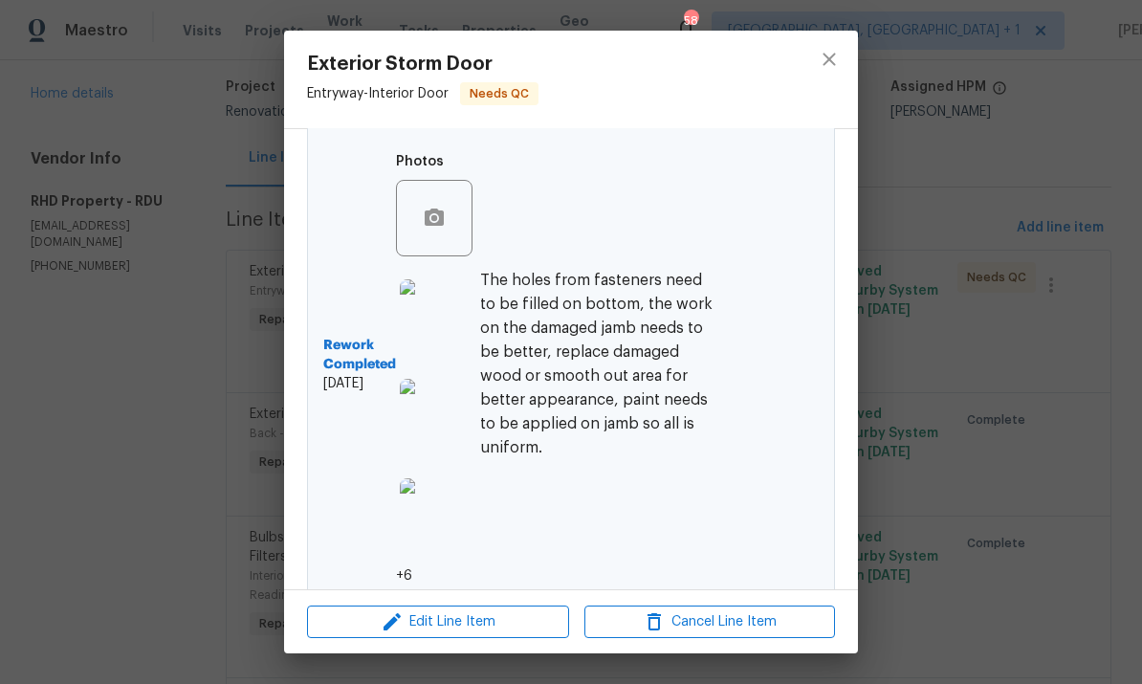
click at [445, 431] on img at bounding box center [438, 417] width 77 height 77
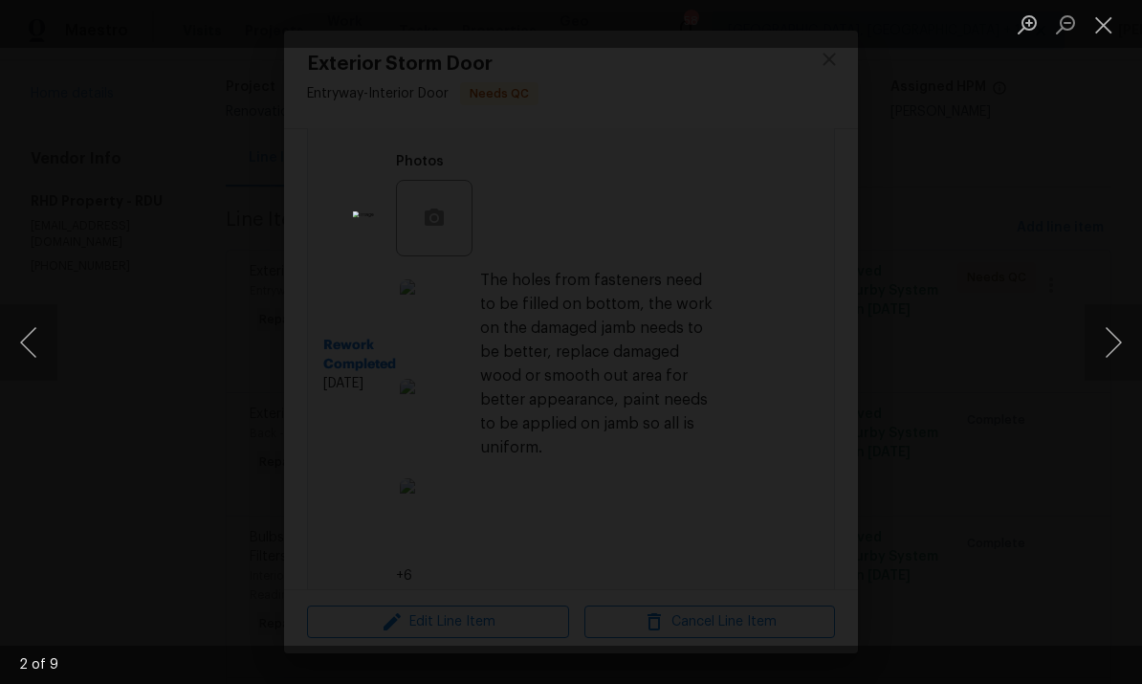
click at [1071, 166] on div "Lightbox" at bounding box center [571, 342] width 1142 height 684
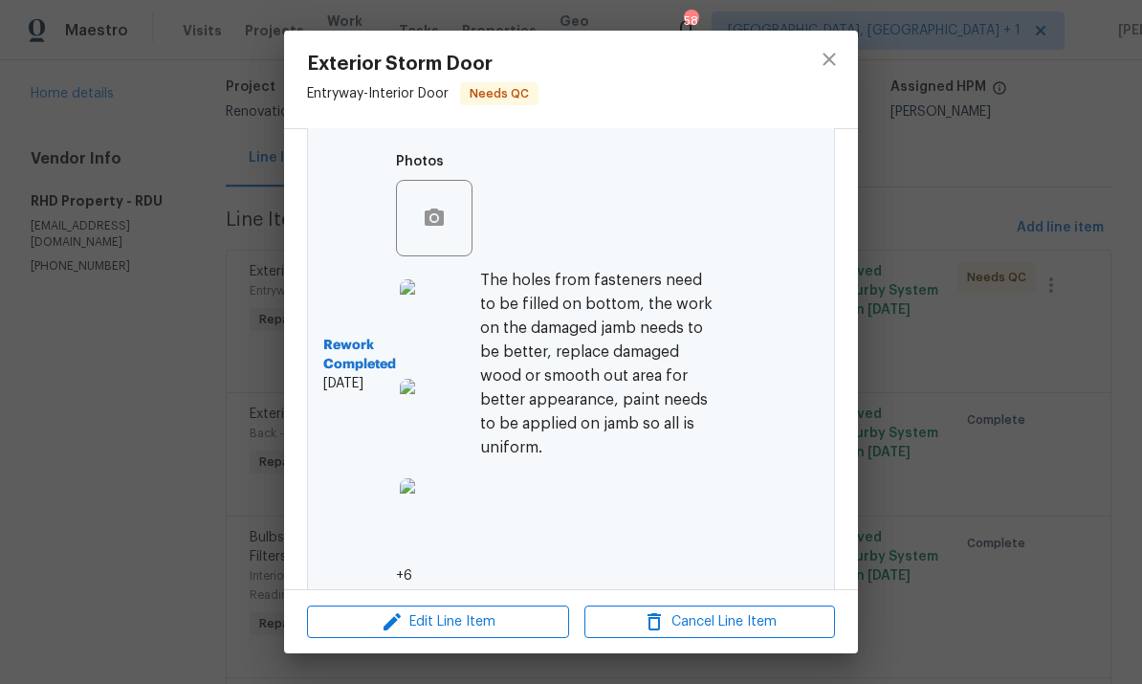
click at [981, 332] on div "Exterior Storm Door Entryway - Interior Door Needs QC Vendor RHD Property Accou…" at bounding box center [571, 342] width 1142 height 684
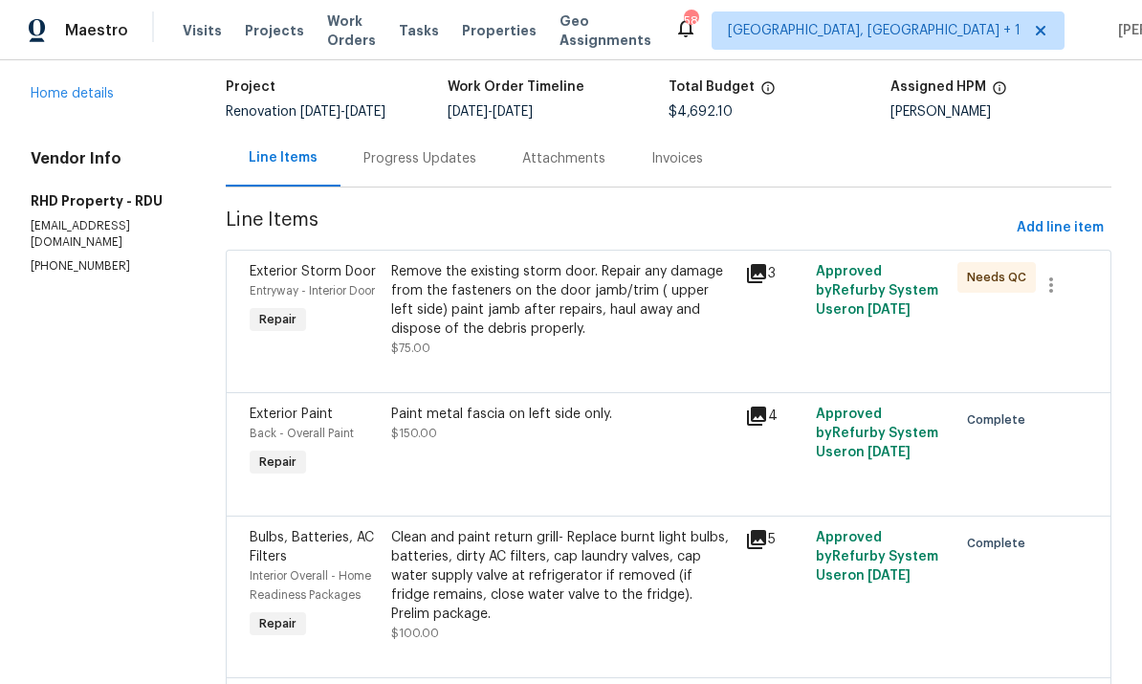
click at [438, 166] on div "Progress Updates" at bounding box center [420, 158] width 113 height 19
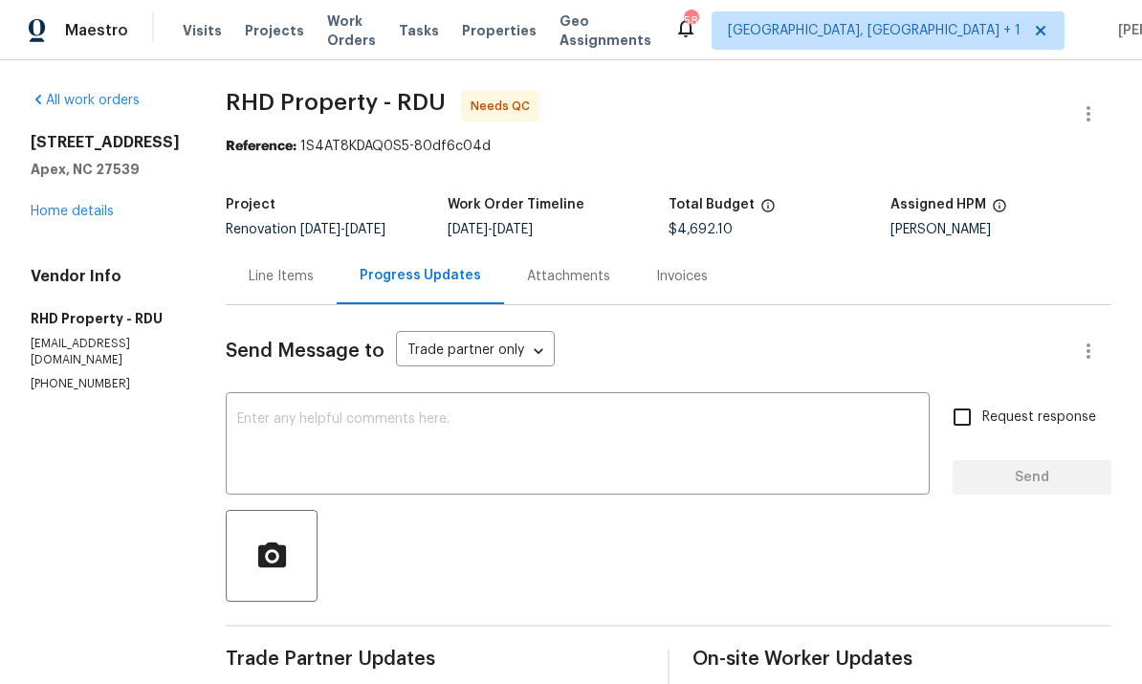
click at [113, 205] on link "Home details" at bounding box center [72, 211] width 83 height 13
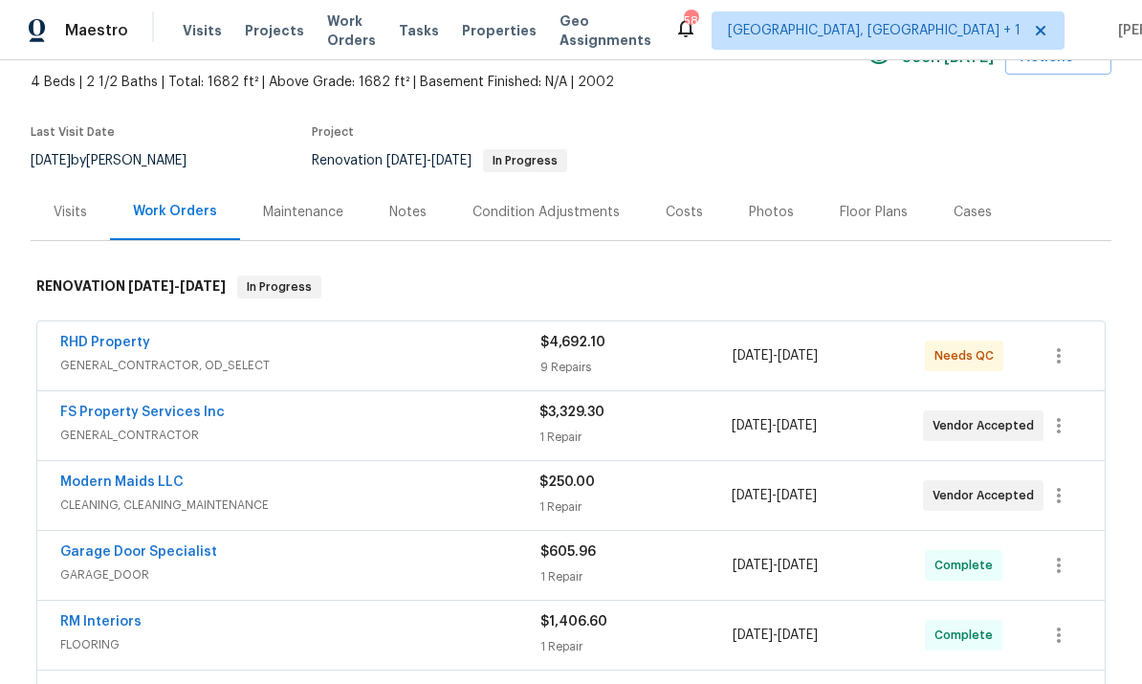
scroll to position [131, 0]
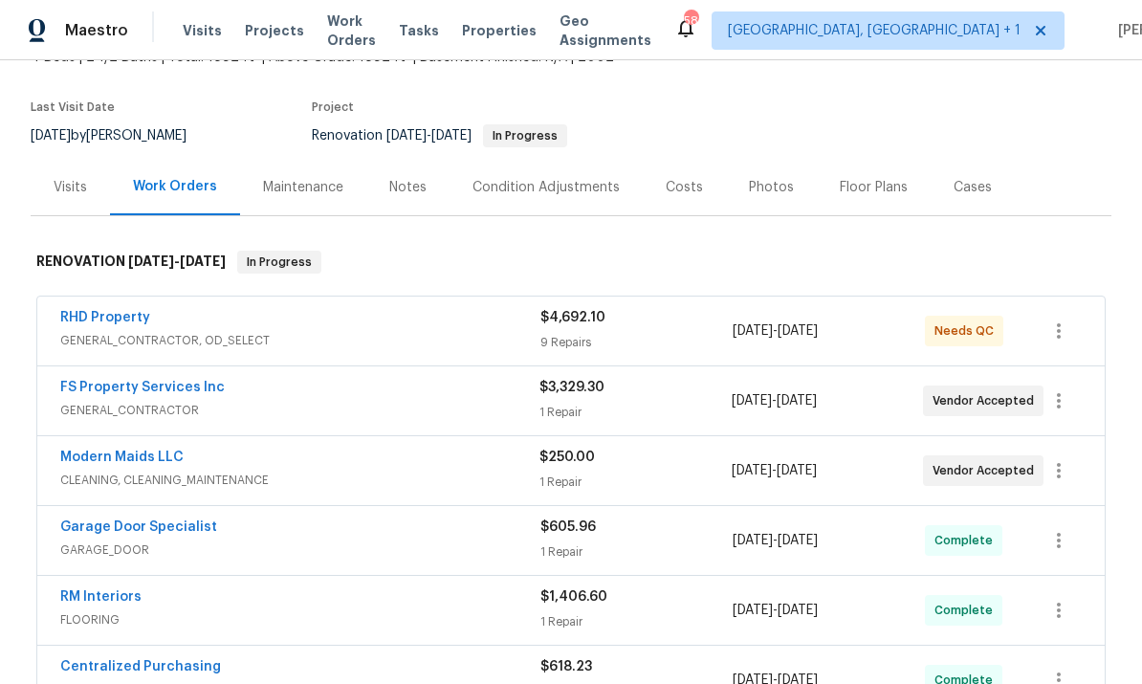
click at [105, 316] on link "RHD Property" at bounding box center [105, 317] width 90 height 13
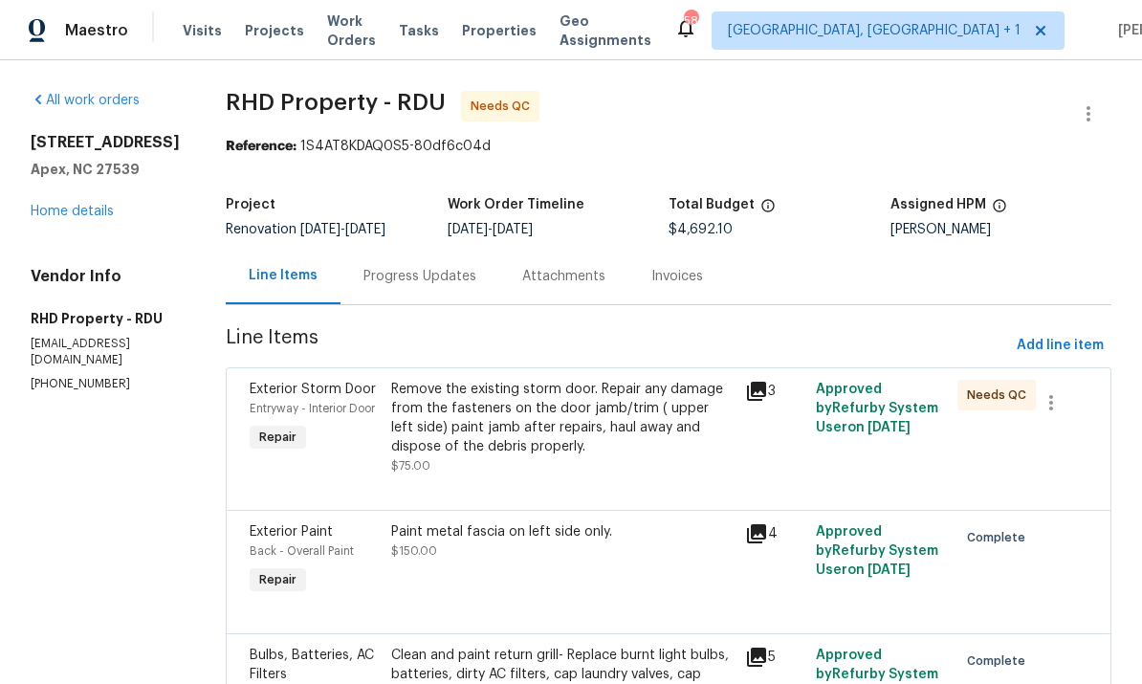
click at [447, 278] on div "Progress Updates" at bounding box center [420, 276] width 113 height 19
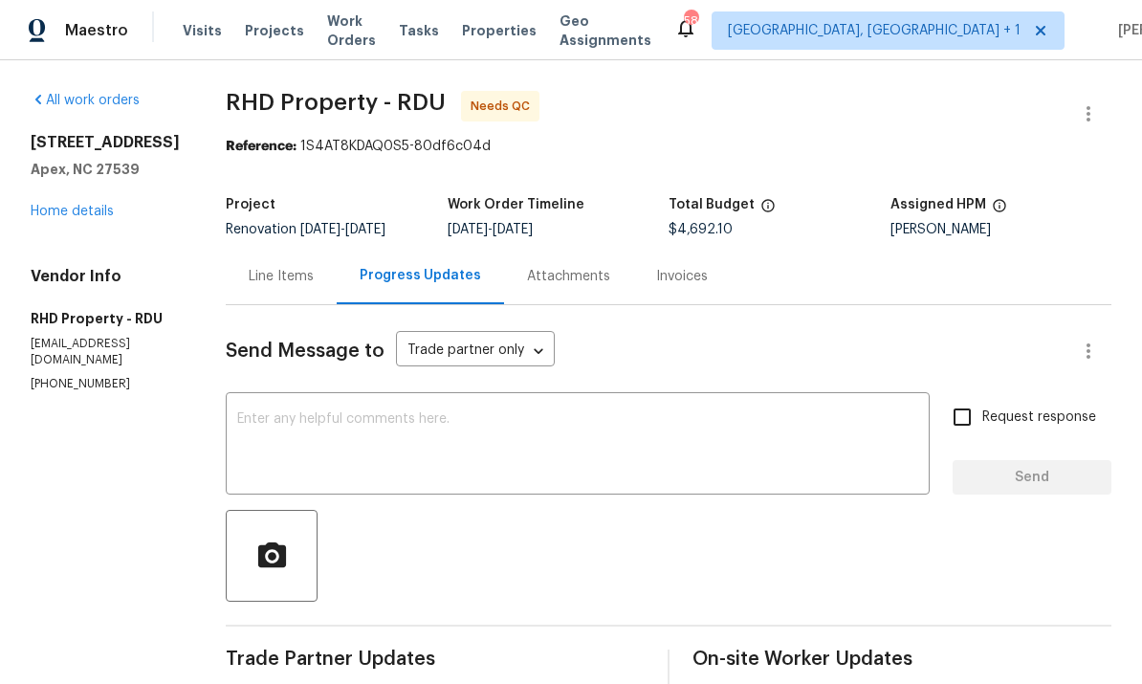
click at [86, 206] on link "Home details" at bounding box center [72, 211] width 83 height 13
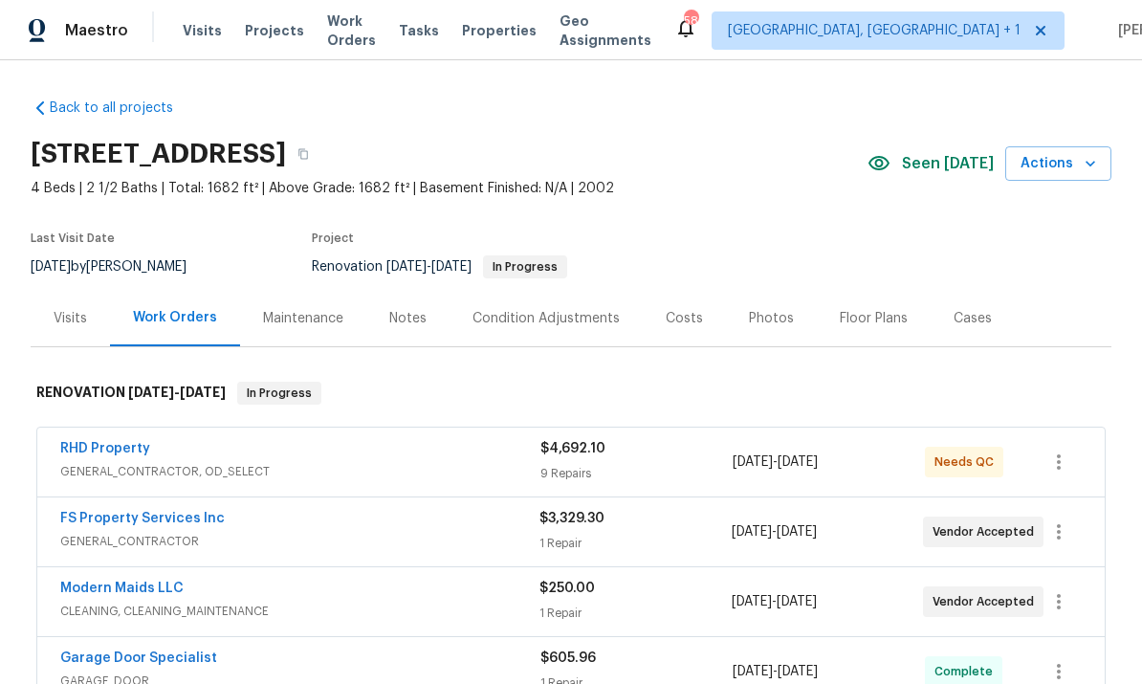
scroll to position [43, 0]
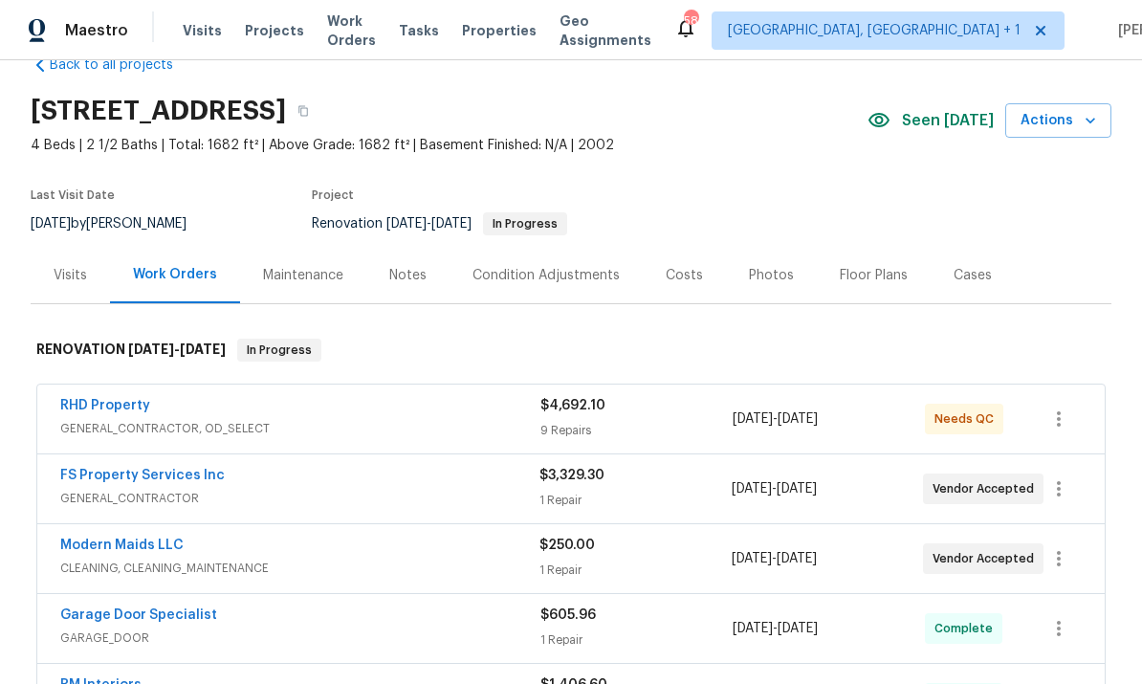
click at [152, 549] on link "Modern Maids LLC" at bounding box center [121, 545] width 123 height 13
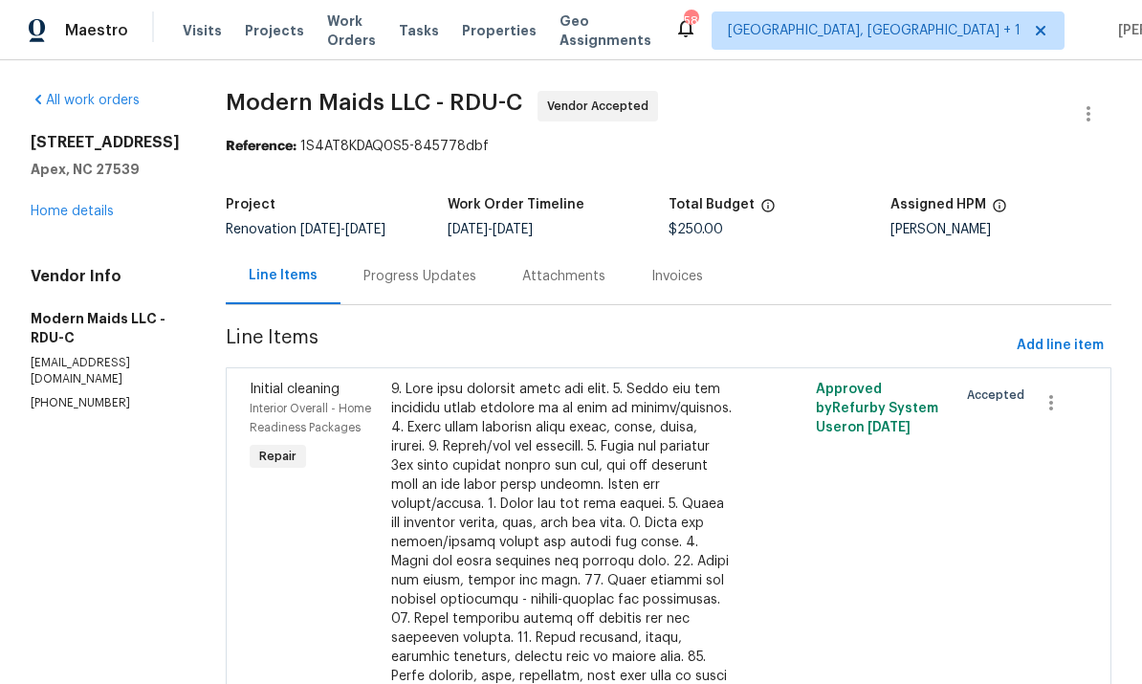
click at [429, 276] on div "Progress Updates" at bounding box center [420, 276] width 113 height 19
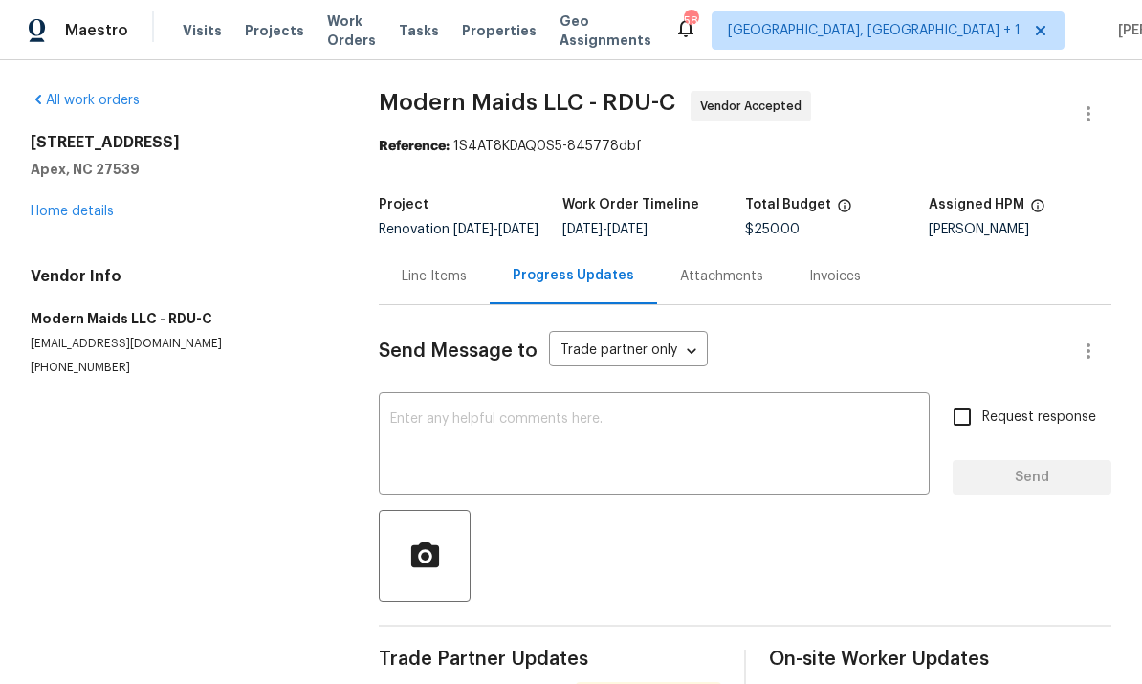
click at [99, 211] on link "Home details" at bounding box center [72, 211] width 83 height 13
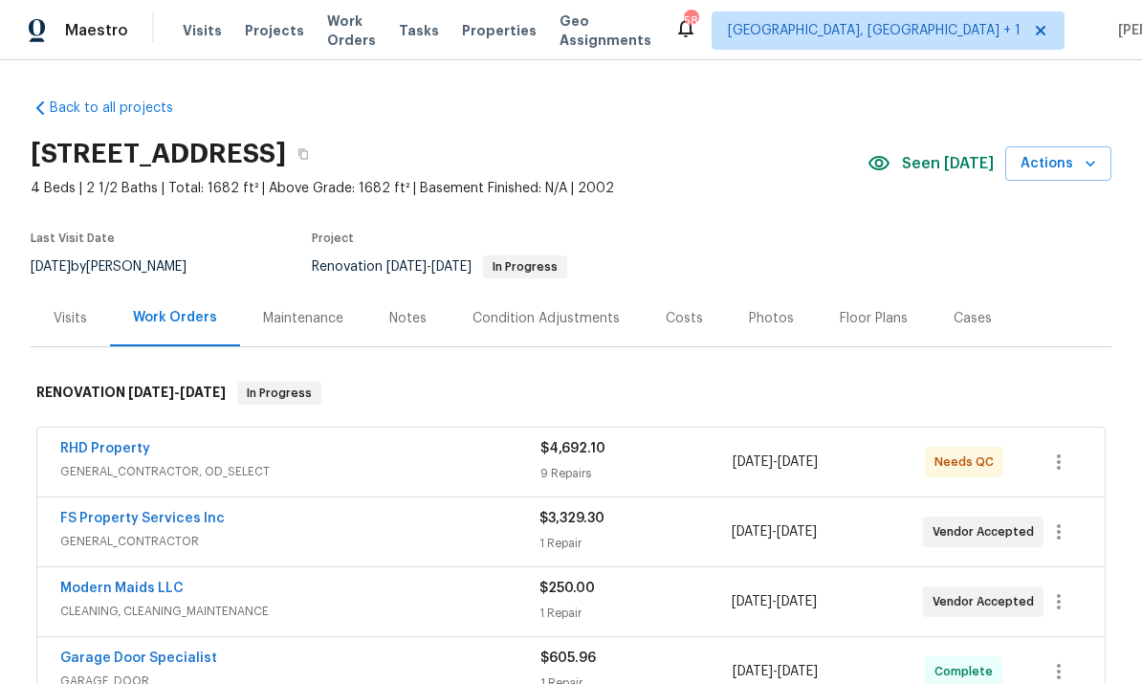
click at [117, 450] on link "RHD Property" at bounding box center [105, 448] width 90 height 13
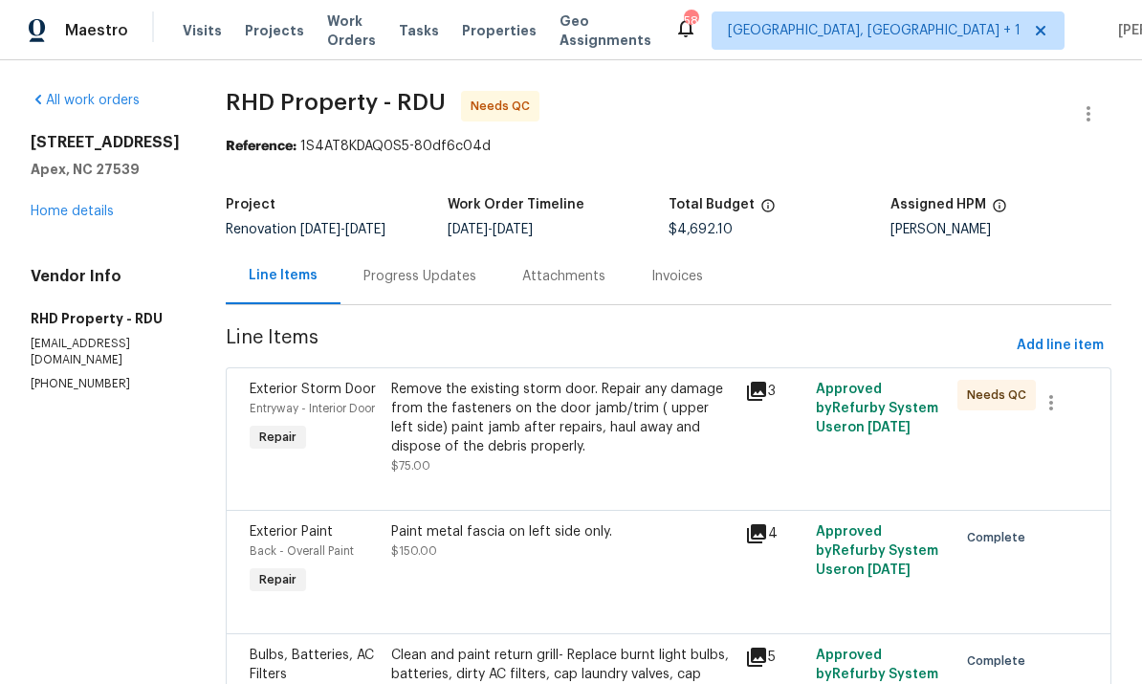
click at [434, 274] on div "Progress Updates" at bounding box center [420, 276] width 113 height 19
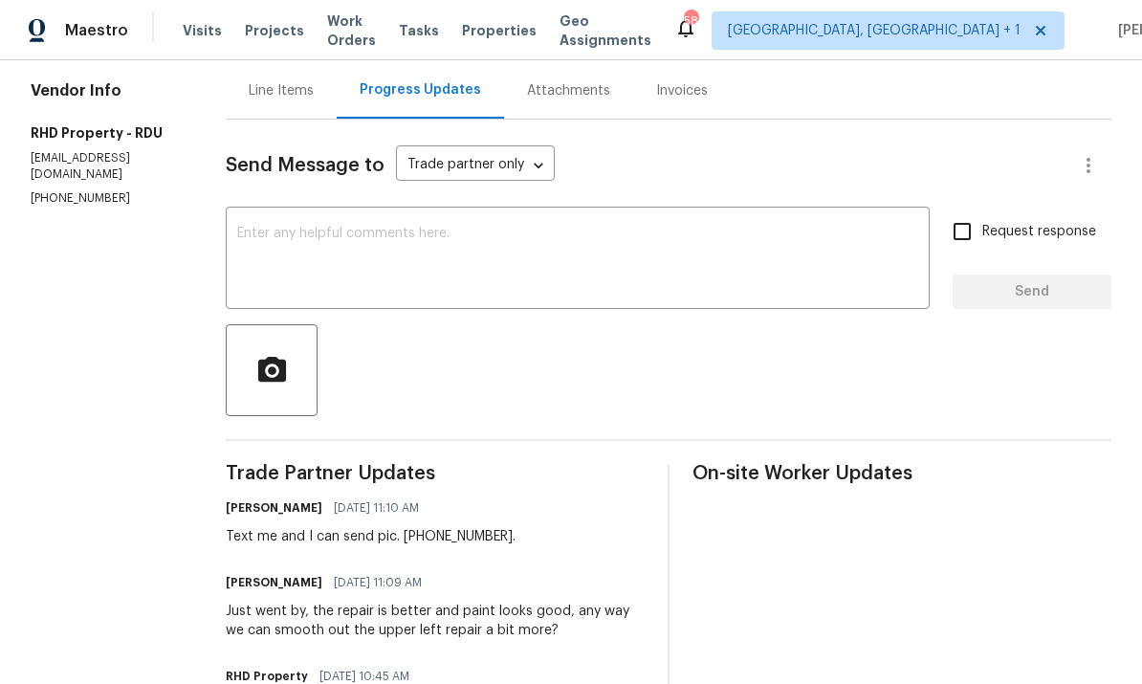
scroll to position [188, 0]
click at [321, 257] on textarea at bounding box center [577, 258] width 681 height 67
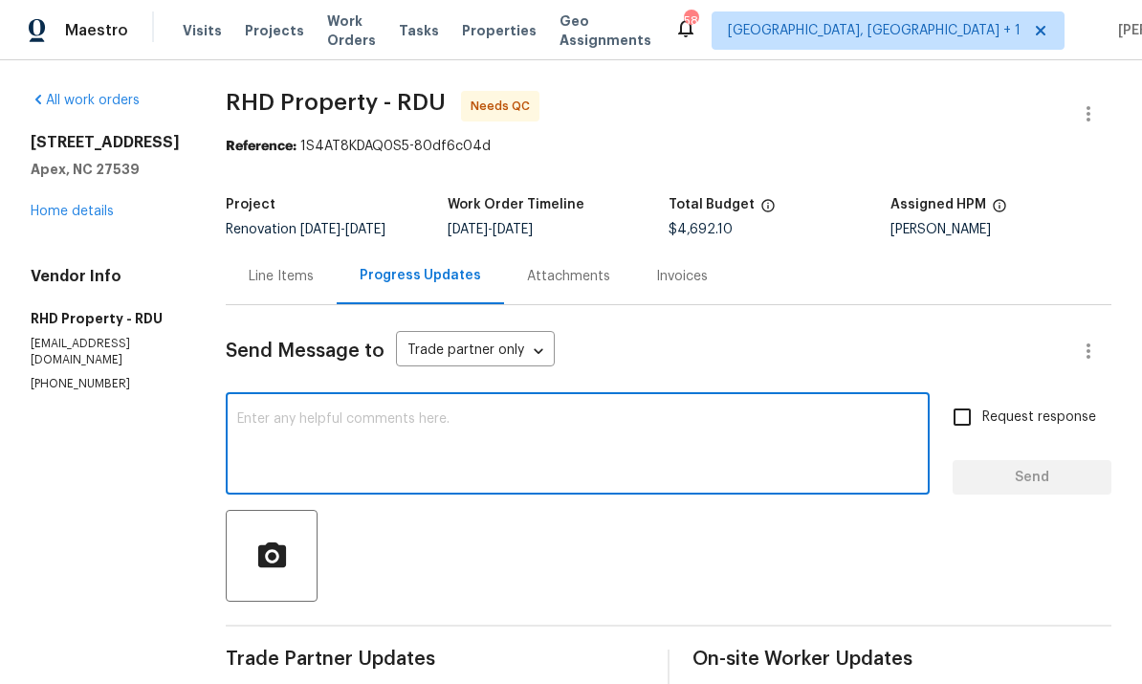
scroll to position [0, 0]
click at [90, 205] on link "Home details" at bounding box center [72, 211] width 83 height 13
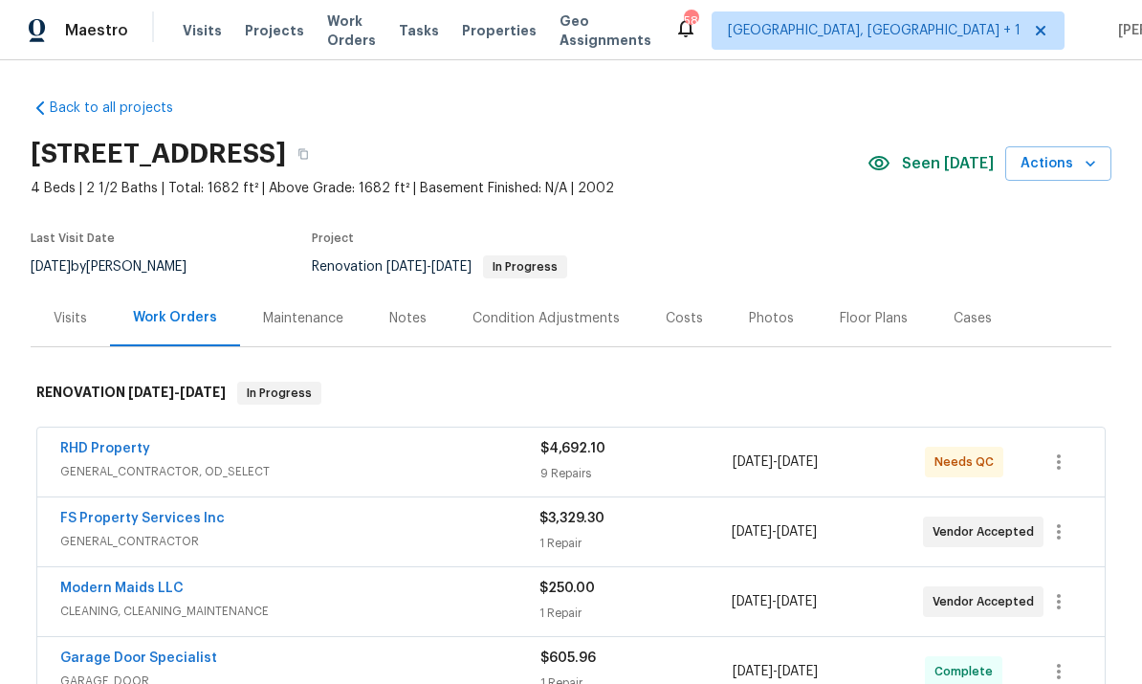
click at [134, 442] on link "RHD Property" at bounding box center [105, 448] width 90 height 13
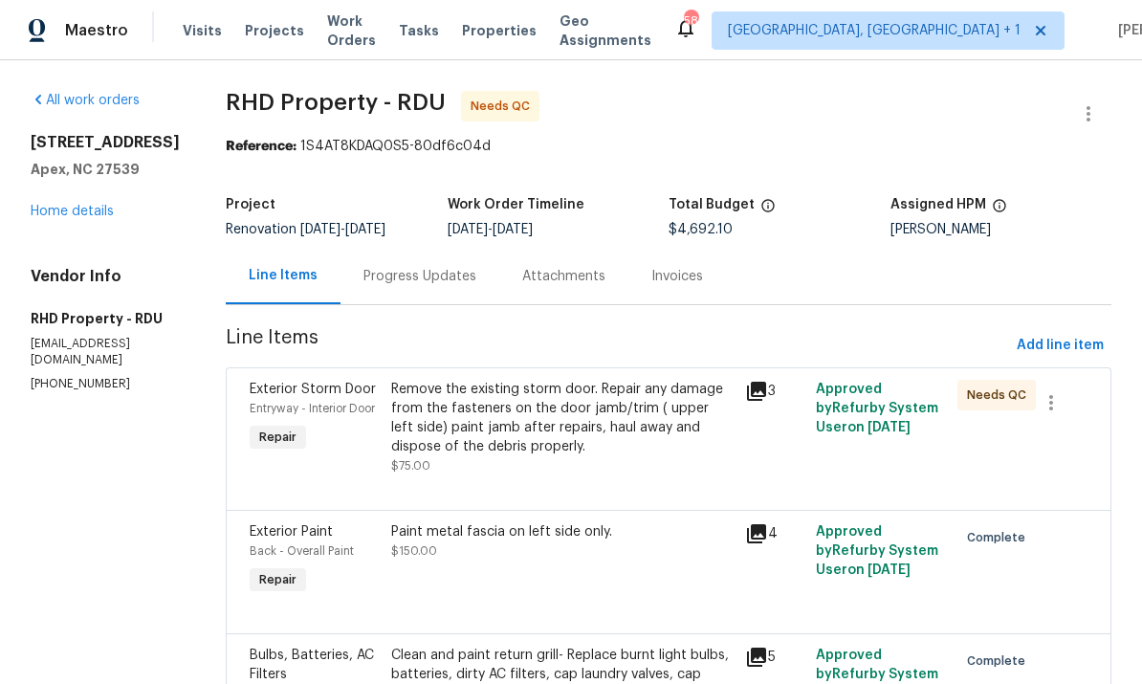
click at [86, 214] on link "Home details" at bounding box center [72, 211] width 83 height 13
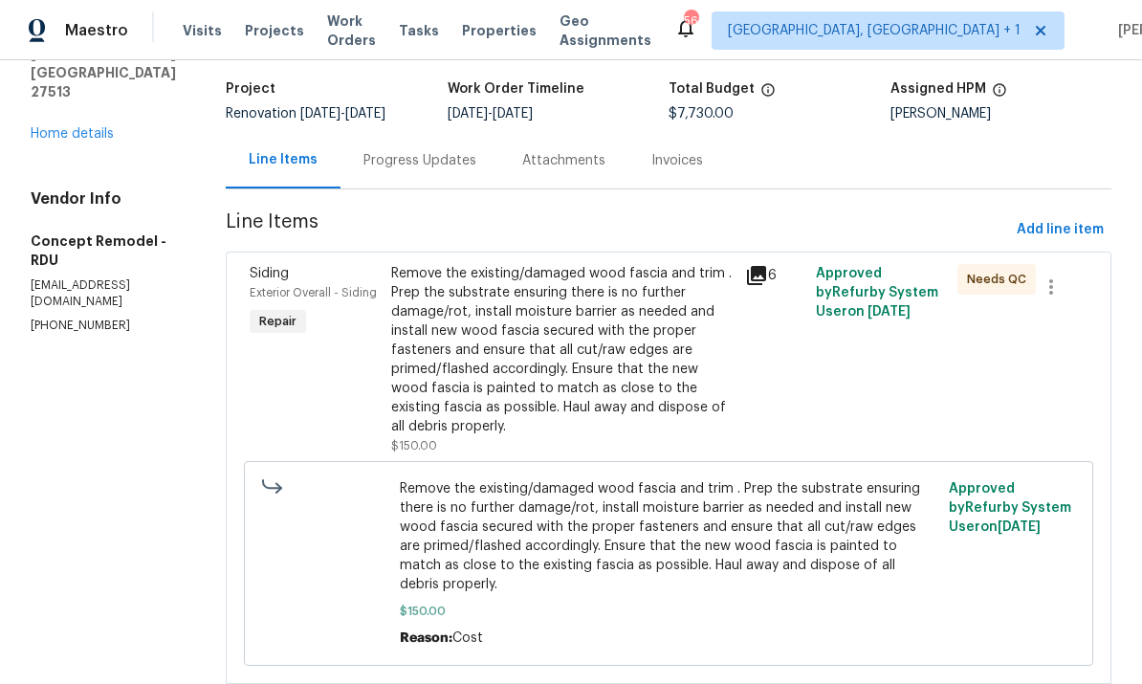
scroll to position [264, 0]
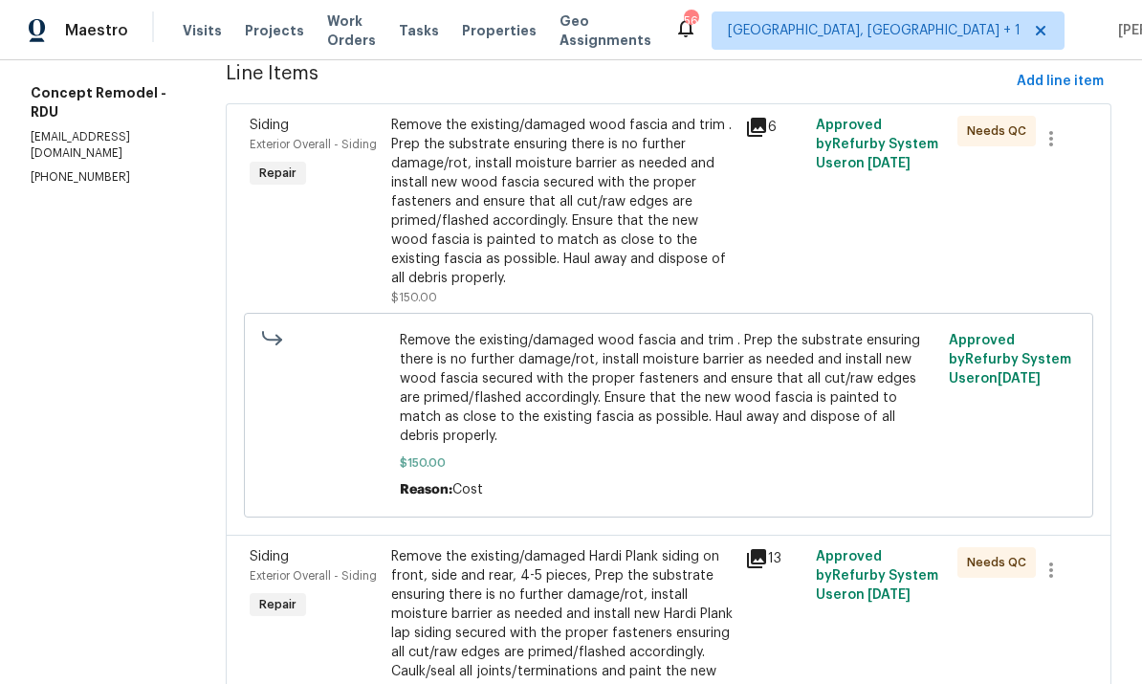
click at [602, 230] on div "Remove the existing/damaged wood fascia and trim . Prep the substrate ensuring …" at bounding box center [562, 202] width 342 height 172
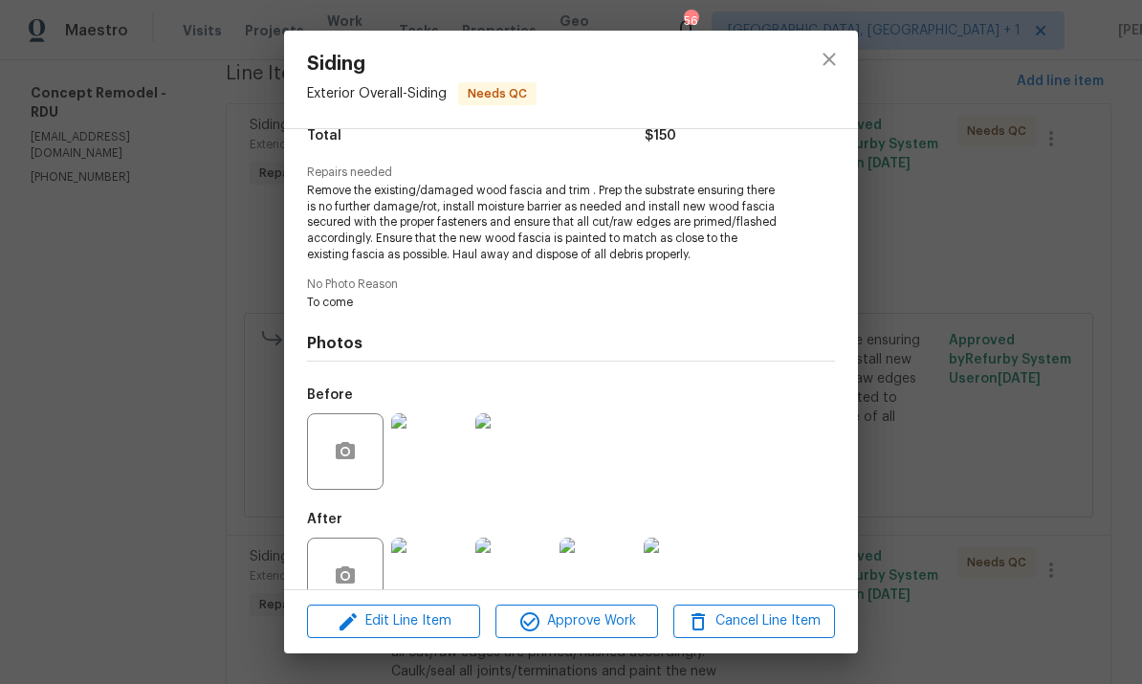
scroll to position [169, 0]
click at [435, 464] on img at bounding box center [429, 451] width 77 height 77
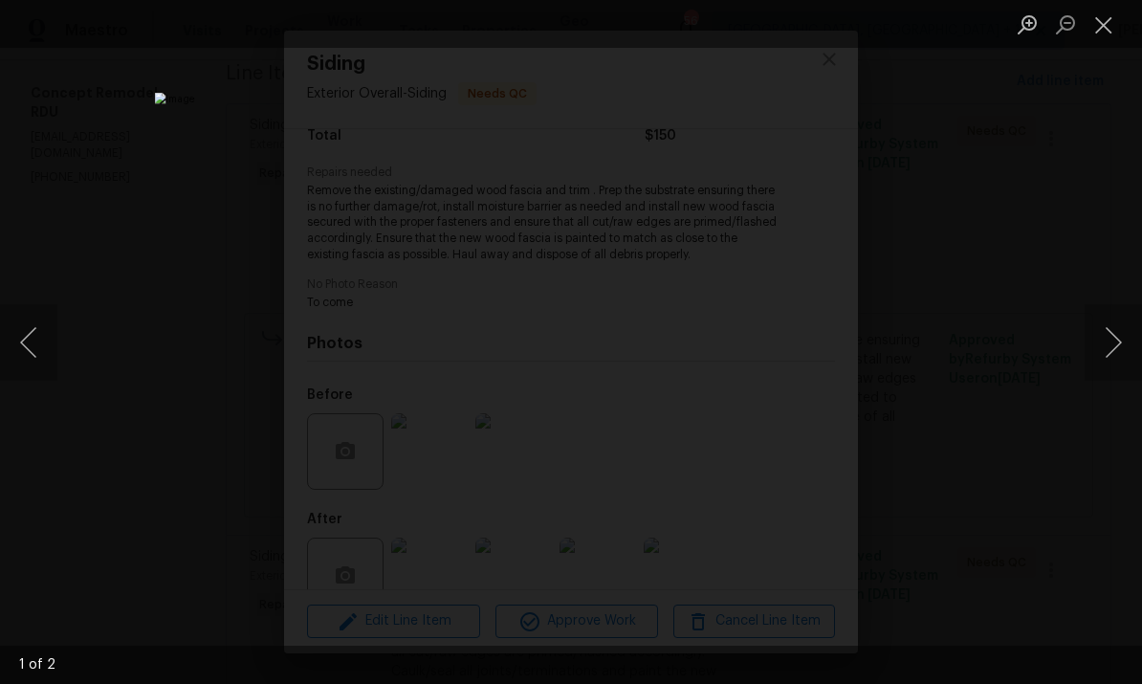
click at [1108, 349] on button "Next image" at bounding box center [1113, 342] width 57 height 77
click at [1109, 441] on div "Lightbox" at bounding box center [571, 342] width 1142 height 684
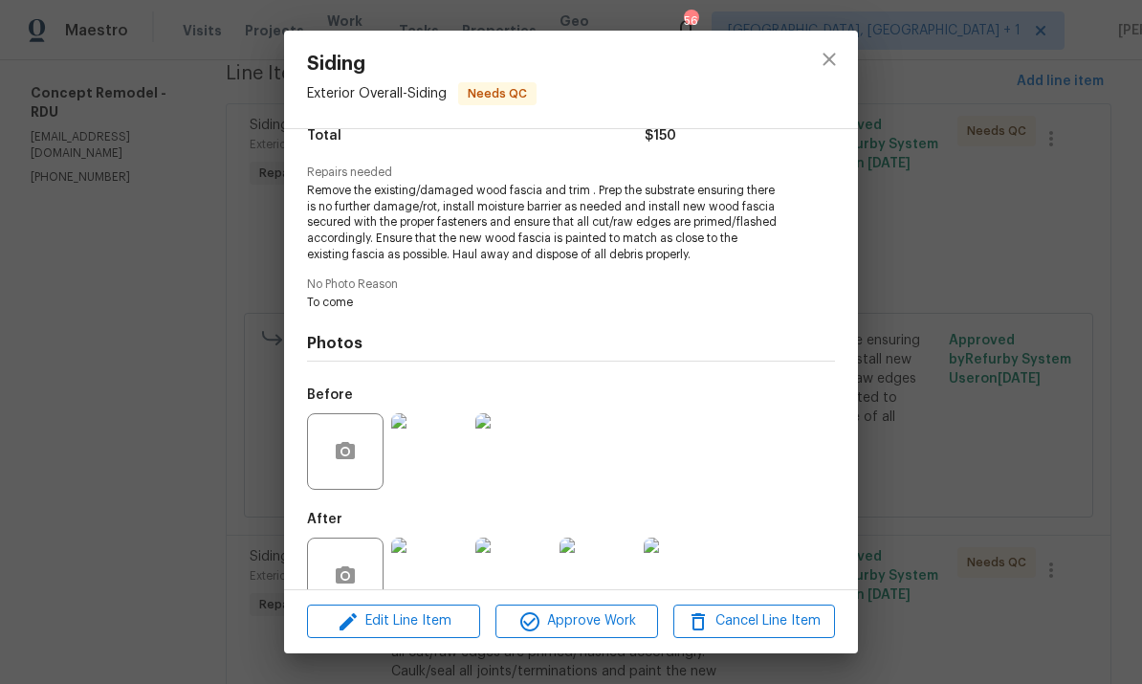
click at [436, 571] on img at bounding box center [429, 576] width 77 height 77
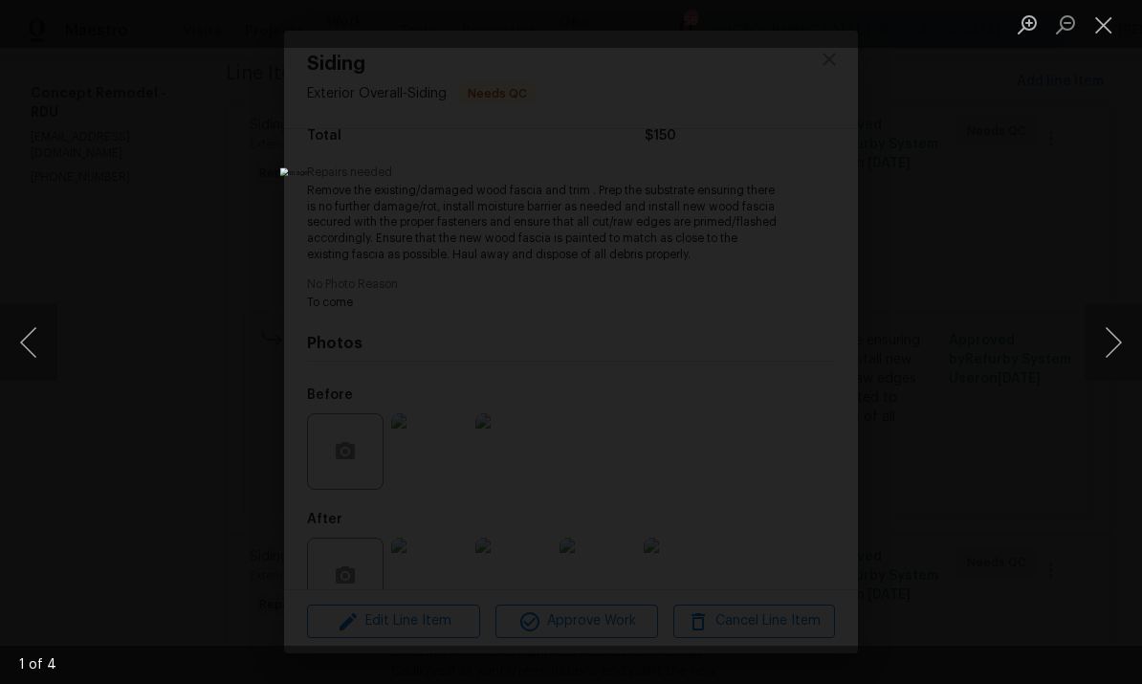
click at [1106, 335] on button "Next image" at bounding box center [1113, 342] width 57 height 77
click at [1123, 342] on button "Next image" at bounding box center [1113, 342] width 57 height 77
click at [1118, 351] on button "Next image" at bounding box center [1113, 342] width 57 height 77
click at [1114, 359] on button "Next image" at bounding box center [1113, 342] width 57 height 77
click at [1138, 451] on div "Lightbox" at bounding box center [571, 342] width 1142 height 684
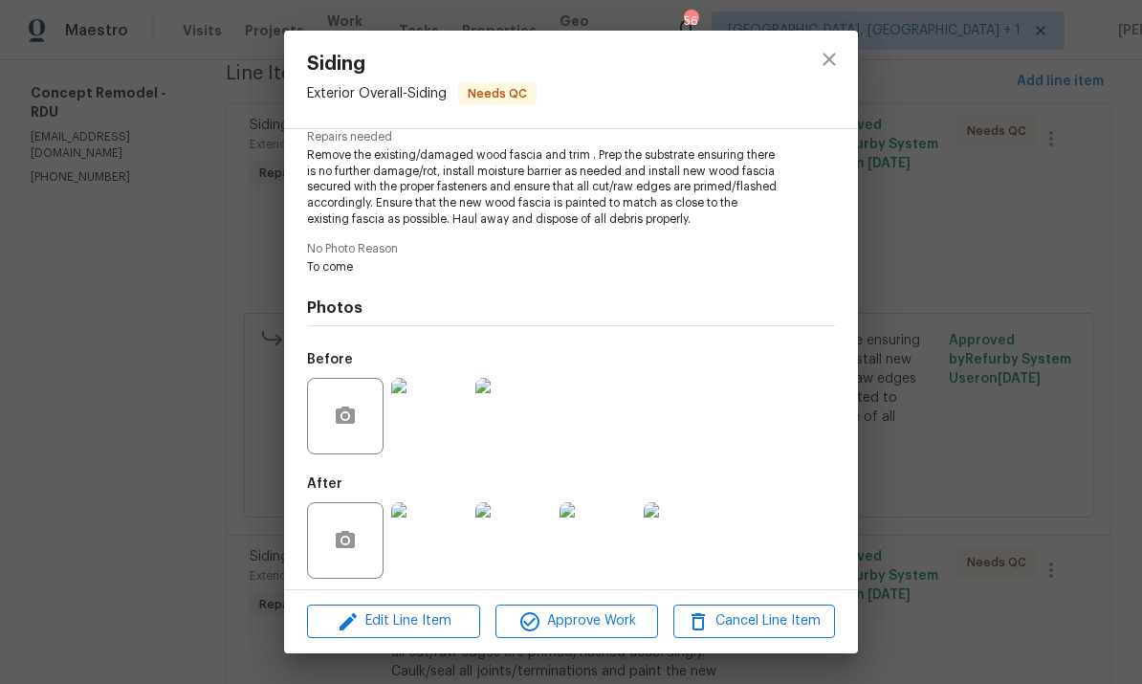
scroll to position [215, 0]
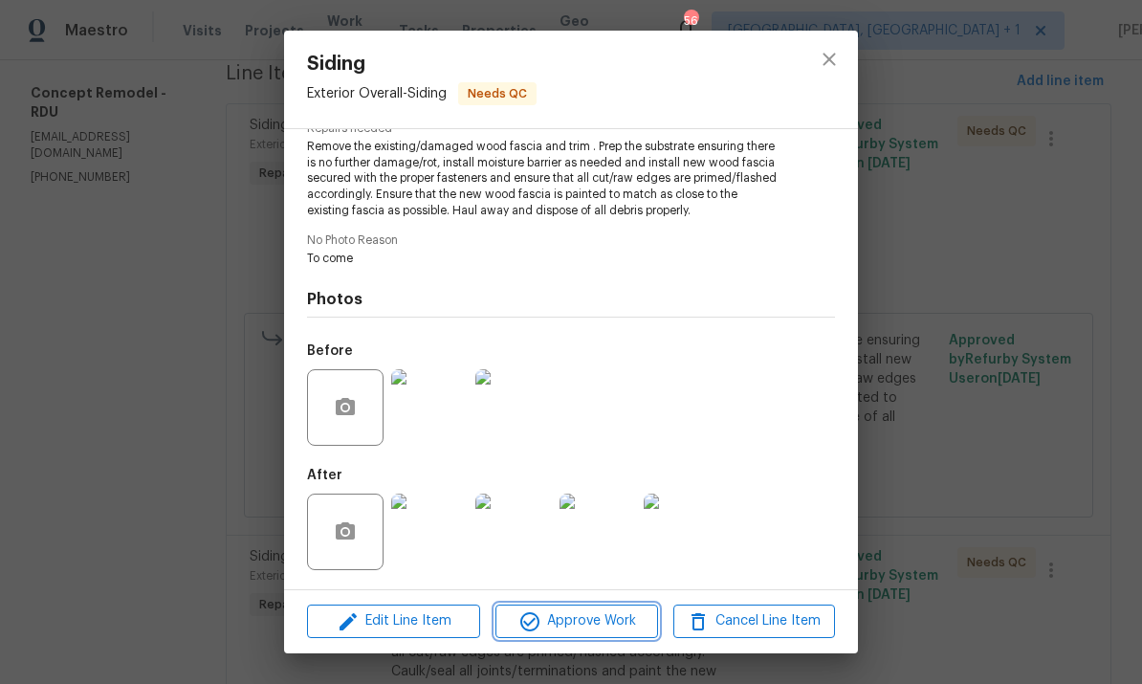
click at [609, 621] on span "Approve Work" at bounding box center [576, 621] width 150 height 24
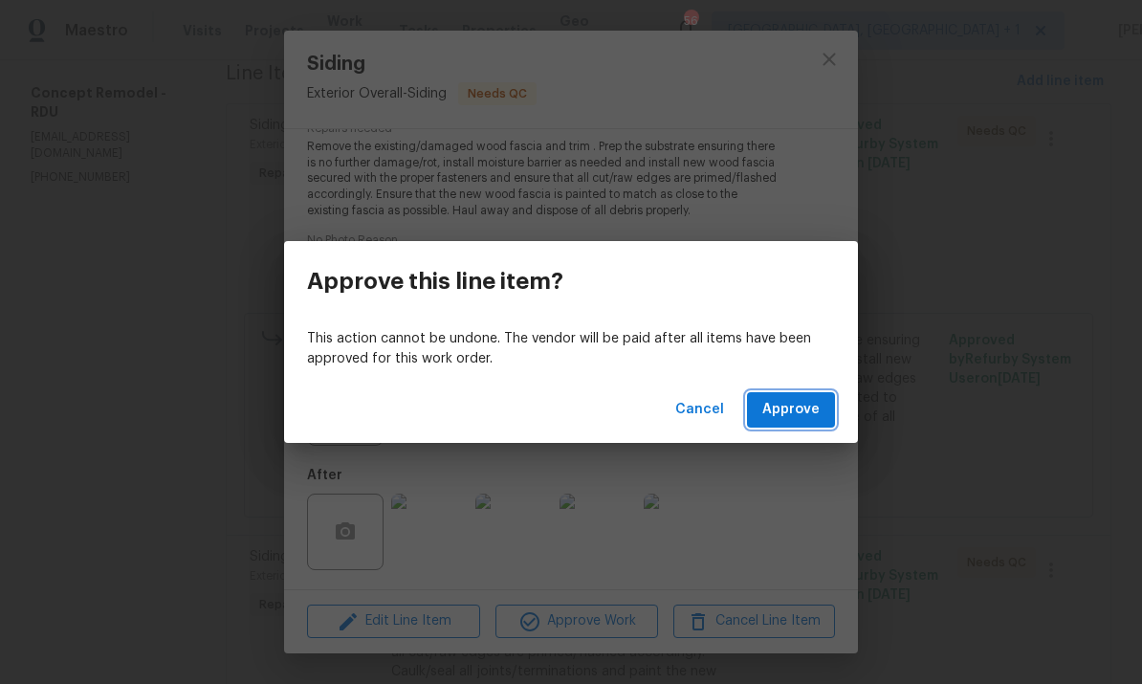
click at [797, 413] on span "Approve" at bounding box center [790, 410] width 57 height 24
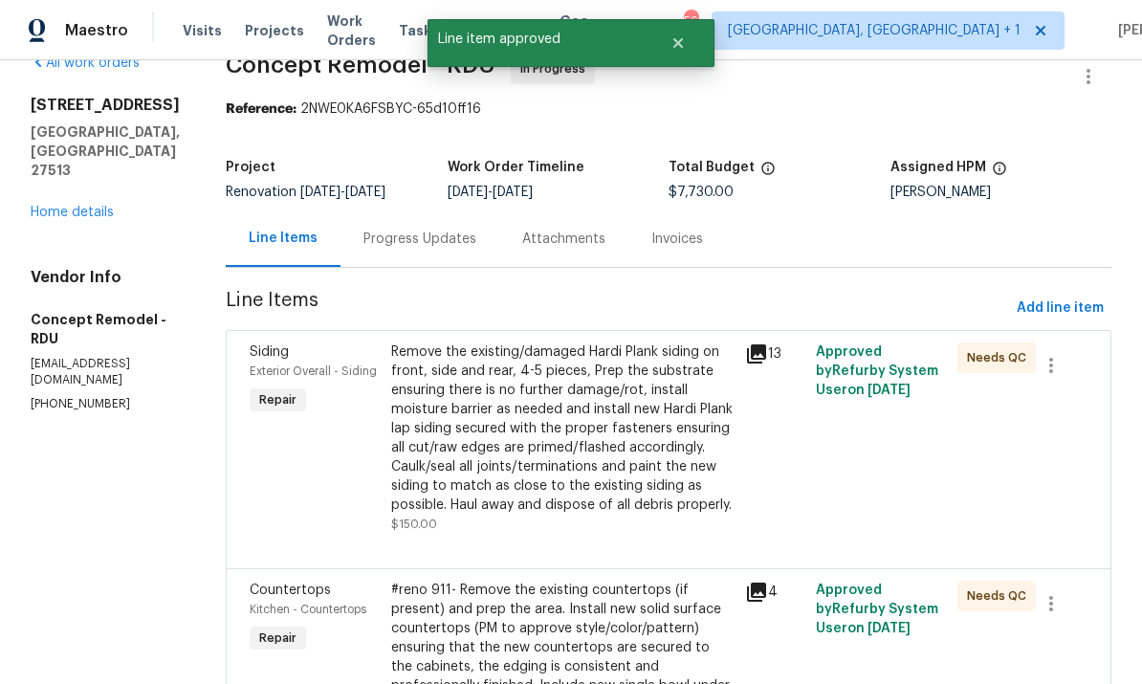
scroll to position [39, 0]
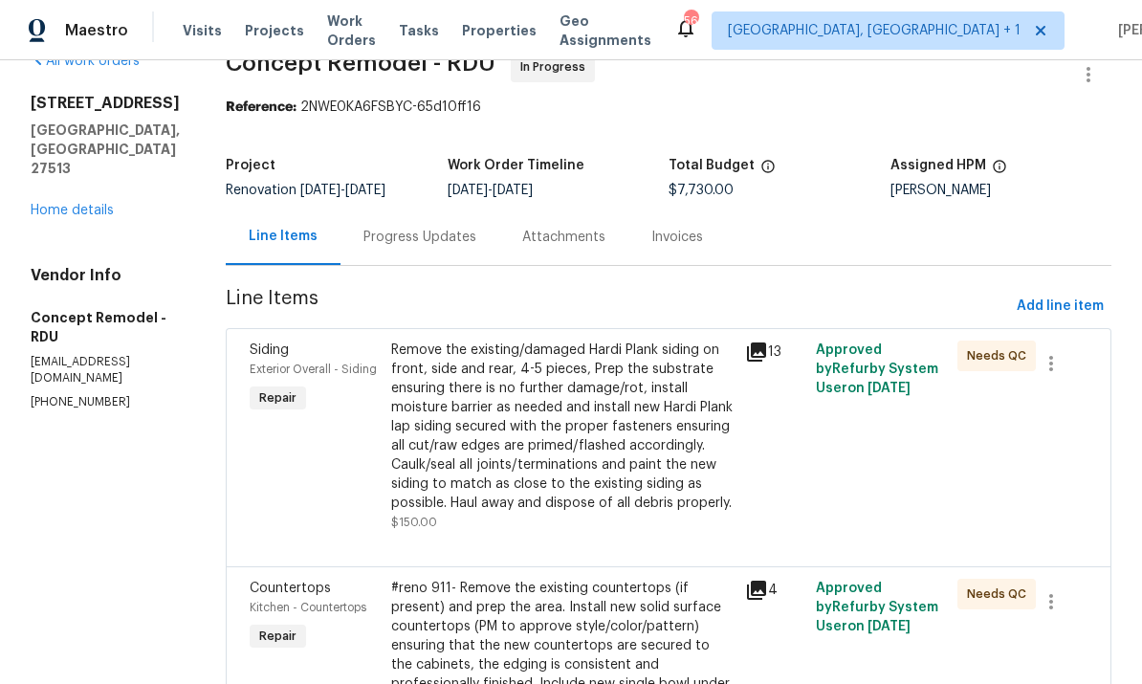
click at [583, 436] on div "Remove the existing/damaged Hardi Plank siding on front, side and rear, 4-5 pie…" at bounding box center [562, 427] width 342 height 172
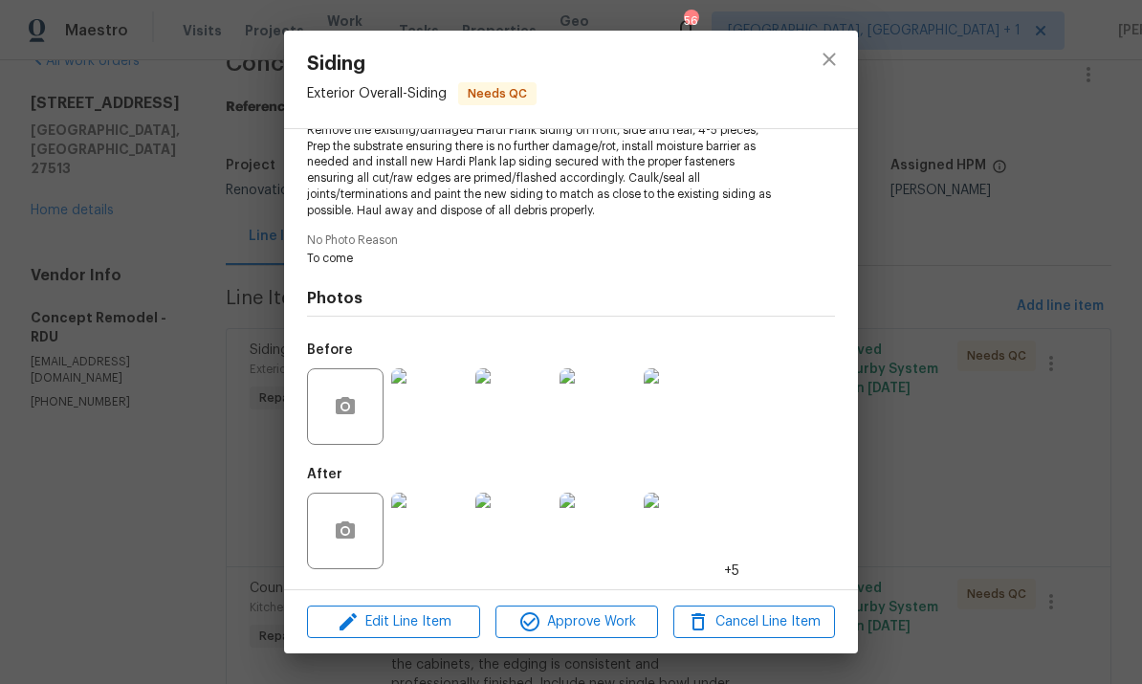
scroll to position [231, 0]
click at [446, 546] on img at bounding box center [429, 531] width 77 height 77
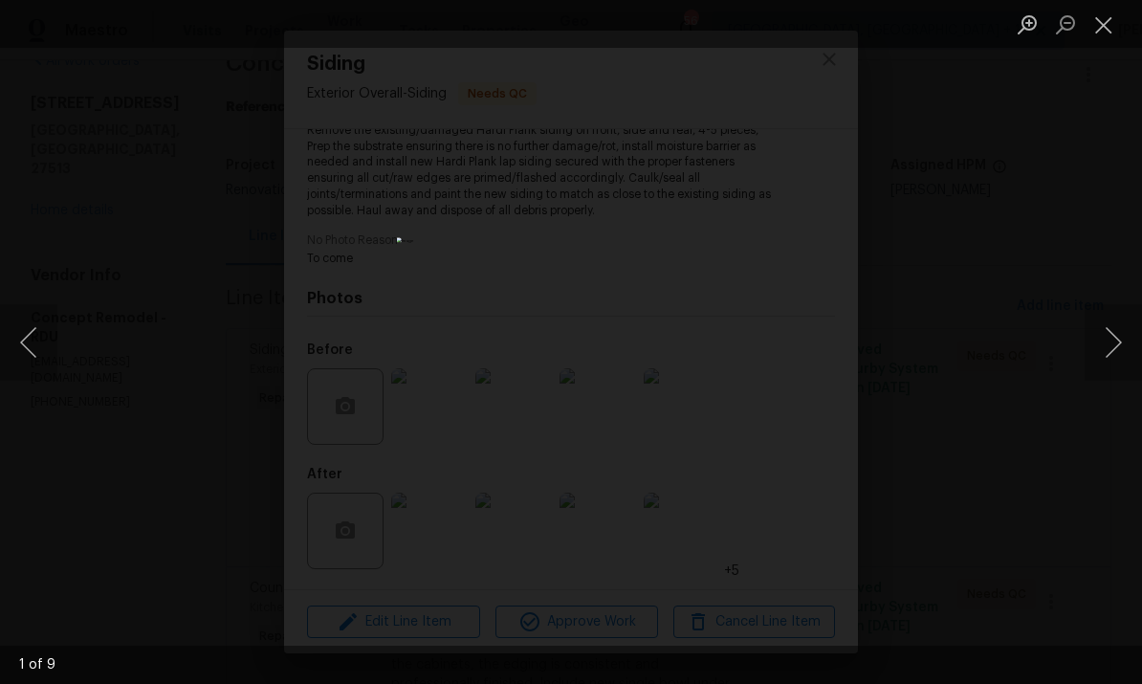
click at [1010, 456] on div "Lightbox" at bounding box center [571, 342] width 1142 height 684
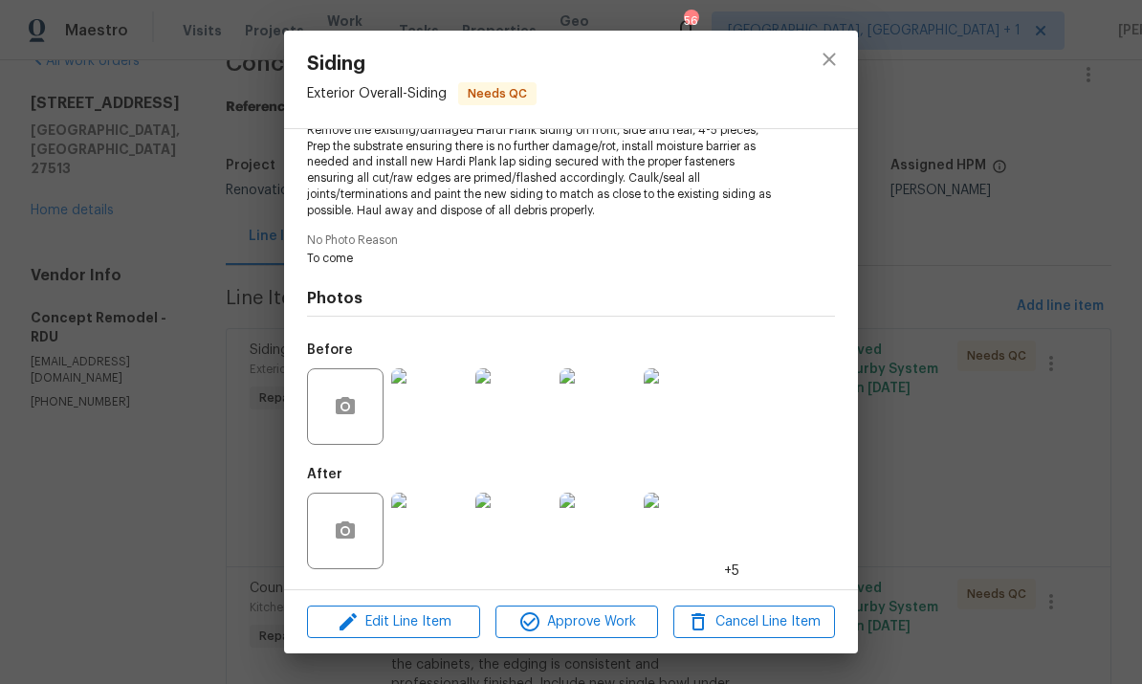
click at [452, 544] on img at bounding box center [429, 531] width 77 height 77
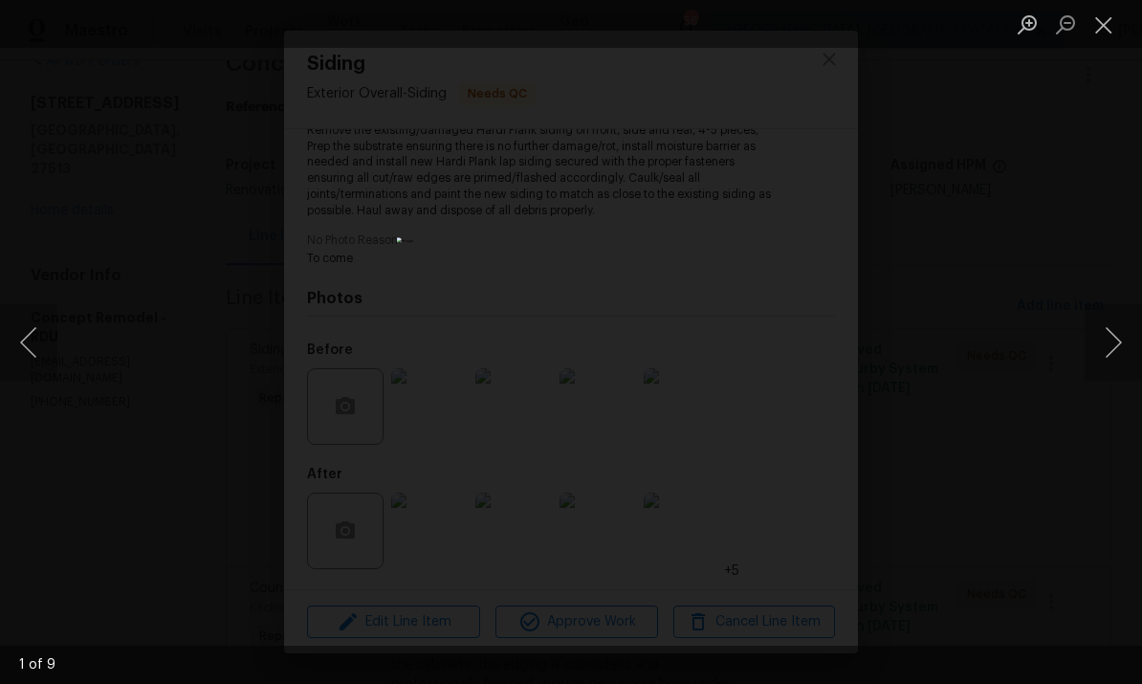
click at [592, 420] on img "Lightbox" at bounding box center [571, 341] width 349 height 209
click at [522, 446] on img "Lightbox" at bounding box center [571, 341] width 349 height 209
click at [447, 446] on img "Lightbox" at bounding box center [571, 341] width 349 height 209
click at [820, 416] on div "Lightbox" at bounding box center [571, 342] width 1142 height 684
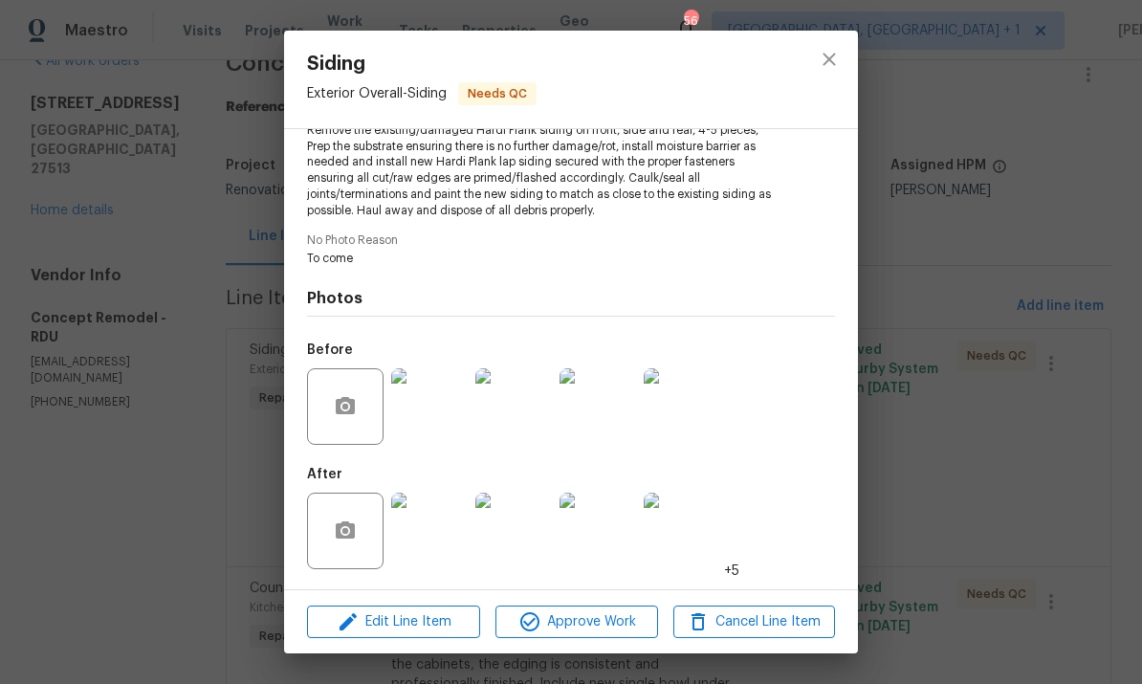
click at [507, 540] on img at bounding box center [513, 531] width 77 height 77
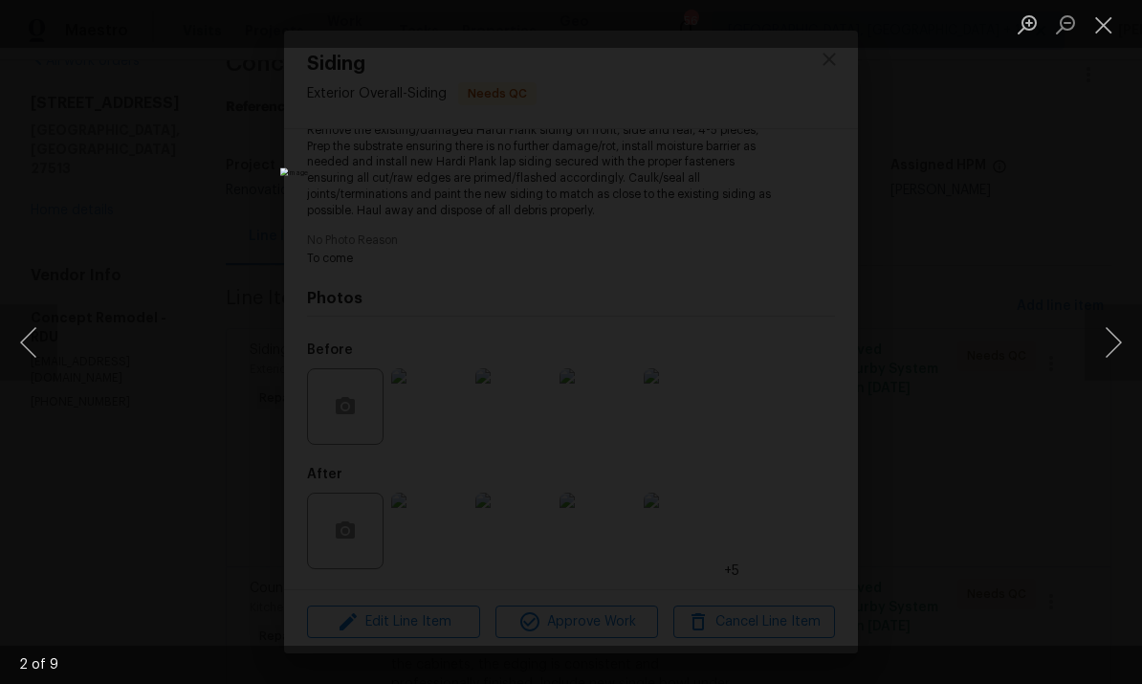
click at [1114, 348] on button "Next image" at bounding box center [1113, 342] width 57 height 77
click at [1113, 355] on button "Next image" at bounding box center [1113, 342] width 57 height 77
click at [1114, 350] on button "Next image" at bounding box center [1113, 342] width 57 height 77
click at [1116, 347] on button "Next image" at bounding box center [1113, 342] width 57 height 77
click at [1124, 331] on button "Next image" at bounding box center [1113, 342] width 57 height 77
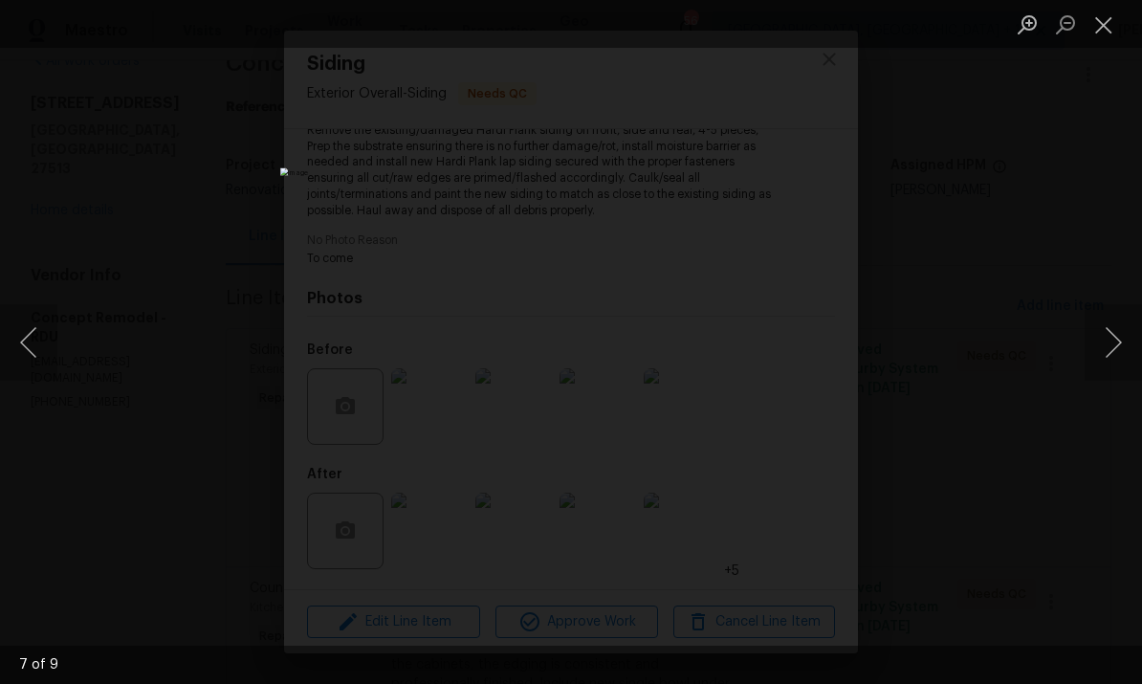
click at [1116, 344] on button "Next image" at bounding box center [1113, 342] width 57 height 77
click at [1109, 343] on button "Next image" at bounding box center [1113, 342] width 57 height 77
click at [1111, 341] on button "Next image" at bounding box center [1113, 342] width 57 height 77
click at [1132, 410] on div "Lightbox" at bounding box center [571, 342] width 1142 height 684
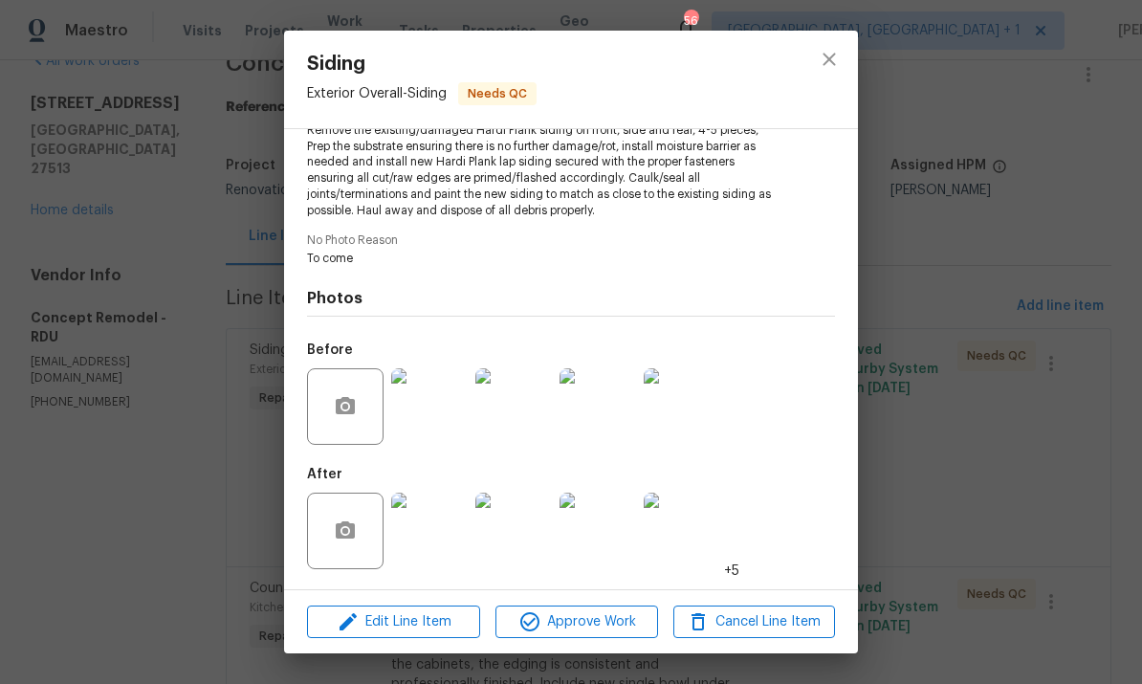
click at [433, 548] on img at bounding box center [429, 531] width 77 height 77
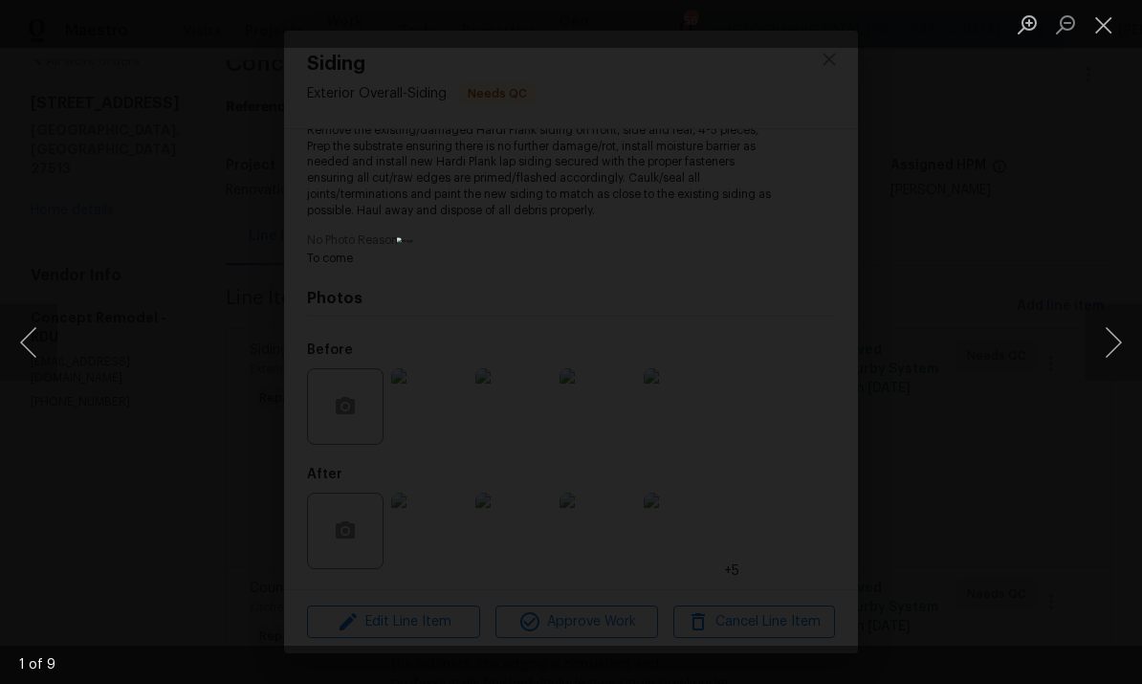
click at [457, 446] on img "Lightbox" at bounding box center [571, 341] width 349 height 209
click at [629, 446] on img "Lightbox" at bounding box center [571, 341] width 349 height 209
click at [789, 495] on div "Lightbox" at bounding box center [571, 342] width 1142 height 684
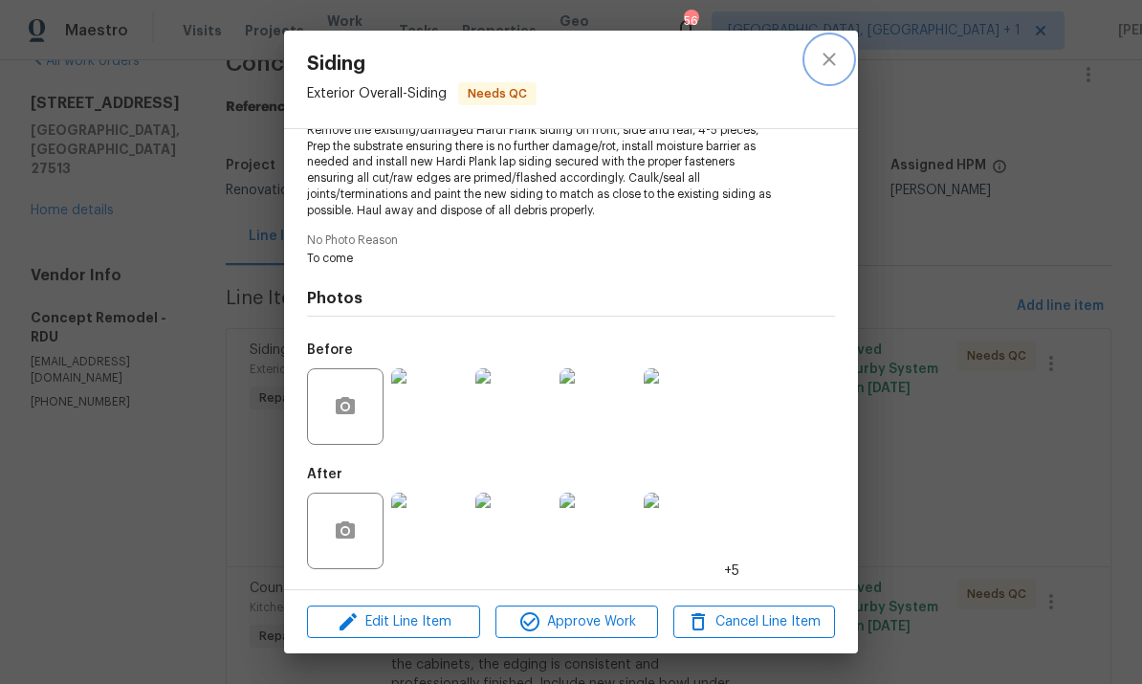
click at [836, 54] on icon "close" at bounding box center [829, 59] width 23 height 23
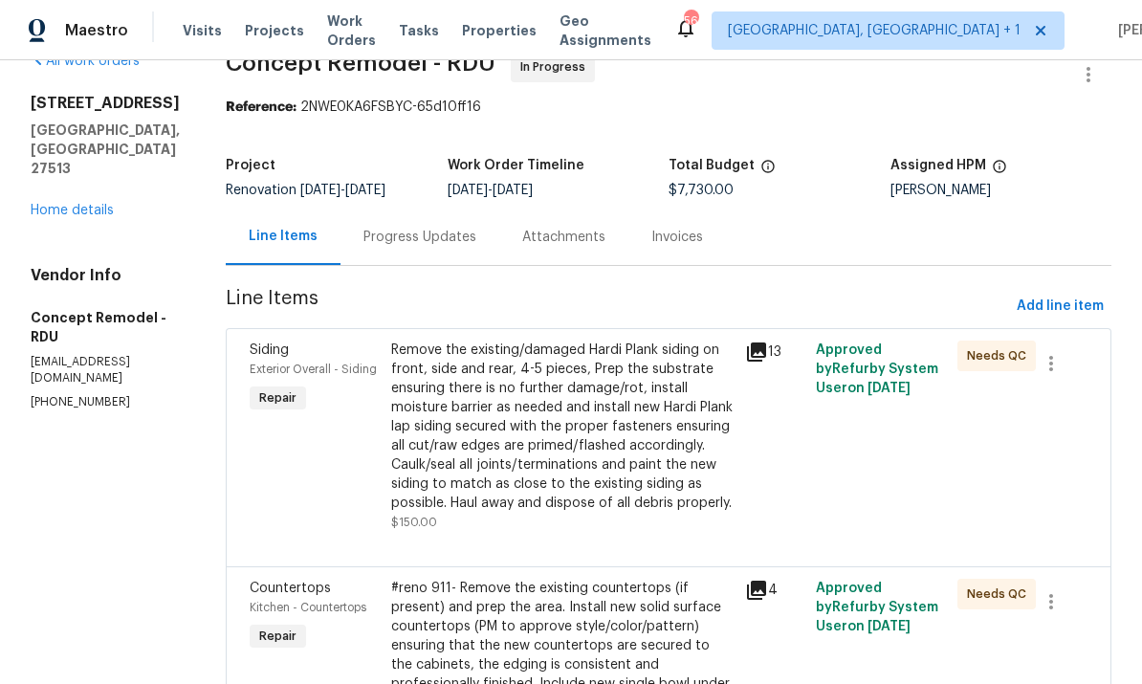
scroll to position [38, 0]
click at [586, 468] on div "Remove the existing/damaged Hardi Plank siding on front, side and rear, 4-5 pie…" at bounding box center [562, 428] width 342 height 172
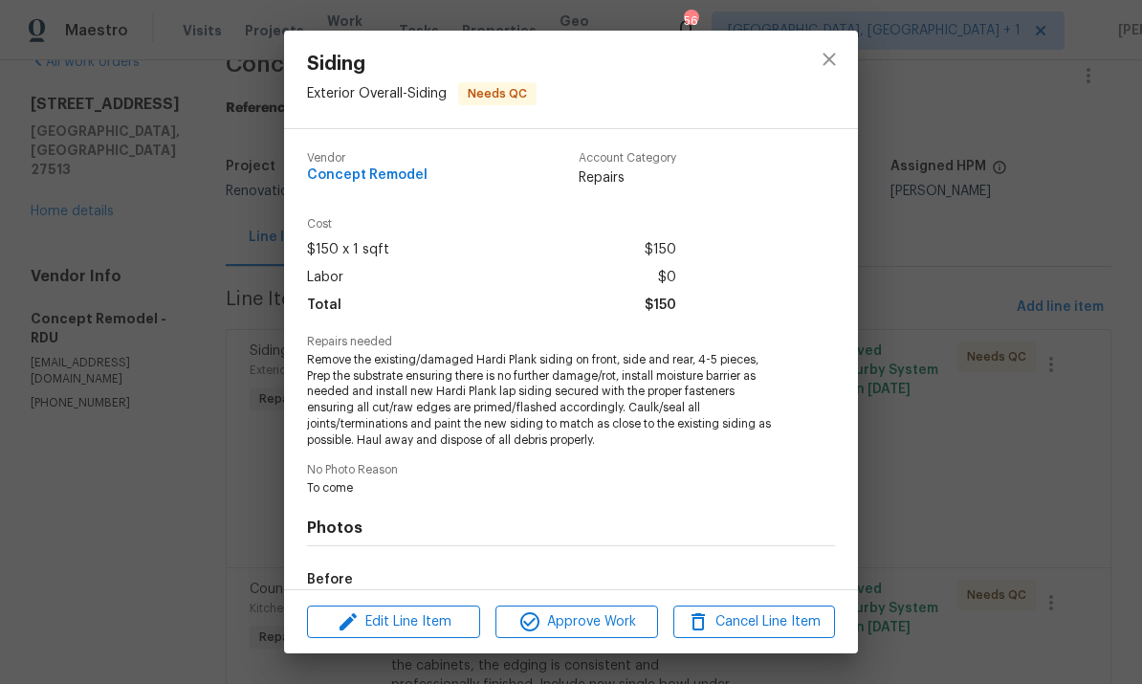
click at [946, 373] on div "Siding Exterior Overall - Siding Needs QC Vendor Concept Remodel Account Catego…" at bounding box center [571, 342] width 1142 height 684
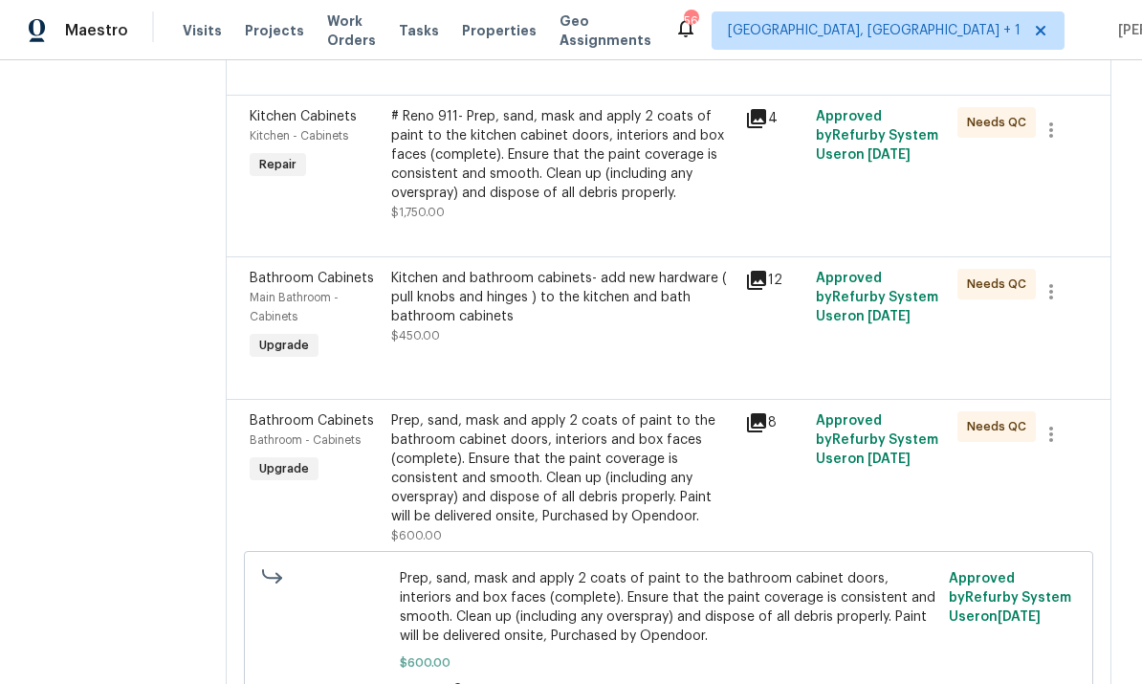
scroll to position [705, 0]
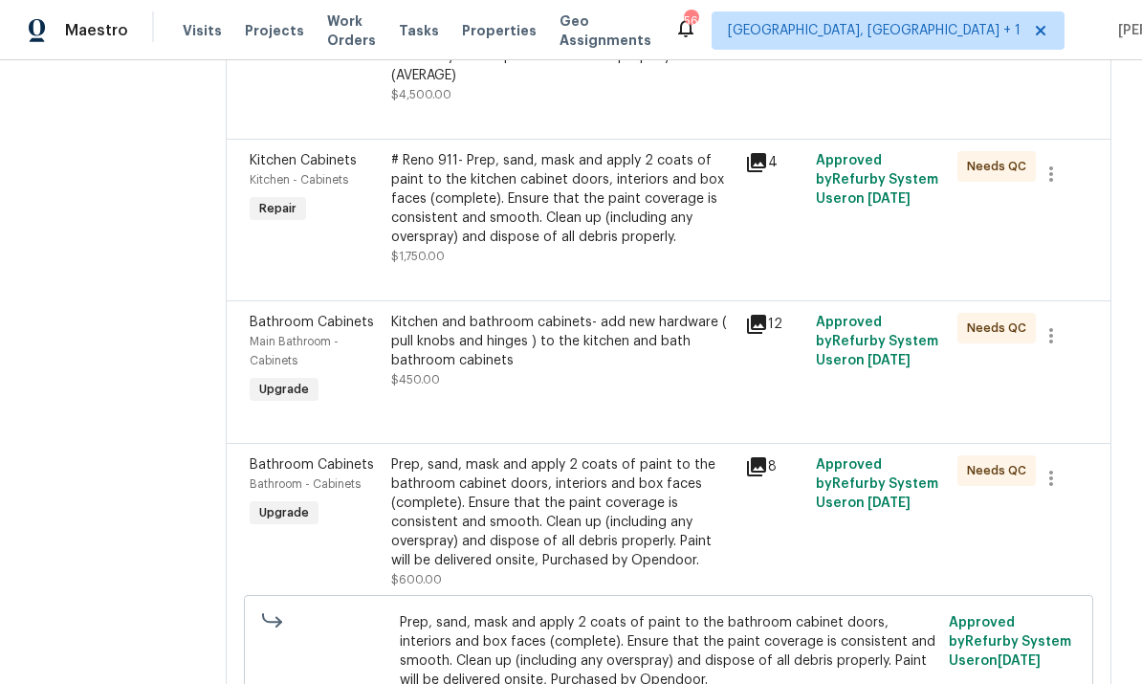
click at [590, 486] on div "Prep, sand, mask and apply 2 coats of paint to the bathroom cabinet doors, inte…" at bounding box center [562, 512] width 342 height 115
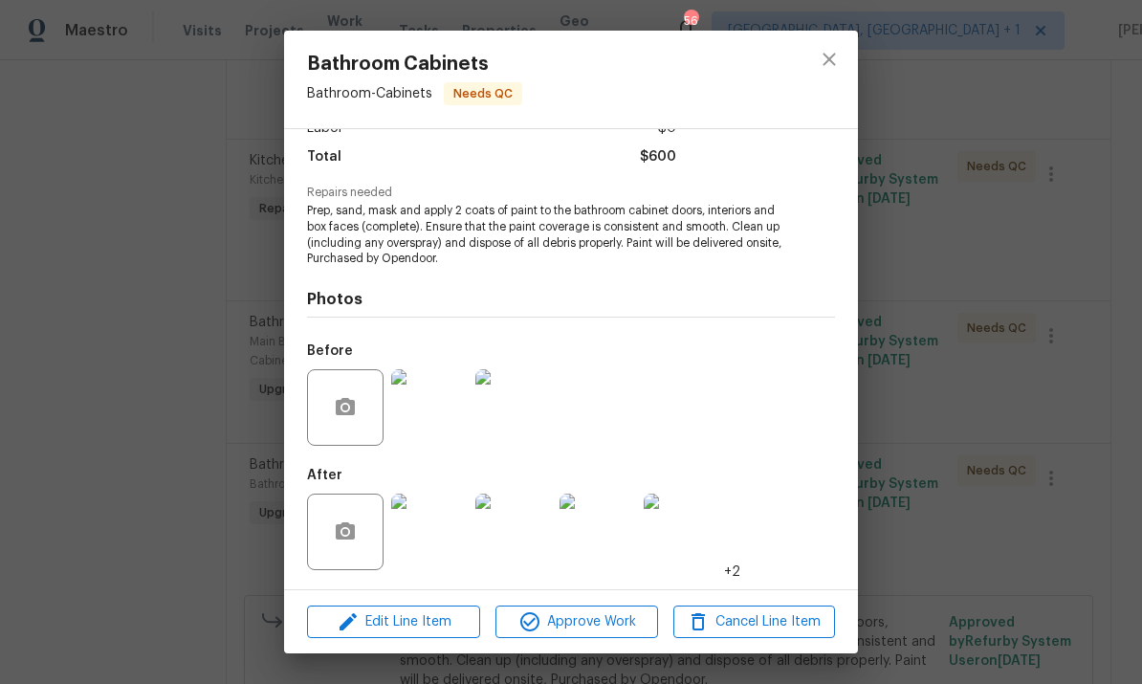
scroll to position [151, 0]
click at [436, 544] on img at bounding box center [429, 532] width 77 height 77
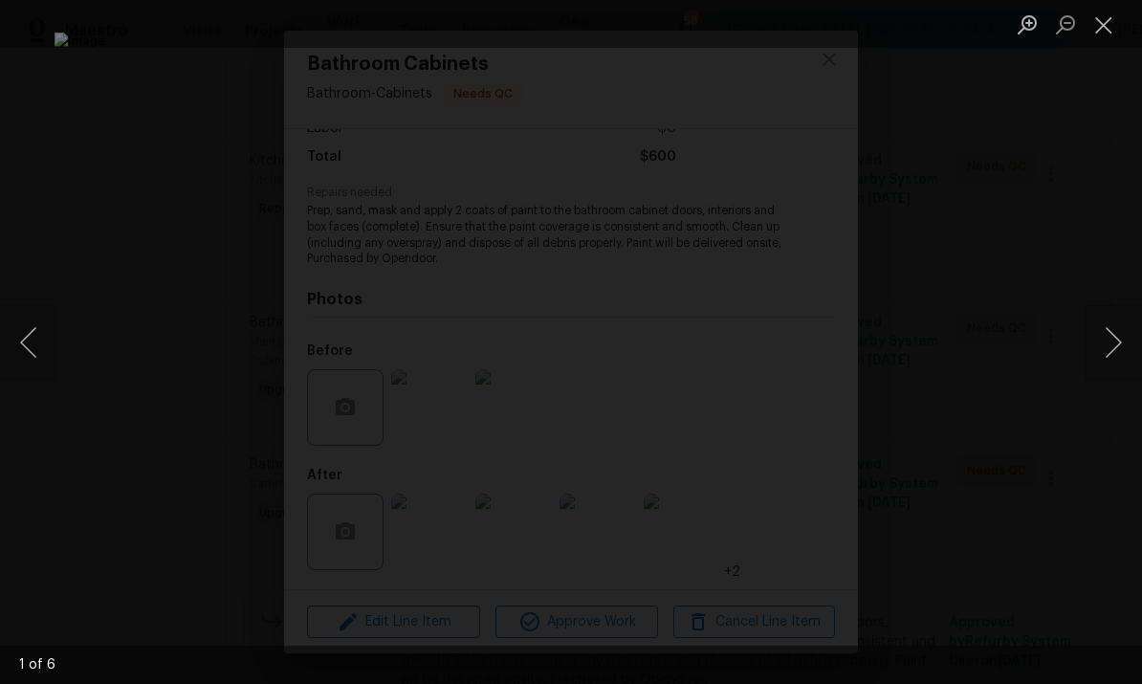
click at [1112, 327] on button "Next image" at bounding box center [1113, 342] width 57 height 77
click at [1106, 331] on button "Next image" at bounding box center [1113, 342] width 57 height 77
click at [1115, 329] on button "Next image" at bounding box center [1113, 342] width 57 height 77
click at [1119, 328] on button "Next image" at bounding box center [1113, 342] width 57 height 77
click at [1122, 423] on div "Lightbox" at bounding box center [571, 342] width 1142 height 684
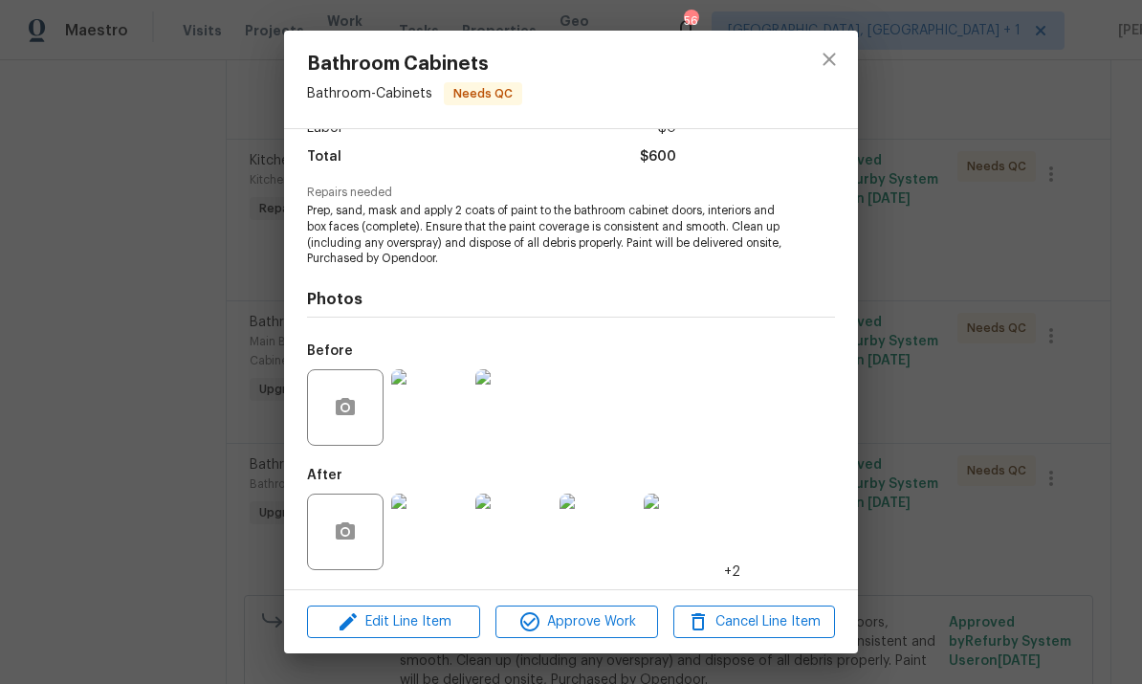
click at [1132, 420] on div "Bathroom Cabinets Bathroom - Cabinets Needs QC Vendor Concept Remodel Account C…" at bounding box center [571, 342] width 1142 height 684
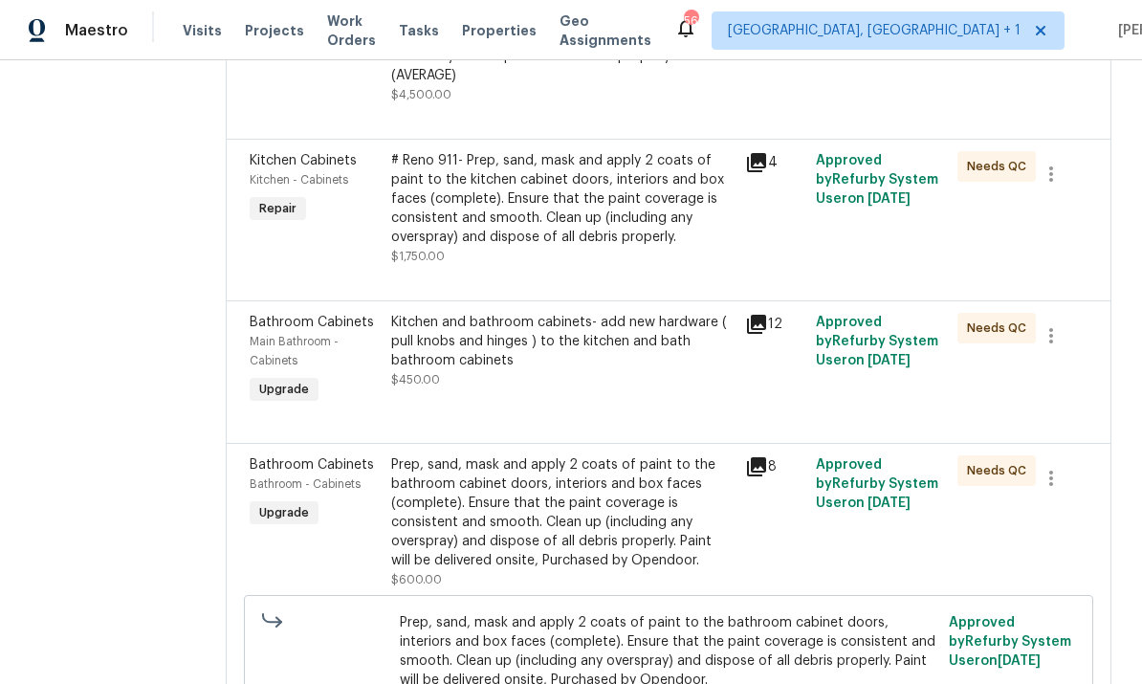
click at [747, 315] on icon at bounding box center [756, 324] width 19 height 19
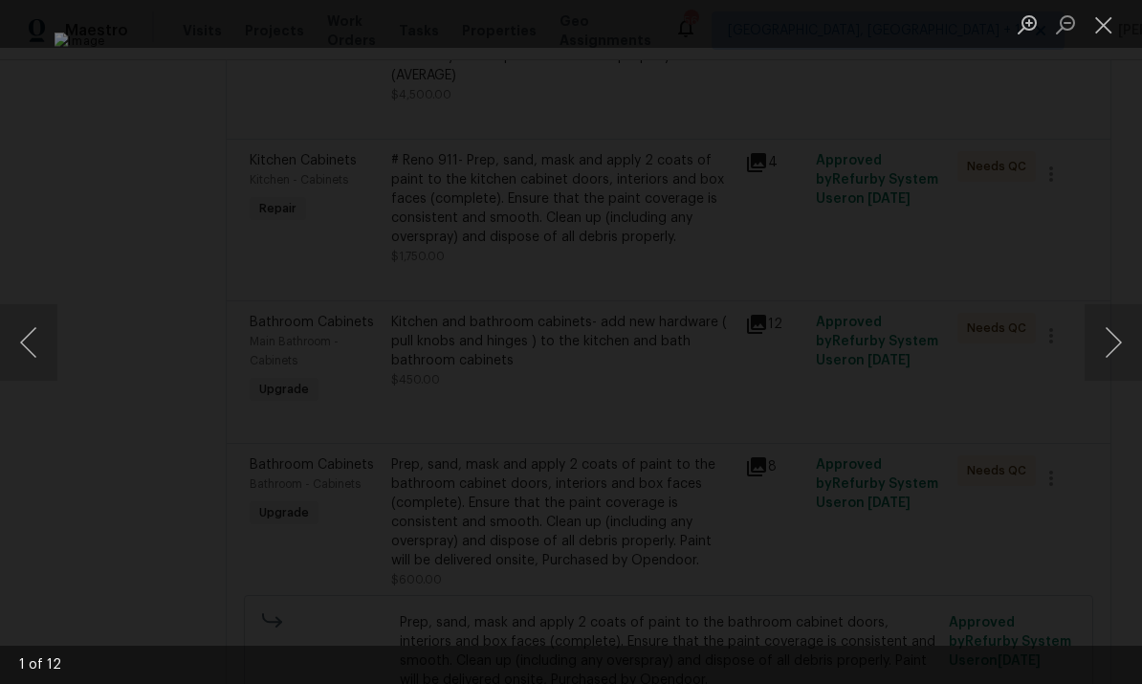
click at [1116, 349] on button "Next image" at bounding box center [1113, 342] width 57 height 77
click at [1116, 351] on button "Next image" at bounding box center [1113, 342] width 57 height 77
click at [1110, 351] on button "Next image" at bounding box center [1113, 342] width 57 height 77
click at [1109, 348] on button "Next image" at bounding box center [1113, 342] width 57 height 77
click at [1118, 347] on button "Next image" at bounding box center [1113, 342] width 57 height 77
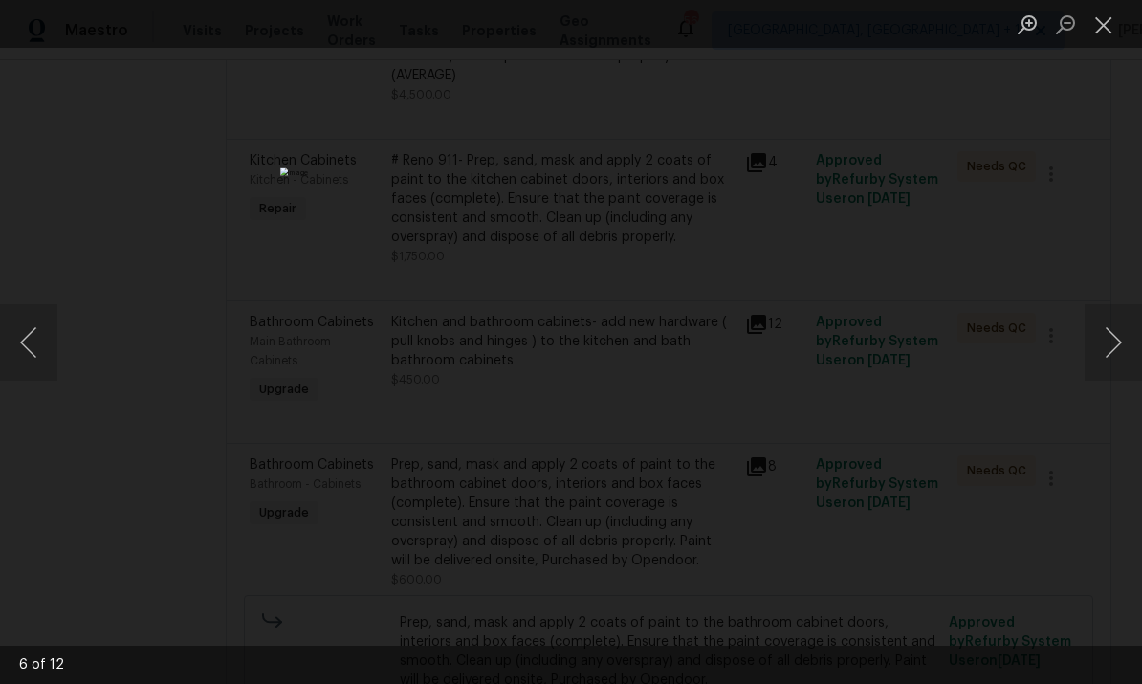
click at [1114, 284] on div "Lightbox" at bounding box center [571, 342] width 1142 height 684
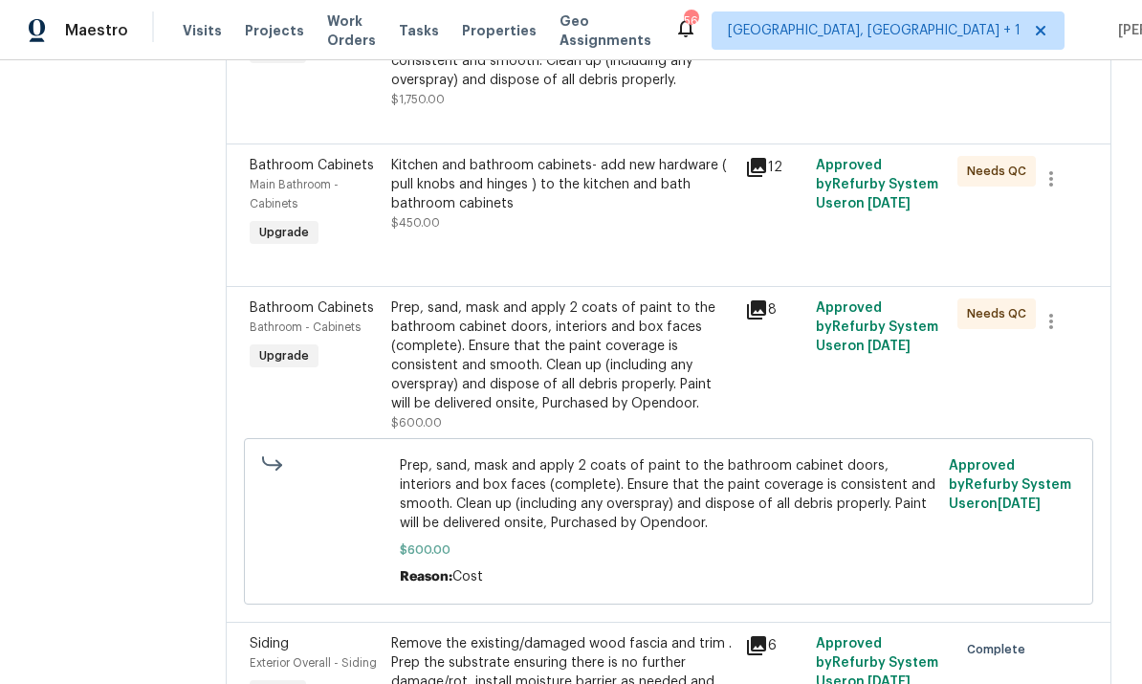
scroll to position [836, 0]
